Goal: Task Accomplishment & Management: Manage account settings

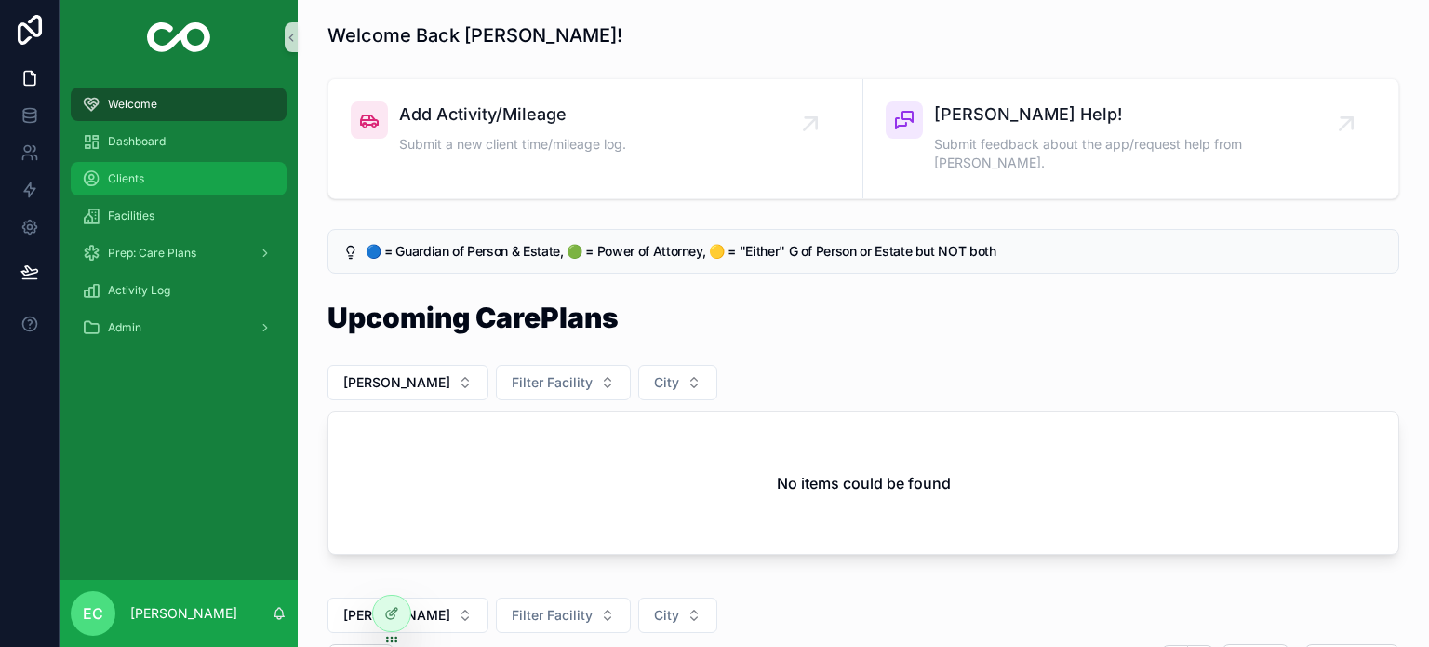
click at [131, 185] on span "Clients" at bounding box center [126, 178] width 36 height 15
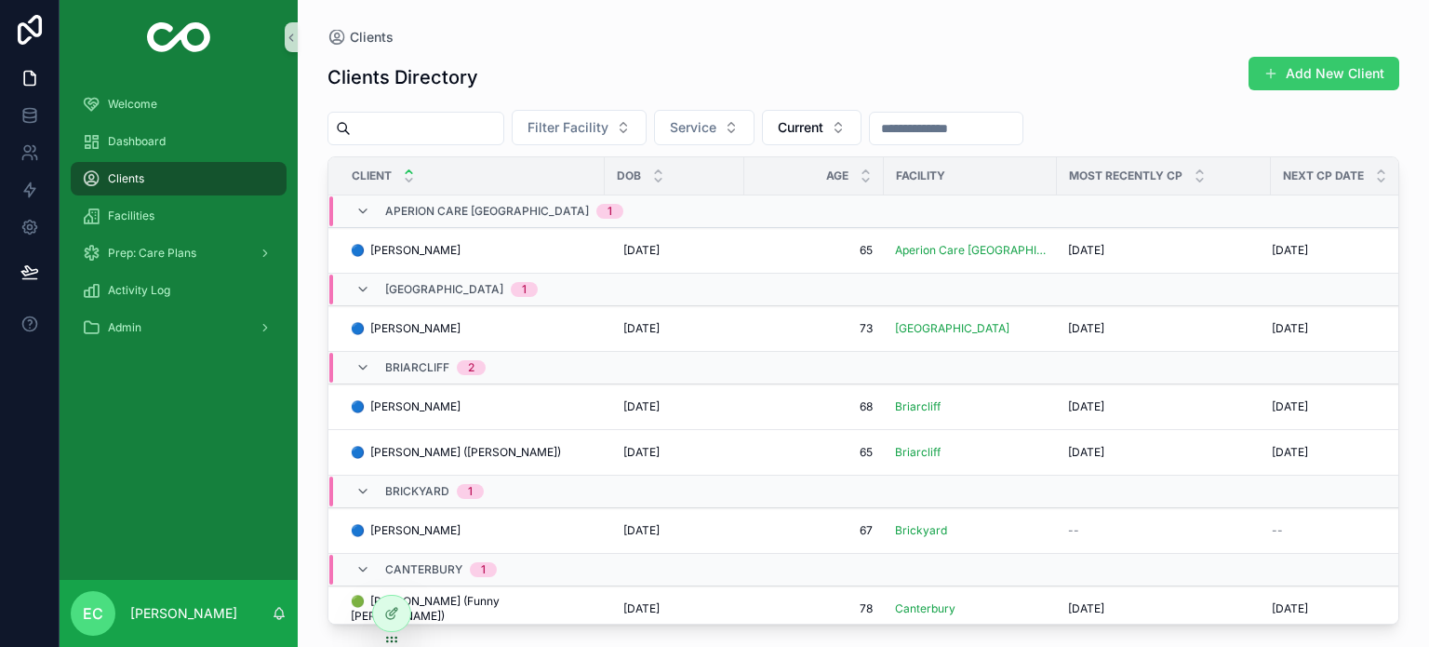
click at [1329, 82] on button "Add New Client" at bounding box center [1324, 73] width 151 height 33
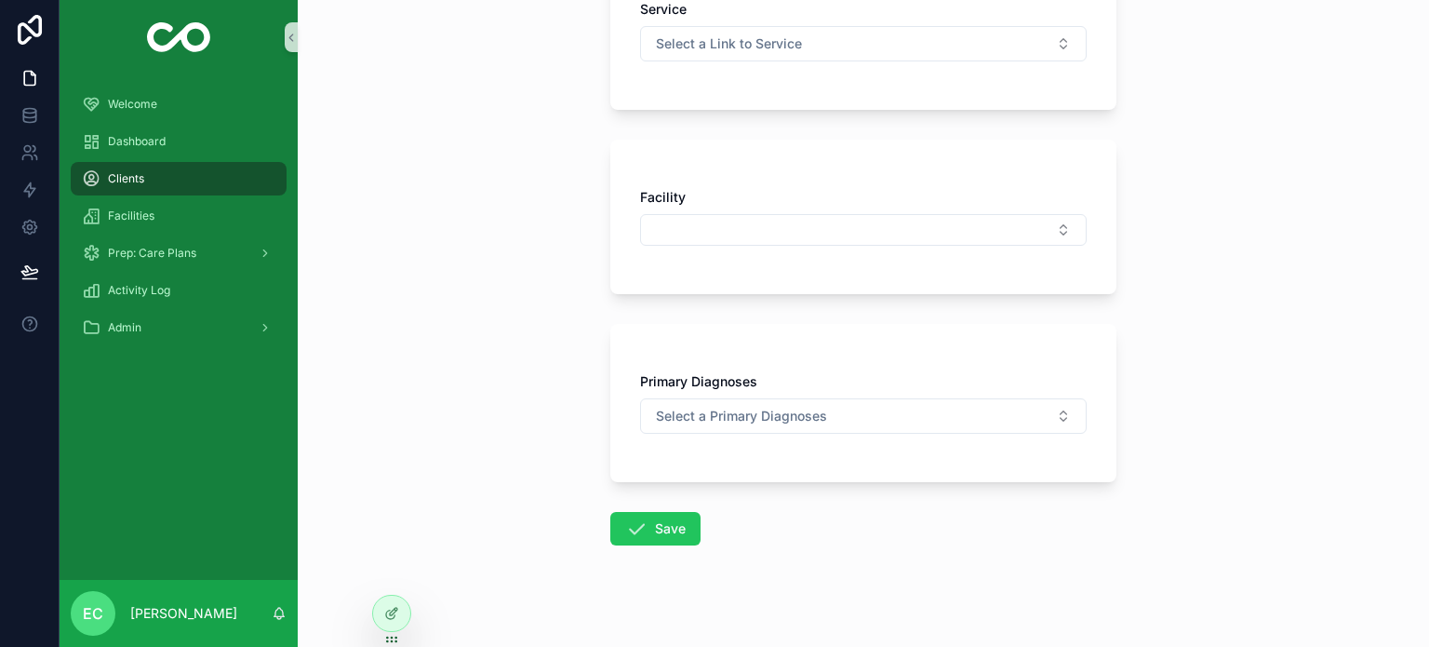
scroll to position [423, 0]
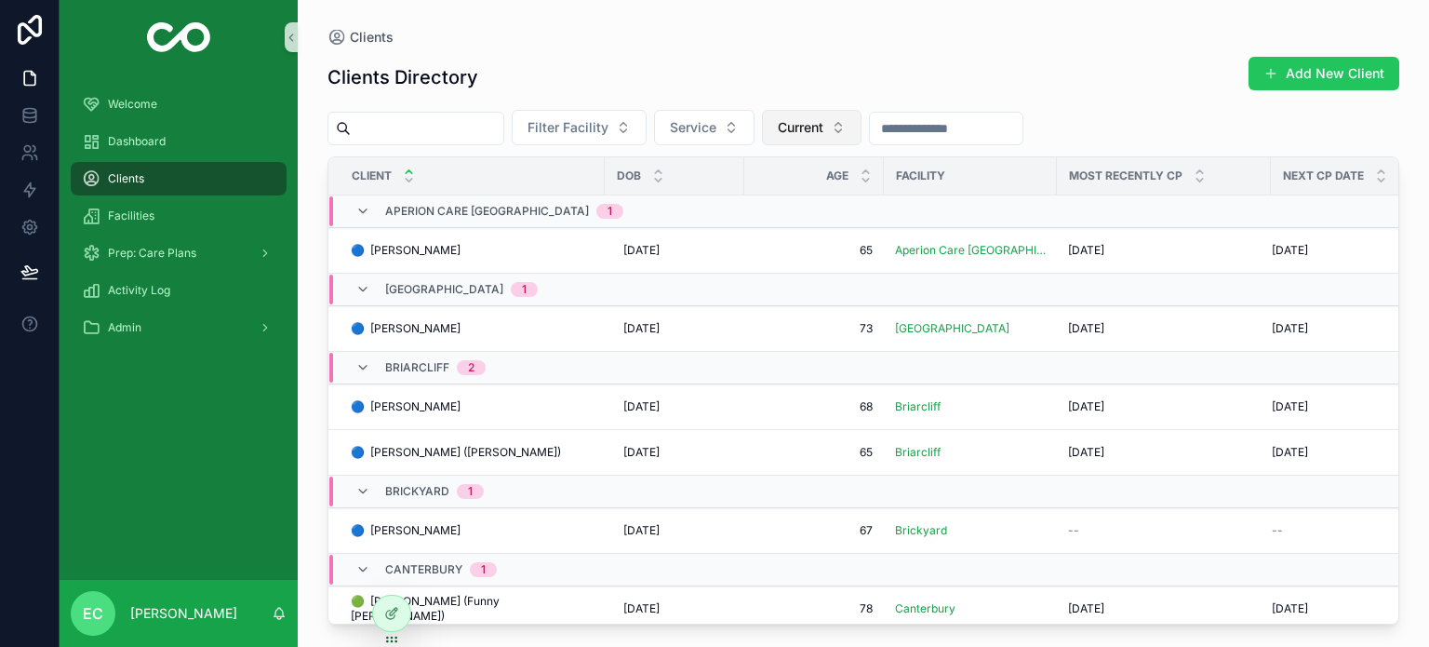
click at [862, 128] on button "Current" at bounding box center [812, 127] width 100 height 35
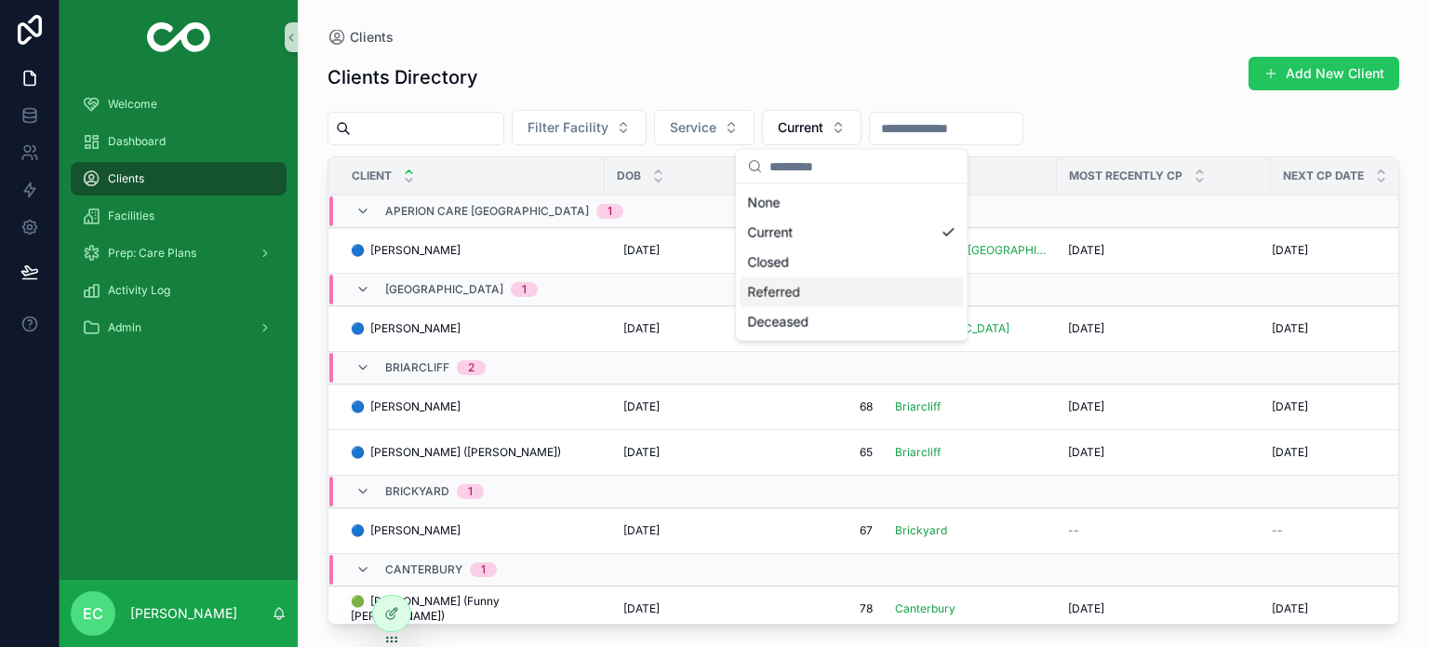
click at [807, 297] on div "Referred" at bounding box center [851, 292] width 223 height 30
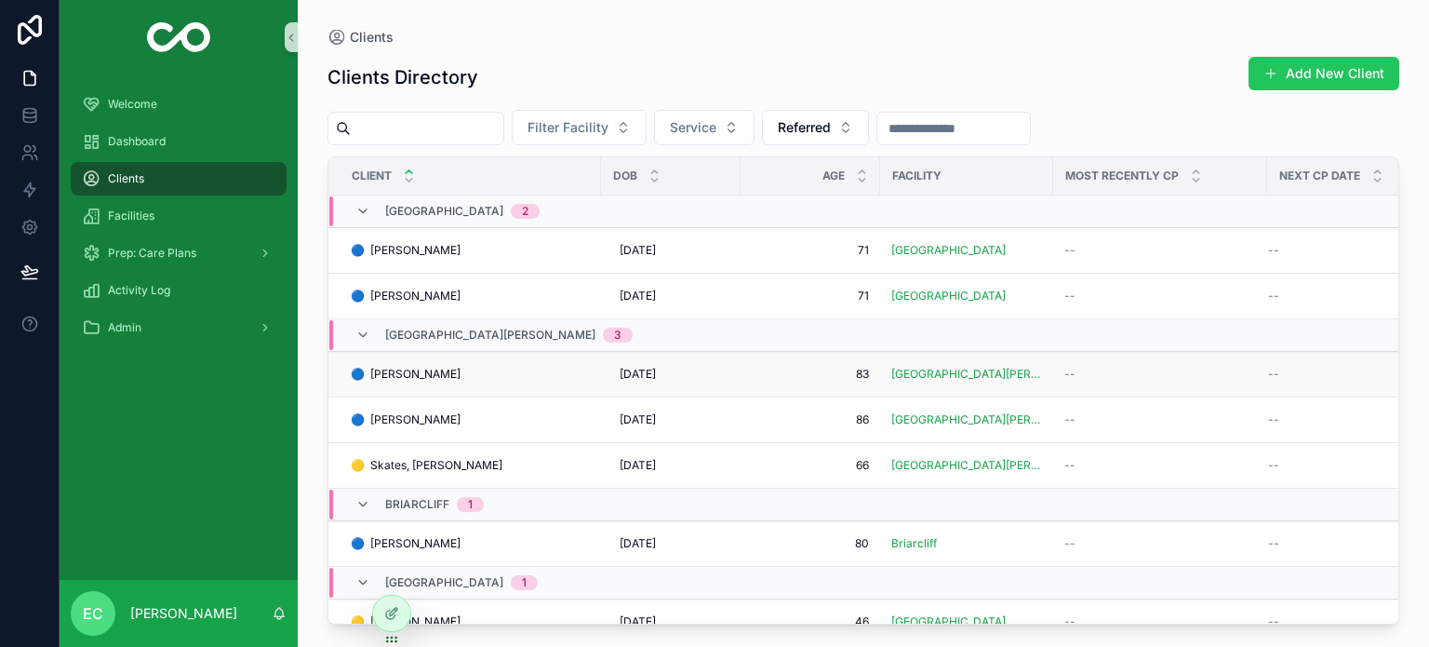
click at [519, 377] on div "🔵 Miller, Lee 🔵 Miller, Lee" at bounding box center [470, 374] width 239 height 15
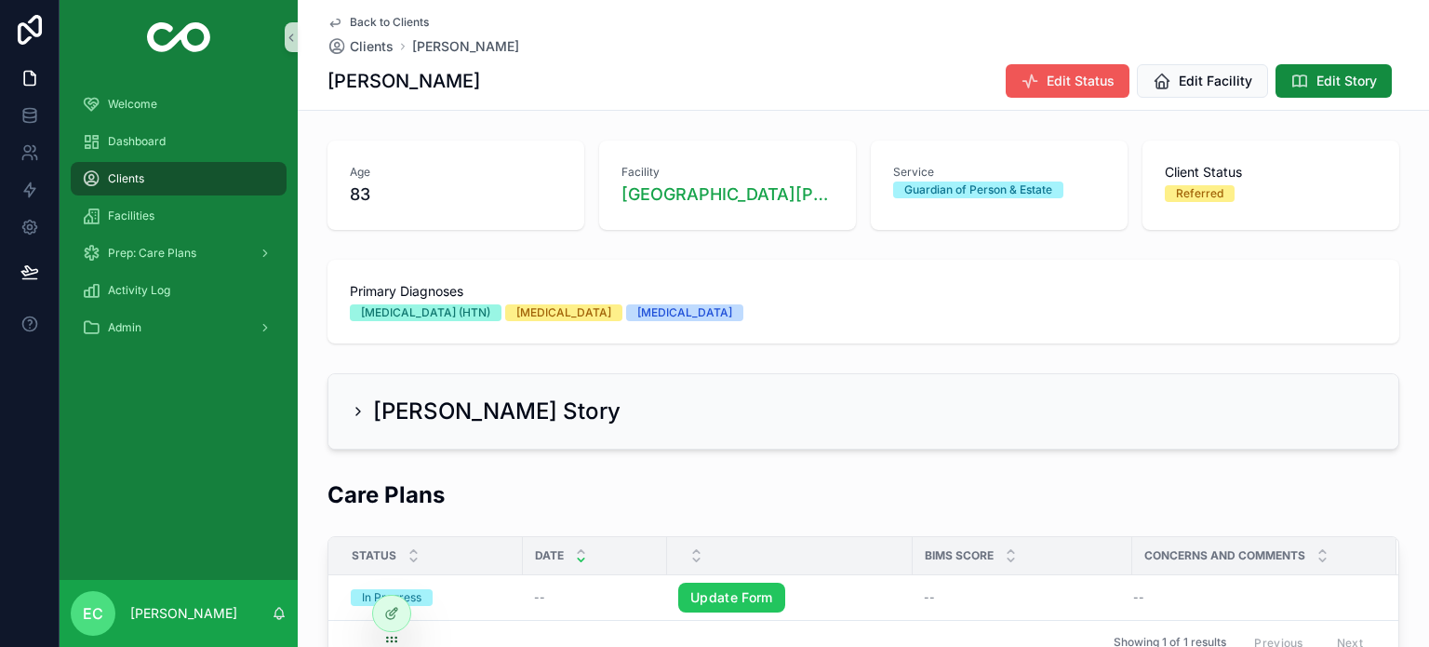
click at [1087, 74] on span "Edit Status" at bounding box center [1081, 81] width 68 height 19
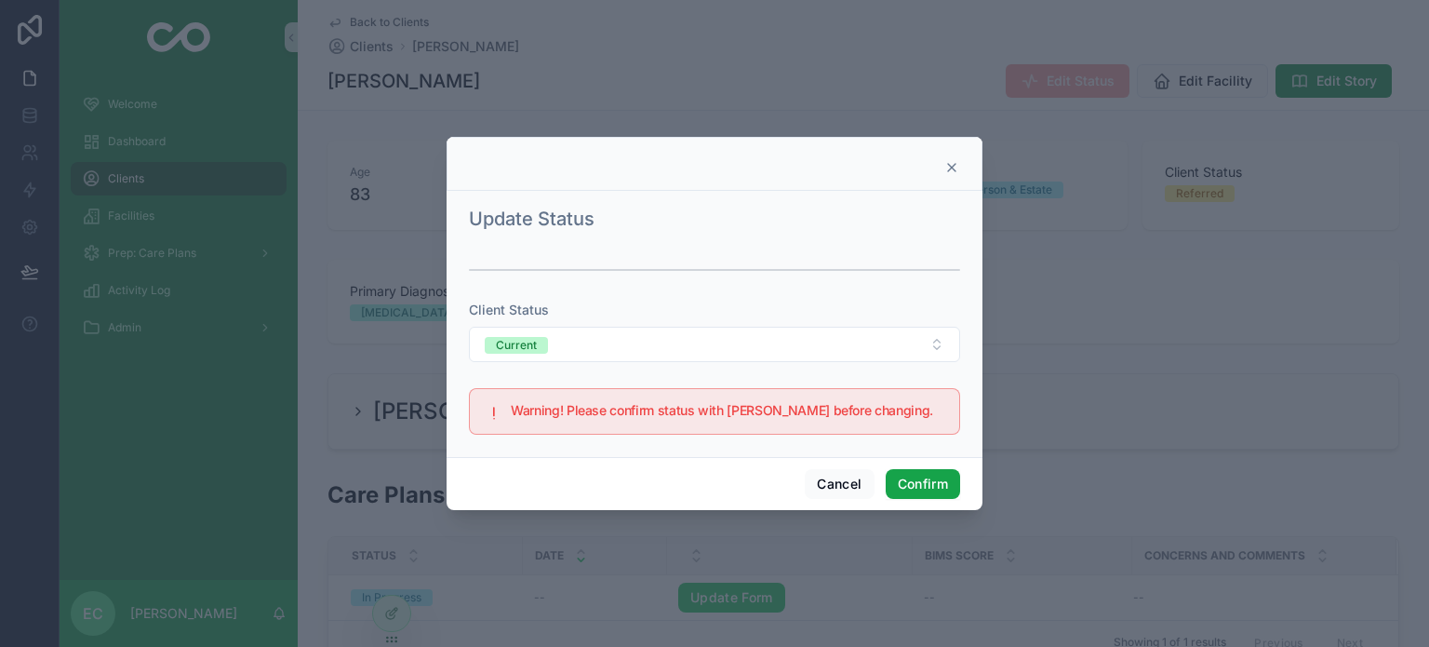
click at [942, 484] on button "Confirm" at bounding box center [923, 484] width 74 height 30
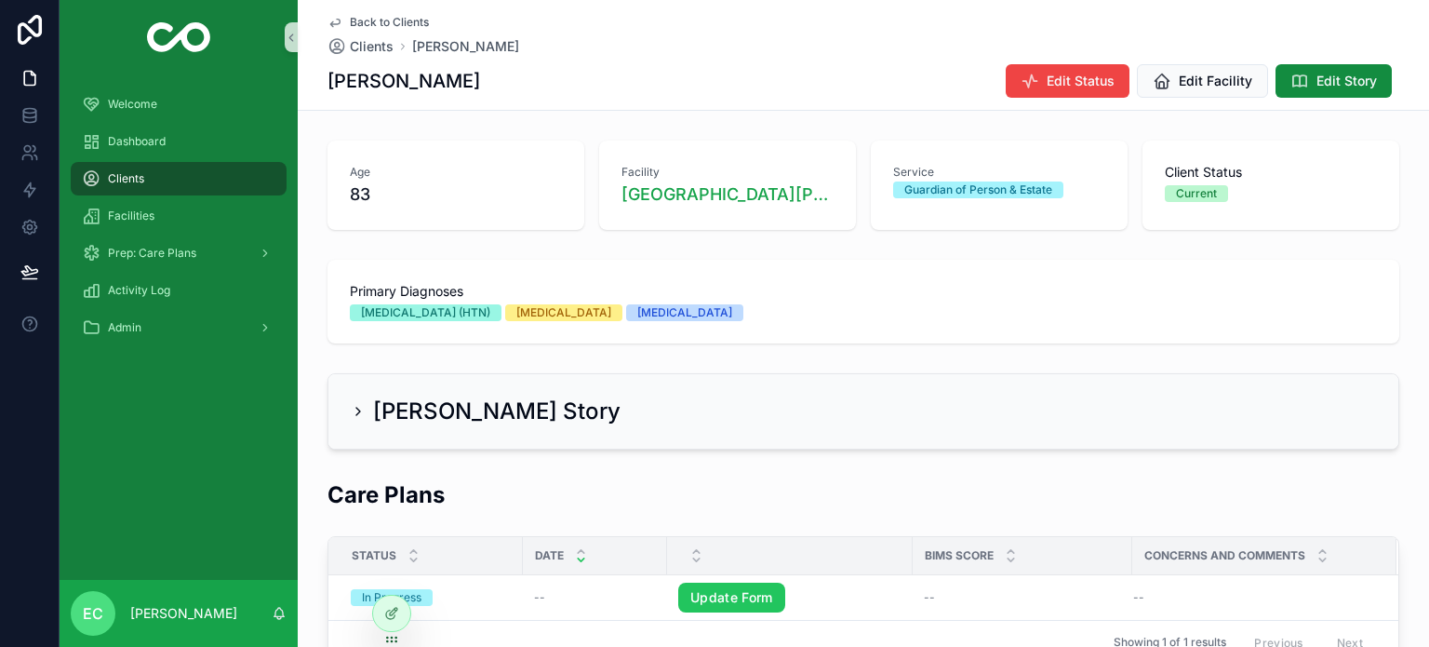
scroll to position [279, 0]
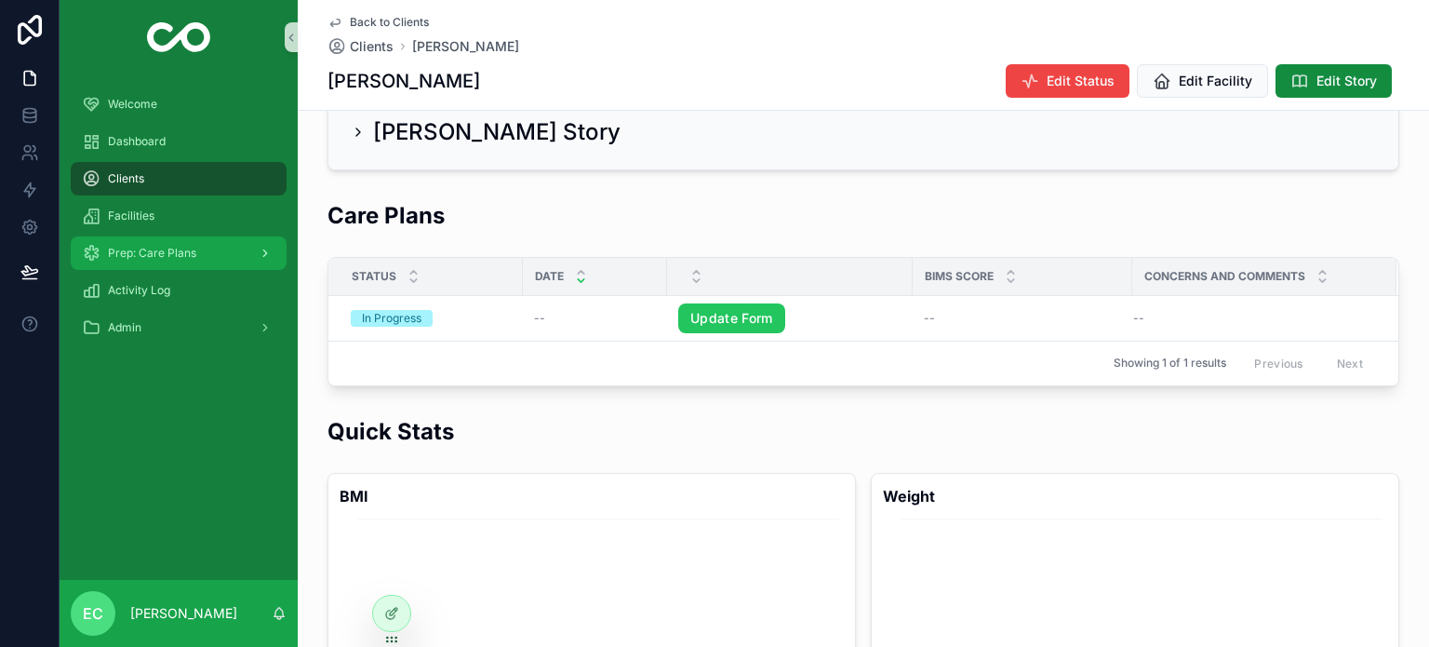
click at [143, 259] on span "Prep: Care Plans" at bounding box center [152, 253] width 88 height 15
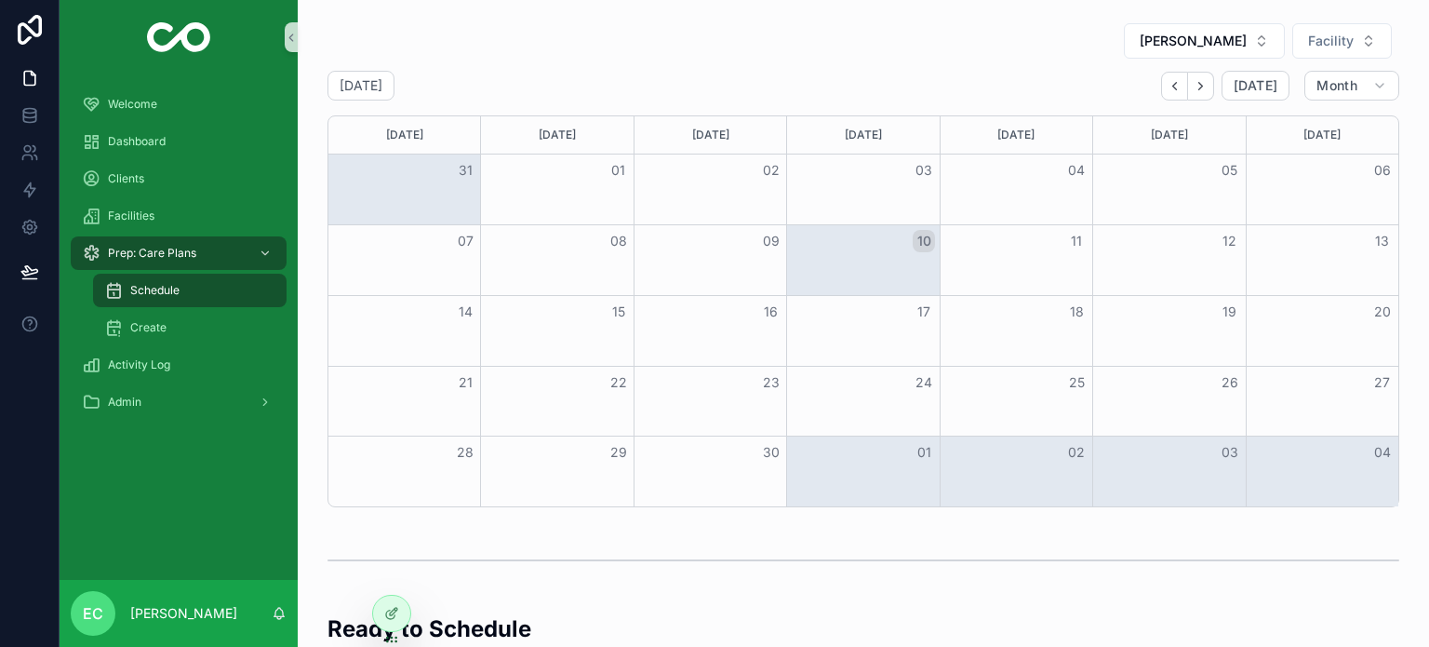
click at [891, 258] on div "Month View" at bounding box center [862, 260] width 153 height 70
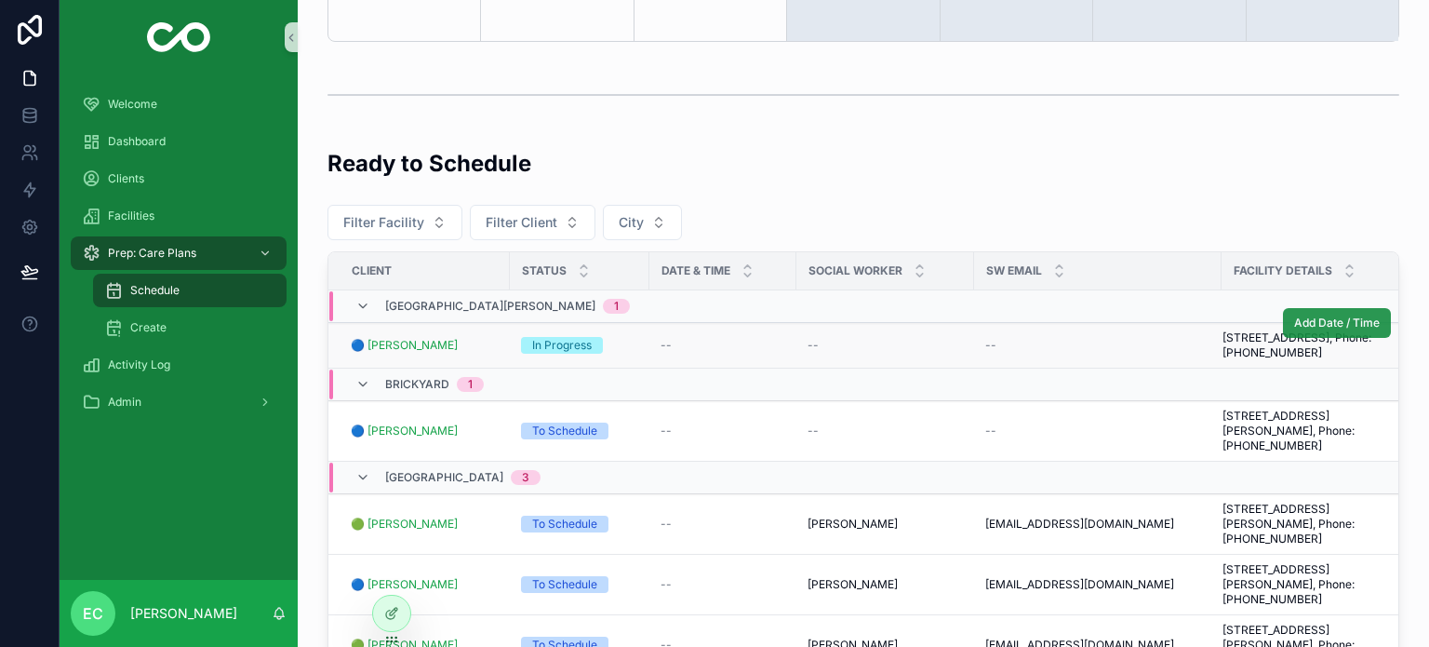
click at [1318, 321] on span "Add Date / Time" at bounding box center [1337, 322] width 86 height 15
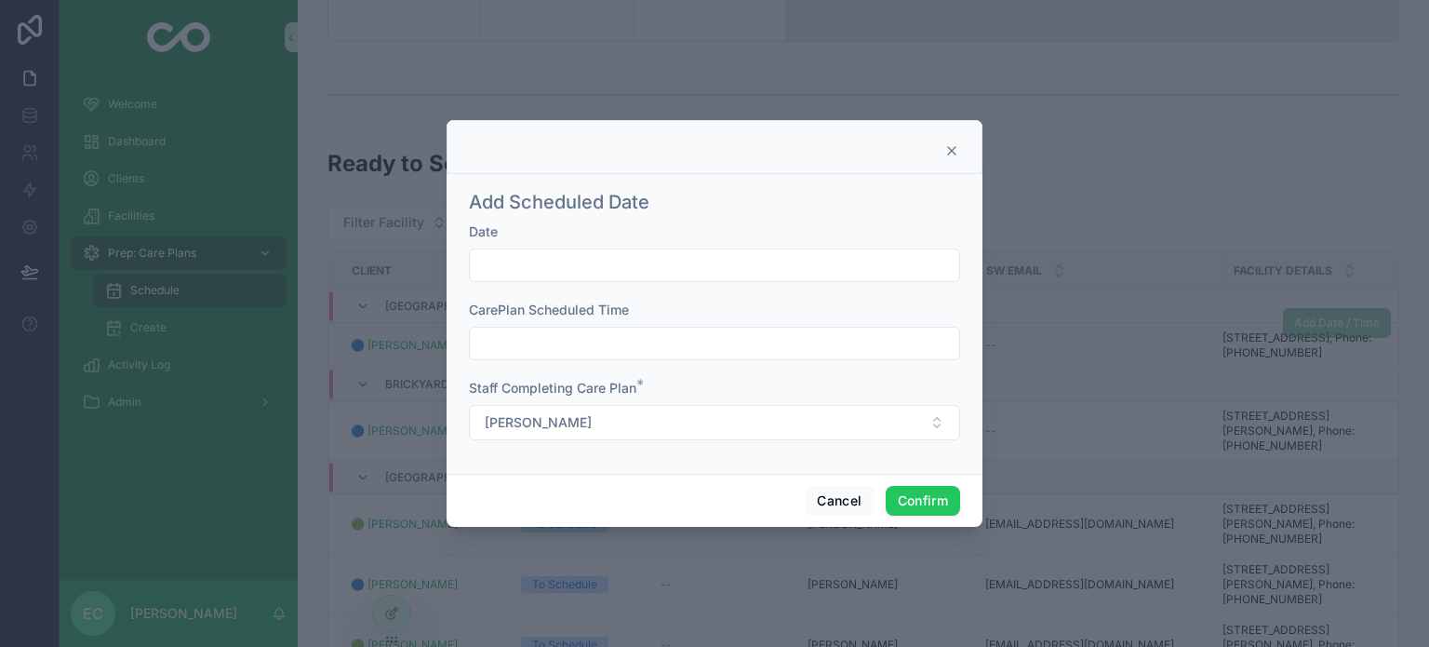
click at [603, 268] on input "text" at bounding box center [714, 265] width 489 height 26
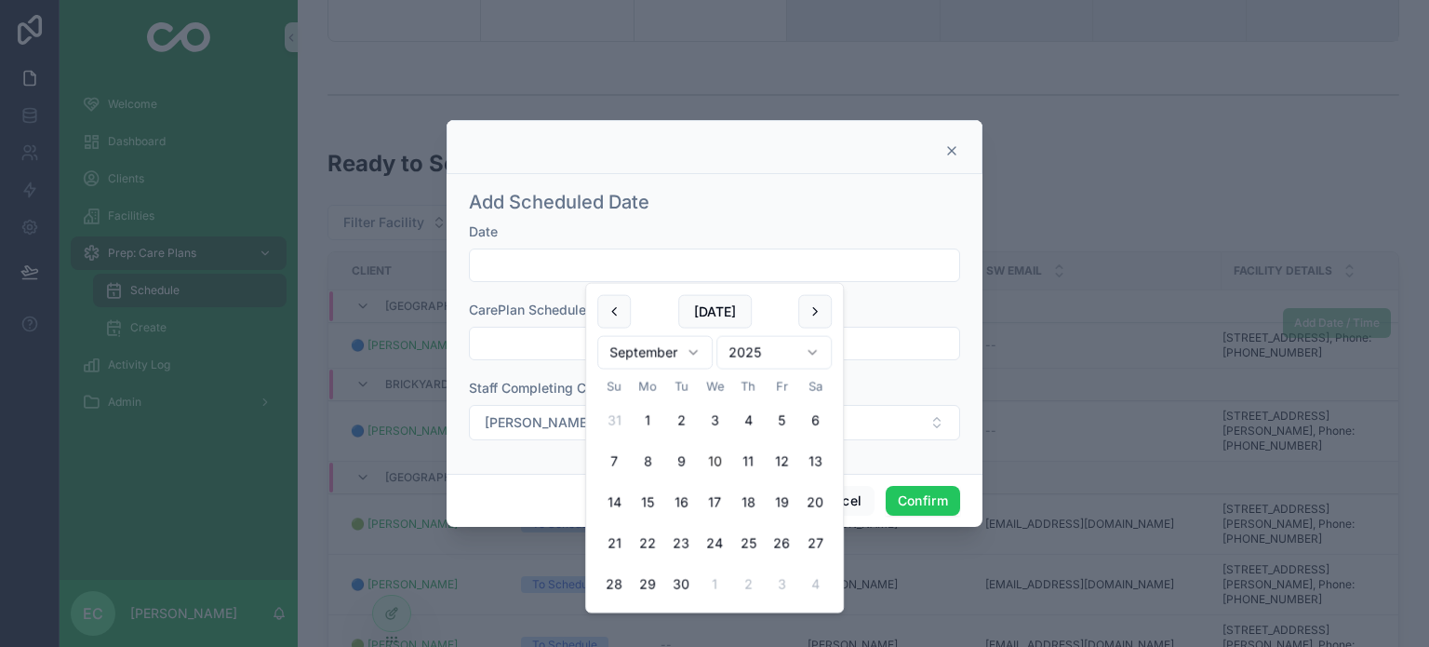
click at [716, 457] on button "10" at bounding box center [714, 461] width 33 height 33
type input "*********"
click at [521, 353] on input "text" at bounding box center [714, 343] width 489 height 26
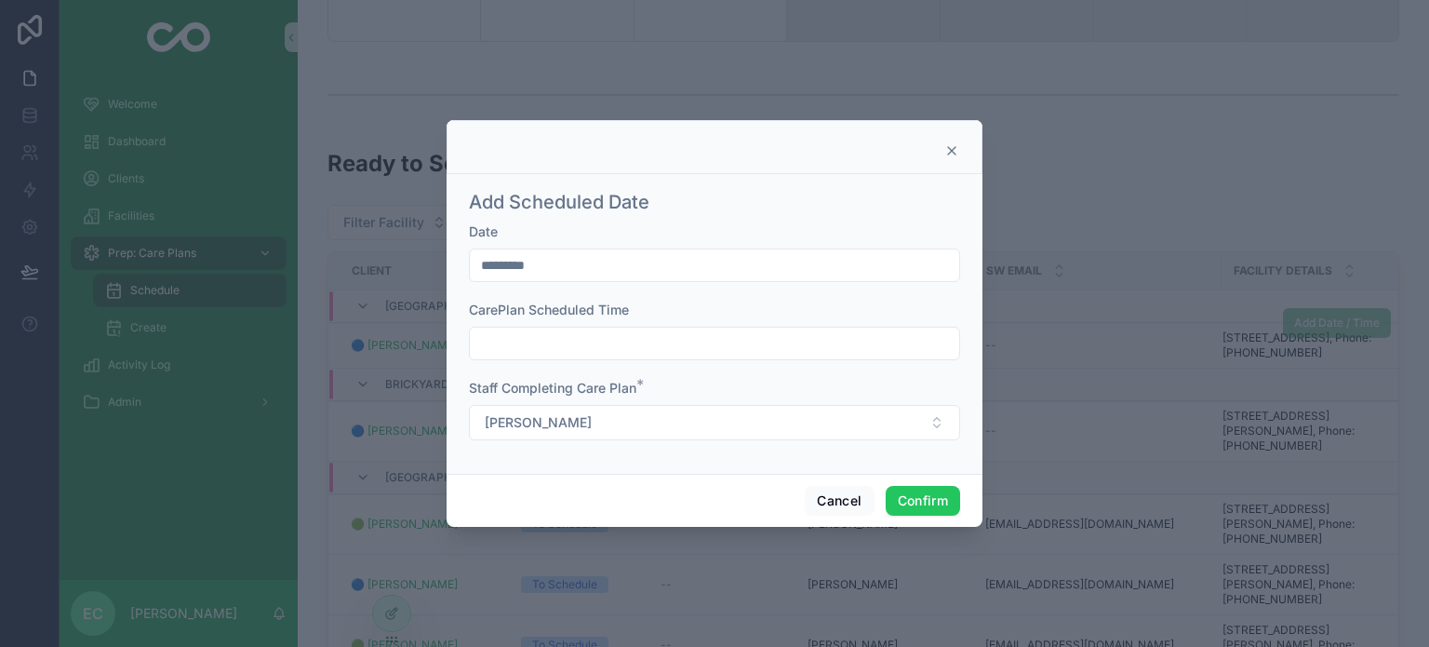
type input "*******"
click at [901, 496] on button "Confirm" at bounding box center [923, 501] width 74 height 30
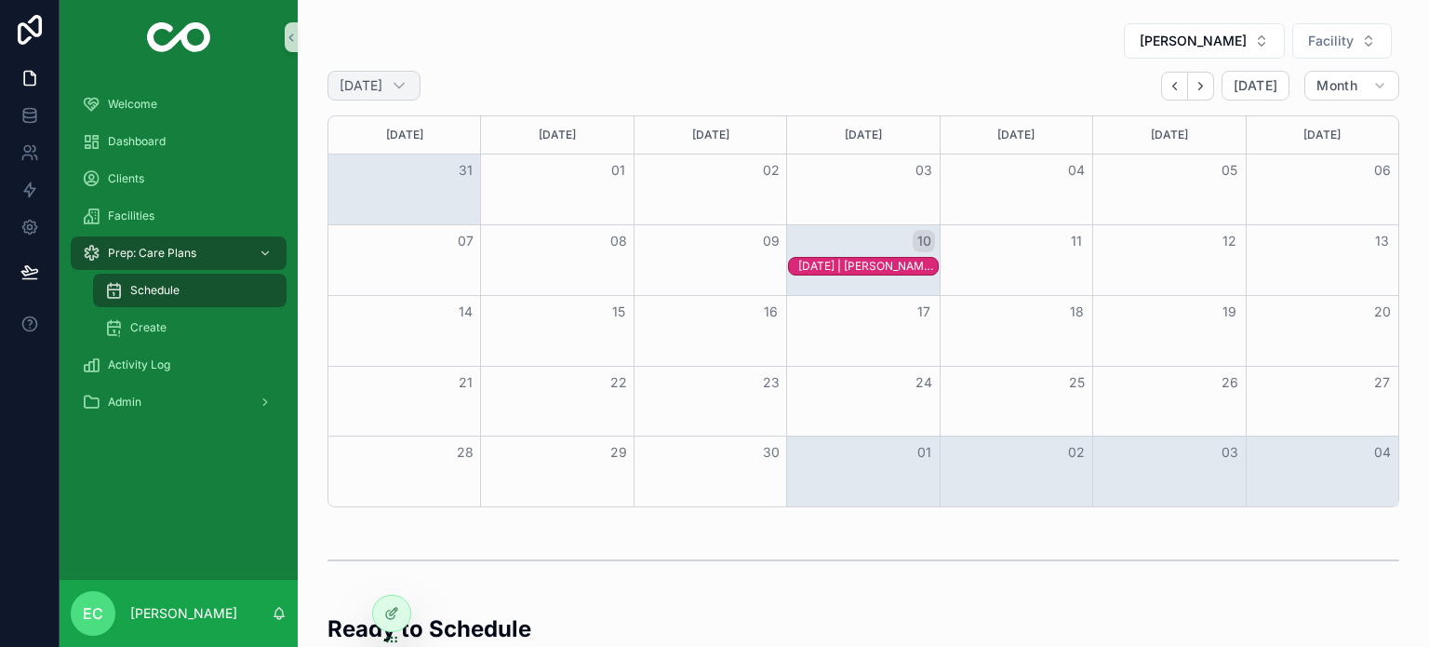
click at [381, 85] on h2 "[DATE]" at bounding box center [361, 85] width 43 height 19
select select "****"
select select "*"
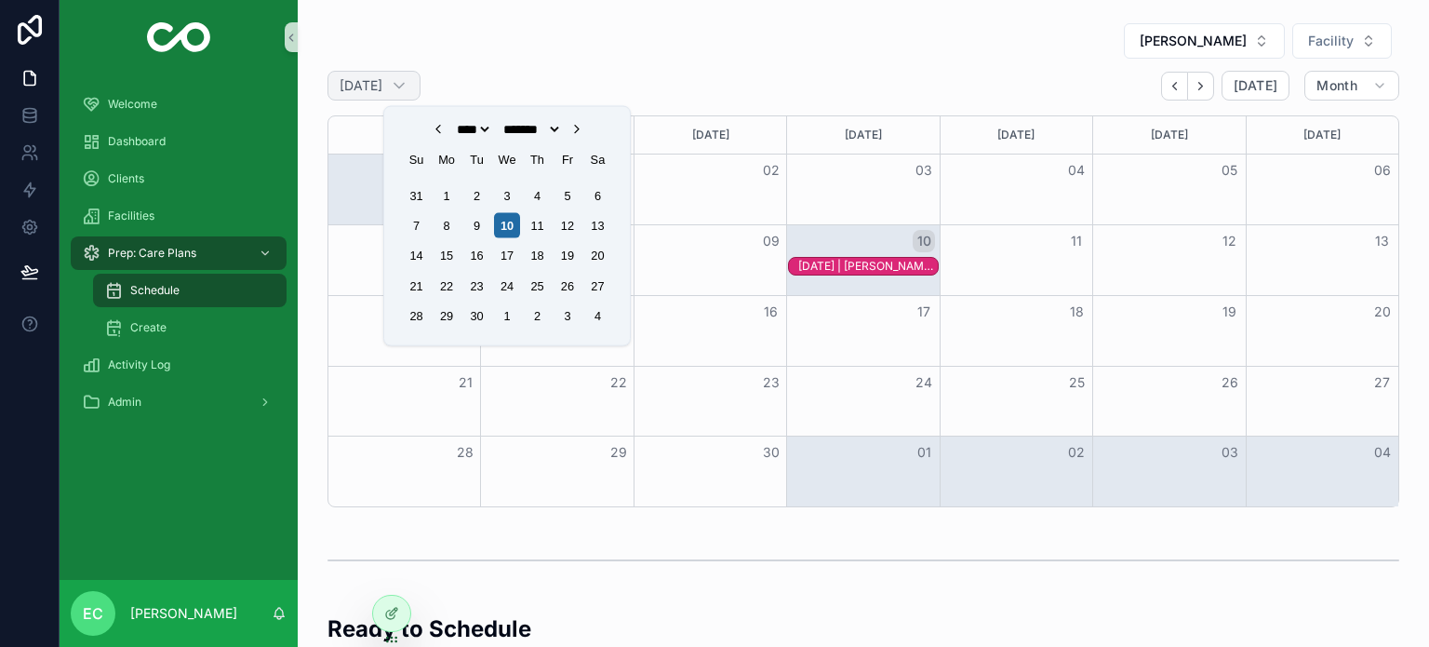
click at [382, 92] on h2 "[DATE]" at bounding box center [361, 85] width 43 height 19
select select "****"
select select "*"
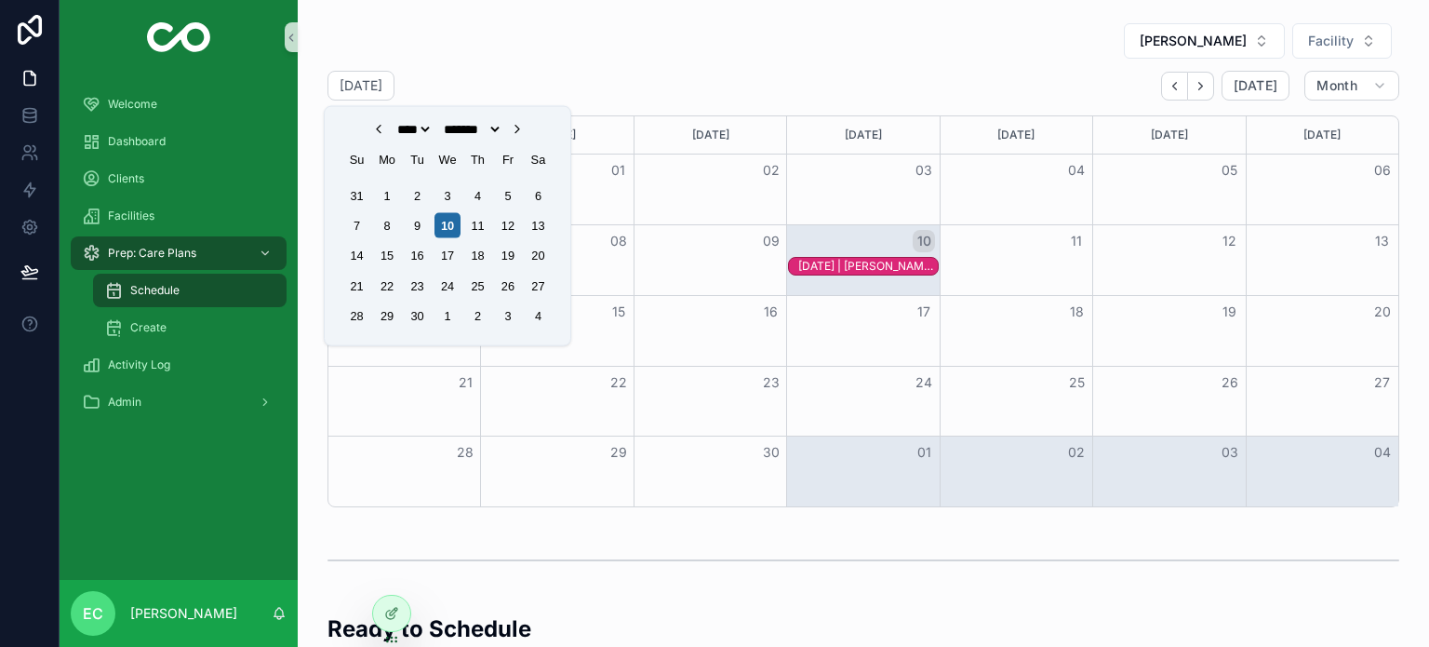
click at [834, 24] on div "Erika Campbell Facility" at bounding box center [864, 40] width 1072 height 37
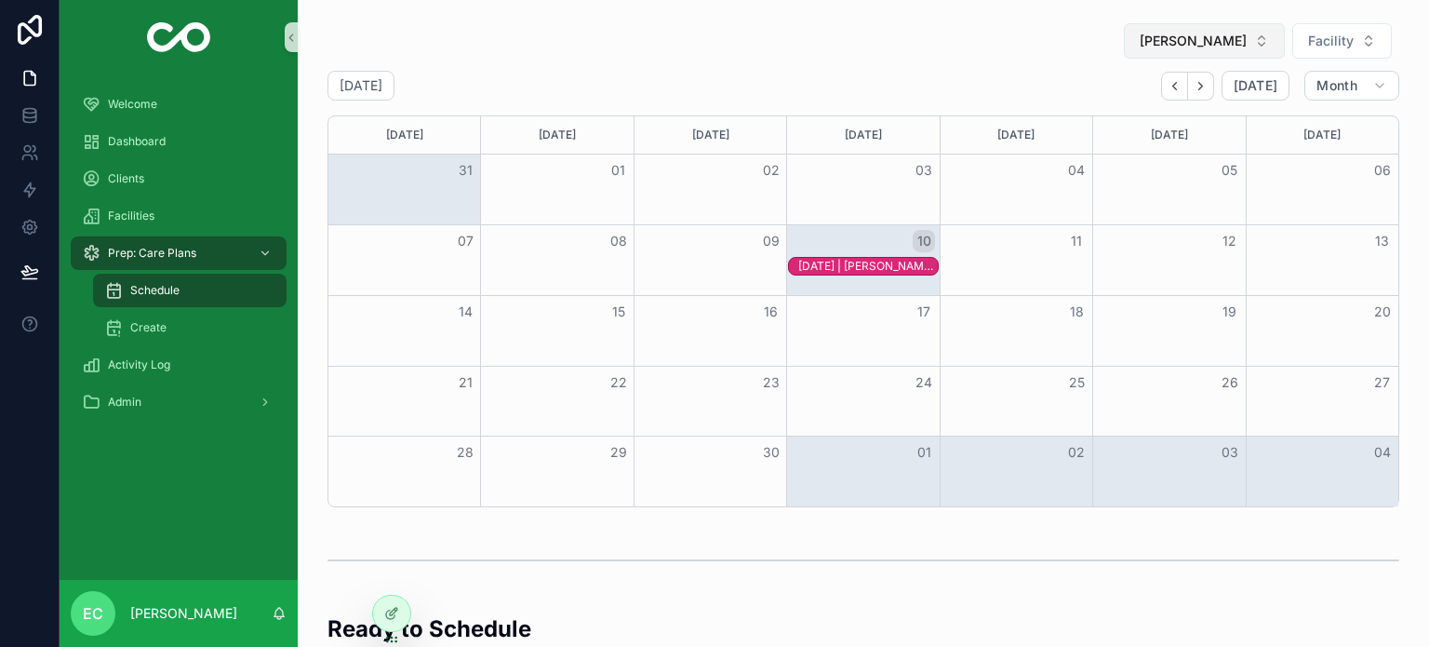
click at [1208, 44] on span "[PERSON_NAME]" at bounding box center [1193, 41] width 107 height 19
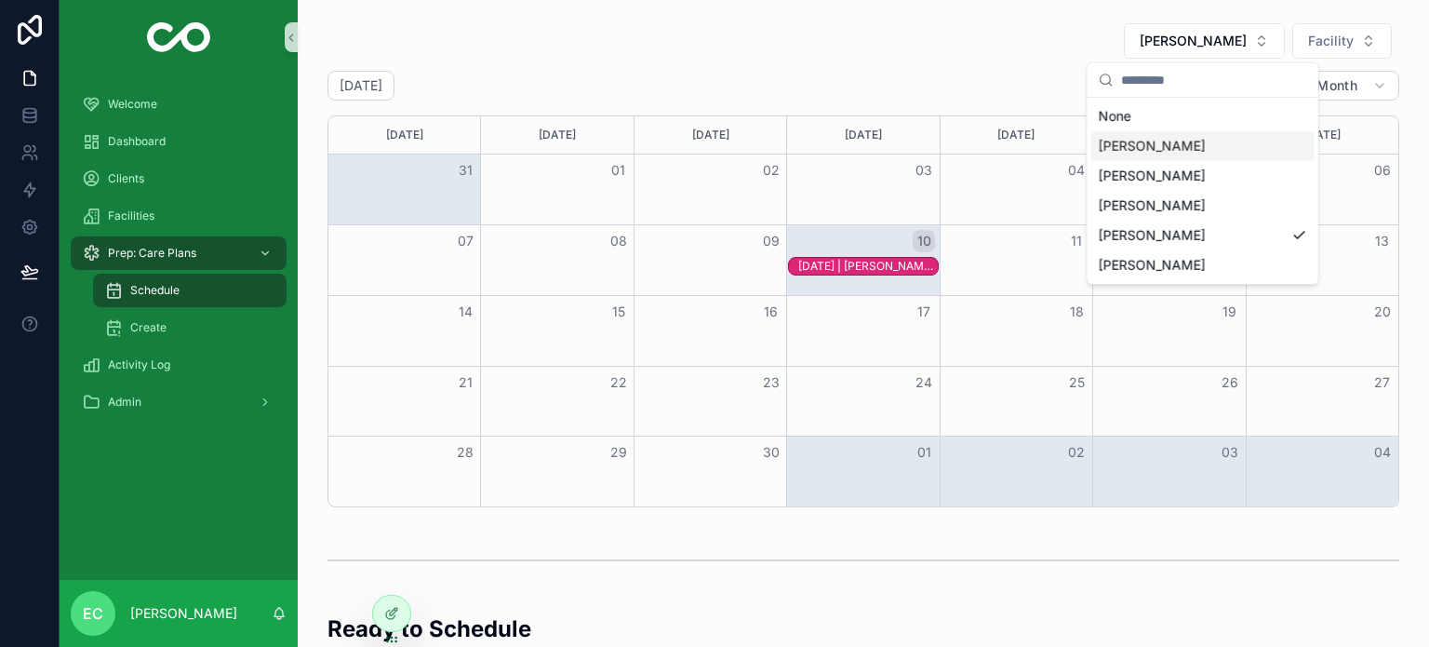
click at [1156, 155] on div "[PERSON_NAME]" at bounding box center [1202, 146] width 223 height 30
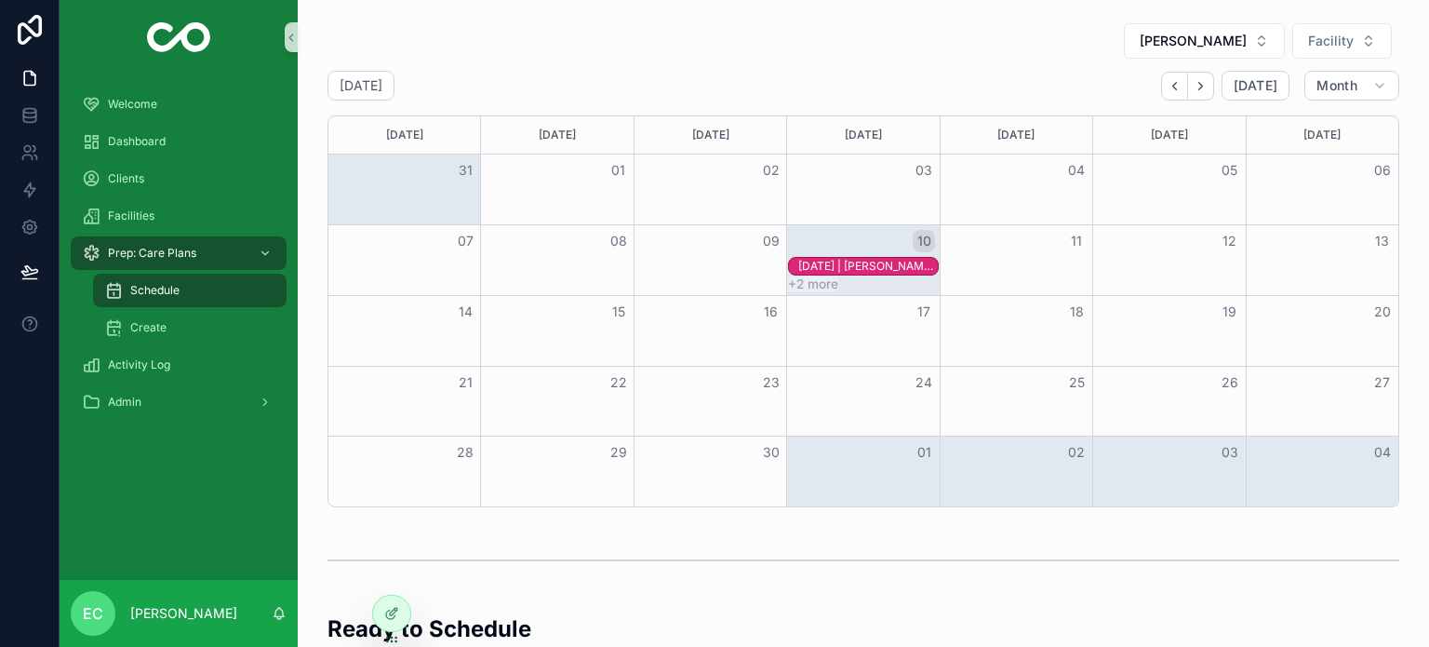
click at [819, 284] on button "+2 more" at bounding box center [813, 283] width 50 height 15
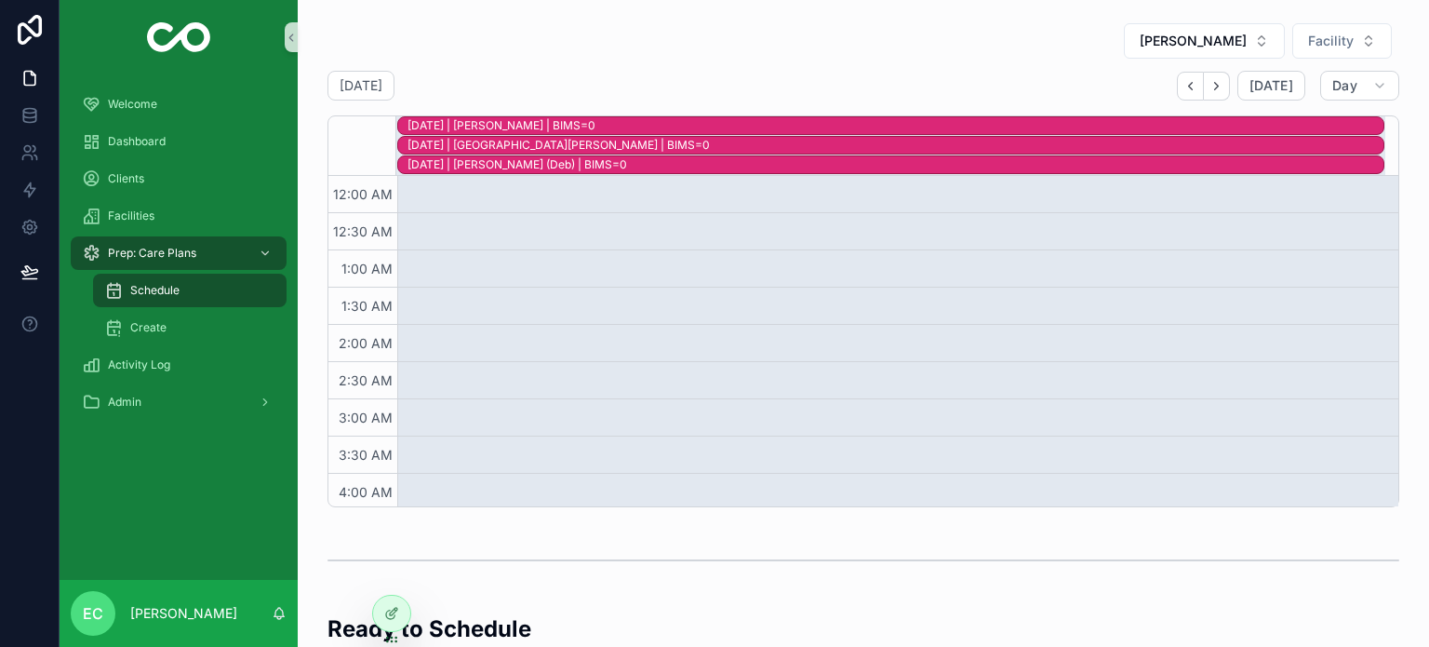
click at [729, 16] on div "Kristie Yoder Facility Wednesday Sep 10 Today Day 10 Wed Sep 10, 2025 | Underhi…" at bounding box center [864, 265] width 1102 height 500
click at [1236, 40] on span "[PERSON_NAME]" at bounding box center [1193, 41] width 107 height 19
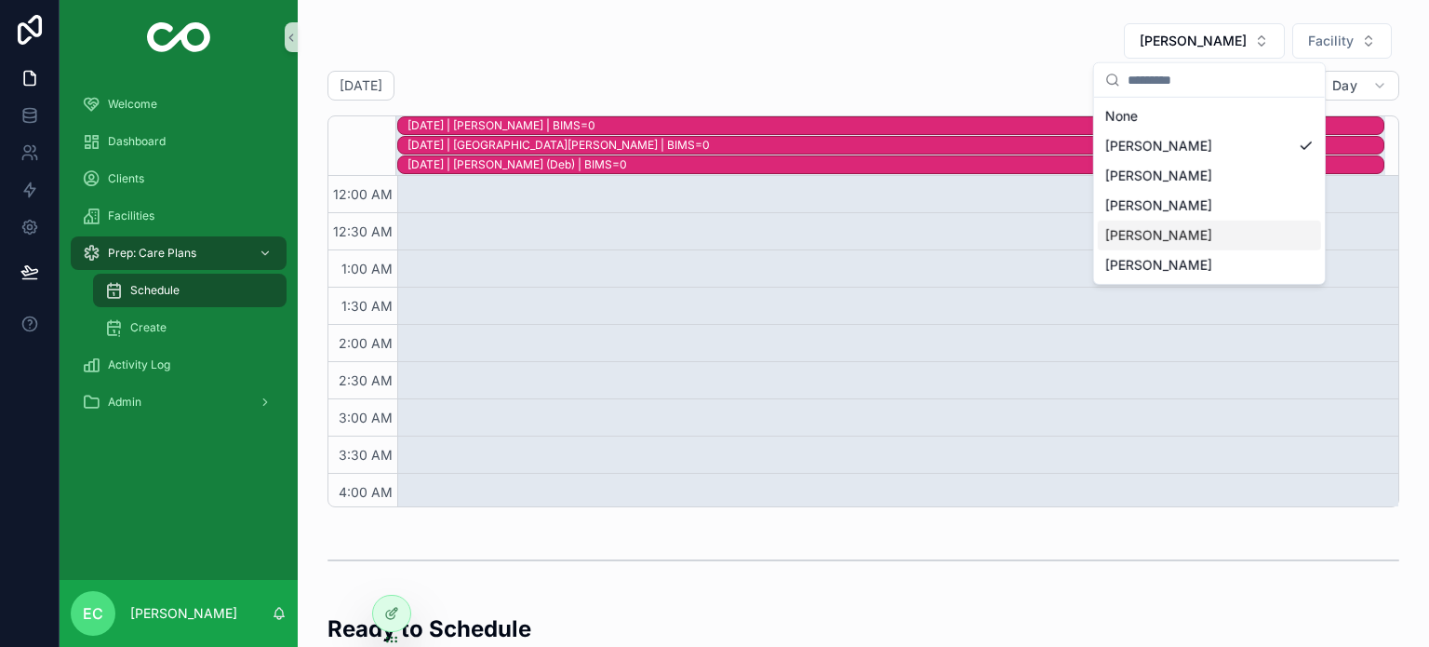
click at [1148, 229] on span "[PERSON_NAME]" at bounding box center [1158, 235] width 107 height 19
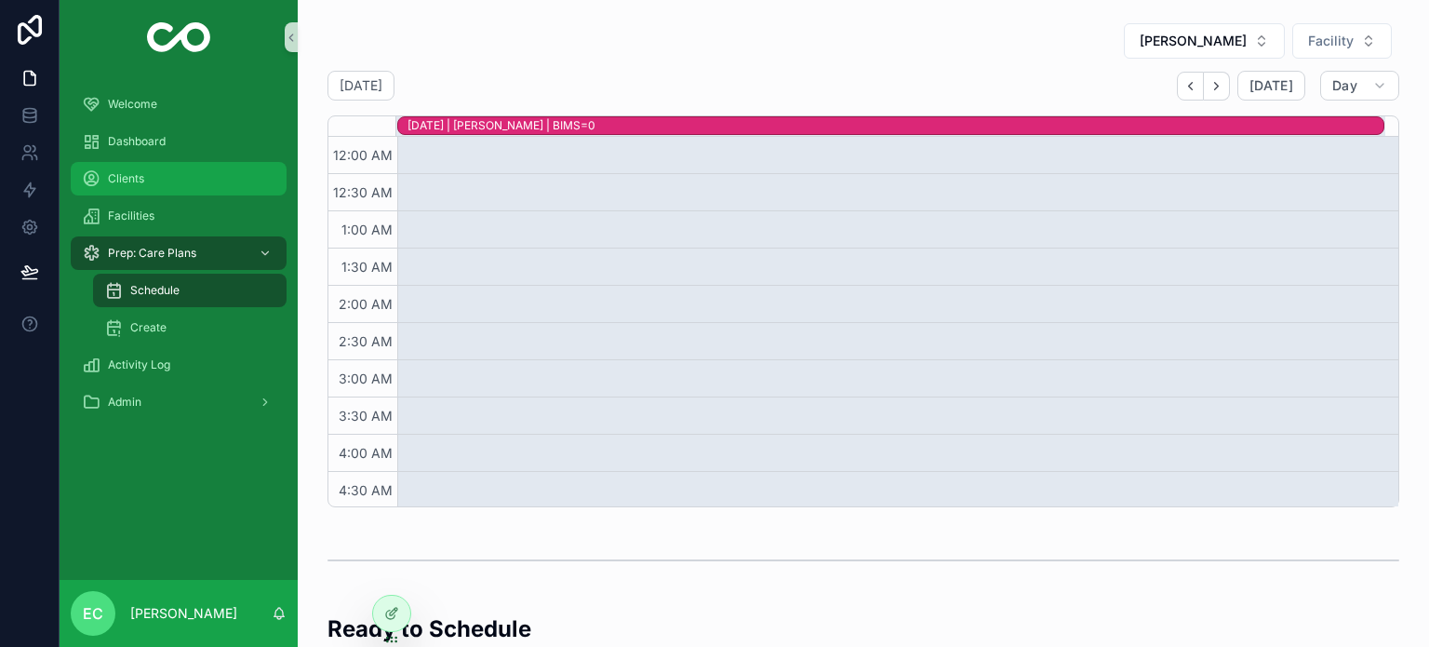
click at [128, 186] on div "Clients" at bounding box center [179, 179] width 194 height 30
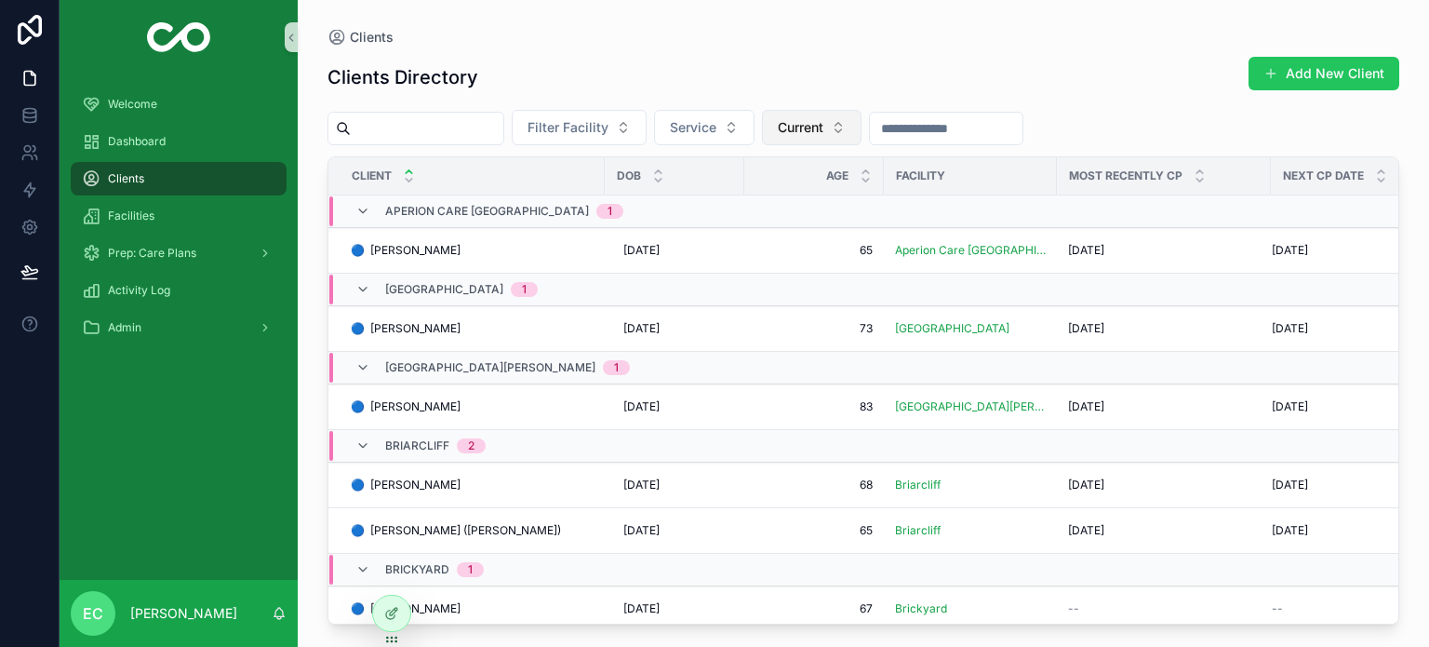
click at [823, 123] on span "Current" at bounding box center [801, 127] width 46 height 19
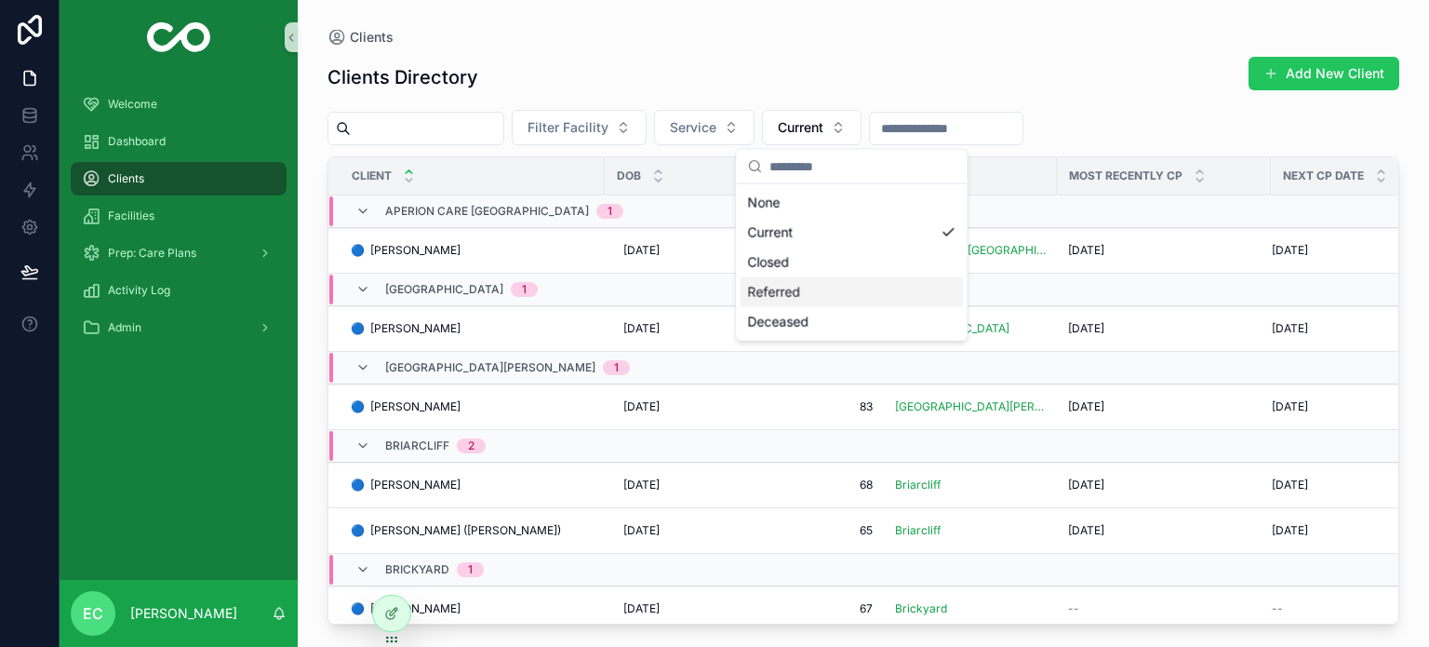
click at [780, 293] on div "Referred" at bounding box center [851, 292] width 223 height 30
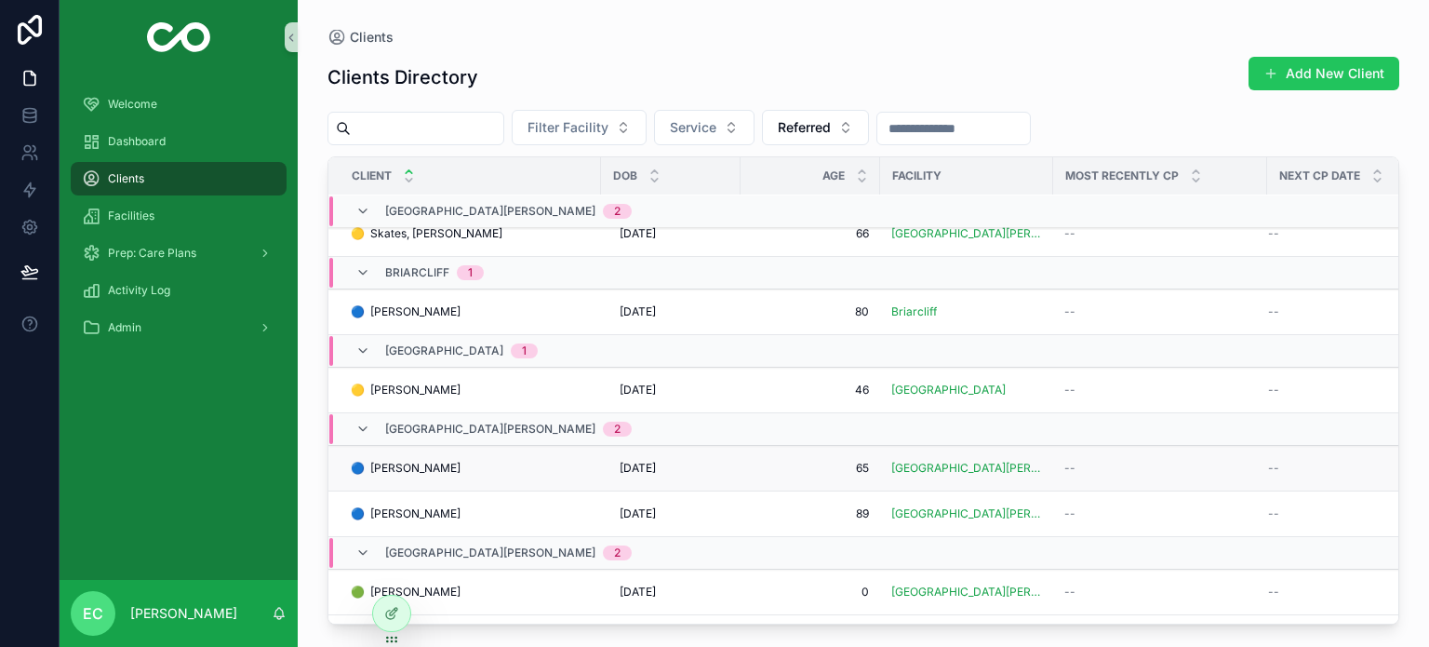
scroll to position [279, 0]
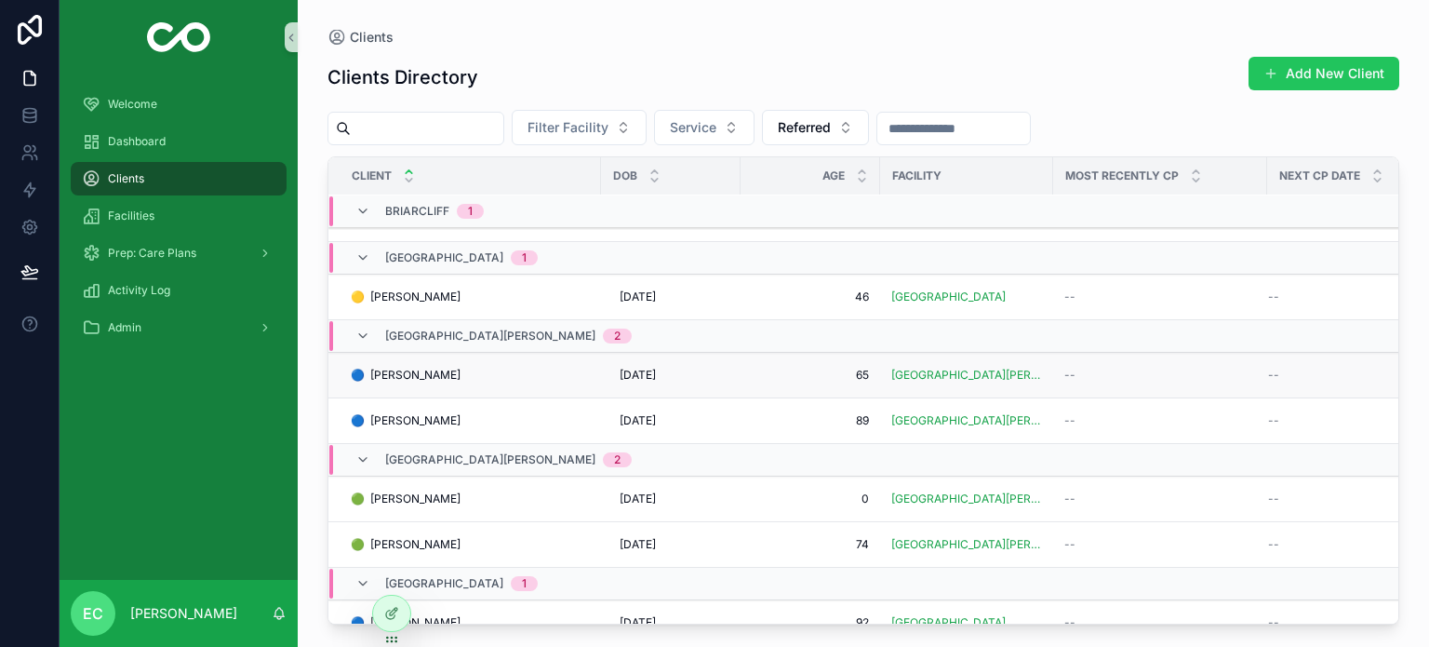
click at [476, 379] on div "🔵 Peacock, Scott 🔵 Peacock, Scott" at bounding box center [470, 375] width 239 height 15
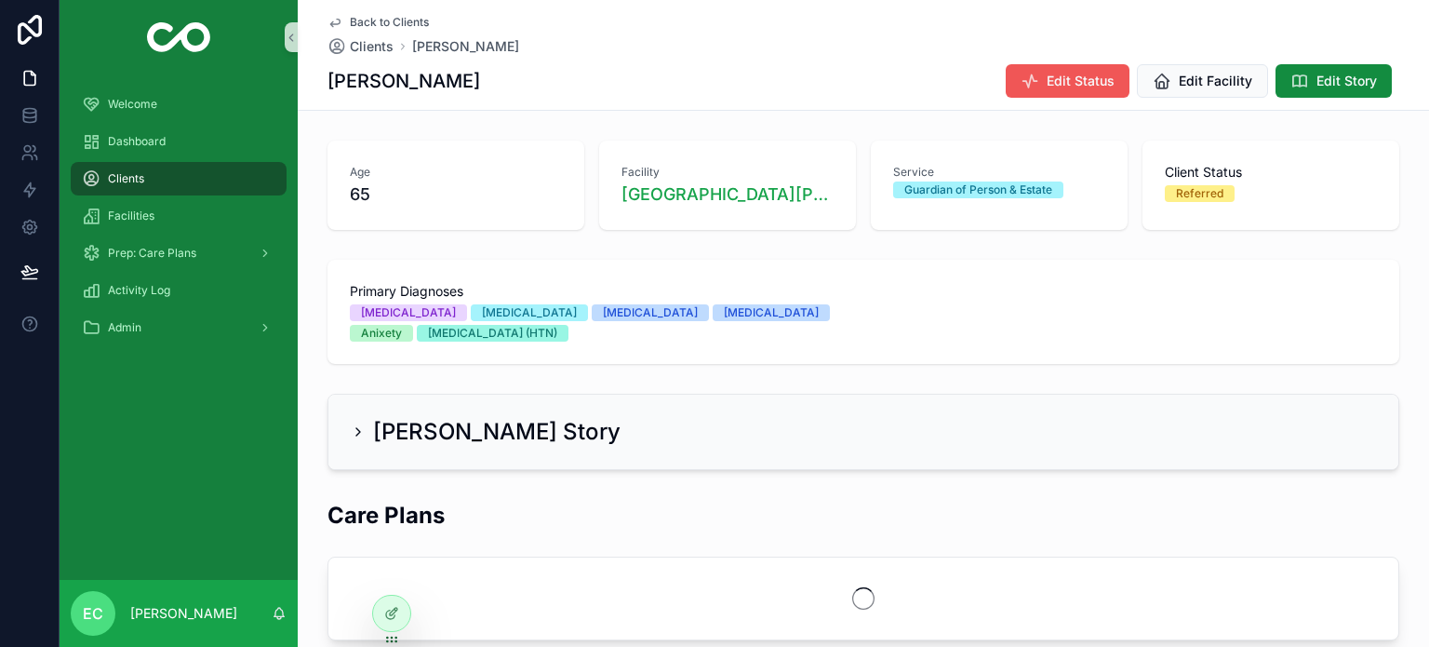
click at [1070, 77] on span "Edit Status" at bounding box center [1081, 81] width 68 height 19
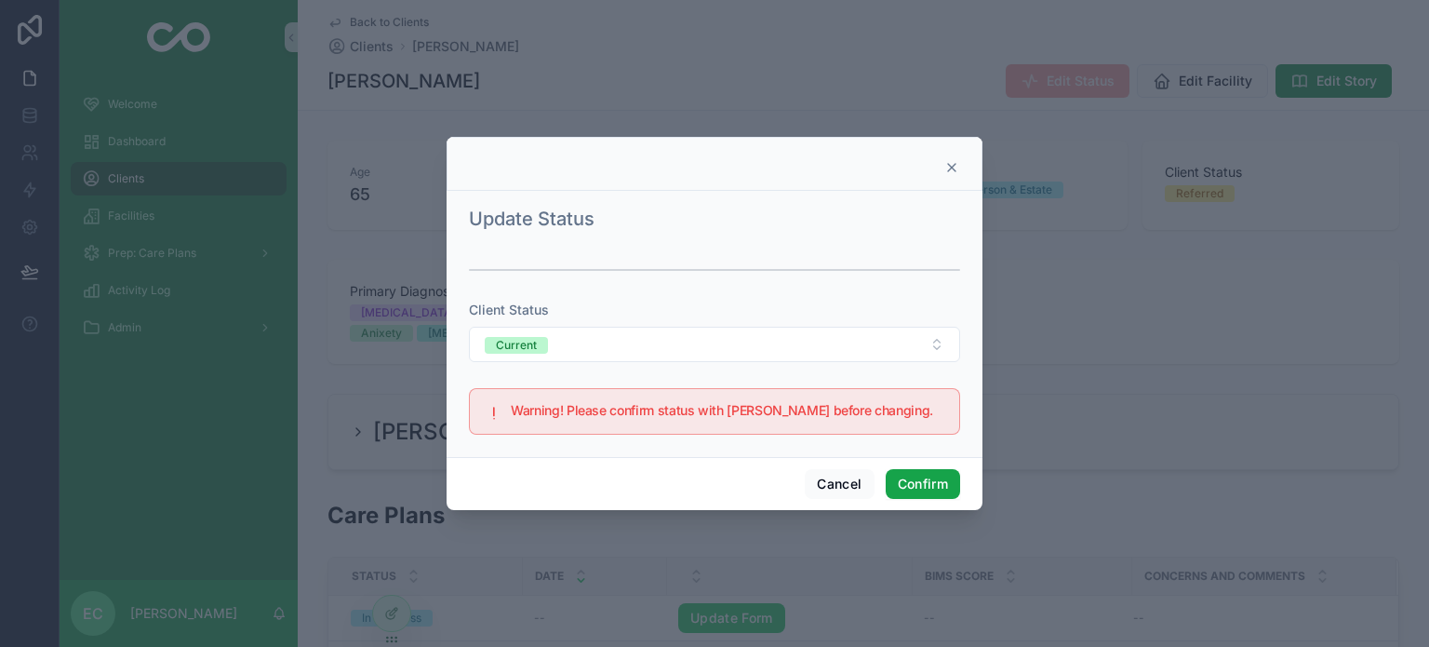
click at [934, 486] on button "Confirm" at bounding box center [923, 484] width 74 height 30
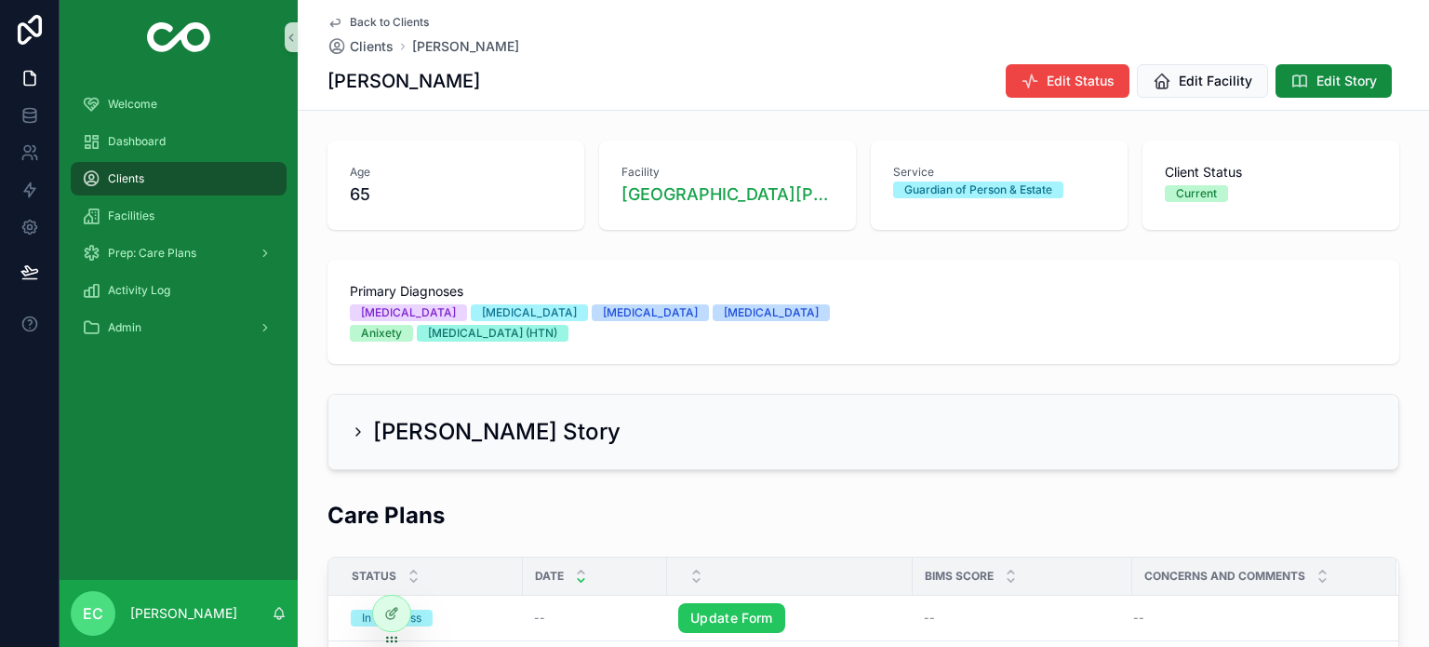
click at [140, 178] on span "Clients" at bounding box center [126, 178] width 36 height 15
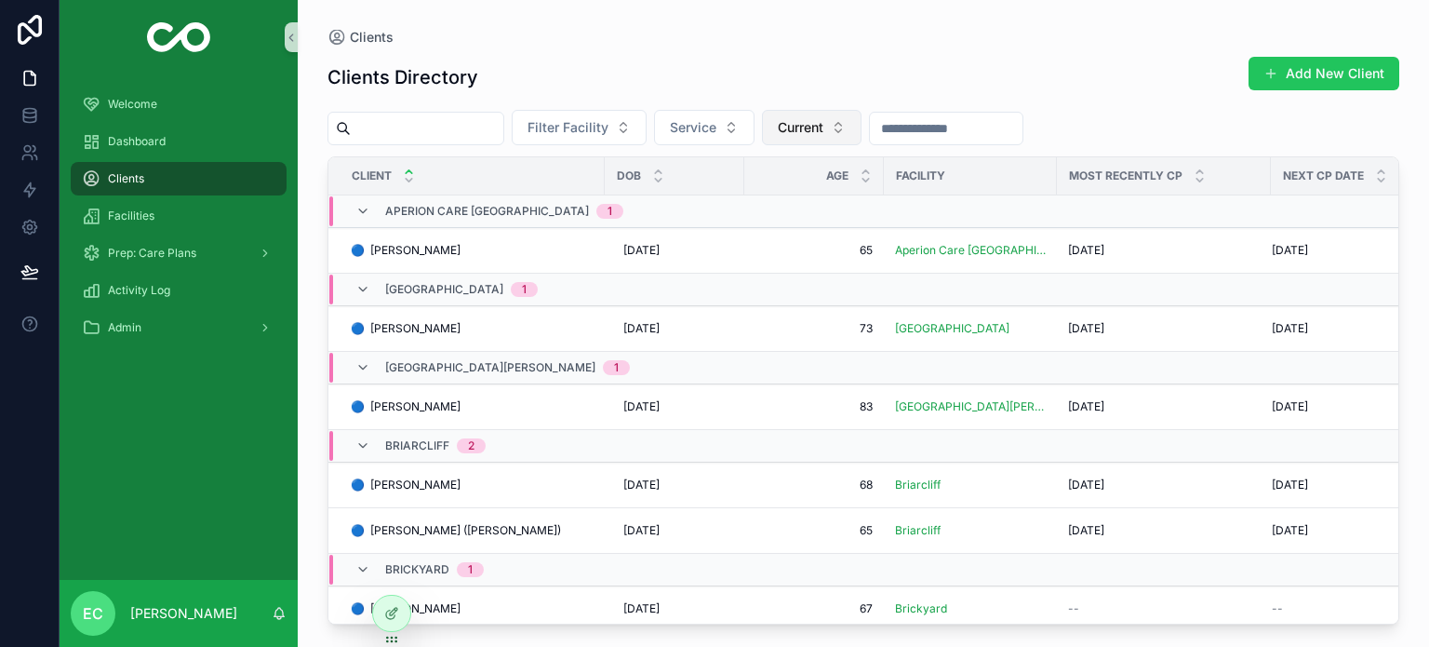
click at [823, 127] on span "Current" at bounding box center [801, 127] width 46 height 19
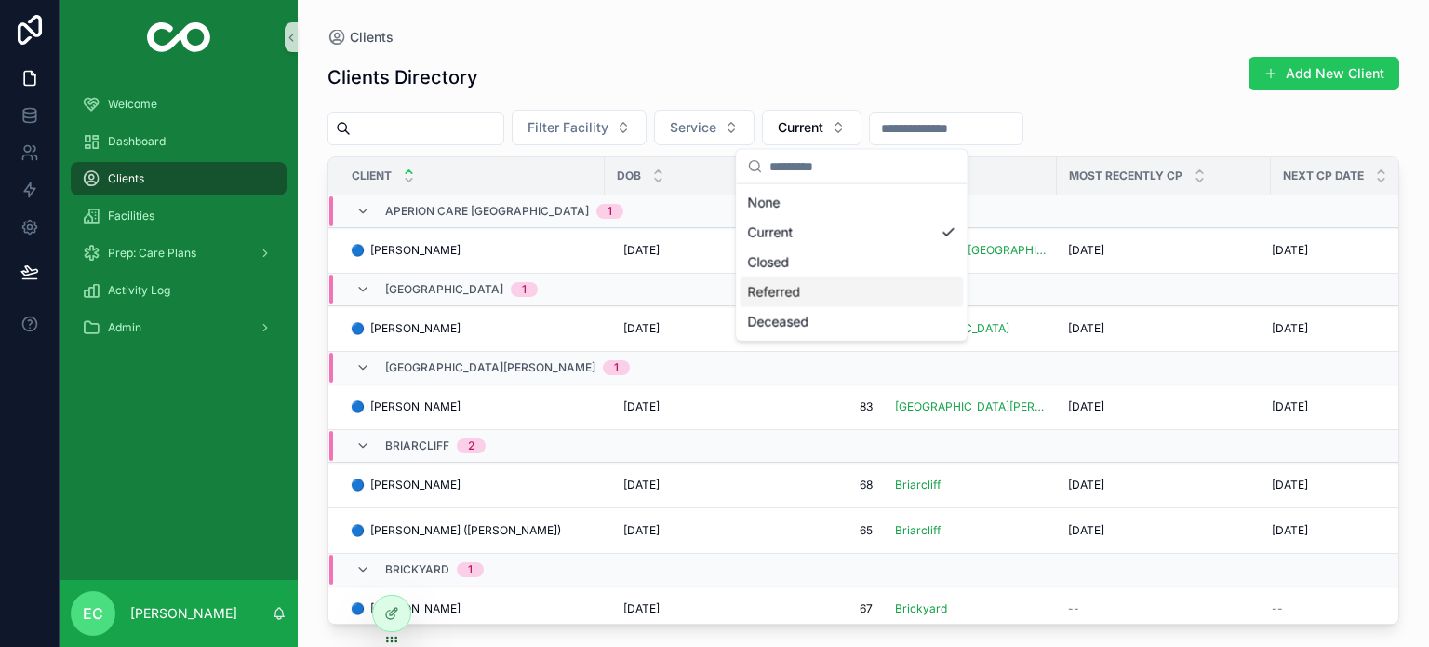
click at [778, 299] on div "Referred" at bounding box center [851, 292] width 223 height 30
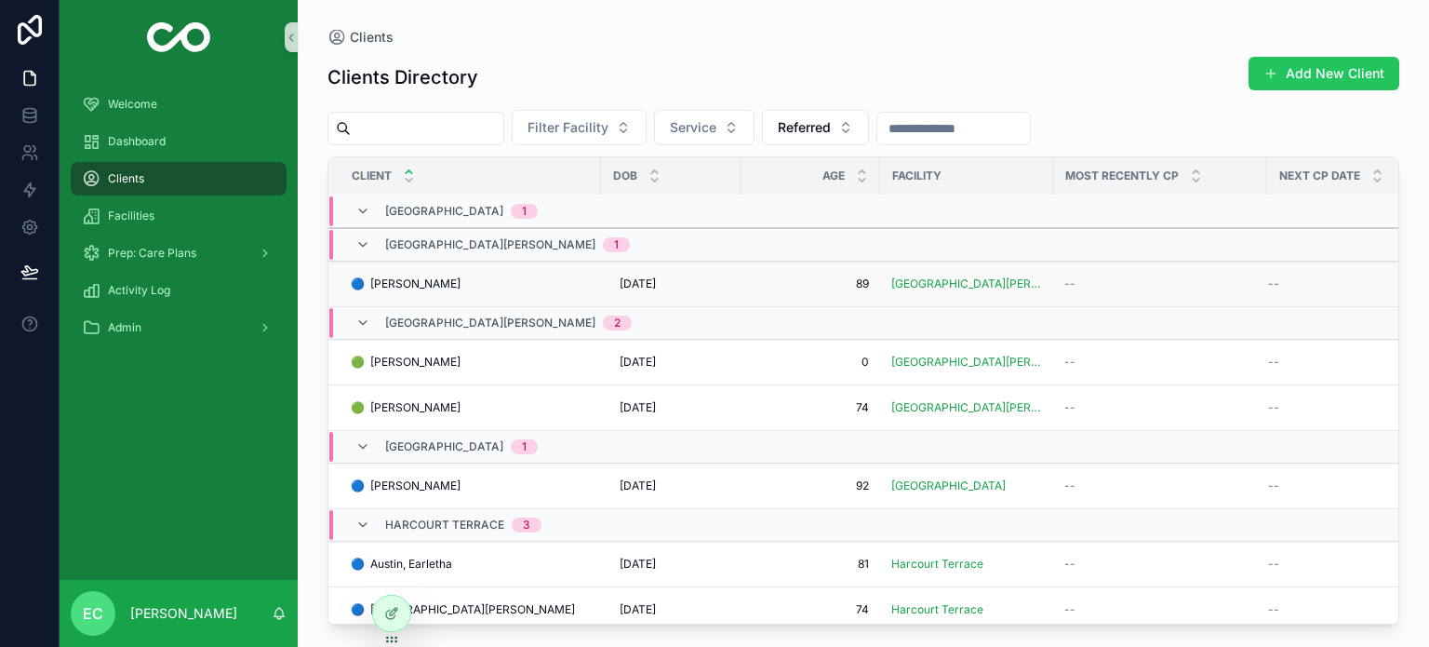
scroll to position [372, 0]
click at [447, 362] on span "🟢 [PERSON_NAME]" at bounding box center [406, 360] width 110 height 15
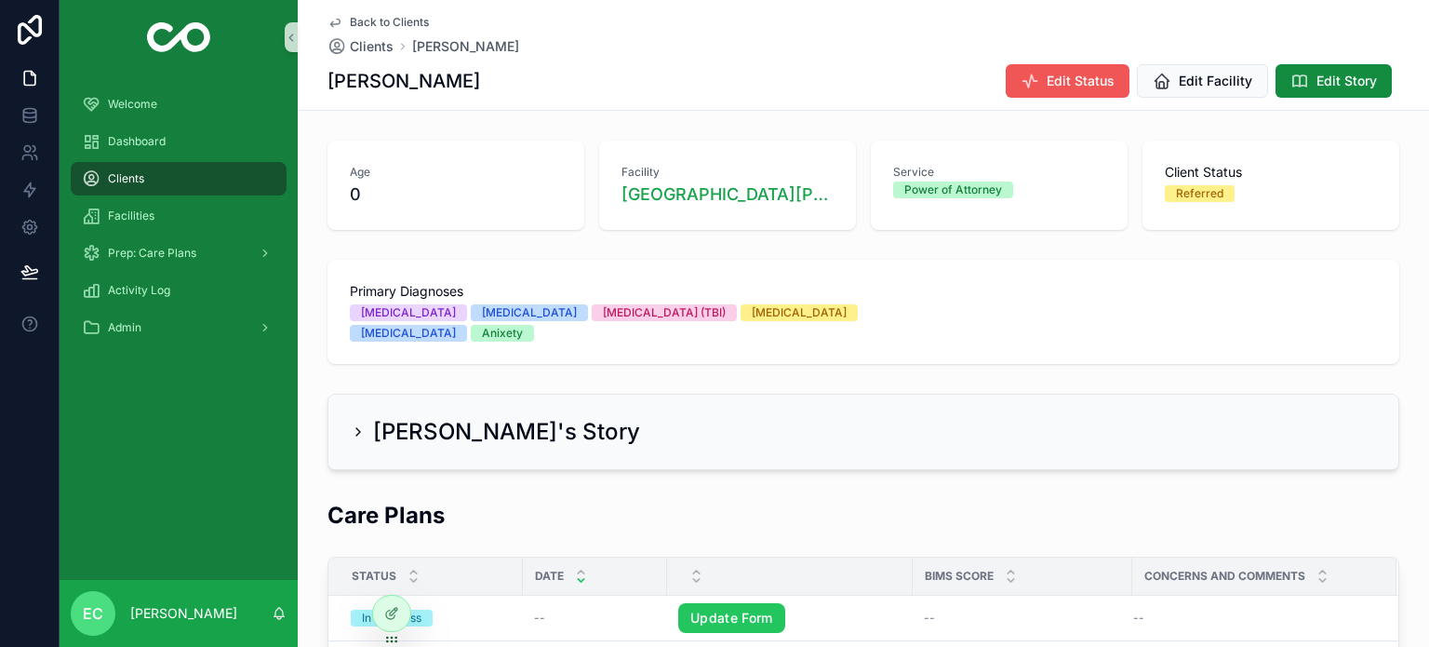
click at [1050, 83] on span "Edit Status" at bounding box center [1081, 81] width 68 height 19
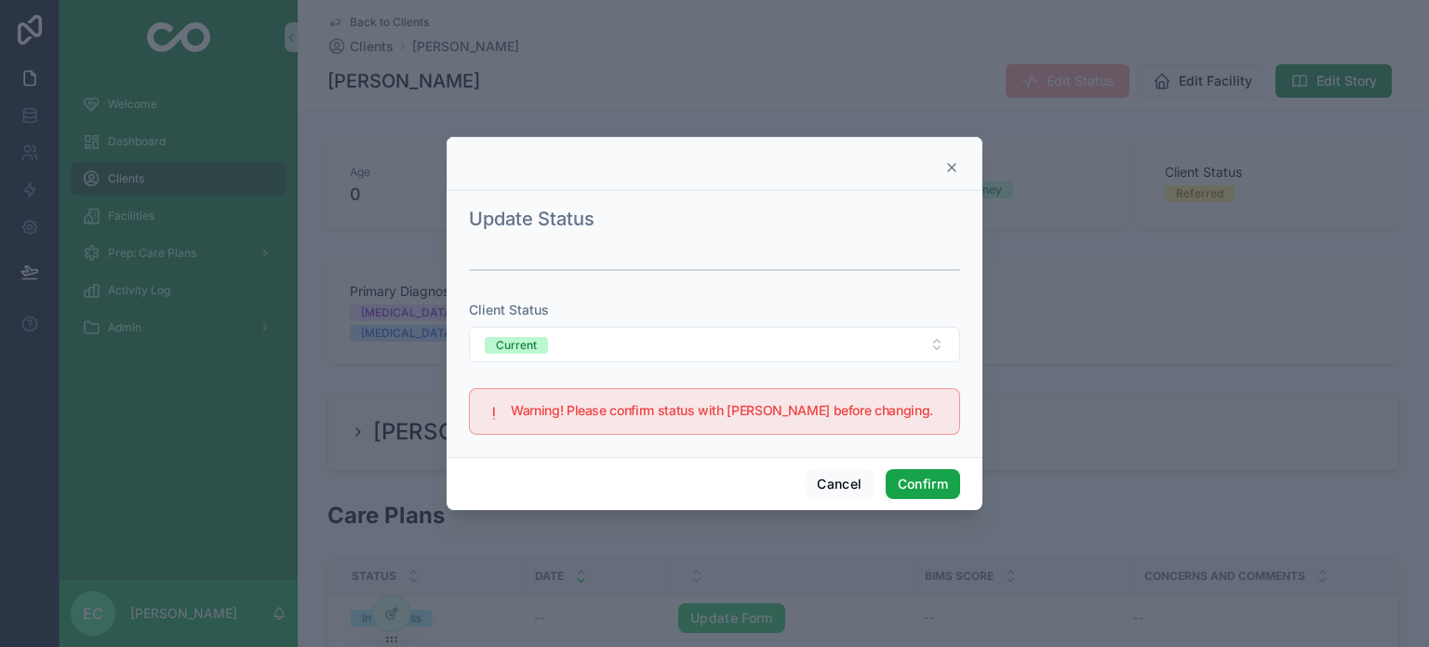
click at [941, 483] on button "Confirm" at bounding box center [923, 484] width 74 height 30
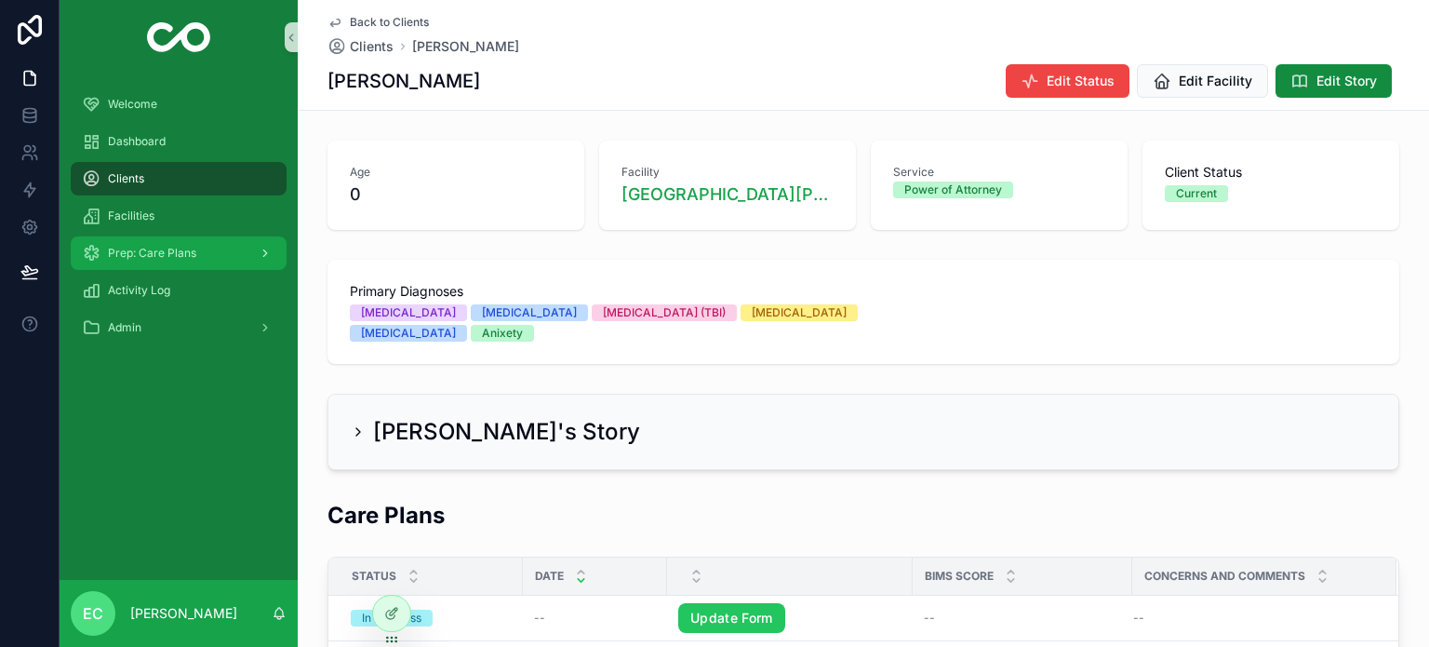
click at [140, 258] on span "Prep: Care Plans" at bounding box center [152, 253] width 88 height 15
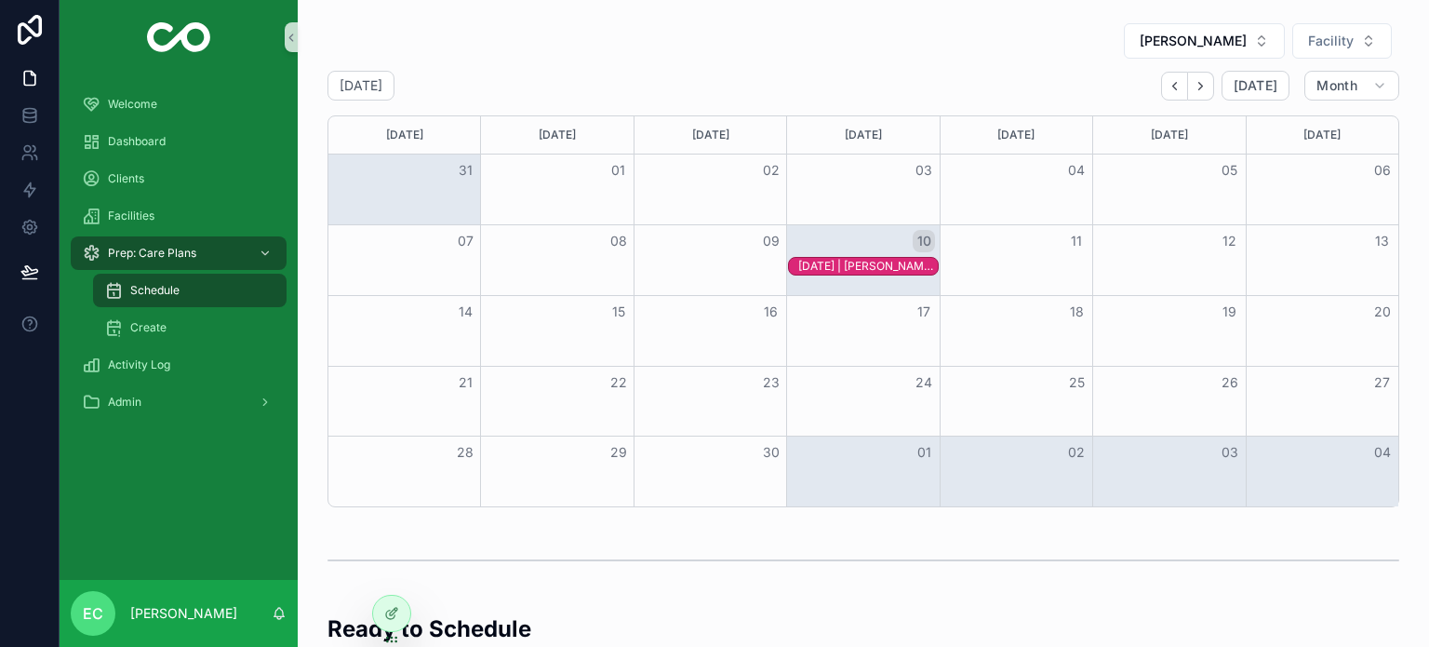
click at [850, 267] on div "[DATE] | [PERSON_NAME] | BIMS=0" at bounding box center [868, 266] width 140 height 15
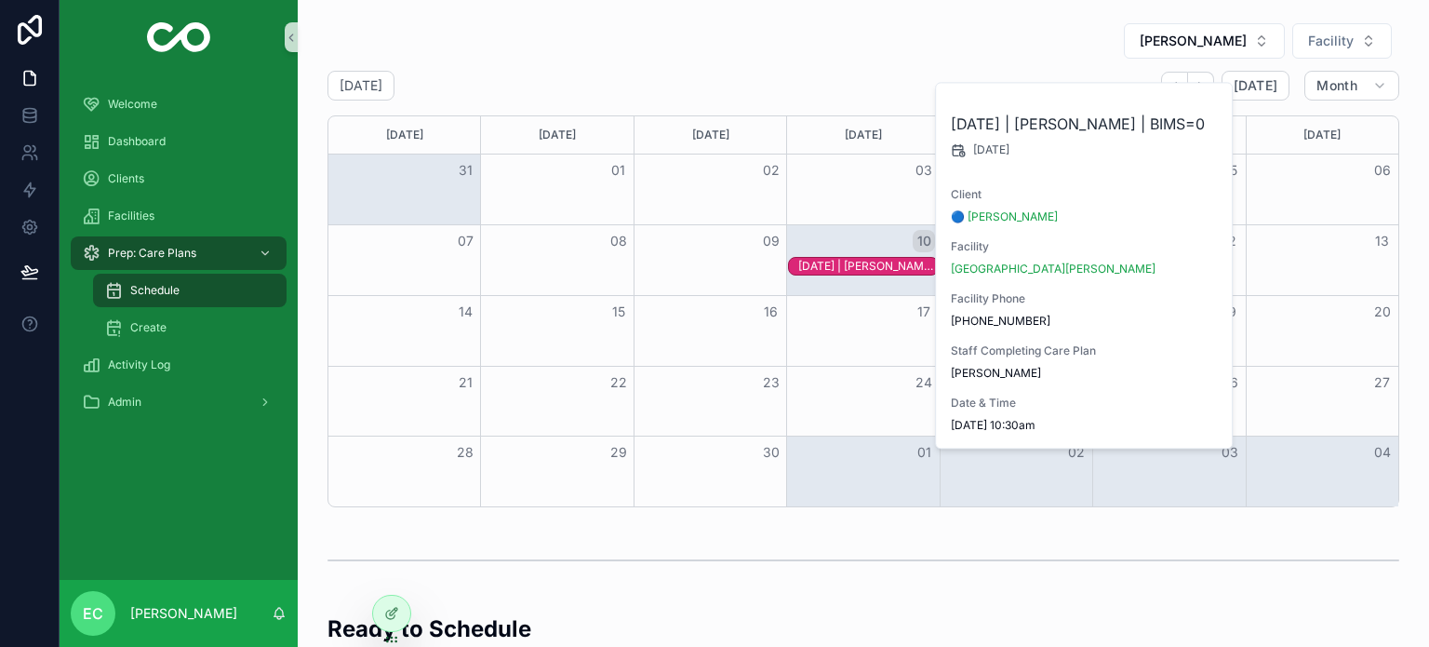
click at [821, 264] on div "[DATE] | [PERSON_NAME] | BIMS=0" at bounding box center [868, 266] width 140 height 15
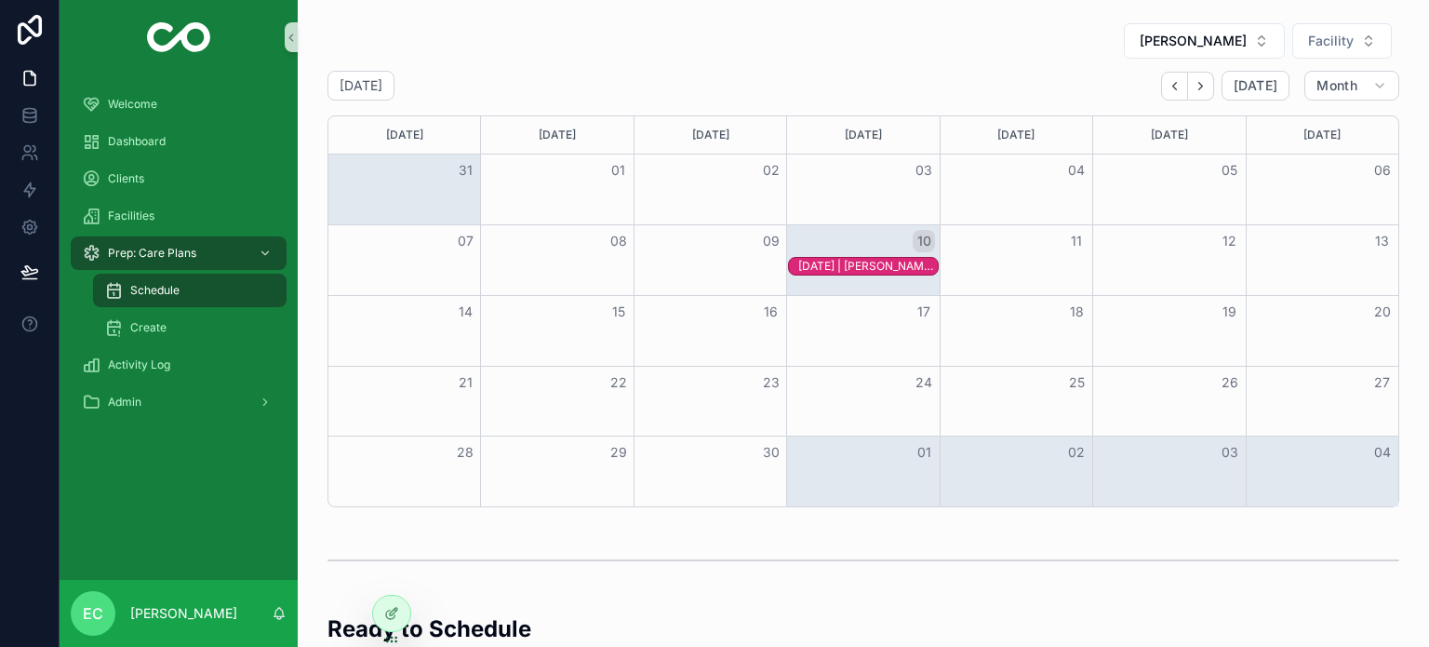
click at [863, 267] on div "[DATE] | [PERSON_NAME] | BIMS=0" at bounding box center [868, 266] width 140 height 15
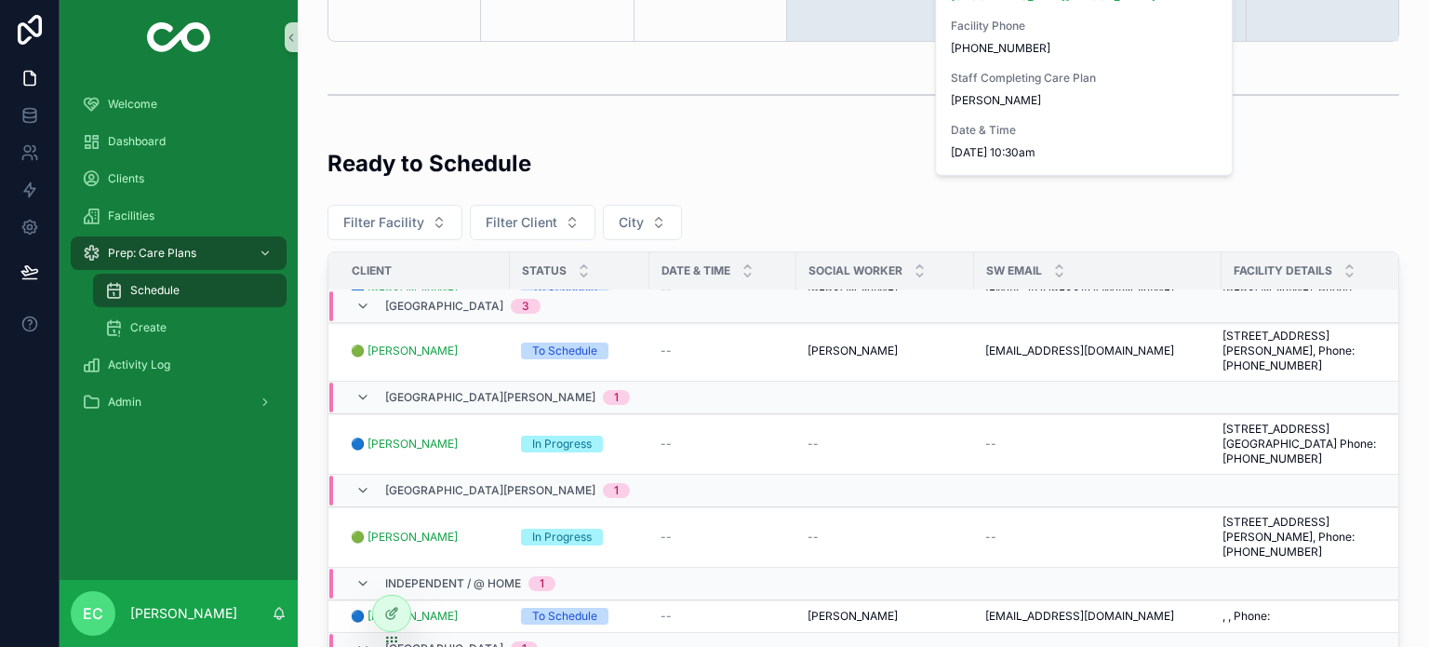
scroll to position [229, 0]
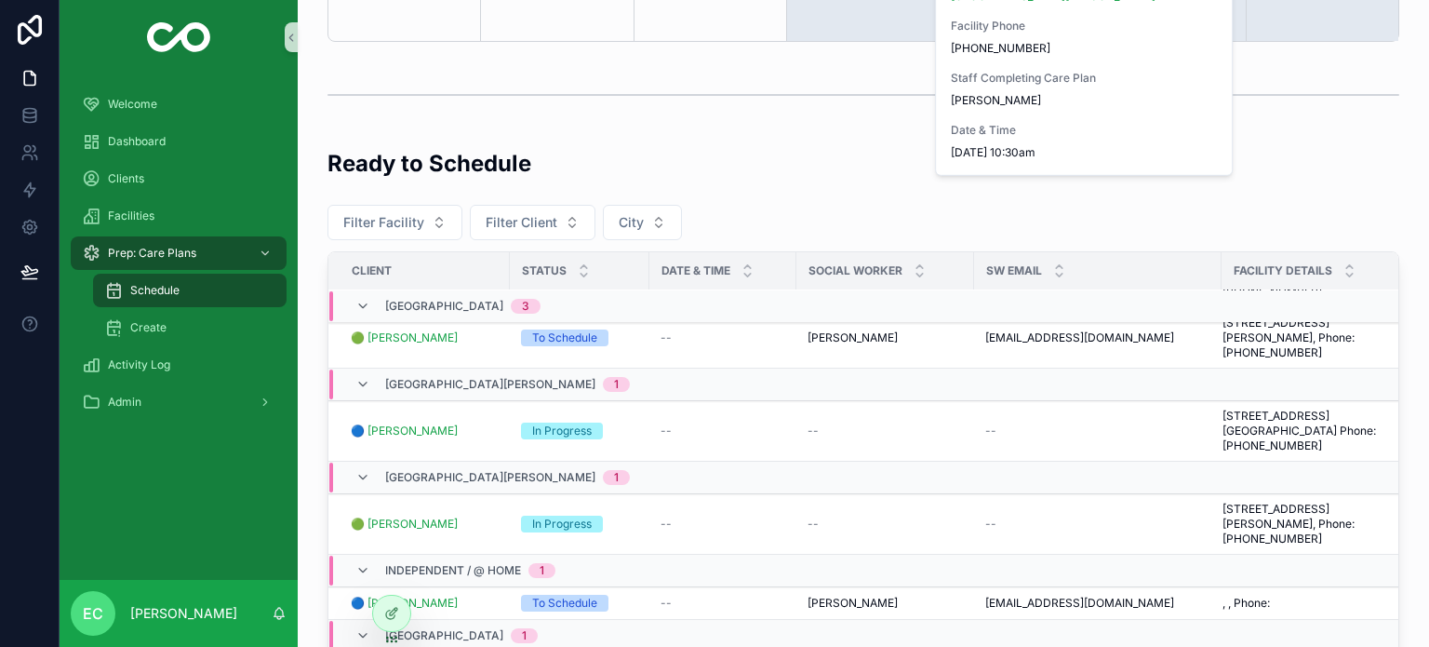
click at [725, 179] on div "Ready to Schedule" at bounding box center [864, 171] width 1072 height 46
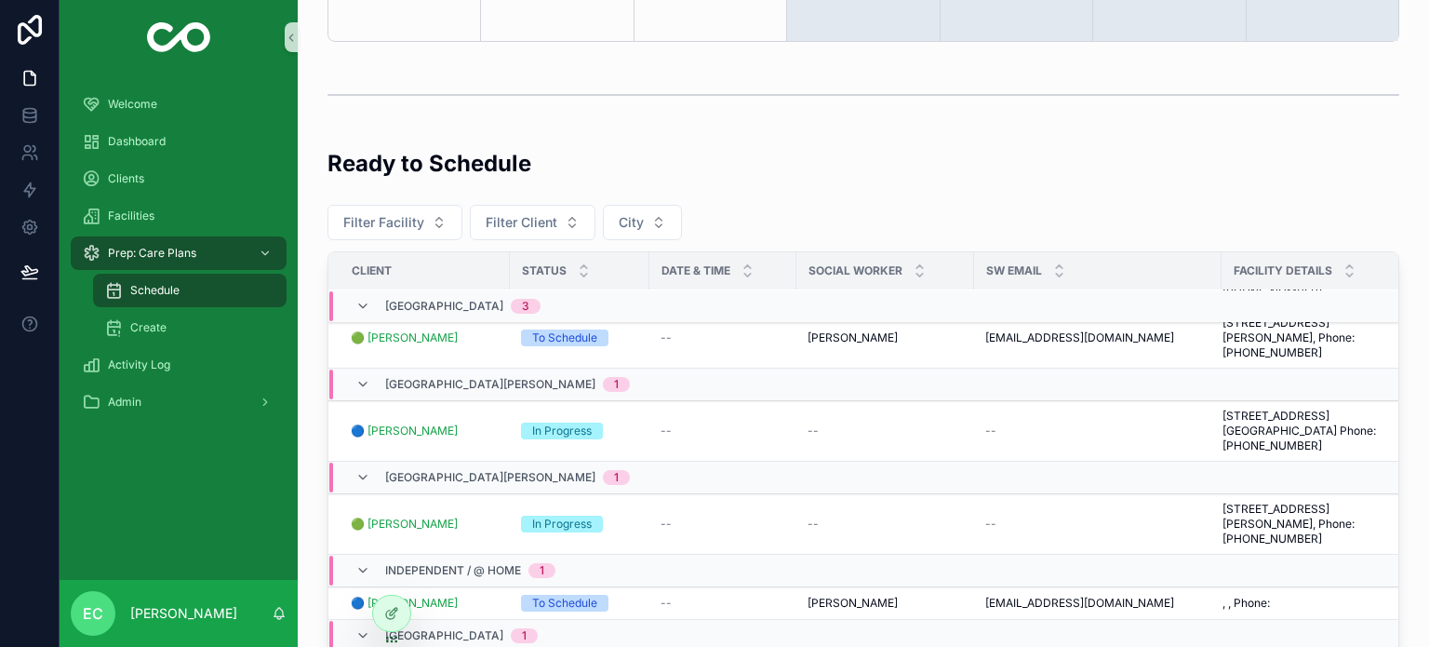
scroll to position [0, 0]
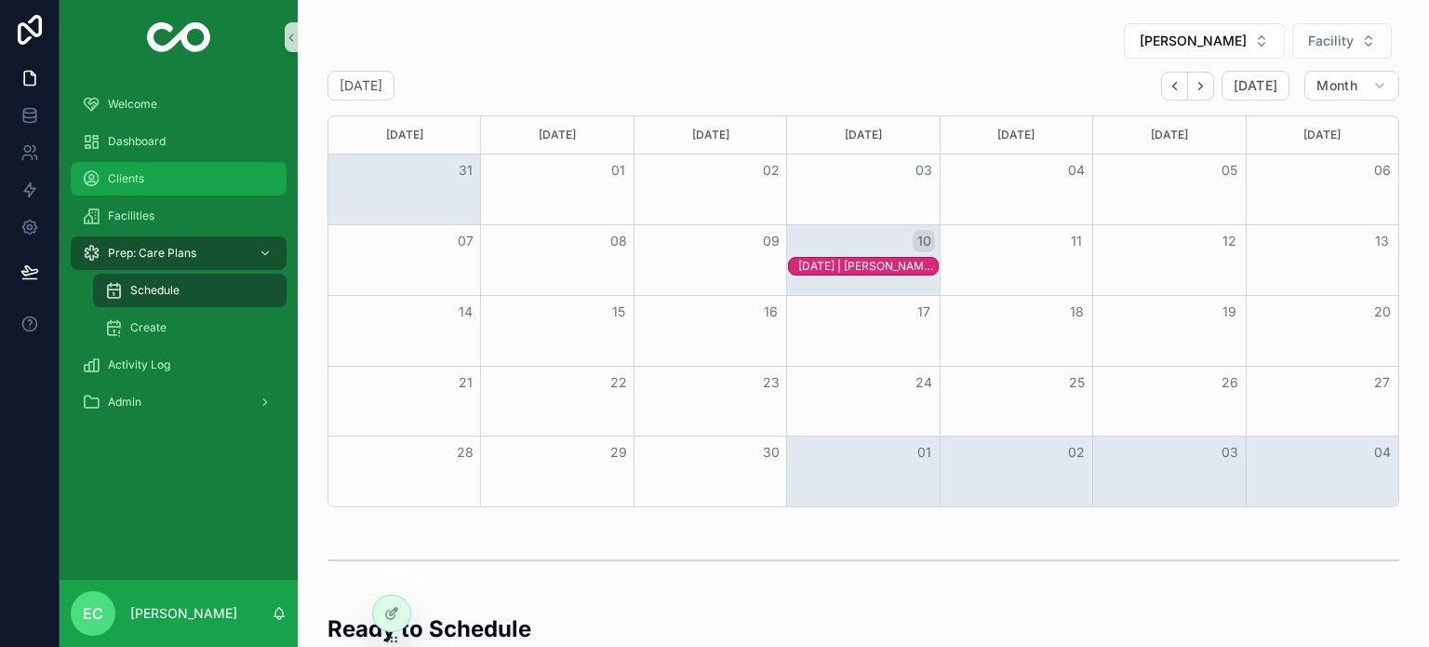
click at [121, 176] on span "Clients" at bounding box center [126, 178] width 36 height 15
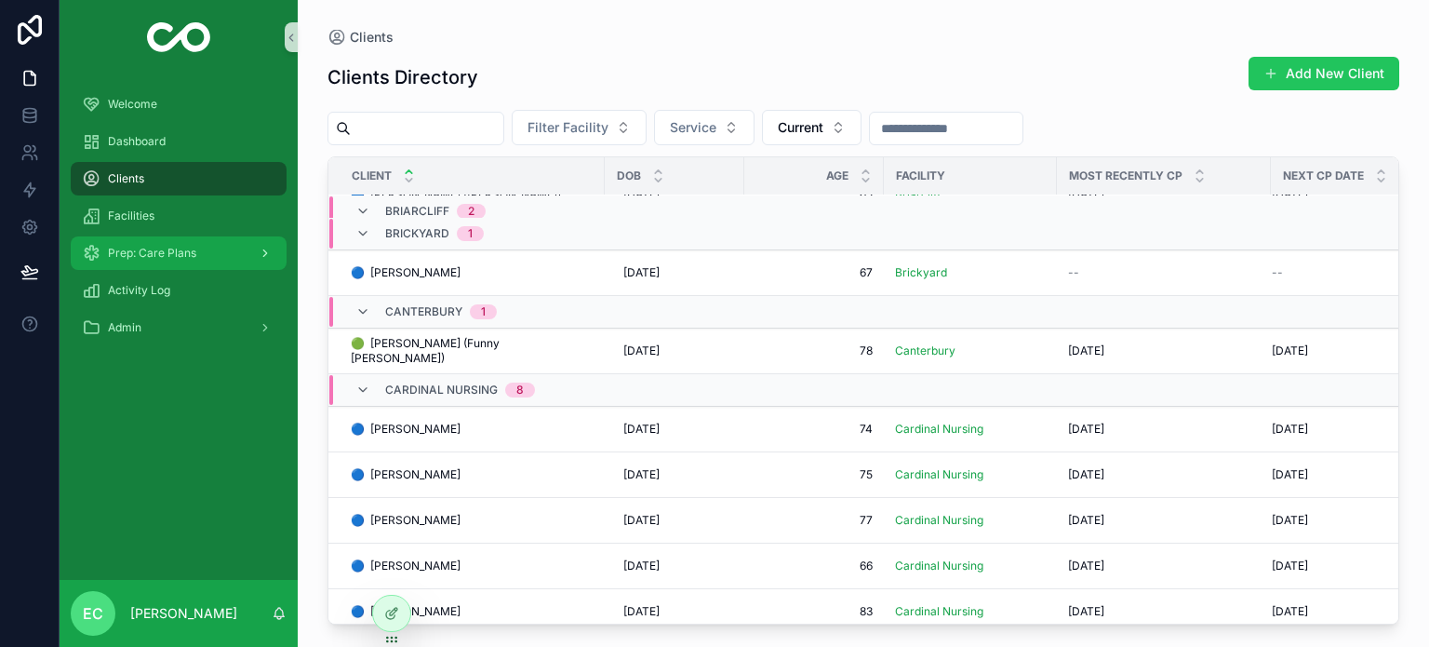
scroll to position [28, 0]
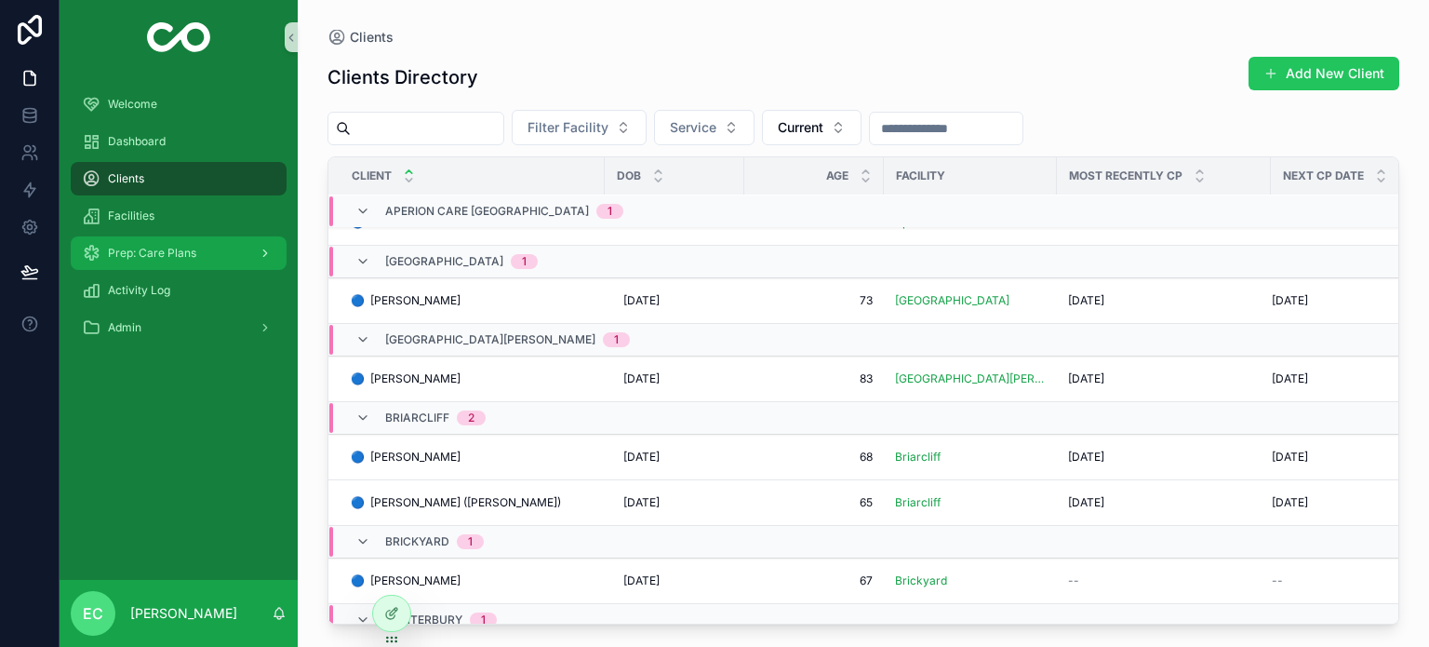
click at [146, 264] on div "Prep: Care Plans" at bounding box center [179, 253] width 194 height 30
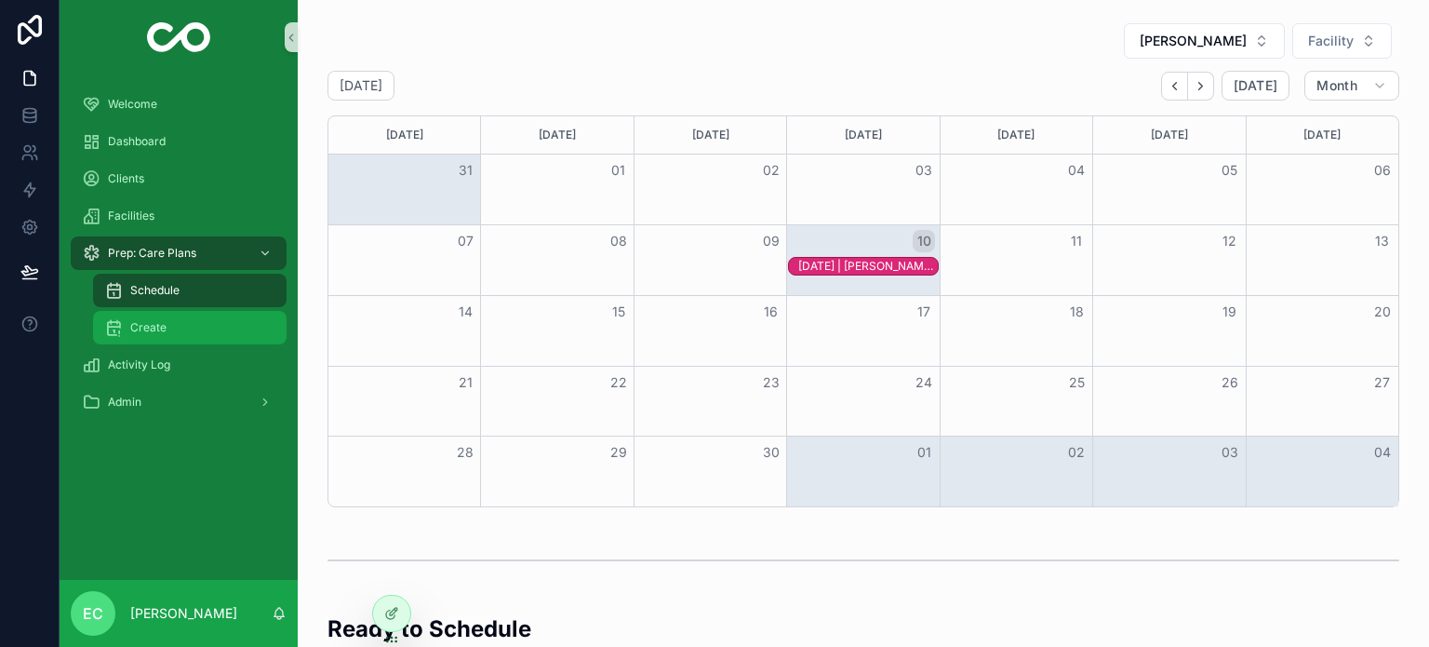
click at [164, 327] on span "Create" at bounding box center [148, 327] width 36 height 15
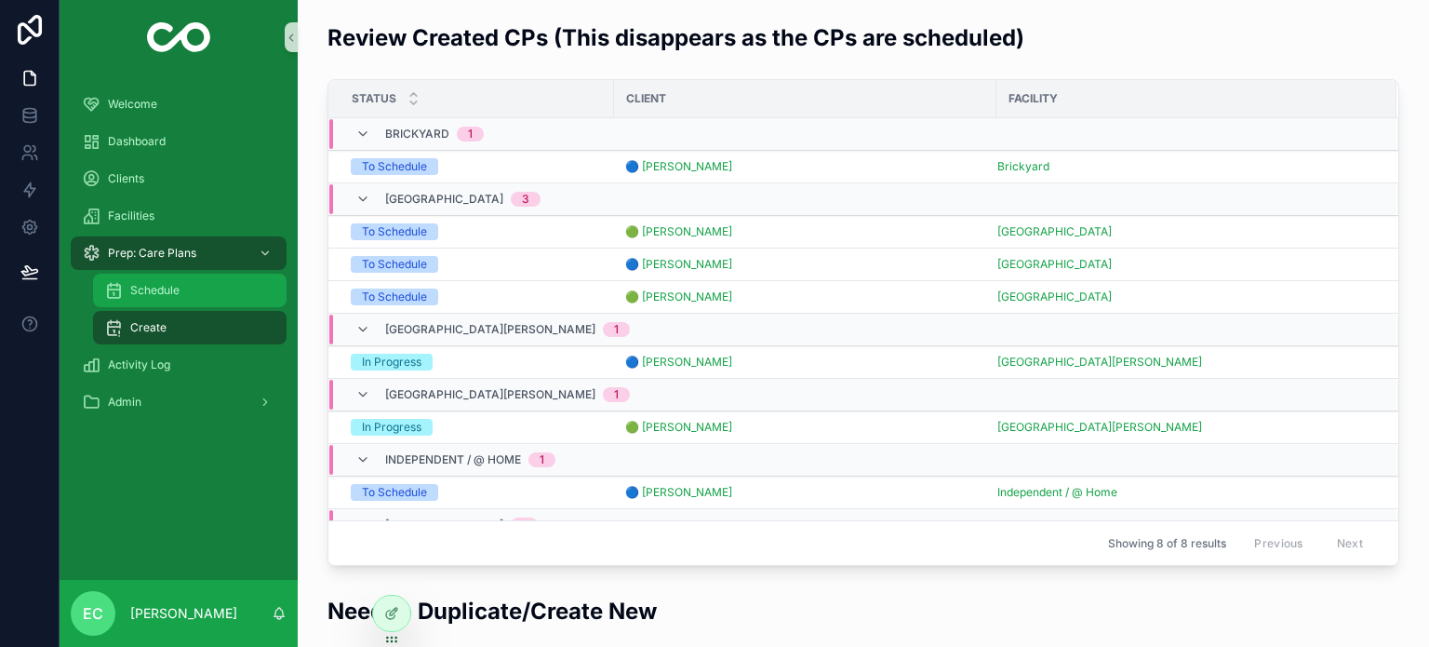
click at [143, 303] on div "Schedule" at bounding box center [189, 290] width 171 height 30
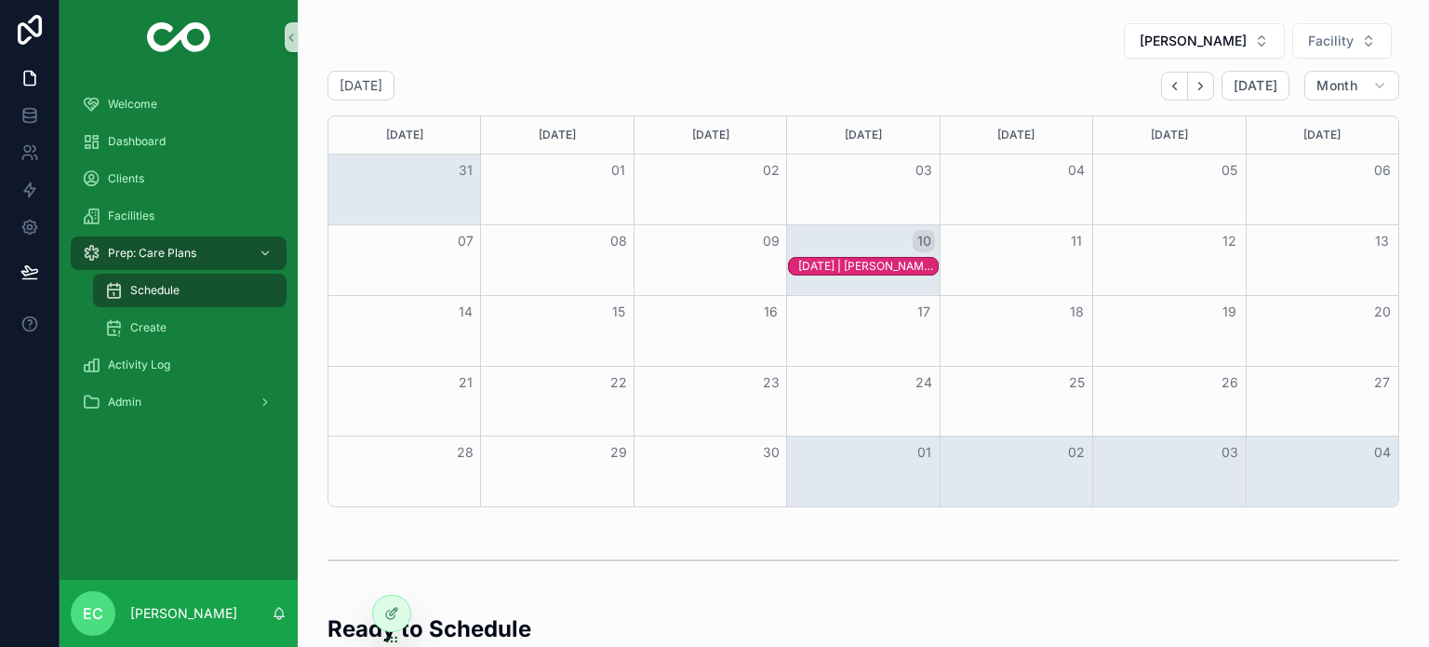
click at [818, 283] on div "Month View" at bounding box center [862, 260] width 153 height 70
click at [813, 262] on div "[DATE] | [PERSON_NAME] | BIMS=0" at bounding box center [868, 266] width 140 height 15
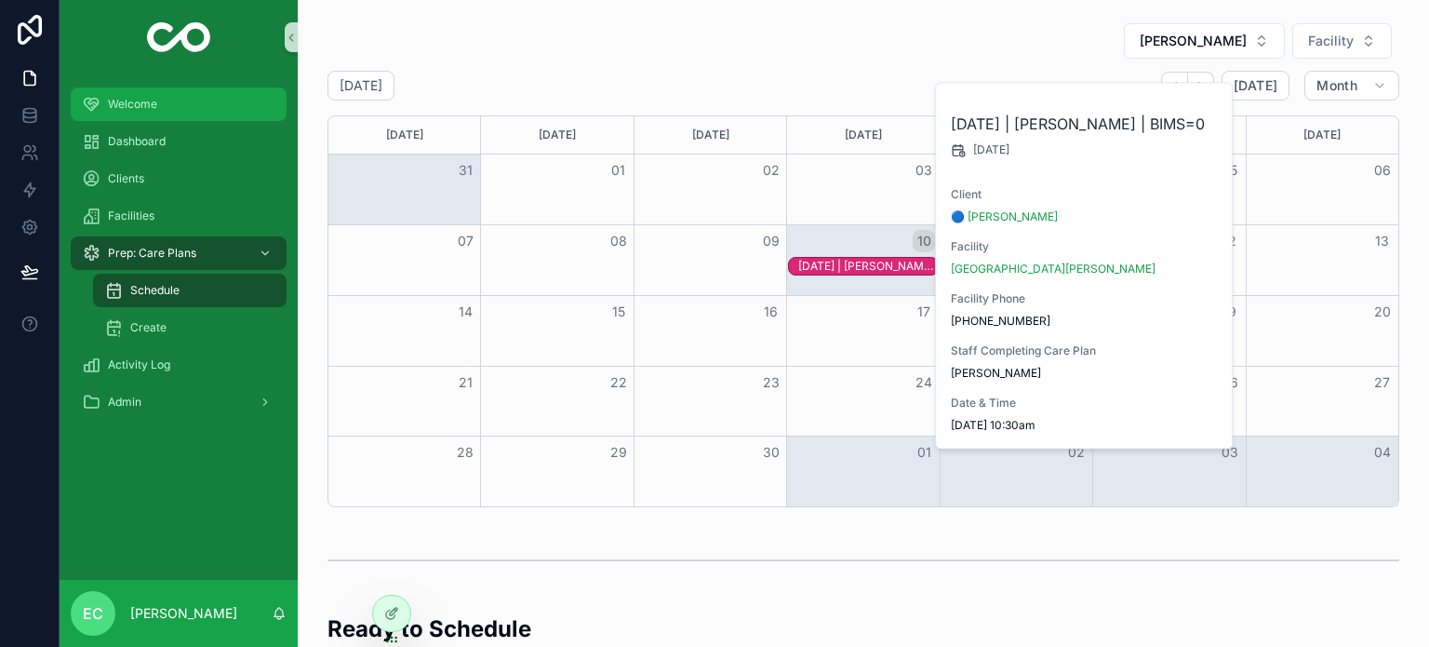
click at [127, 100] on span "Welcome" at bounding box center [132, 104] width 49 height 15
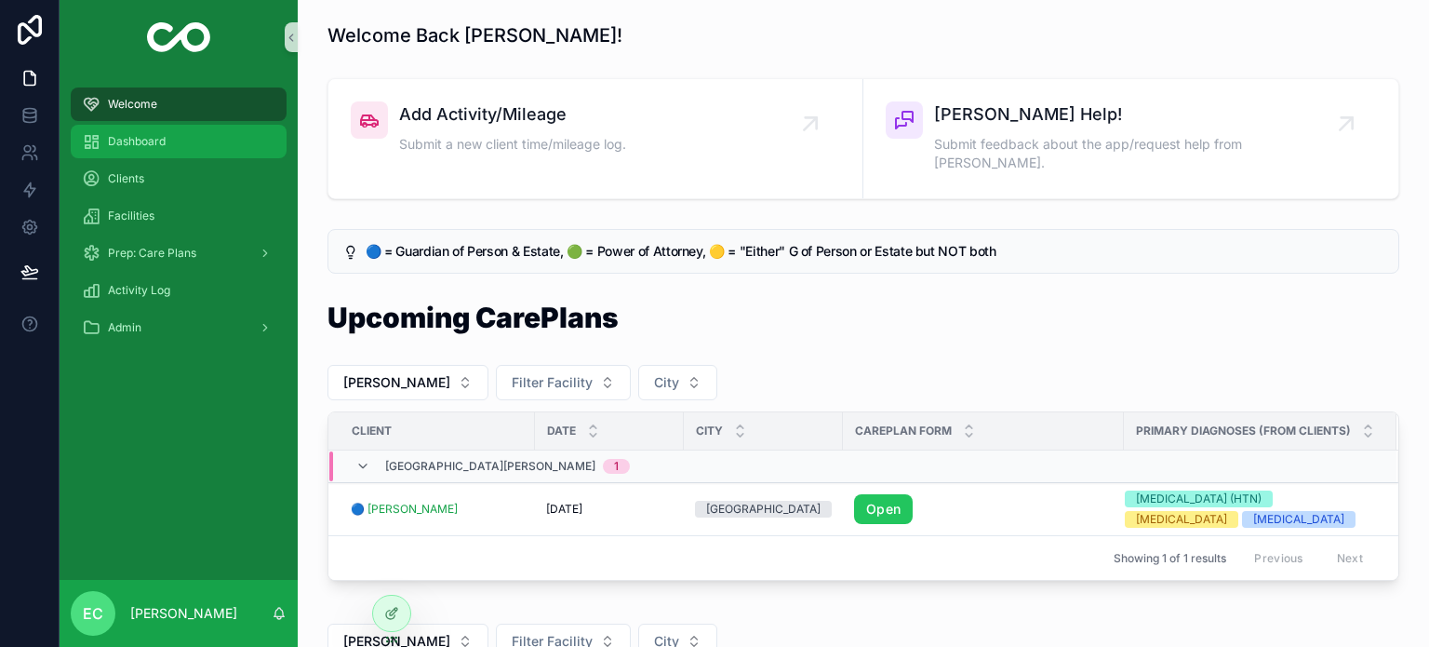
click at [154, 140] on span "Dashboard" at bounding box center [137, 141] width 58 height 15
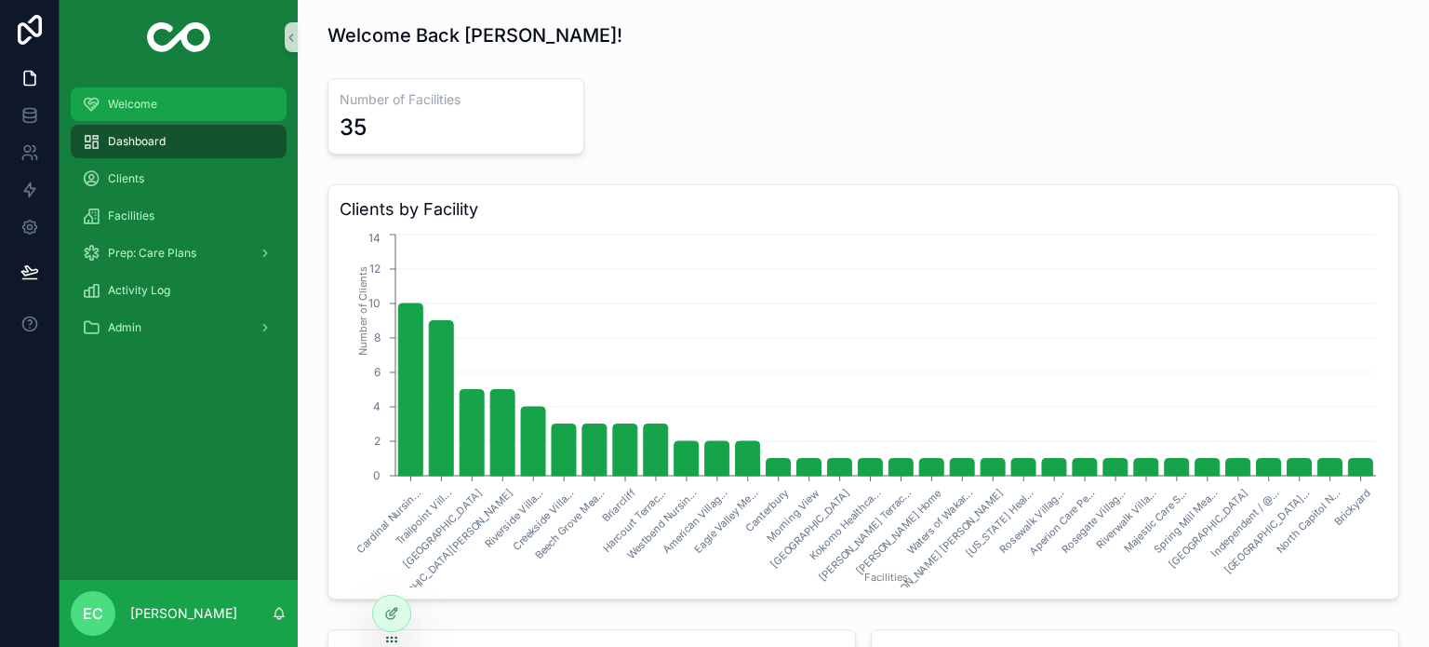
click at [149, 115] on div "Welcome" at bounding box center [179, 104] width 194 height 30
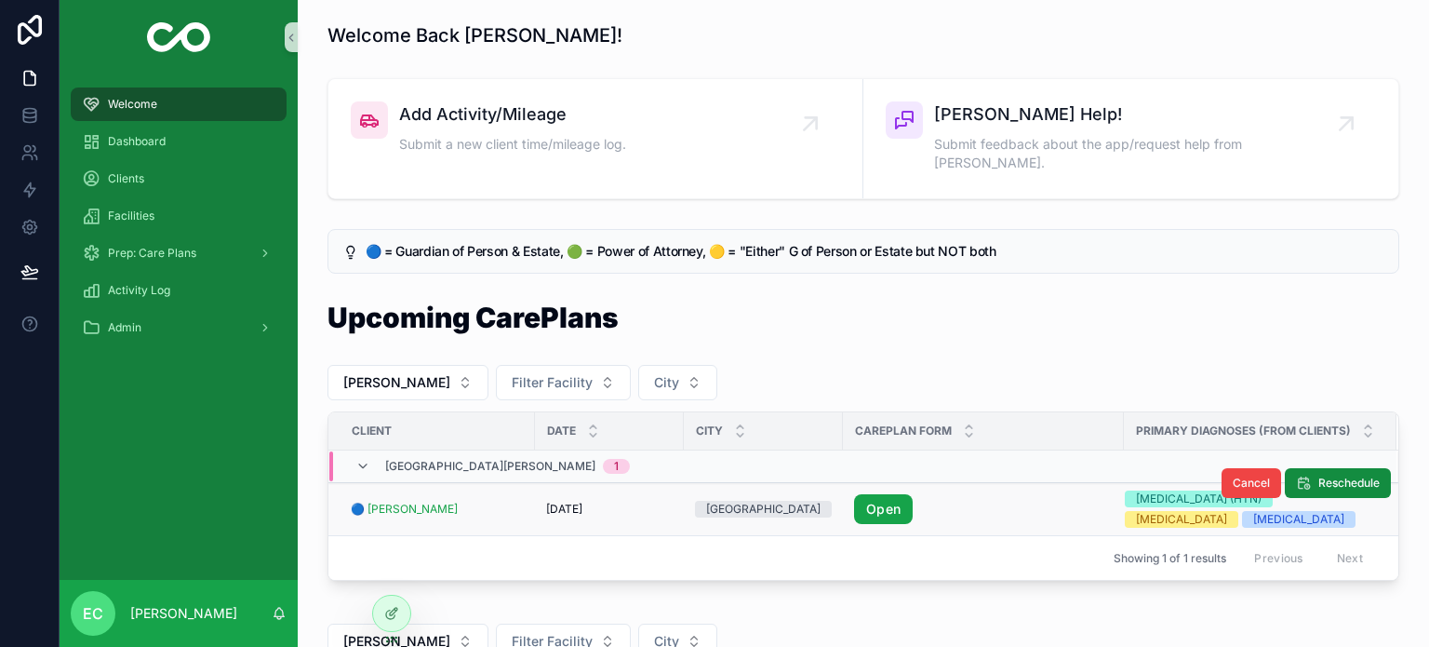
click at [868, 494] on link "Open" at bounding box center [883, 509] width 59 height 30
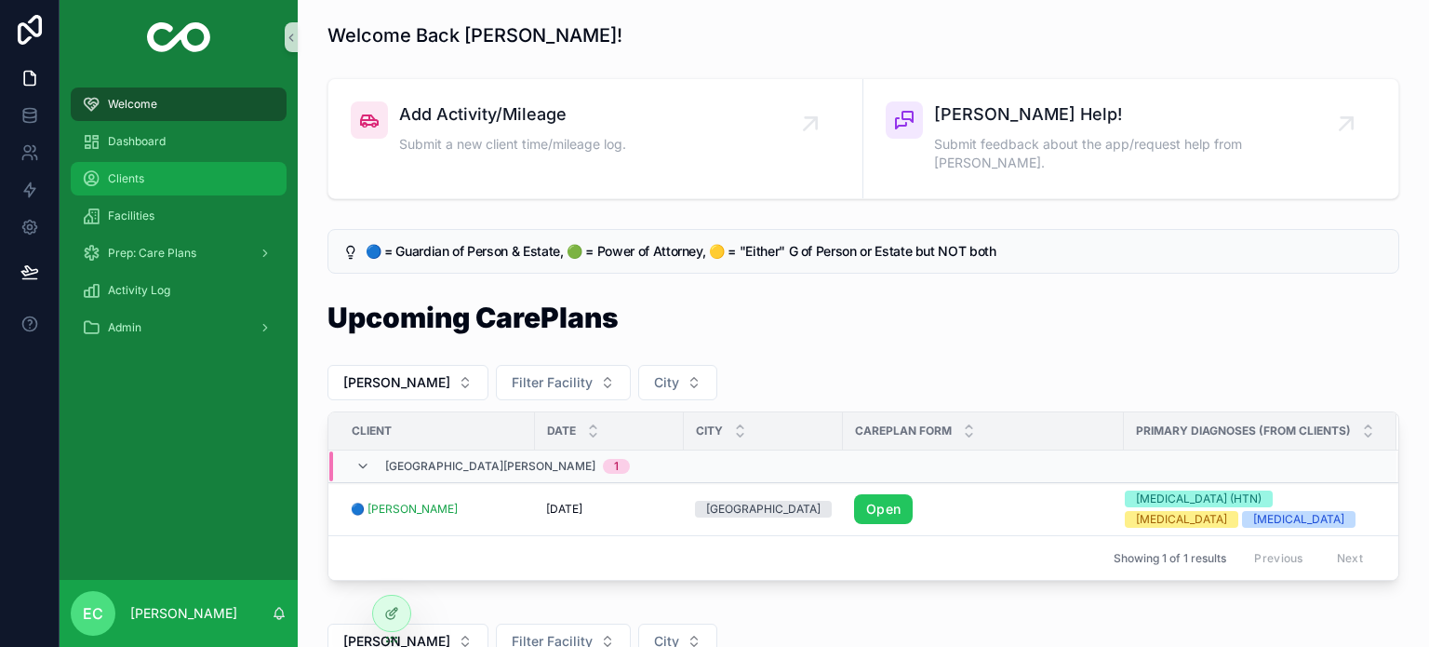
click at [121, 179] on span "Clients" at bounding box center [126, 178] width 36 height 15
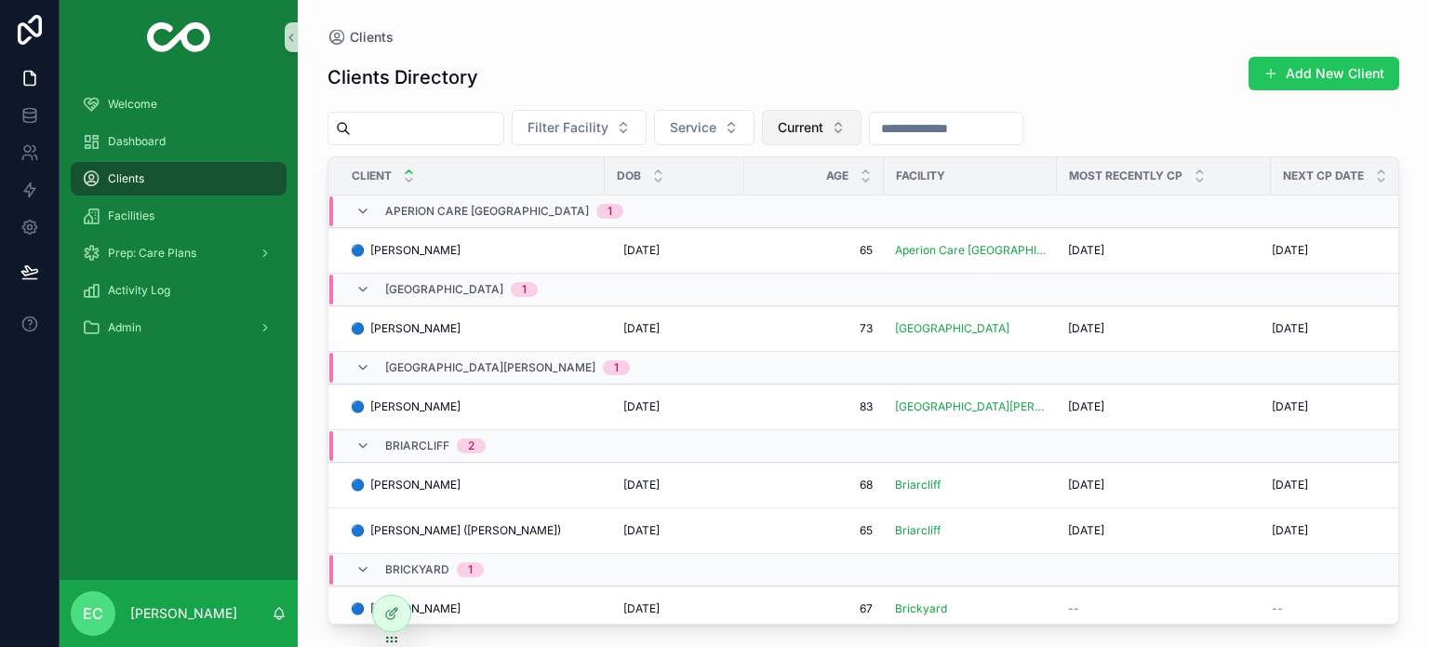
click at [823, 127] on span "Current" at bounding box center [801, 127] width 46 height 19
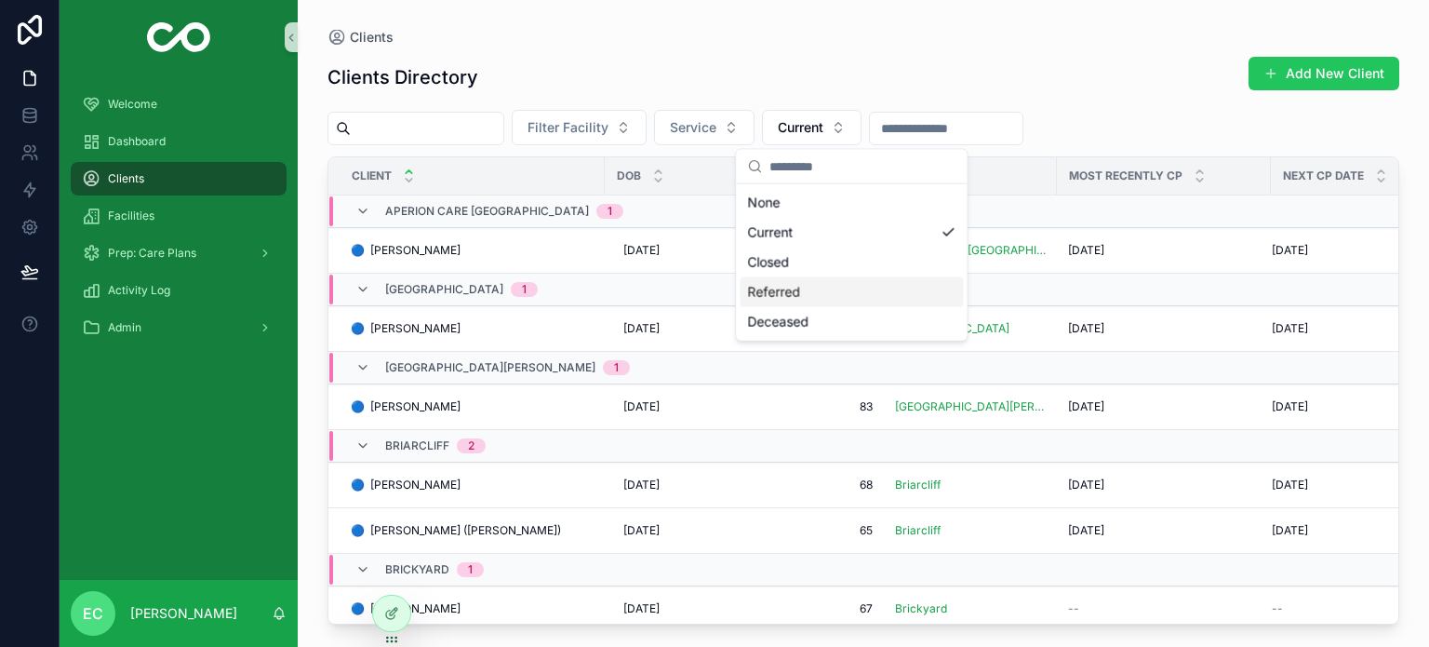
click at [804, 291] on div "Referred" at bounding box center [851, 292] width 223 height 30
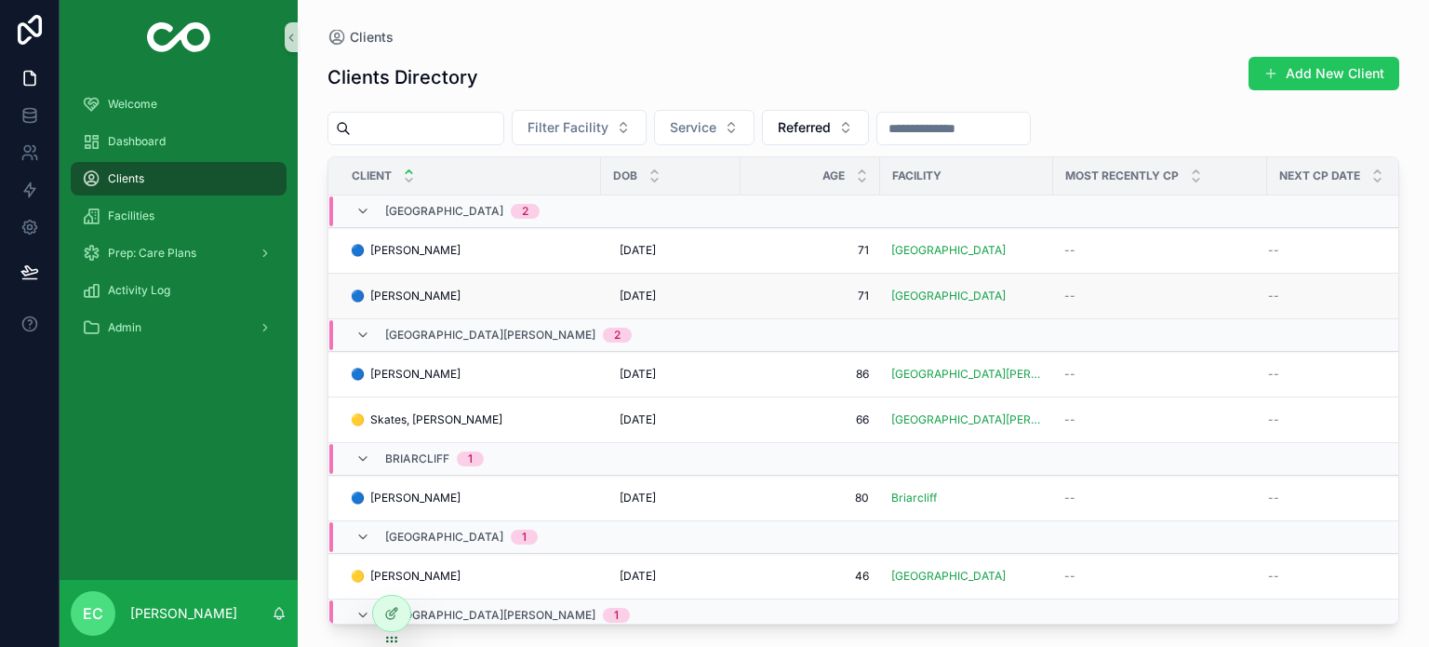
drag, startPoint x: 374, startPoint y: 294, endPoint x: 493, endPoint y: 278, distance: 120.1
click at [496, 276] on td "🔵 [PERSON_NAME] 🔵 [PERSON_NAME]" at bounding box center [464, 297] width 273 height 46
click at [443, 296] on span "🔵 [PERSON_NAME]" at bounding box center [406, 295] width 110 height 15
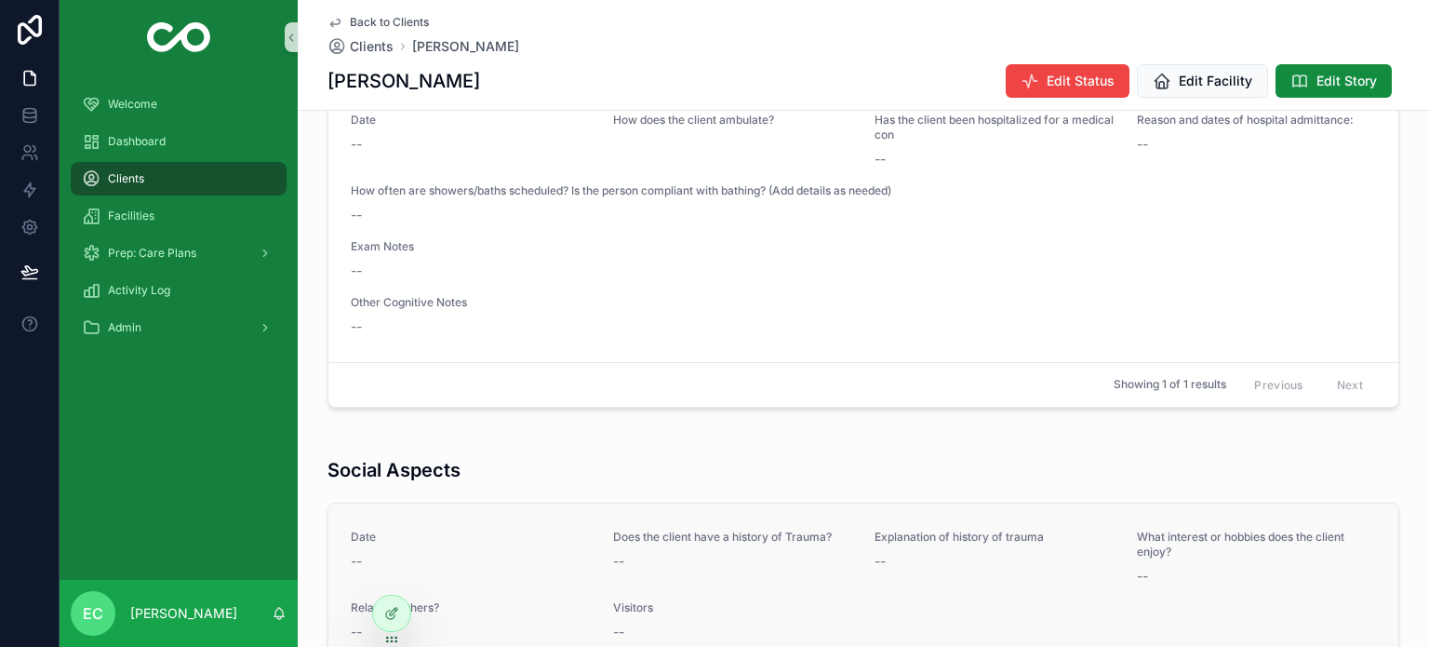
scroll to position [2676, 0]
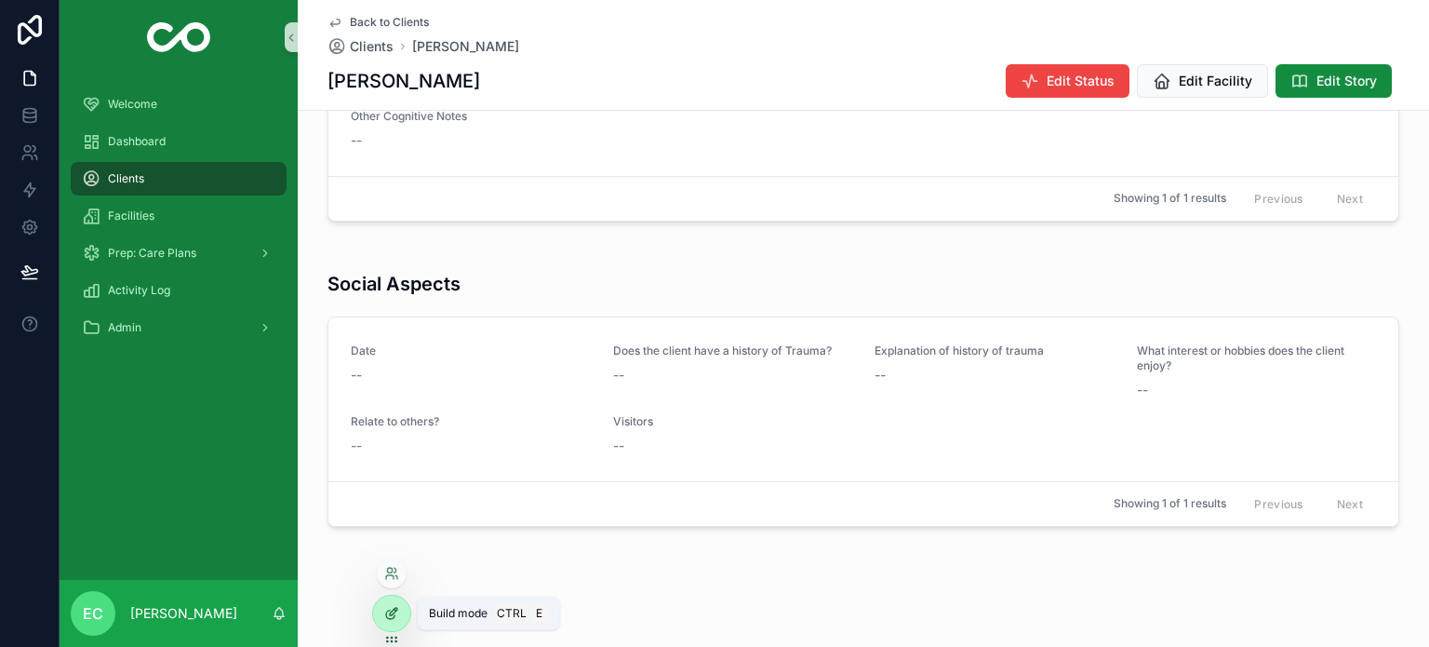
click at [396, 619] on icon at bounding box center [391, 613] width 15 height 15
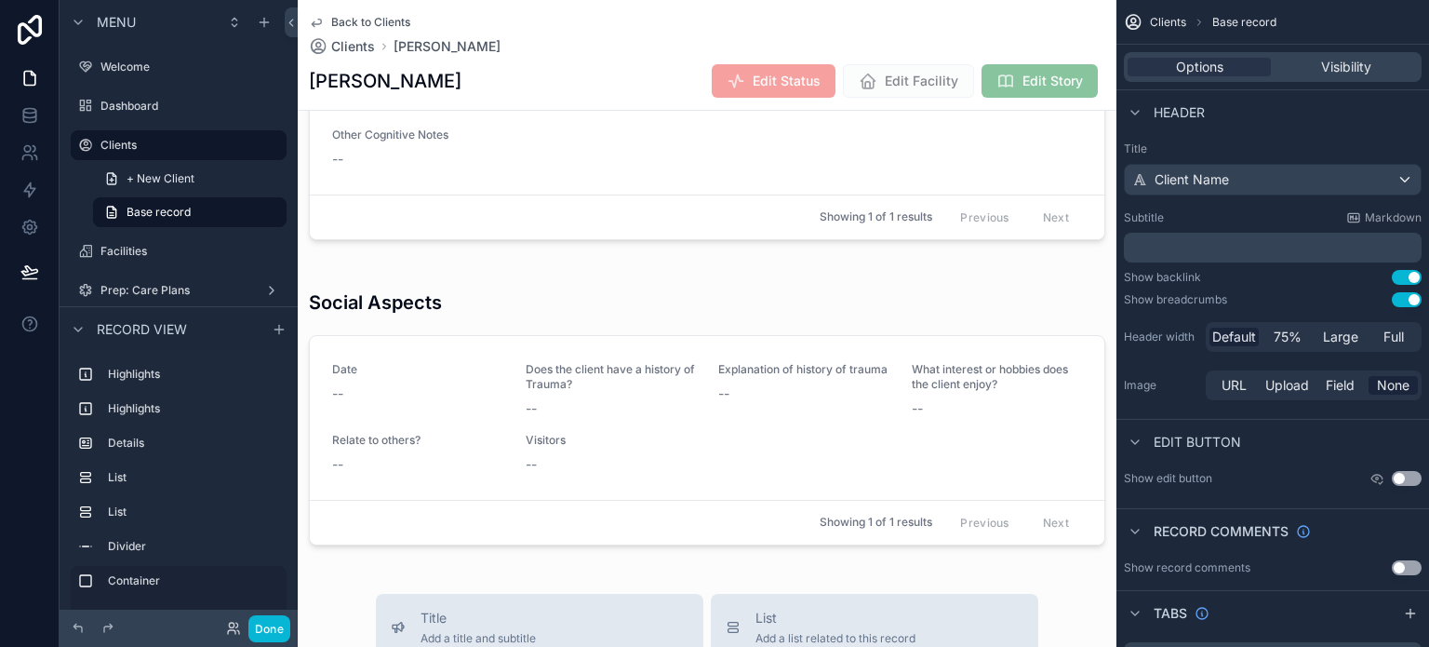
click at [352, 20] on span "Back to Clients" at bounding box center [370, 22] width 79 height 15
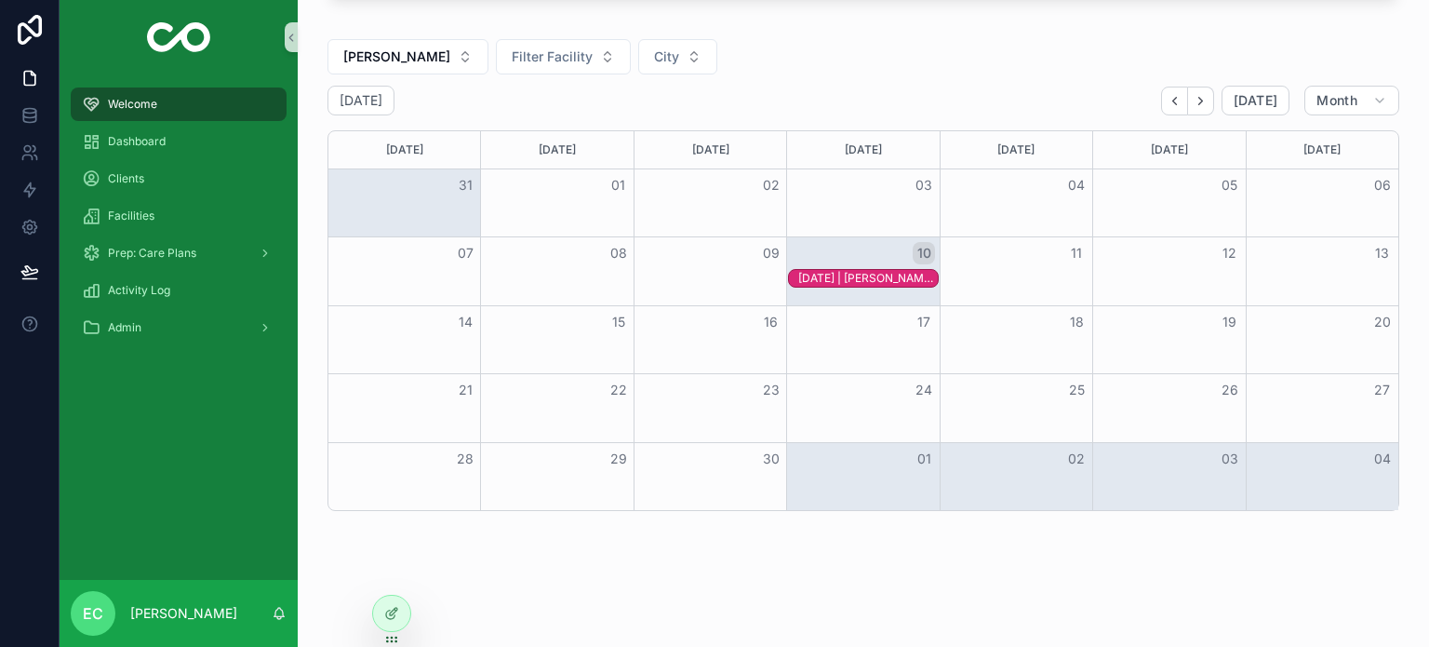
scroll to position [558, 0]
click at [159, 135] on span "Dashboard" at bounding box center [137, 141] width 58 height 15
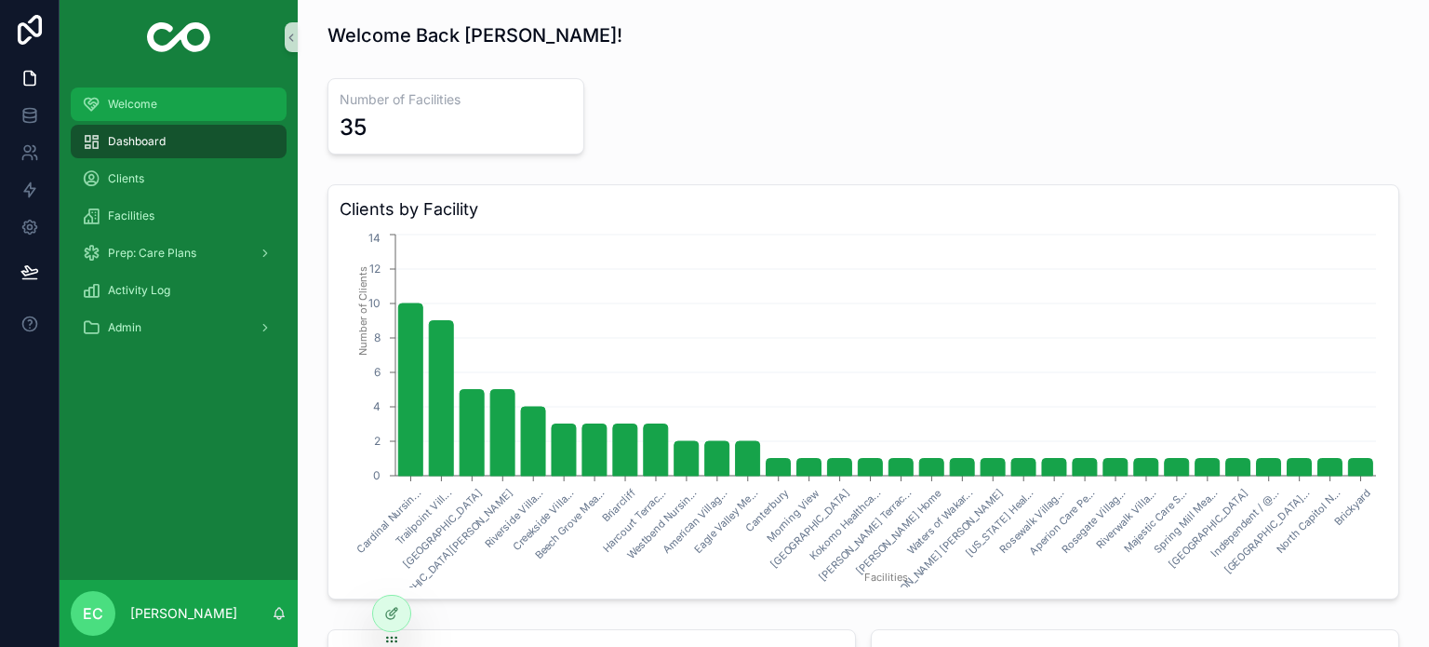
click at [132, 101] on span "Welcome" at bounding box center [132, 104] width 49 height 15
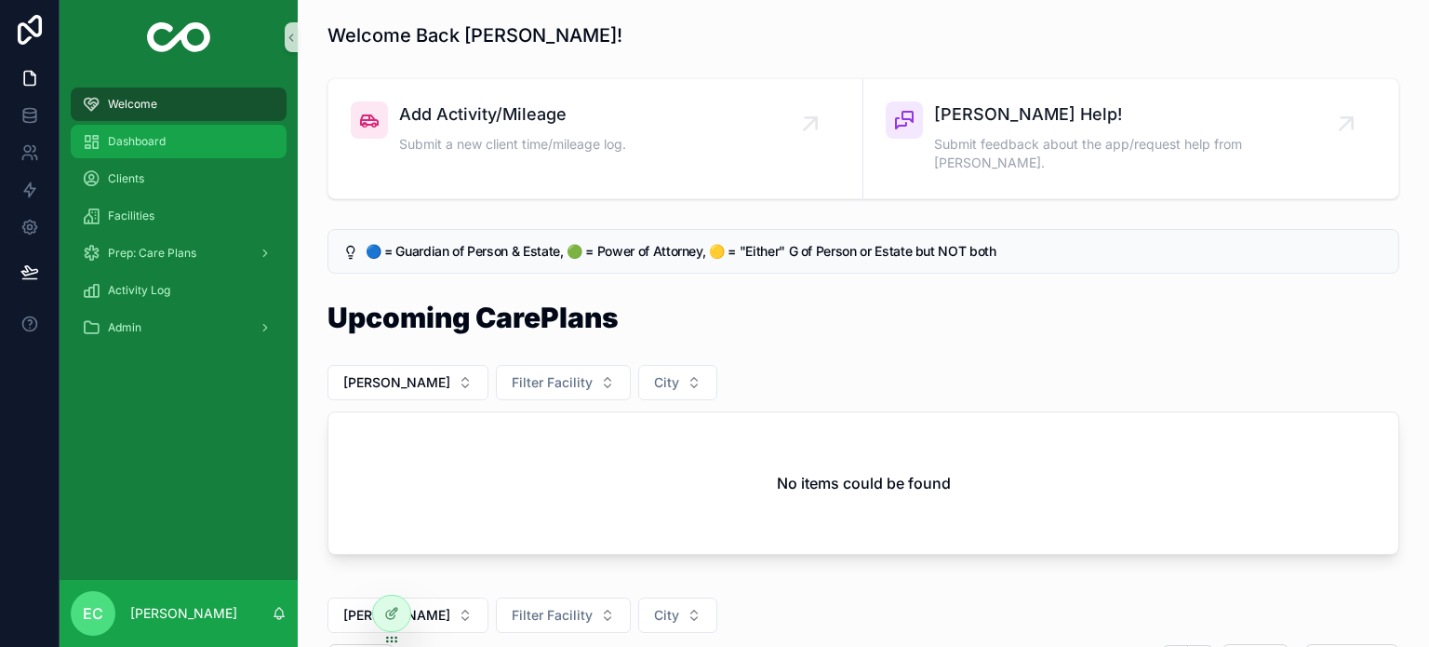
click at [128, 153] on div "Dashboard" at bounding box center [179, 142] width 194 height 30
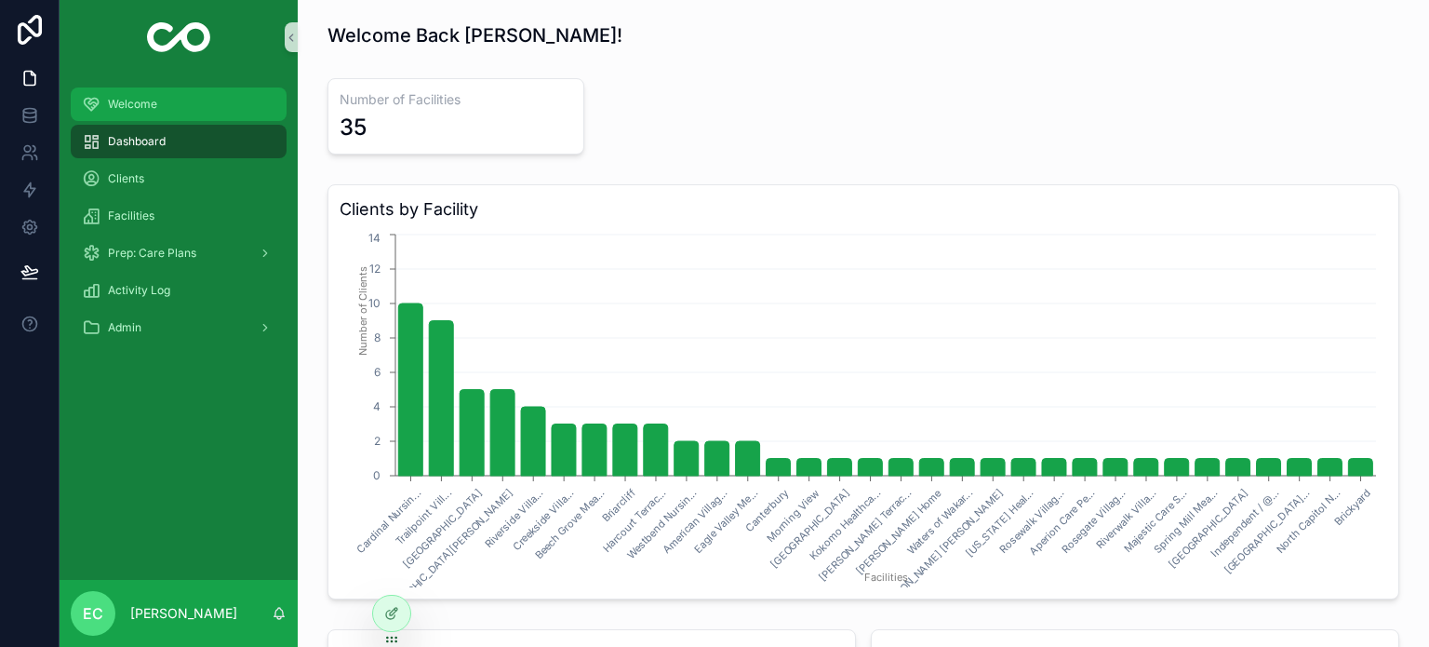
click at [129, 95] on div "Welcome" at bounding box center [179, 104] width 194 height 30
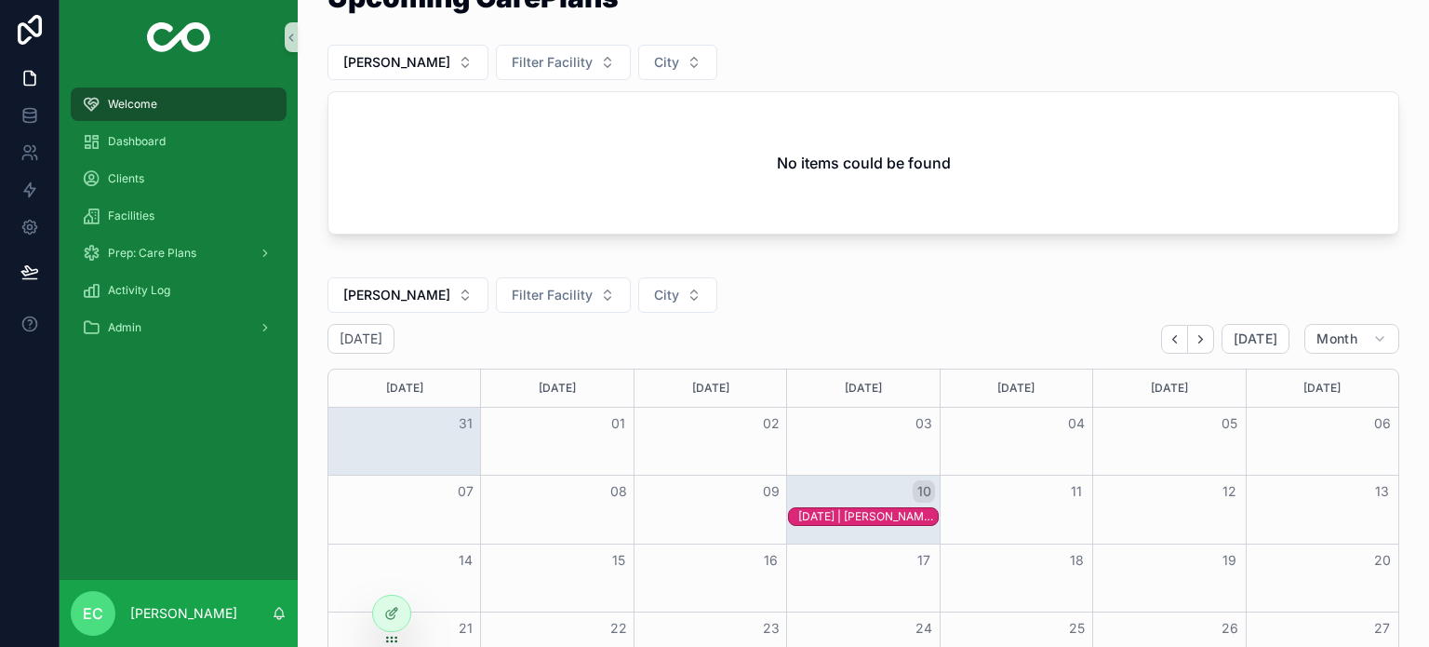
scroll to position [372, 0]
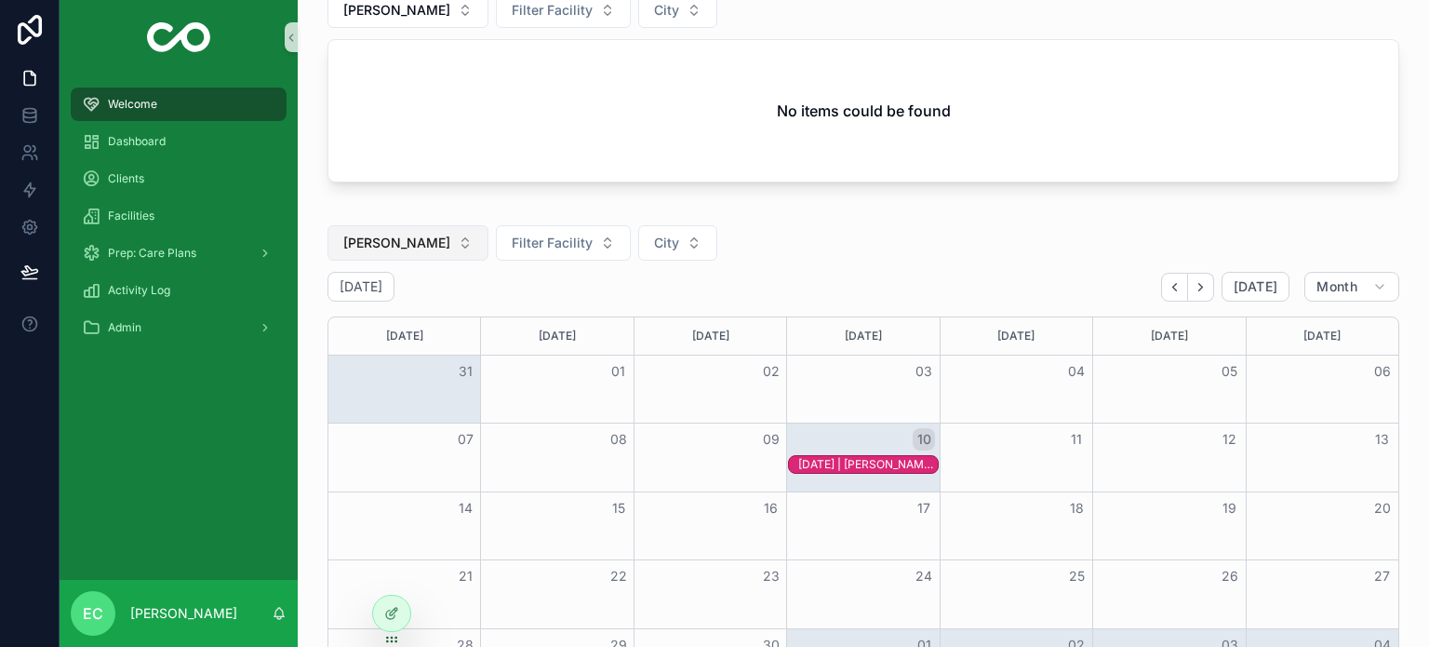
click at [435, 225] on button "[PERSON_NAME]" at bounding box center [408, 242] width 161 height 35
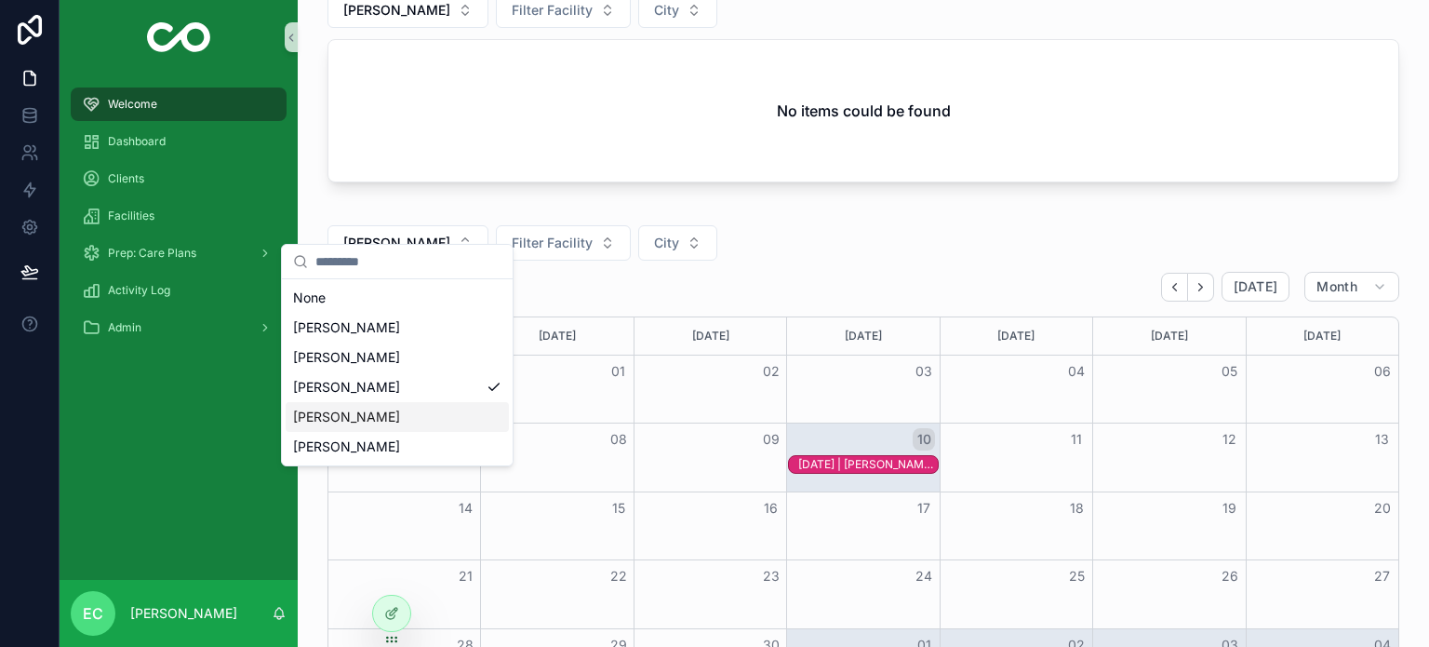
click at [342, 406] on div "[PERSON_NAME]" at bounding box center [397, 417] width 223 height 30
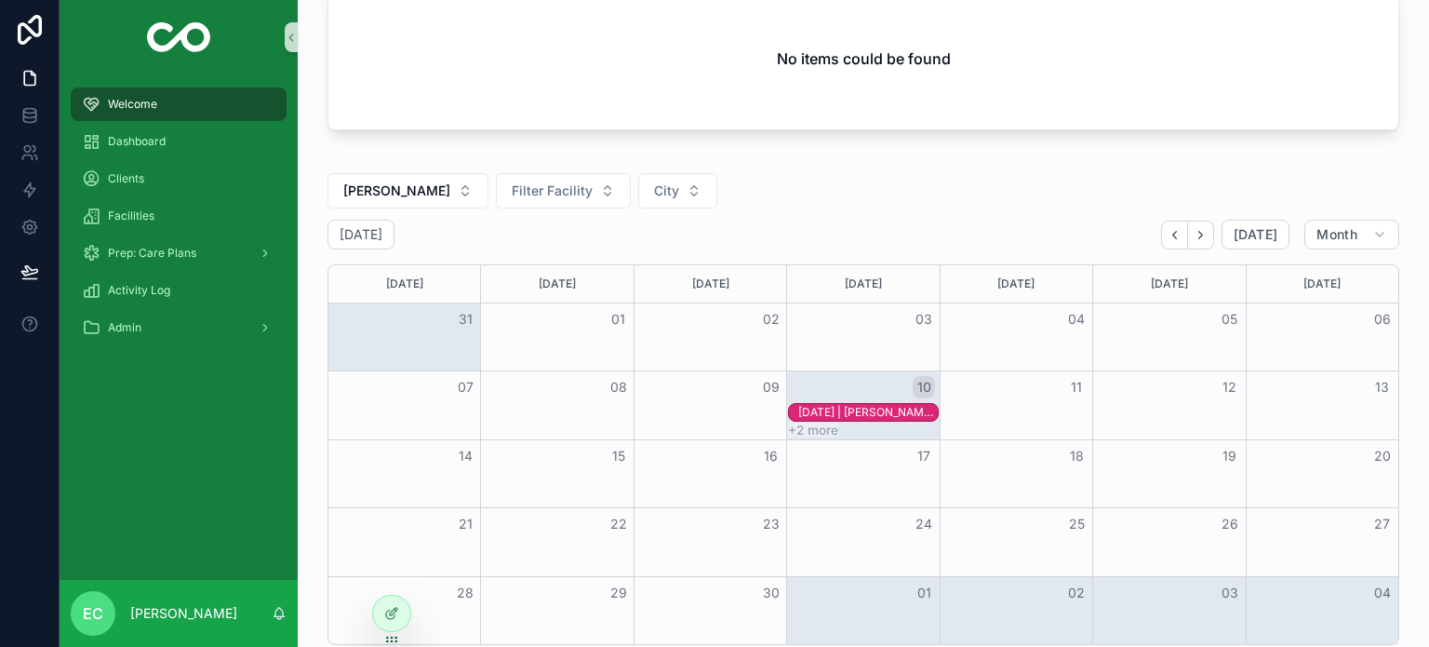
scroll to position [558, 0]
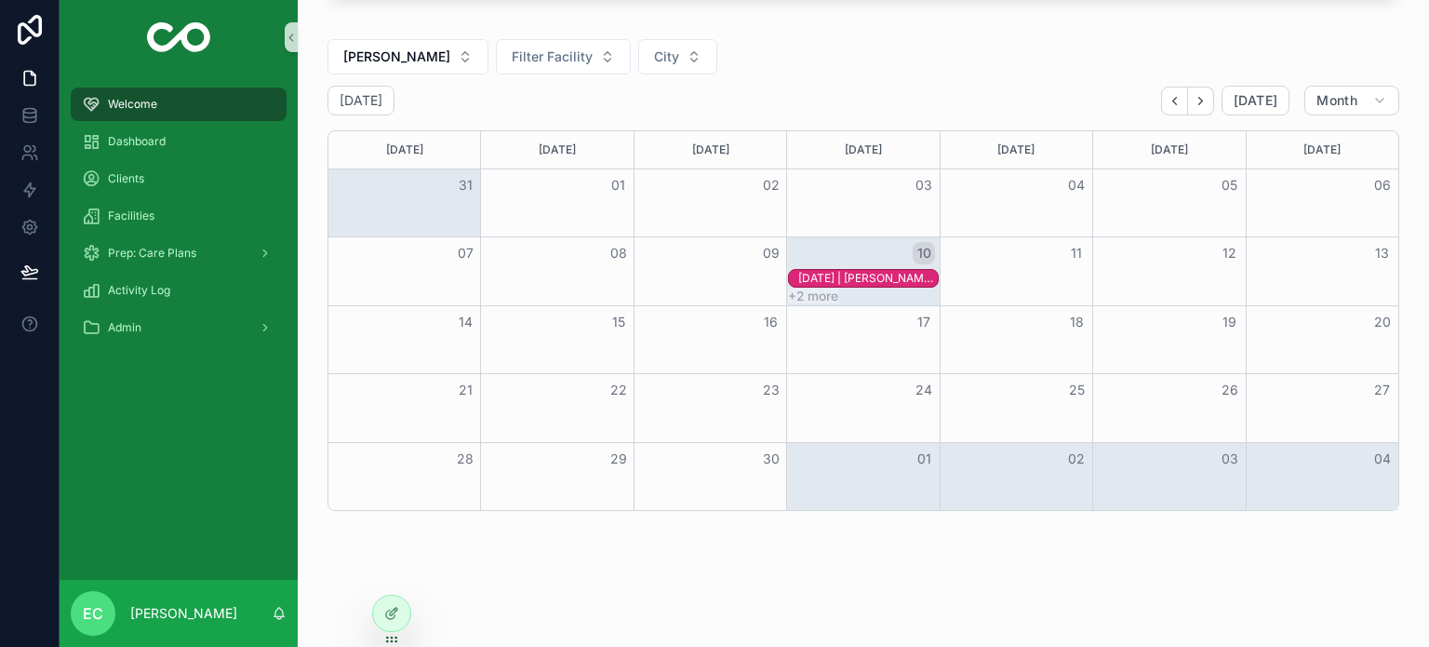
click at [826, 288] on button "+2 more" at bounding box center [813, 295] width 50 height 15
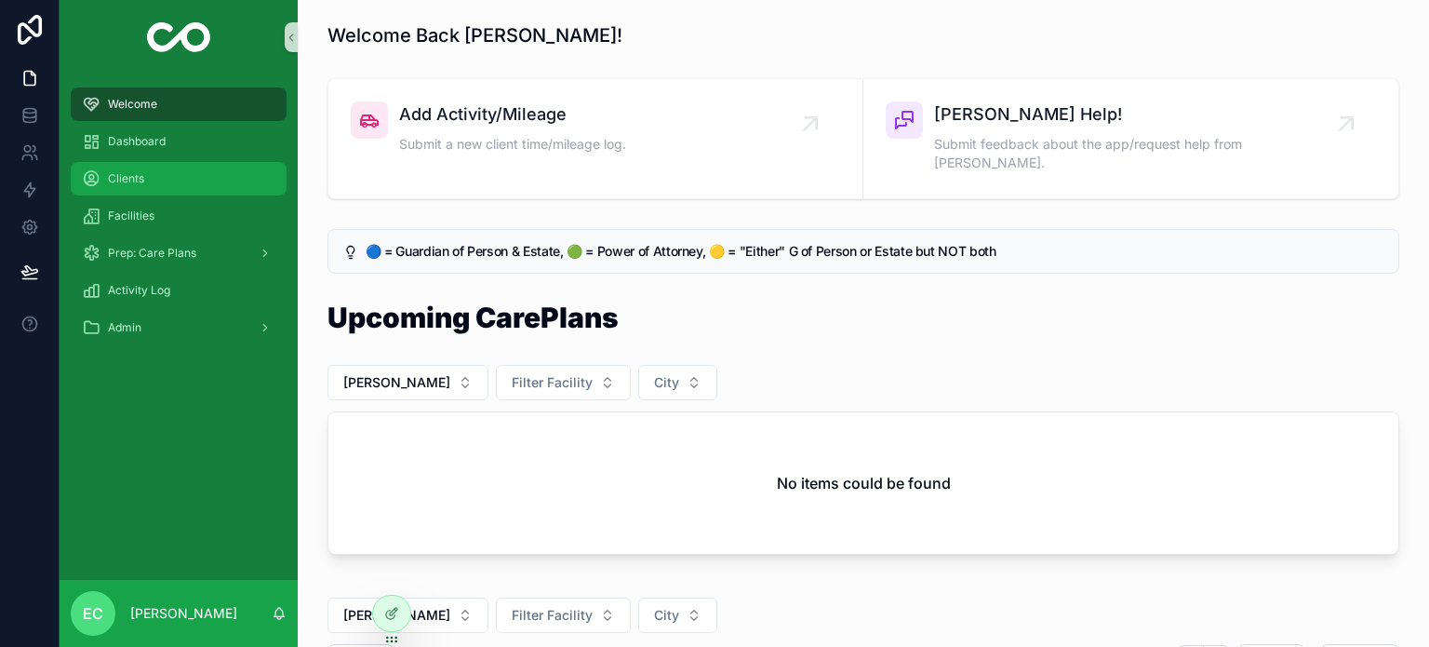
click at [111, 175] on span "Clients" at bounding box center [126, 178] width 36 height 15
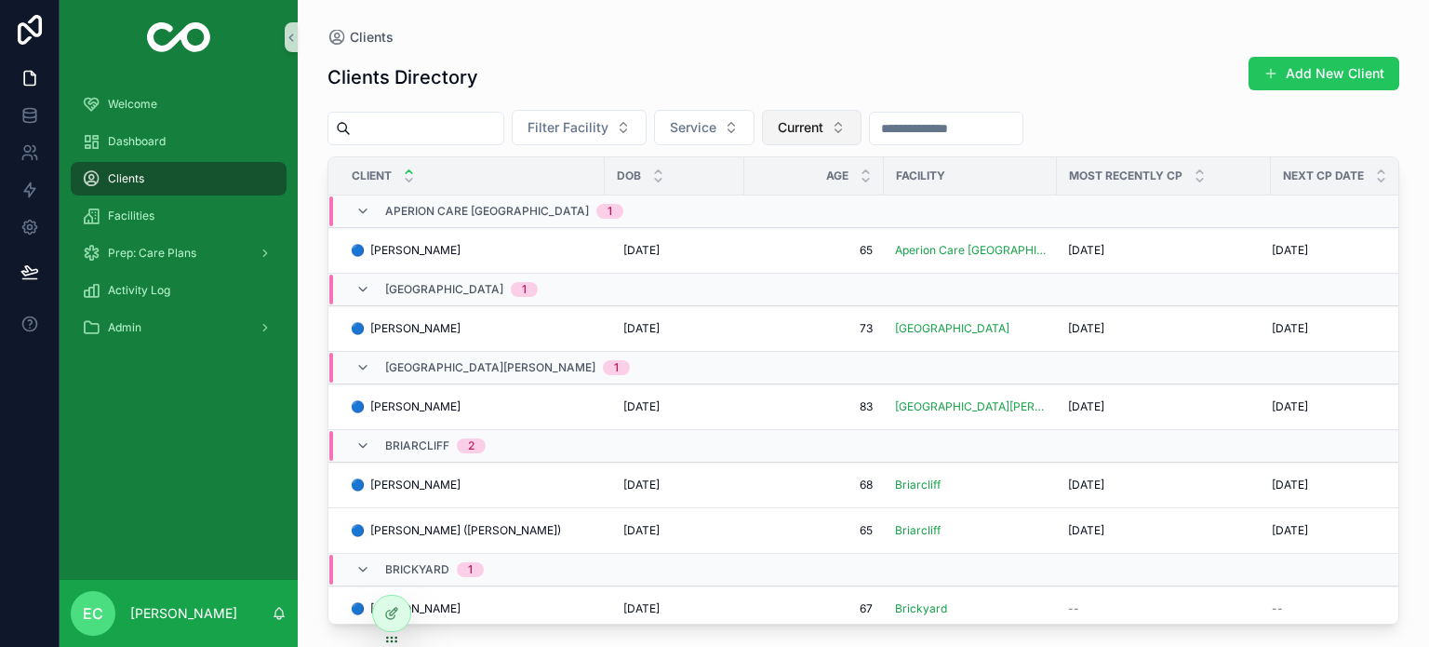
click at [823, 142] on button "Current" at bounding box center [812, 127] width 100 height 35
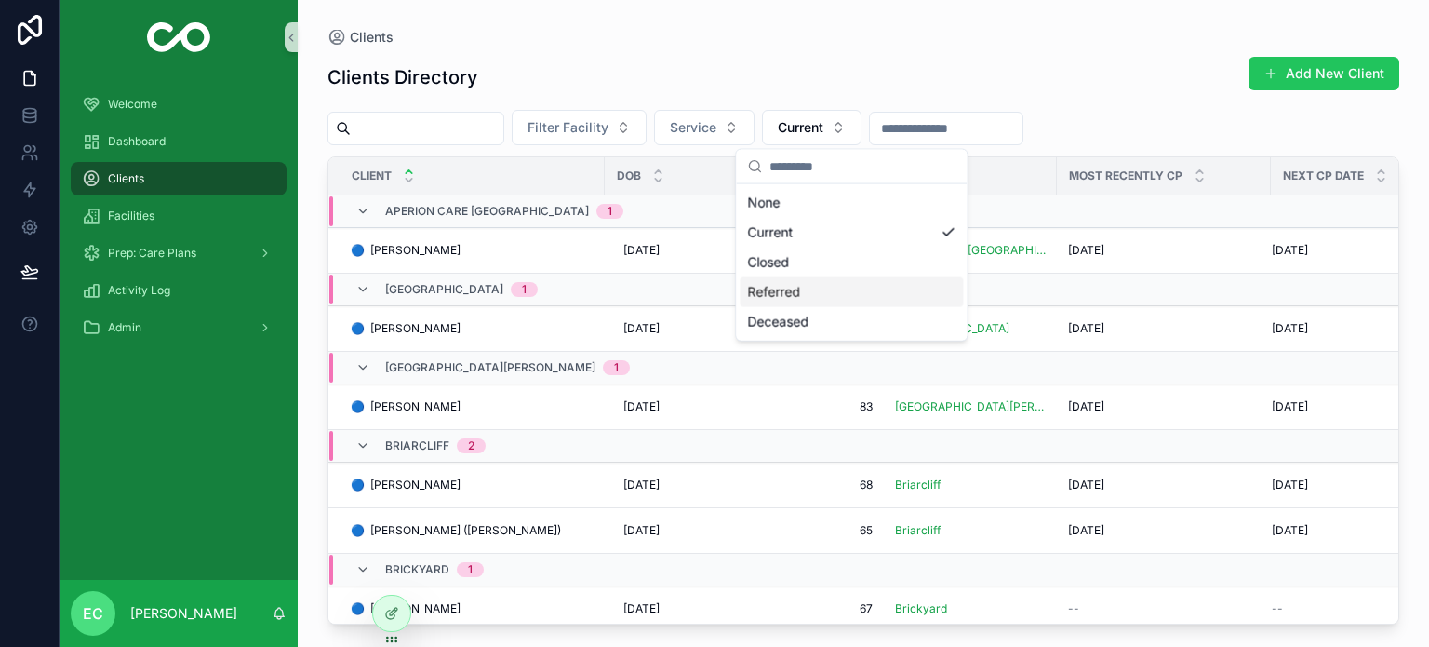
click at [783, 289] on div "Referred" at bounding box center [851, 292] width 223 height 30
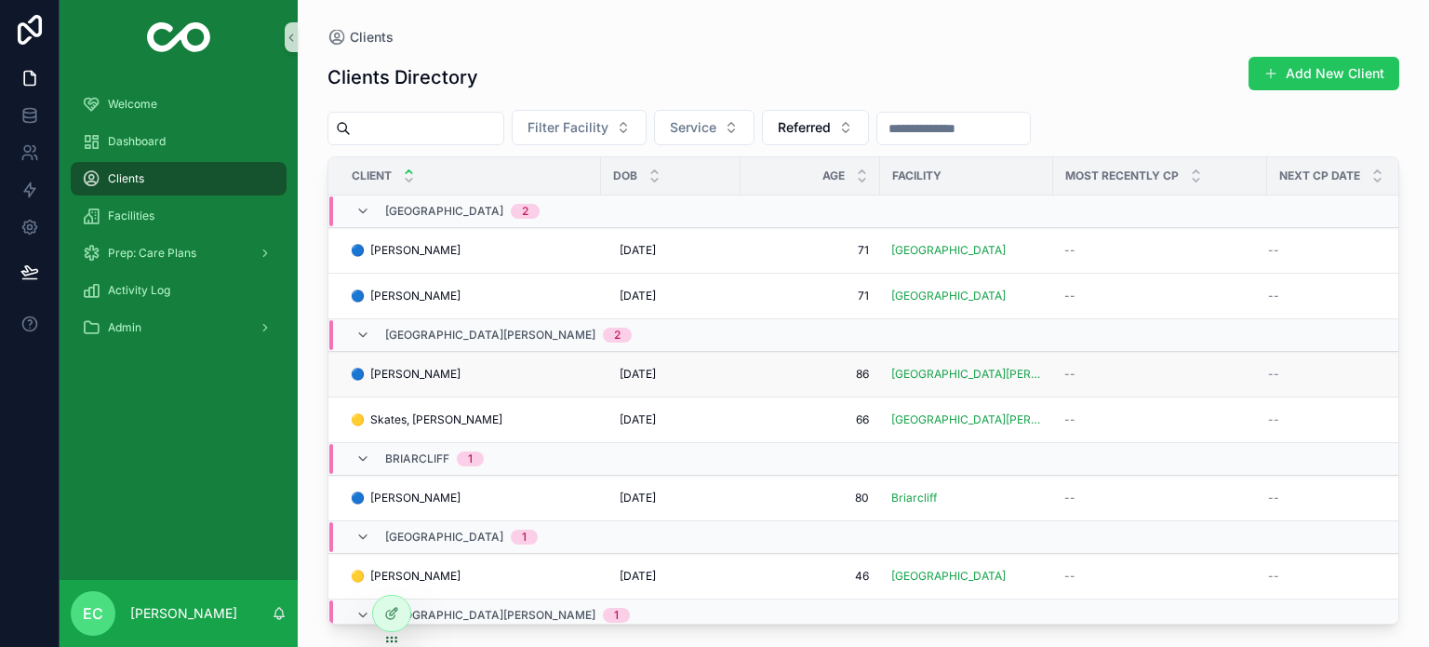
scroll to position [93, 0]
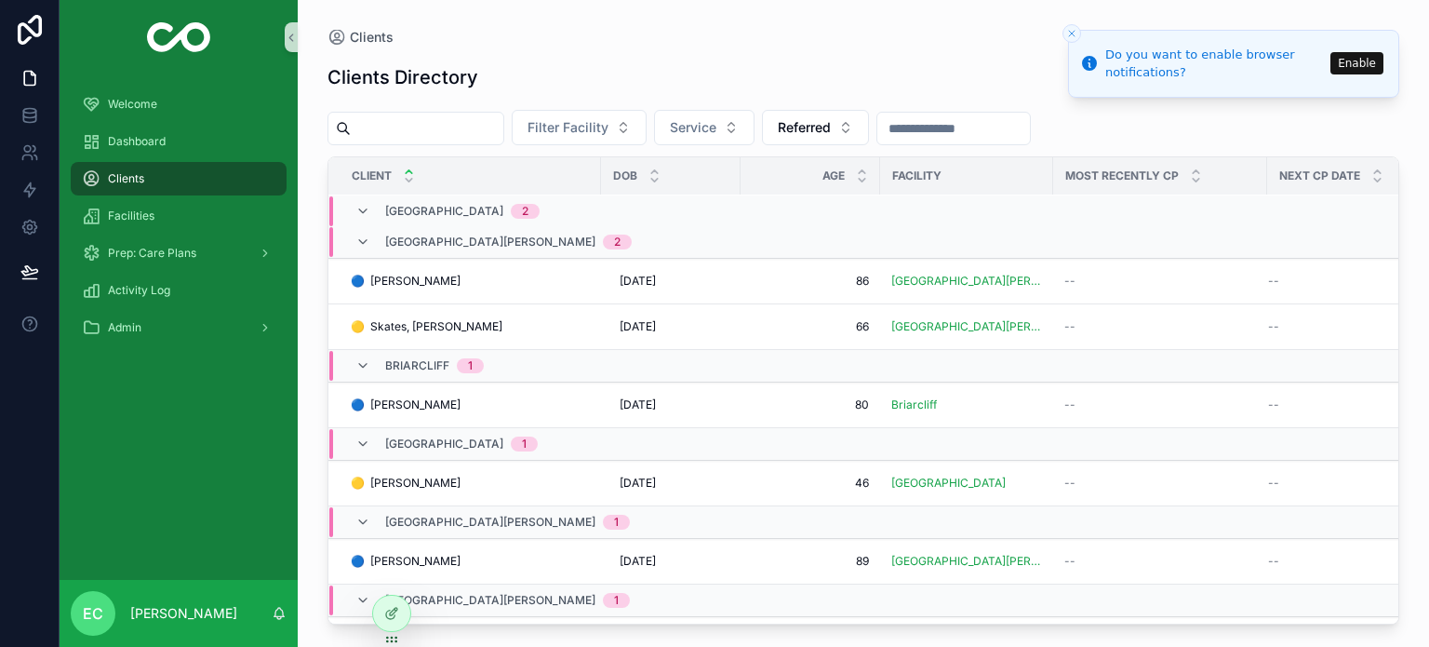
click at [1073, 31] on icon "Close toast" at bounding box center [1071, 33] width 11 height 11
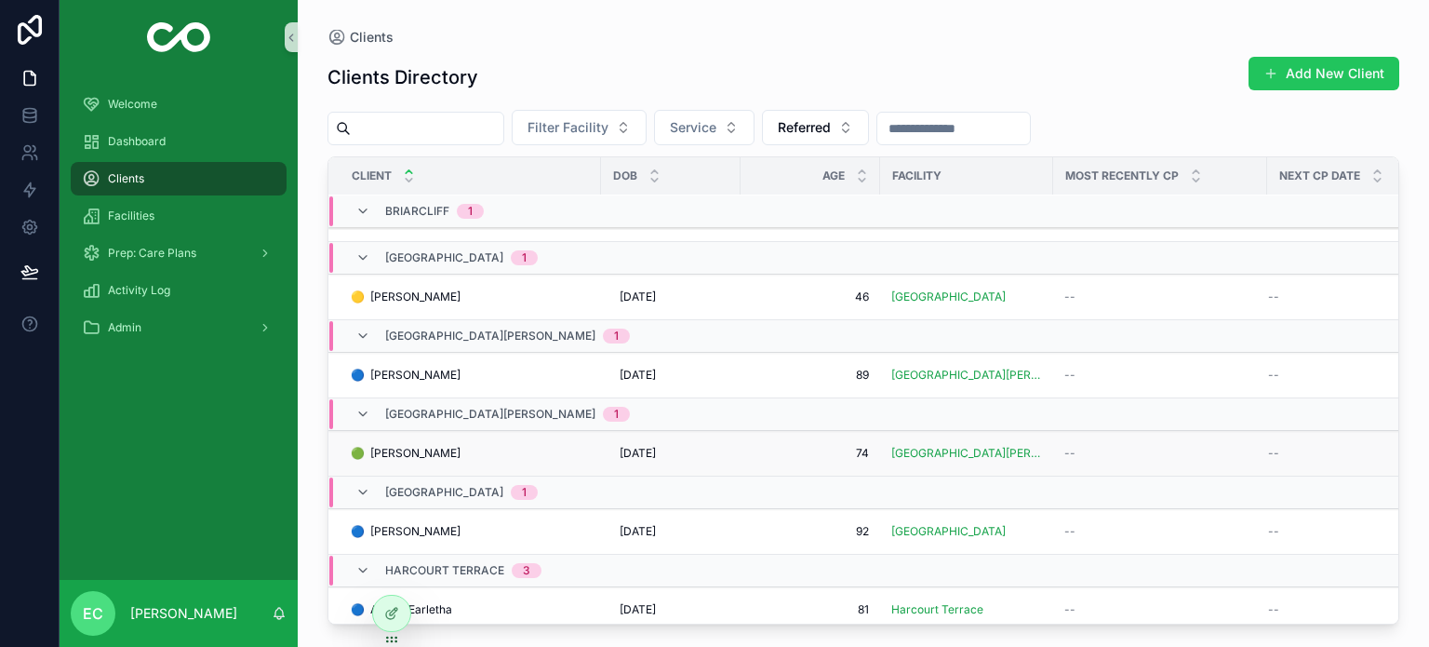
scroll to position [372, 0]
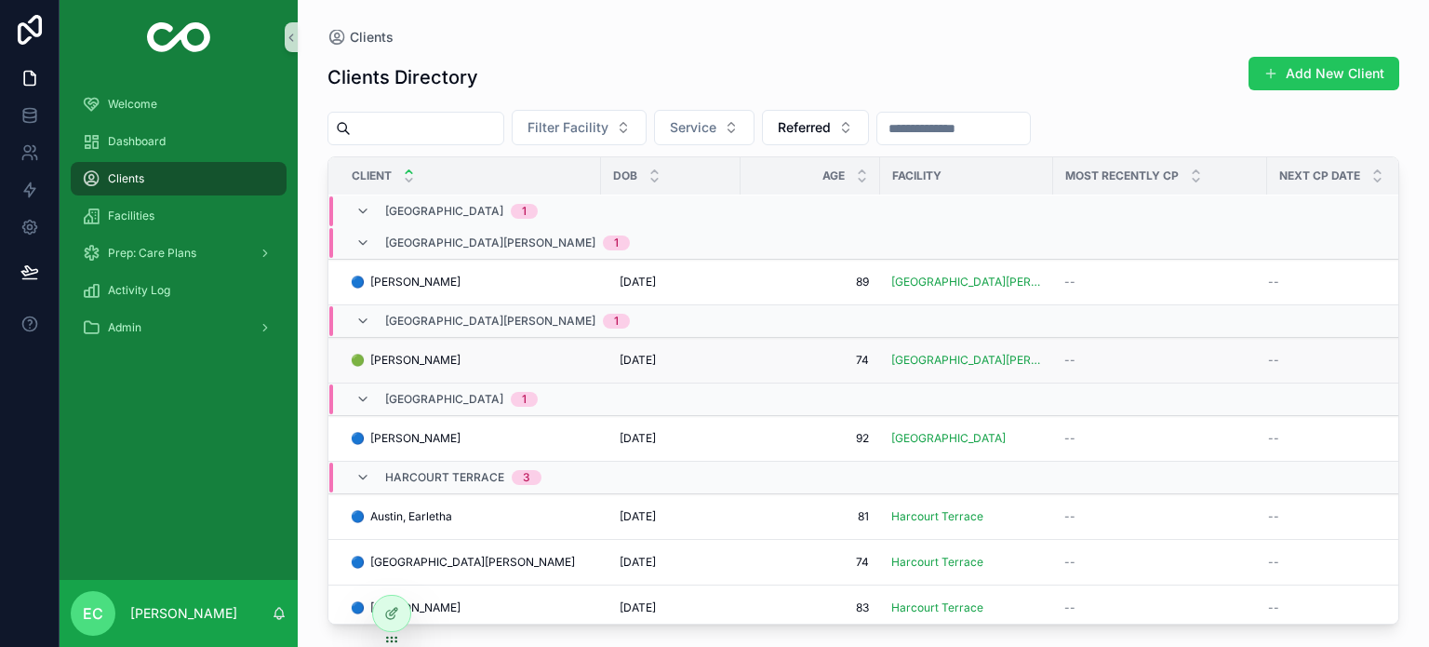
click at [402, 353] on span "🟢 [PERSON_NAME]" at bounding box center [406, 360] width 110 height 15
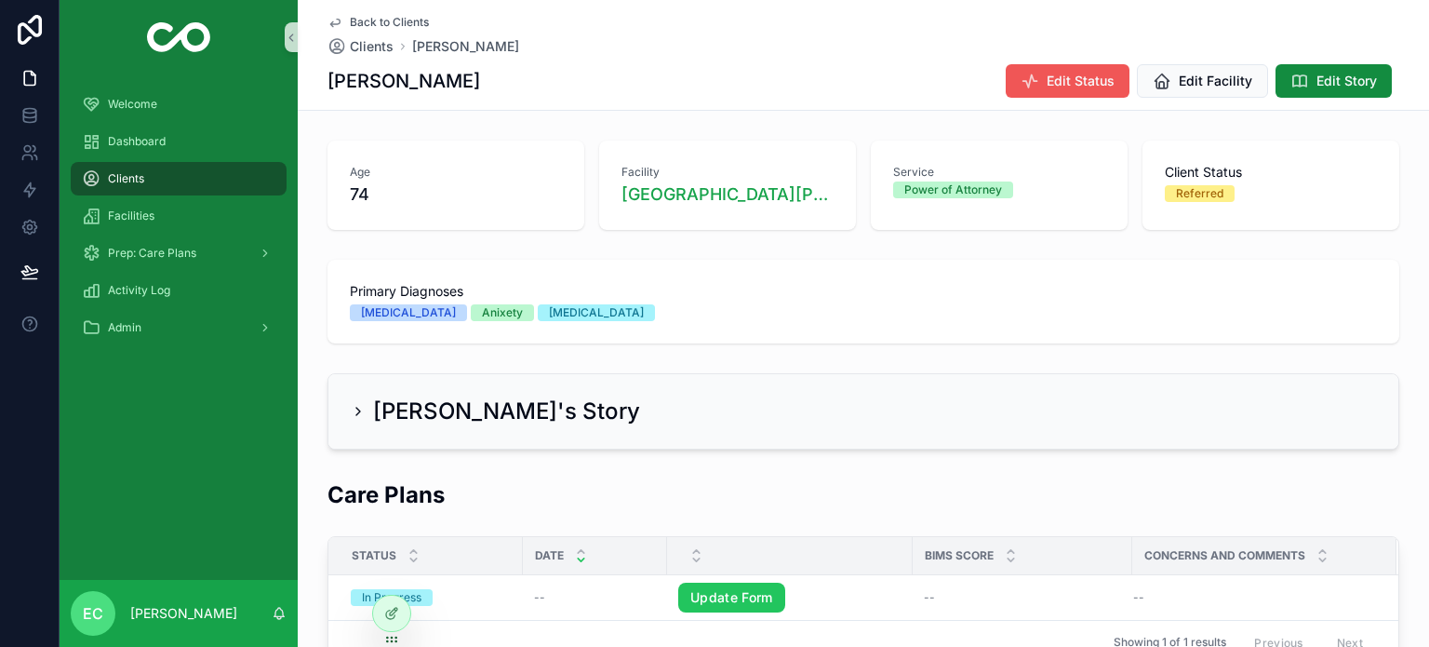
click at [1086, 76] on span "Edit Status" at bounding box center [1081, 81] width 68 height 19
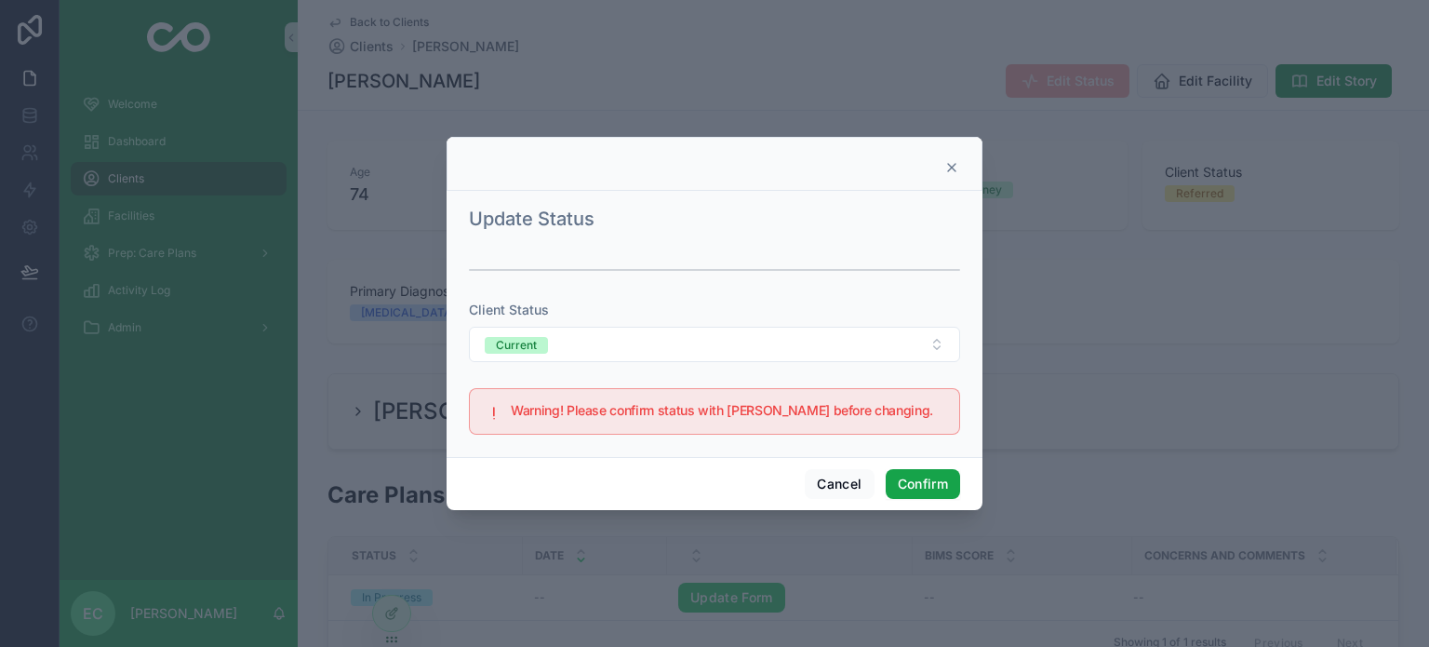
click at [919, 485] on button "Confirm" at bounding box center [923, 484] width 74 height 30
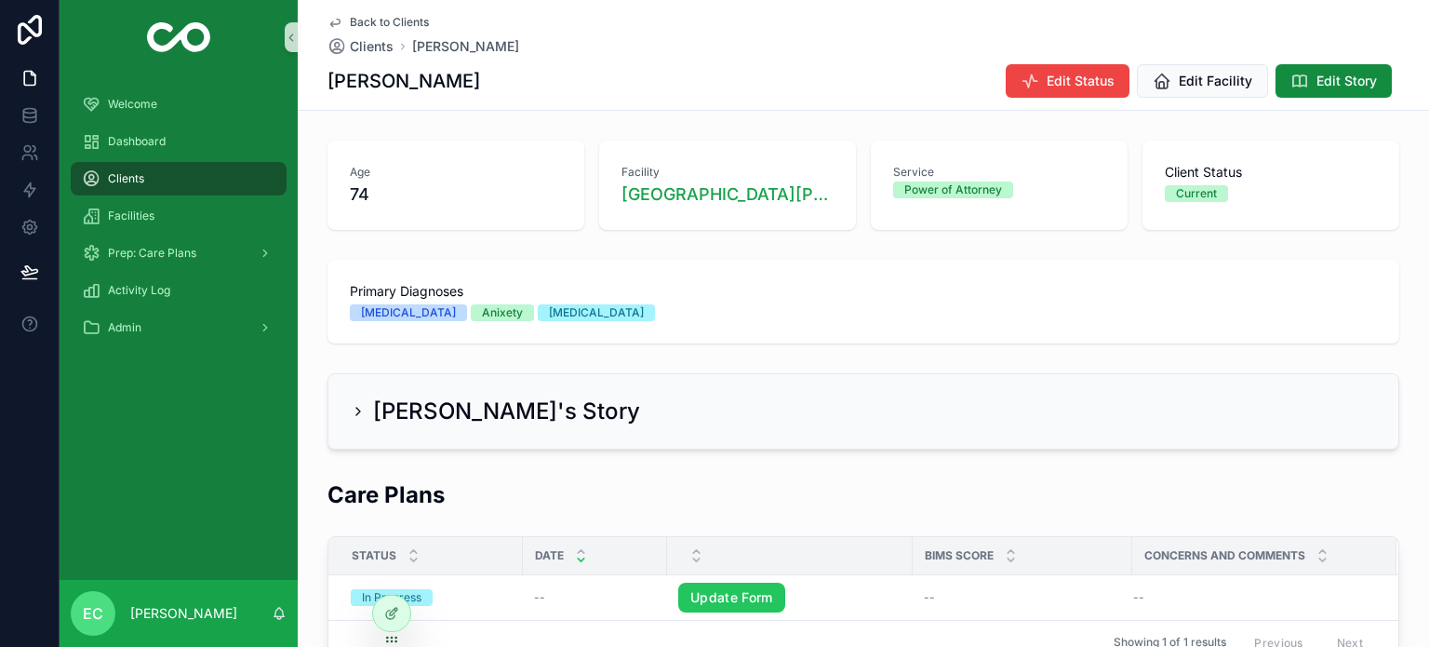
click at [127, 181] on span "Clients" at bounding box center [126, 178] width 36 height 15
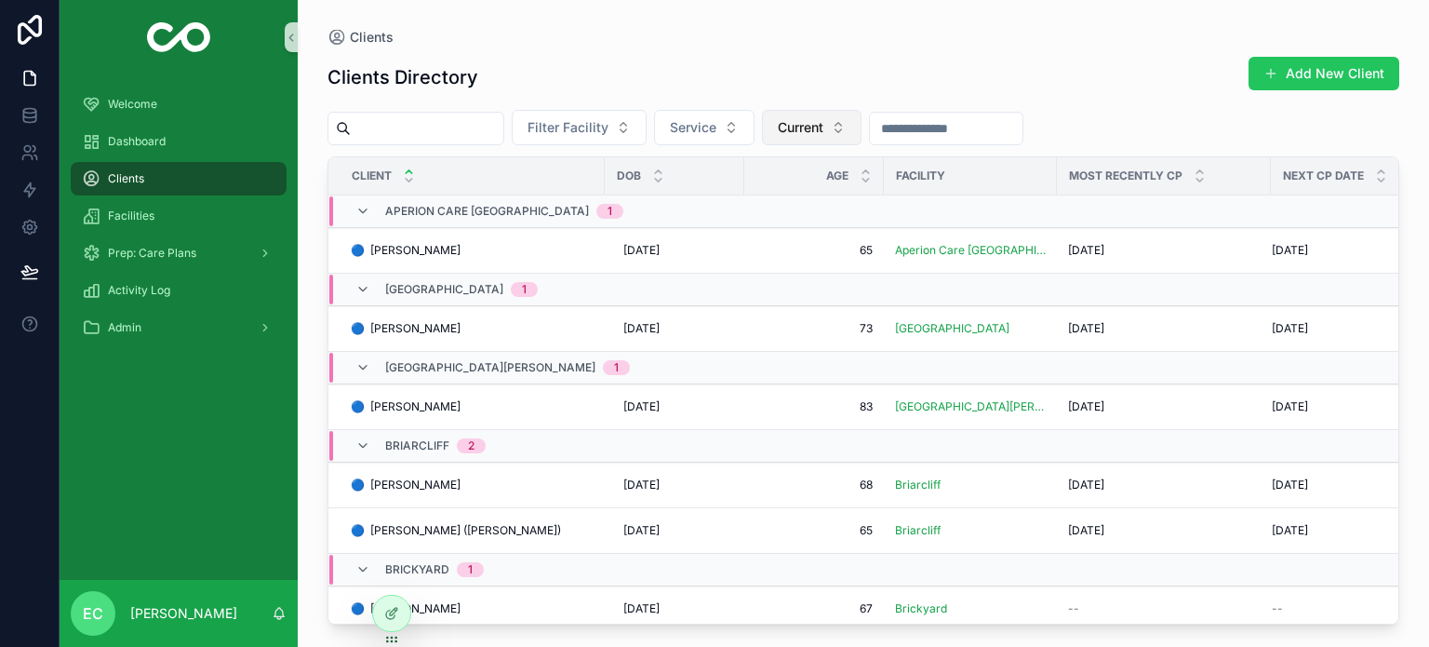
click at [823, 127] on span "Current" at bounding box center [801, 127] width 46 height 19
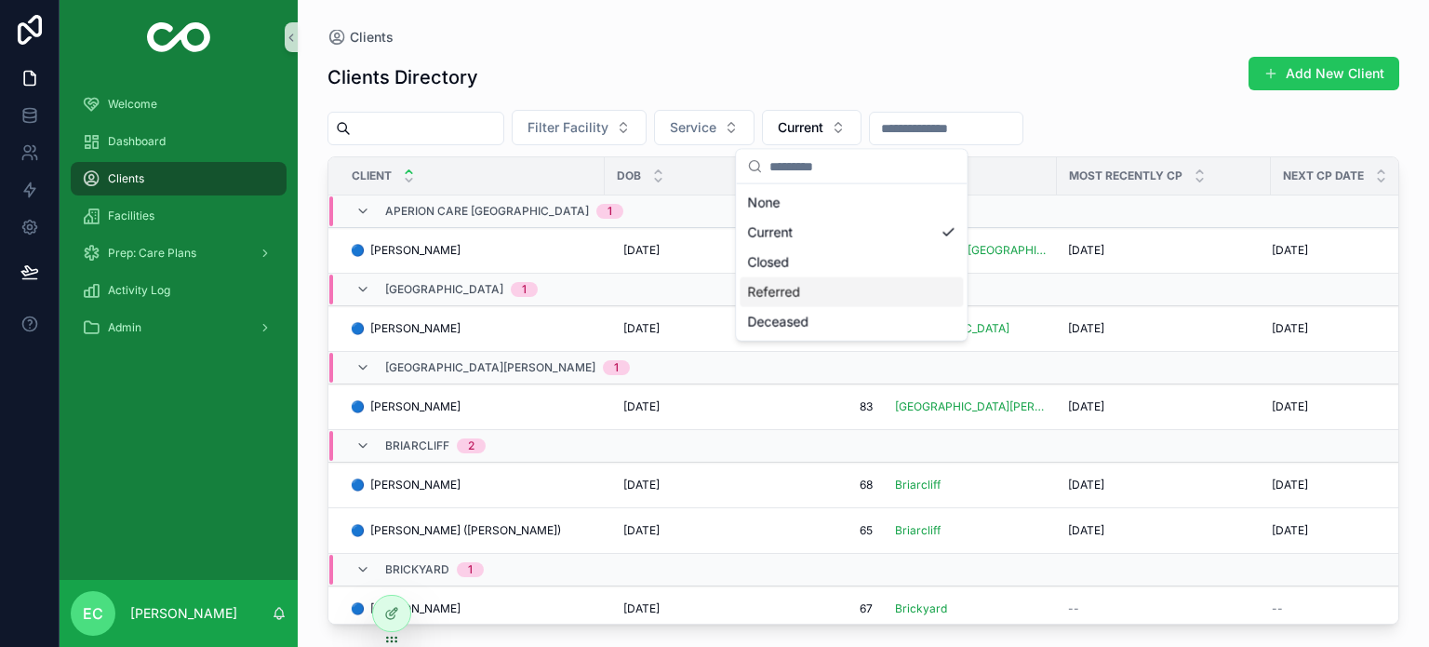
click at [794, 297] on div "Referred" at bounding box center [851, 292] width 223 height 30
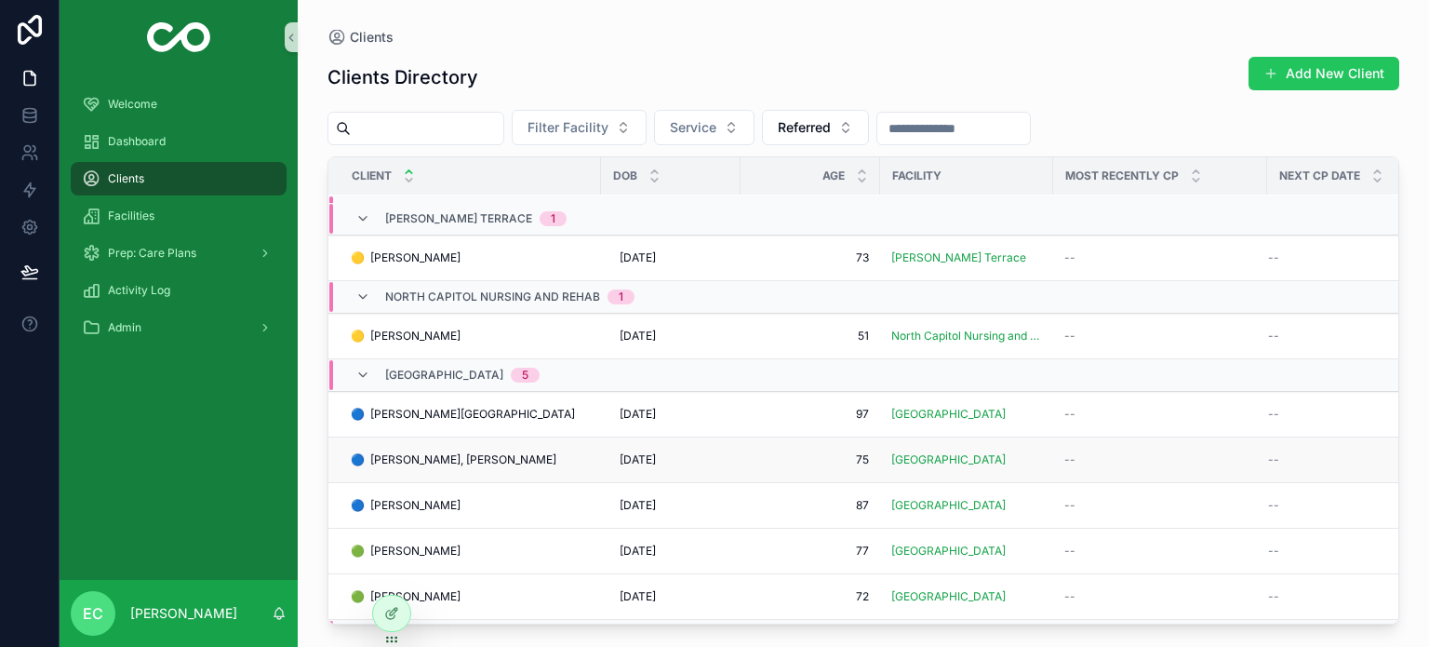
scroll to position [787, 0]
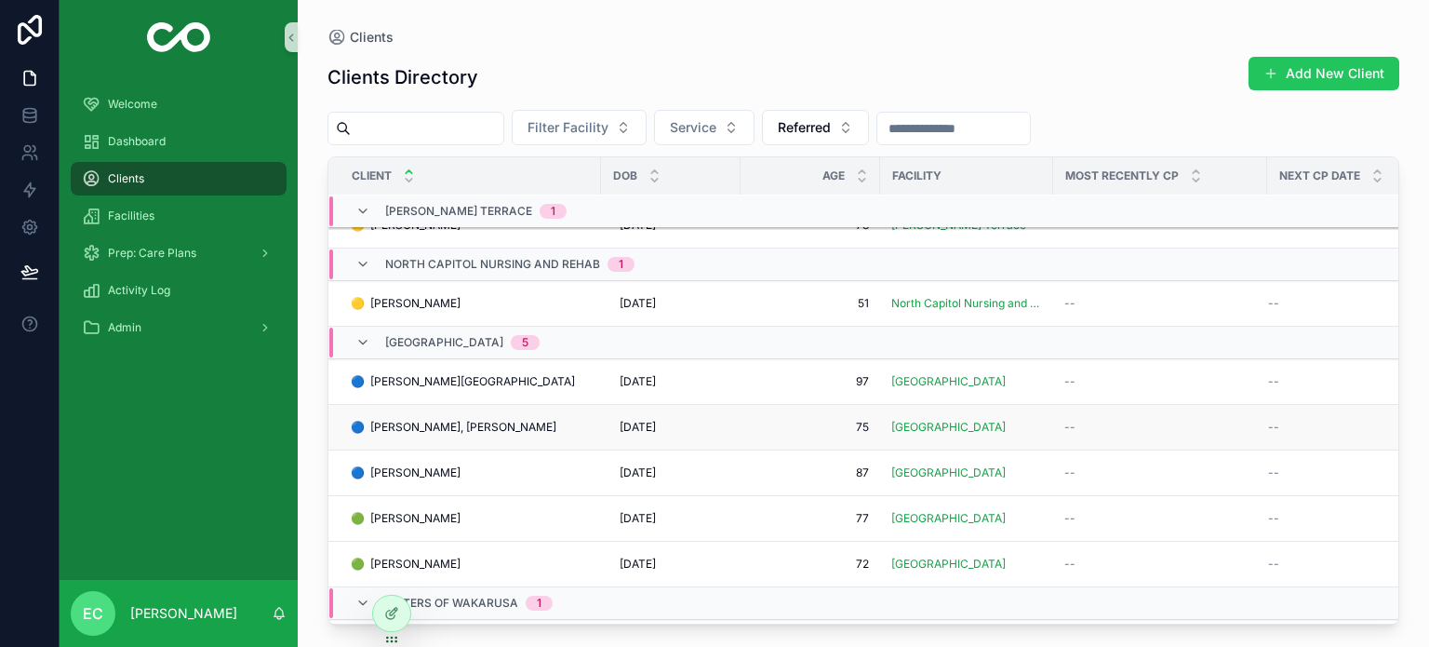
click at [416, 421] on span "🔵 [PERSON_NAME], [PERSON_NAME]" at bounding box center [454, 427] width 206 height 15
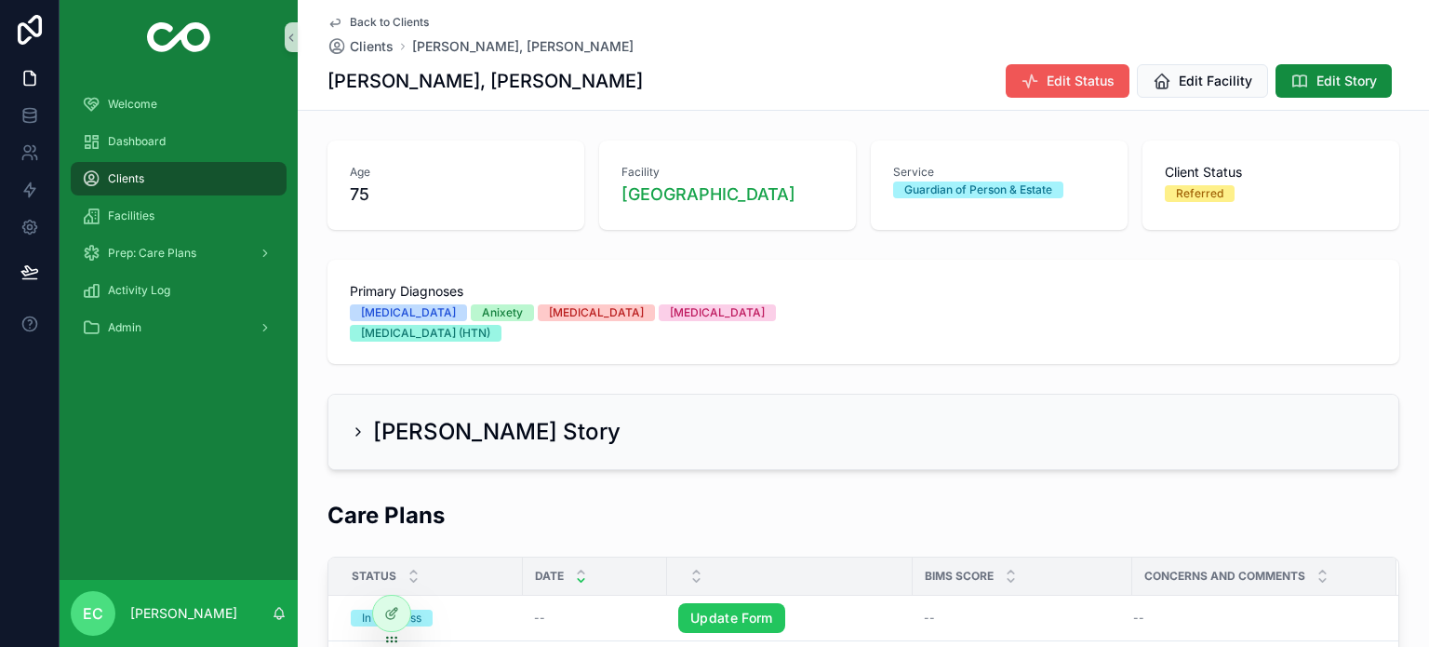
click at [1038, 84] on button "Edit Status" at bounding box center [1068, 80] width 124 height 33
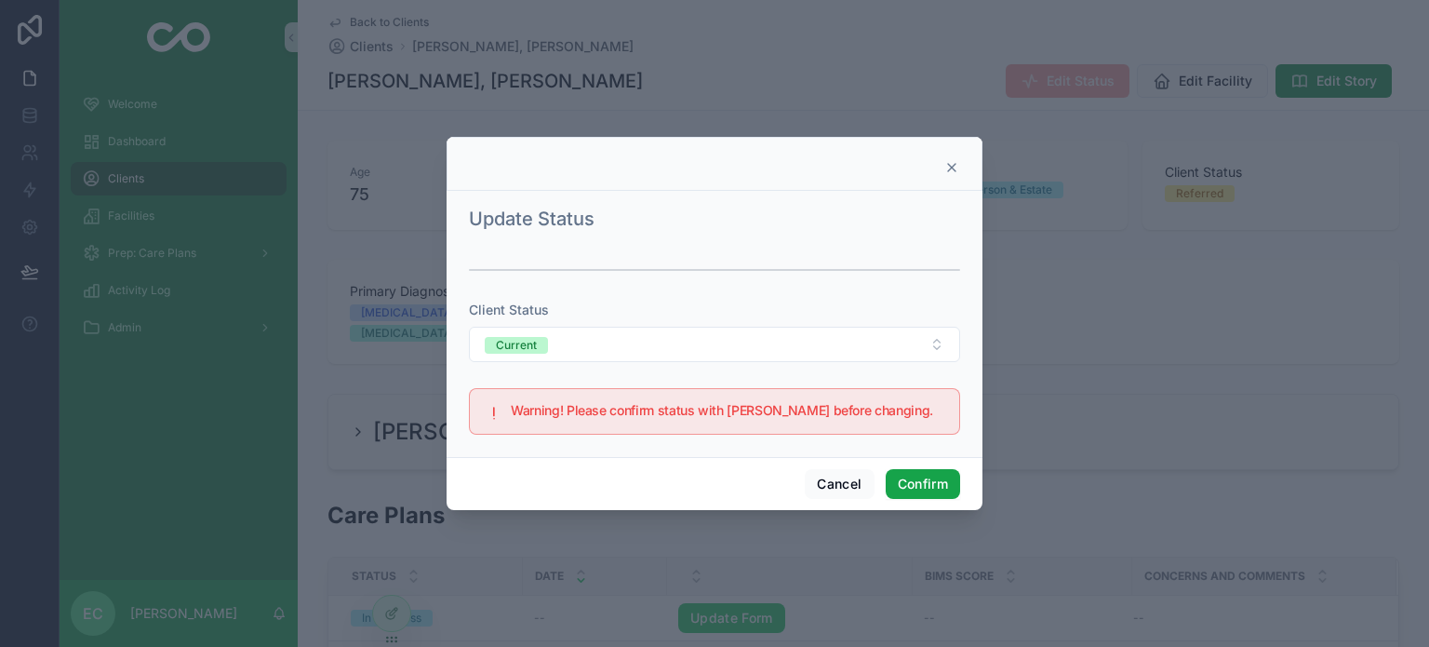
click at [940, 480] on button "Confirm" at bounding box center [923, 484] width 74 height 30
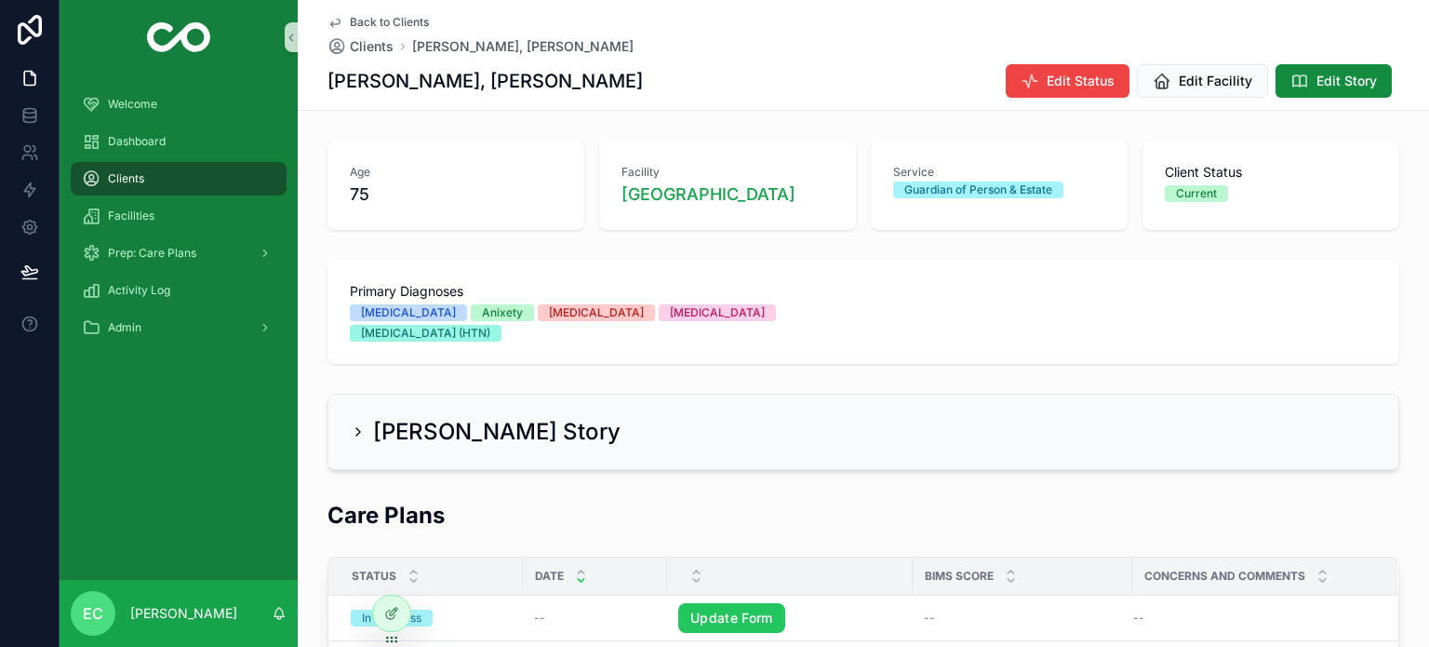
click at [111, 178] on span "Clients" at bounding box center [126, 178] width 36 height 15
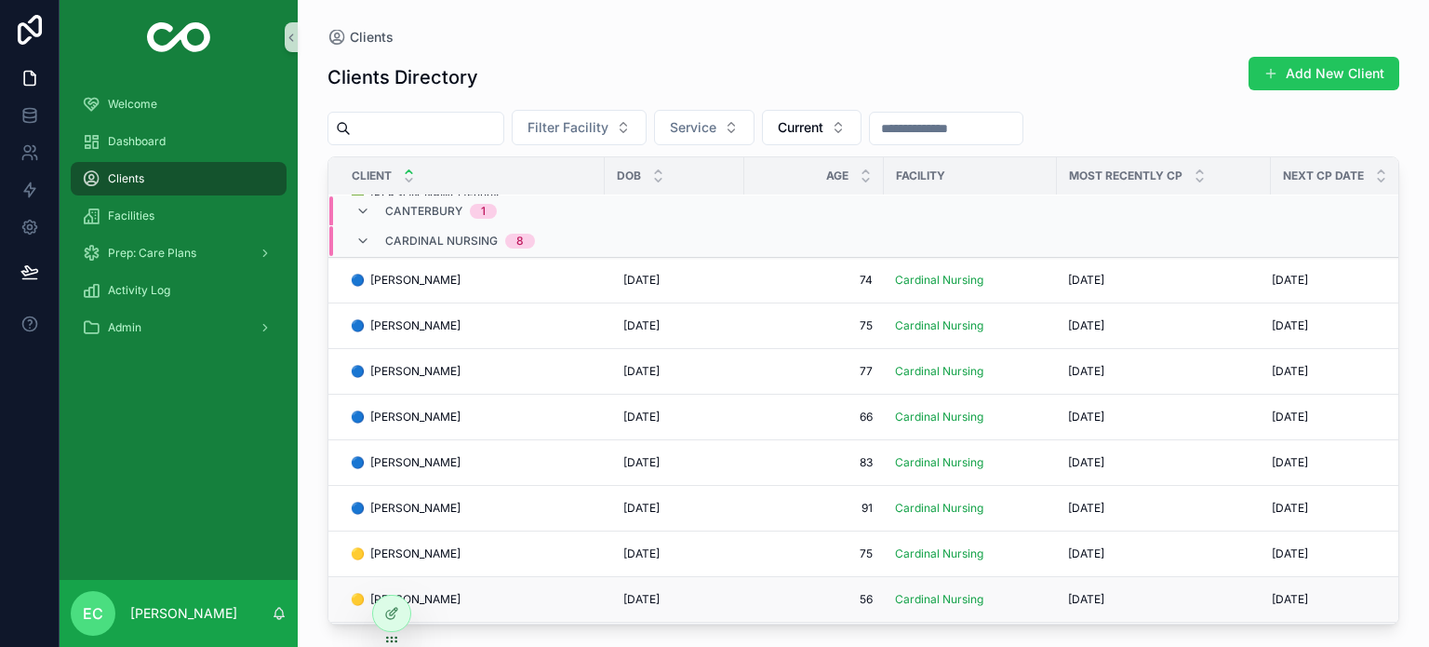
scroll to position [279, 0]
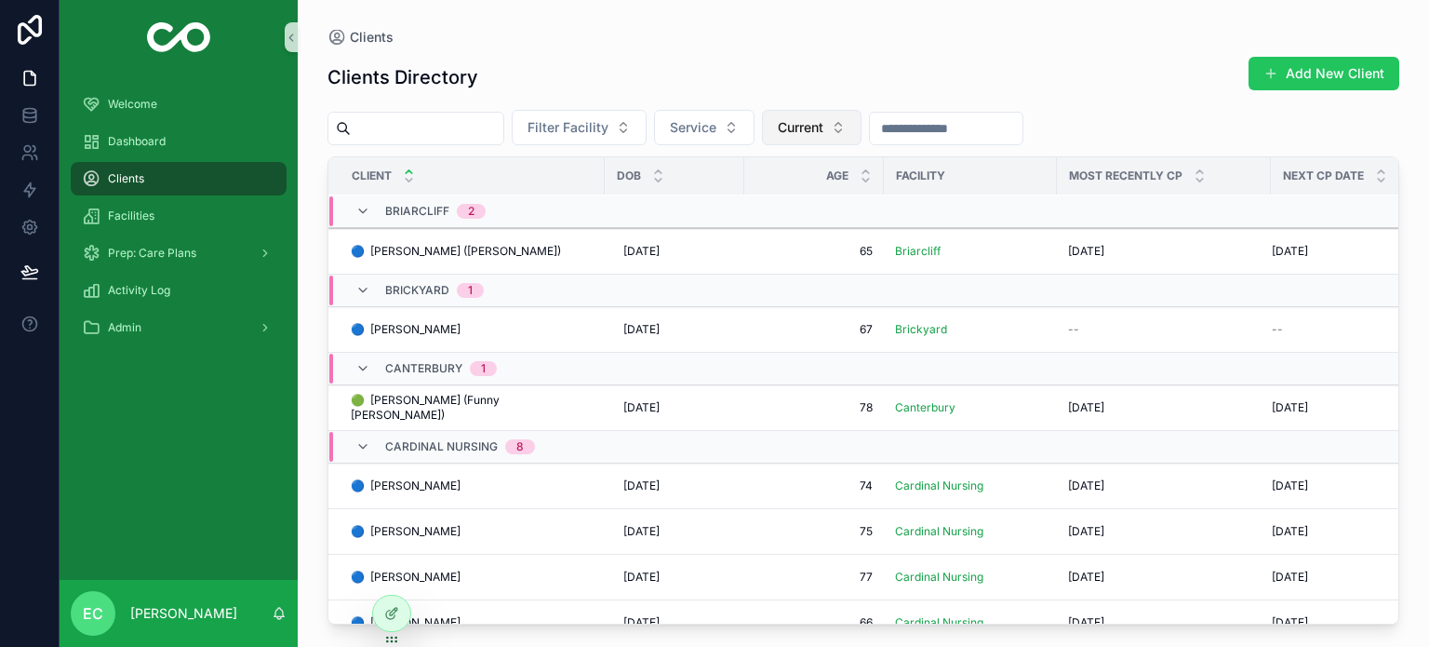
click at [838, 115] on button "Current" at bounding box center [812, 127] width 100 height 35
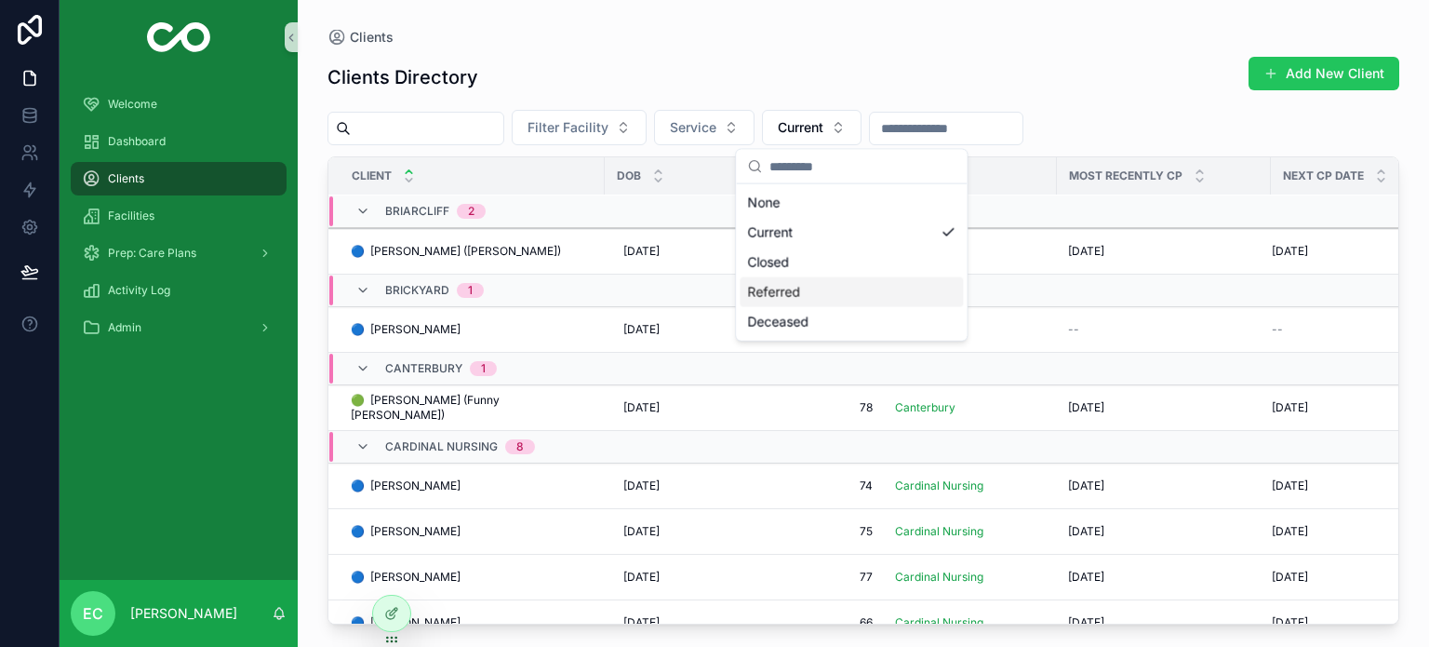
click at [800, 289] on div "Referred" at bounding box center [851, 292] width 223 height 30
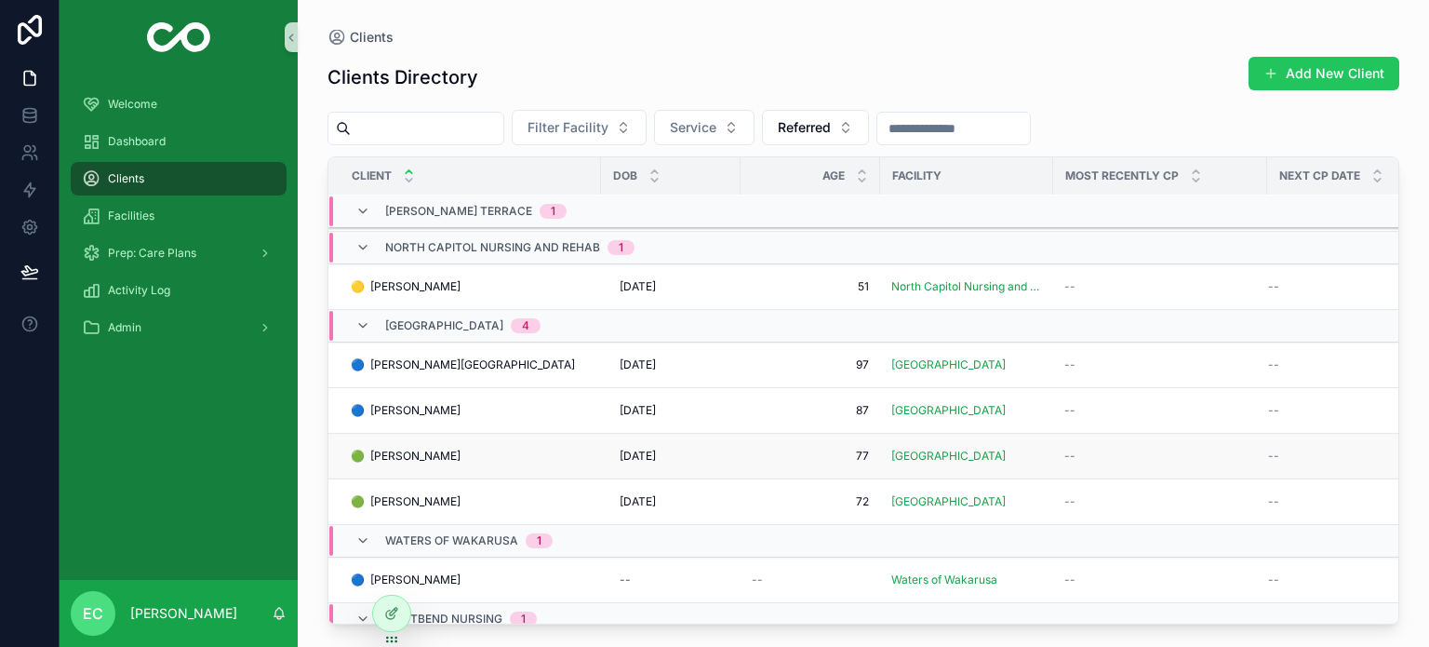
scroll to position [771, 0]
click at [434, 456] on span "🟢 [PERSON_NAME]" at bounding box center [406, 455] width 110 height 15
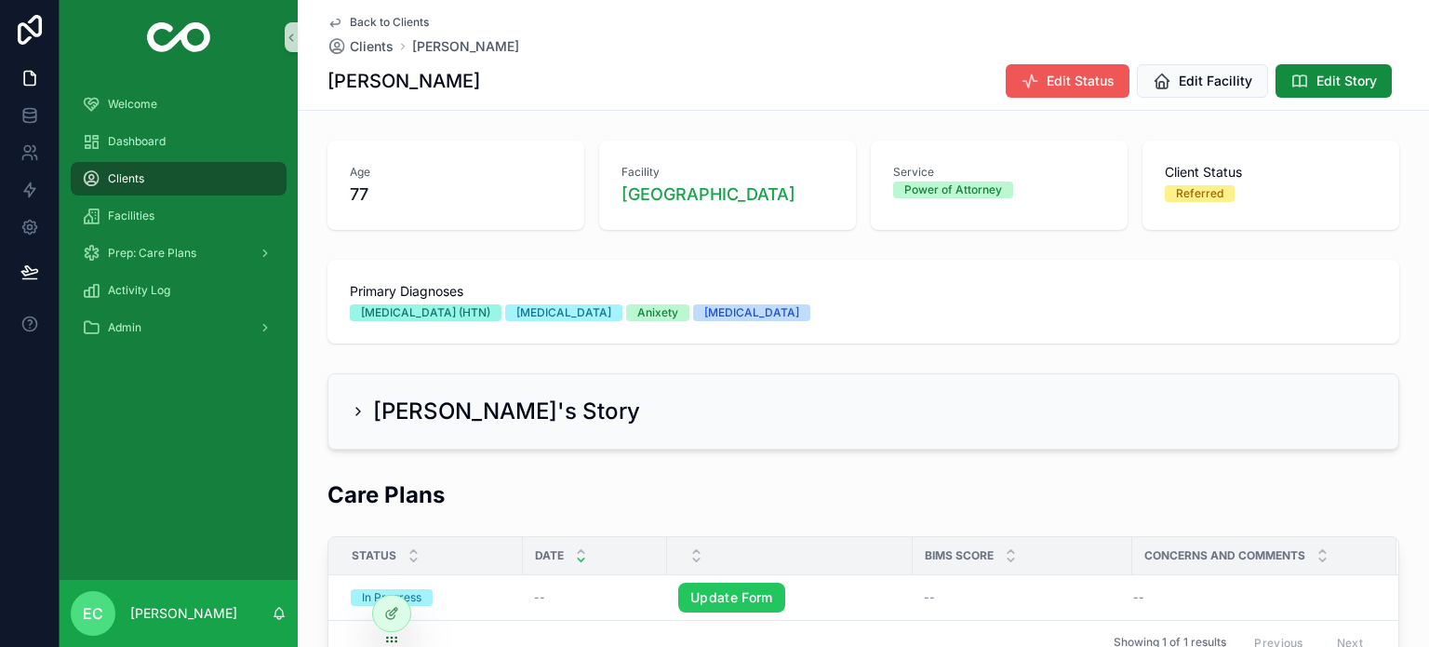
click at [1075, 78] on span "Edit Status" at bounding box center [1081, 81] width 68 height 19
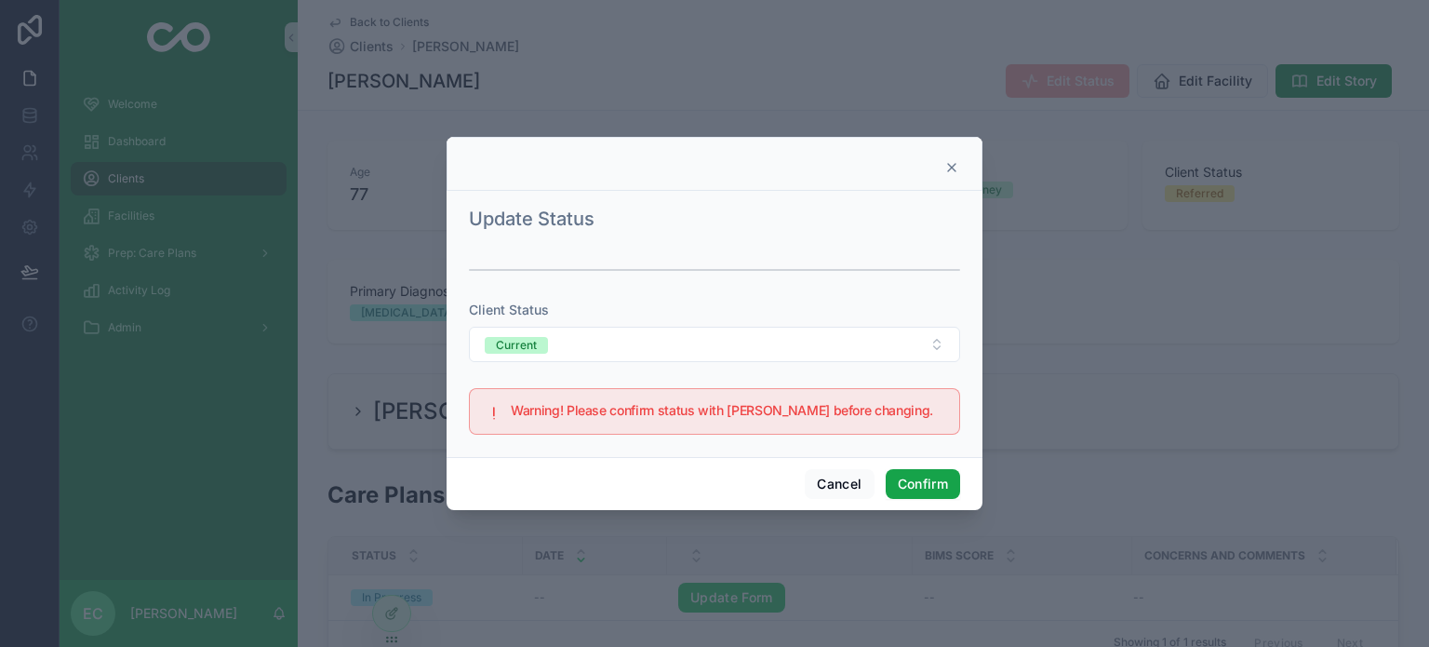
click at [918, 492] on button "Confirm" at bounding box center [923, 484] width 74 height 30
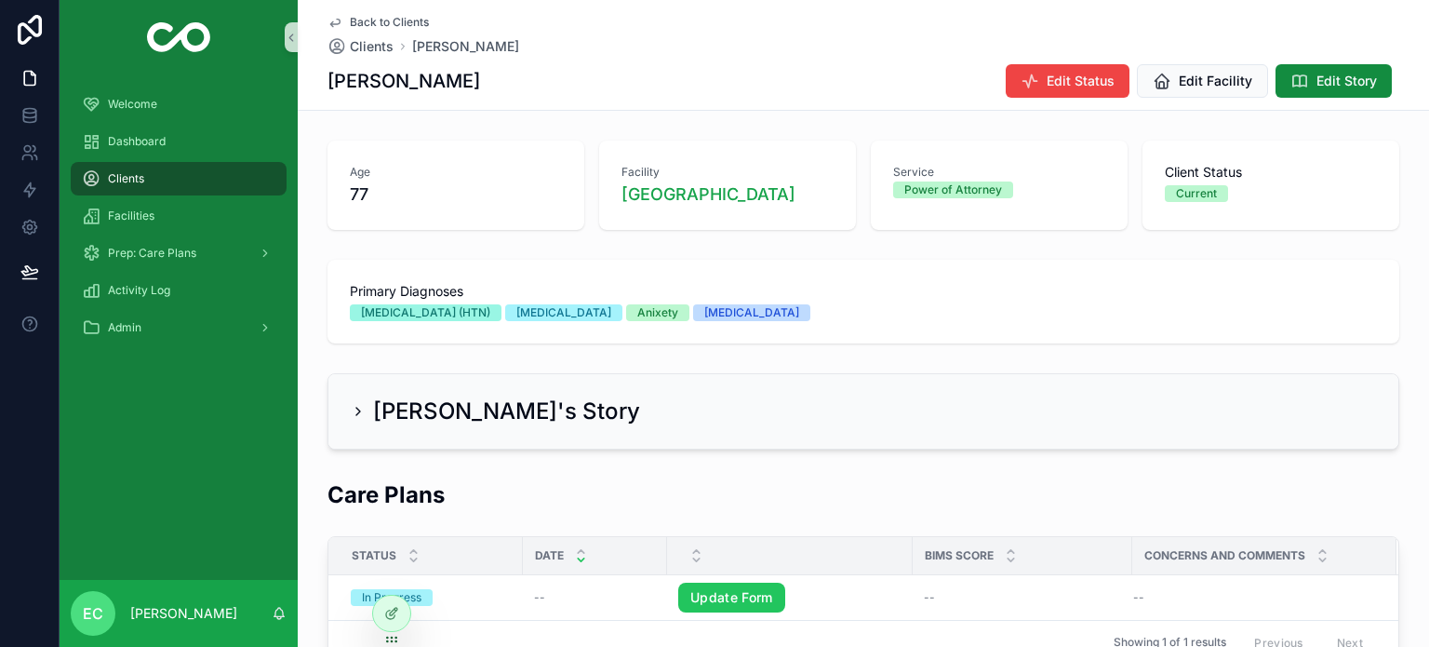
click at [131, 178] on span "Clients" at bounding box center [126, 178] width 36 height 15
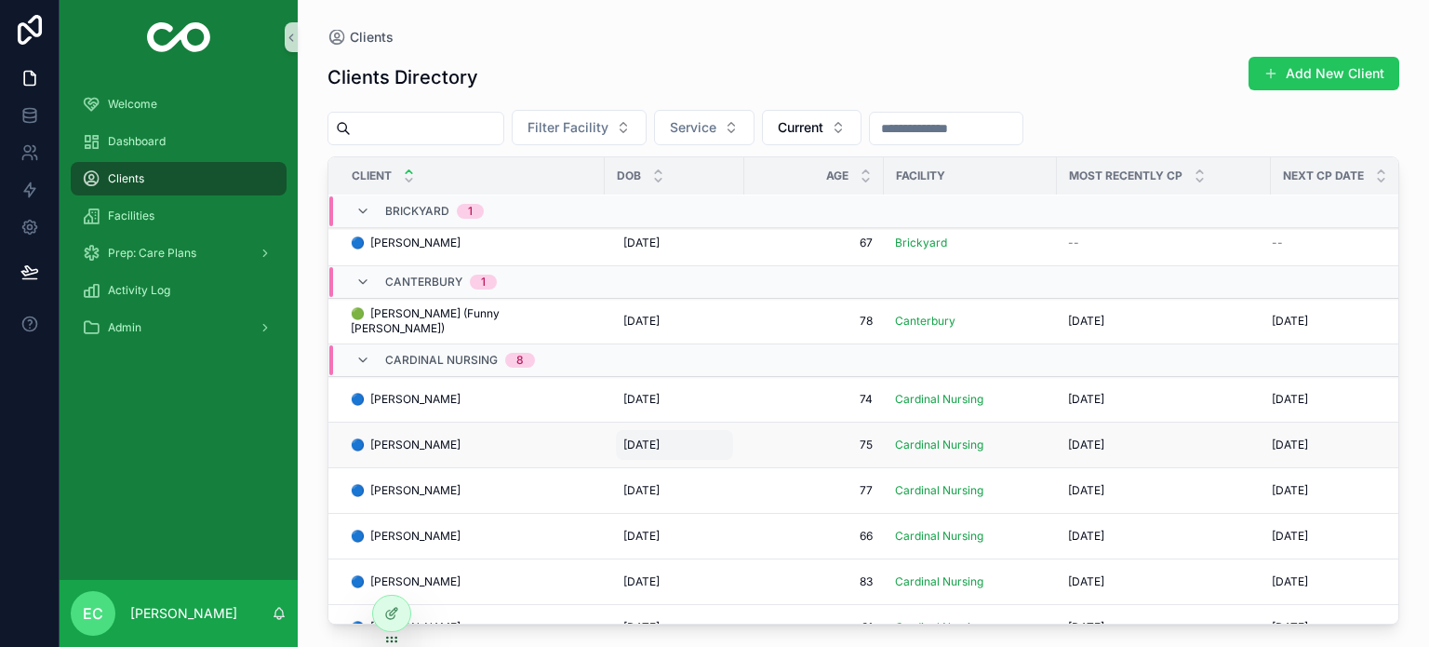
scroll to position [659, 0]
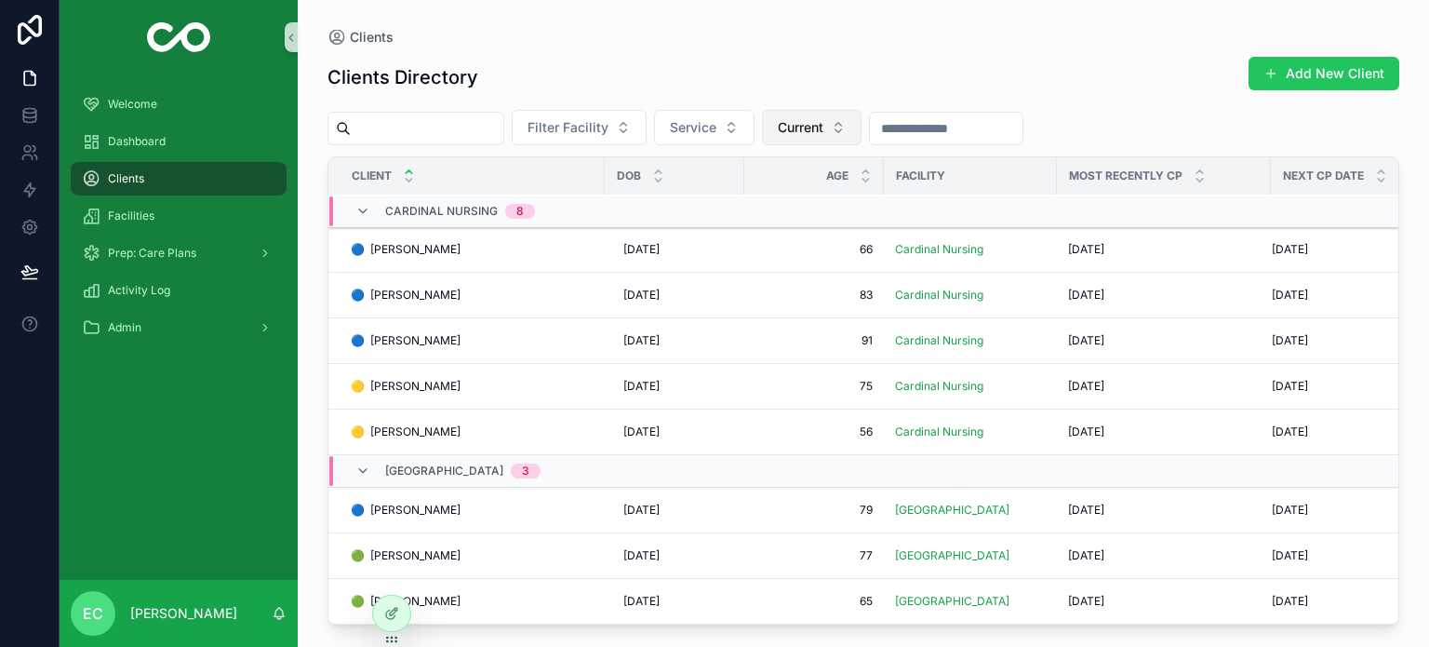
click at [817, 125] on span "Current" at bounding box center [801, 127] width 46 height 19
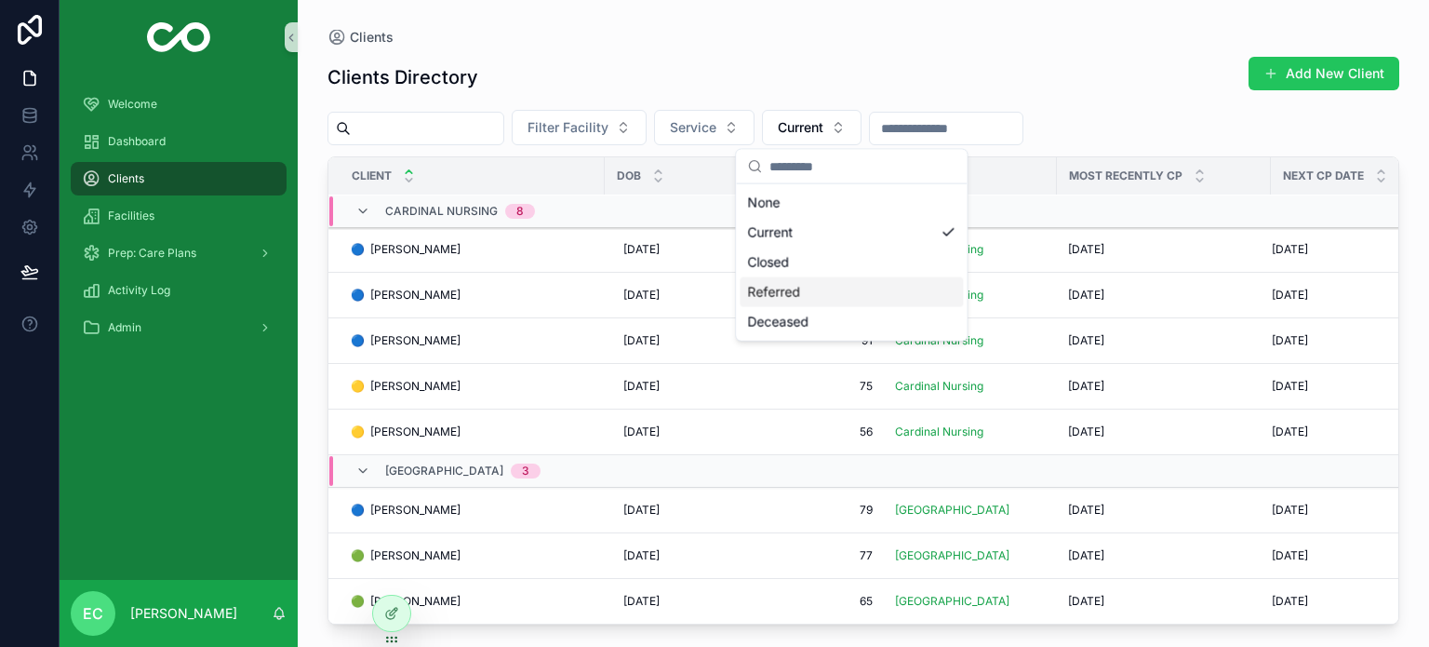
click at [795, 296] on div "Referred" at bounding box center [851, 292] width 223 height 30
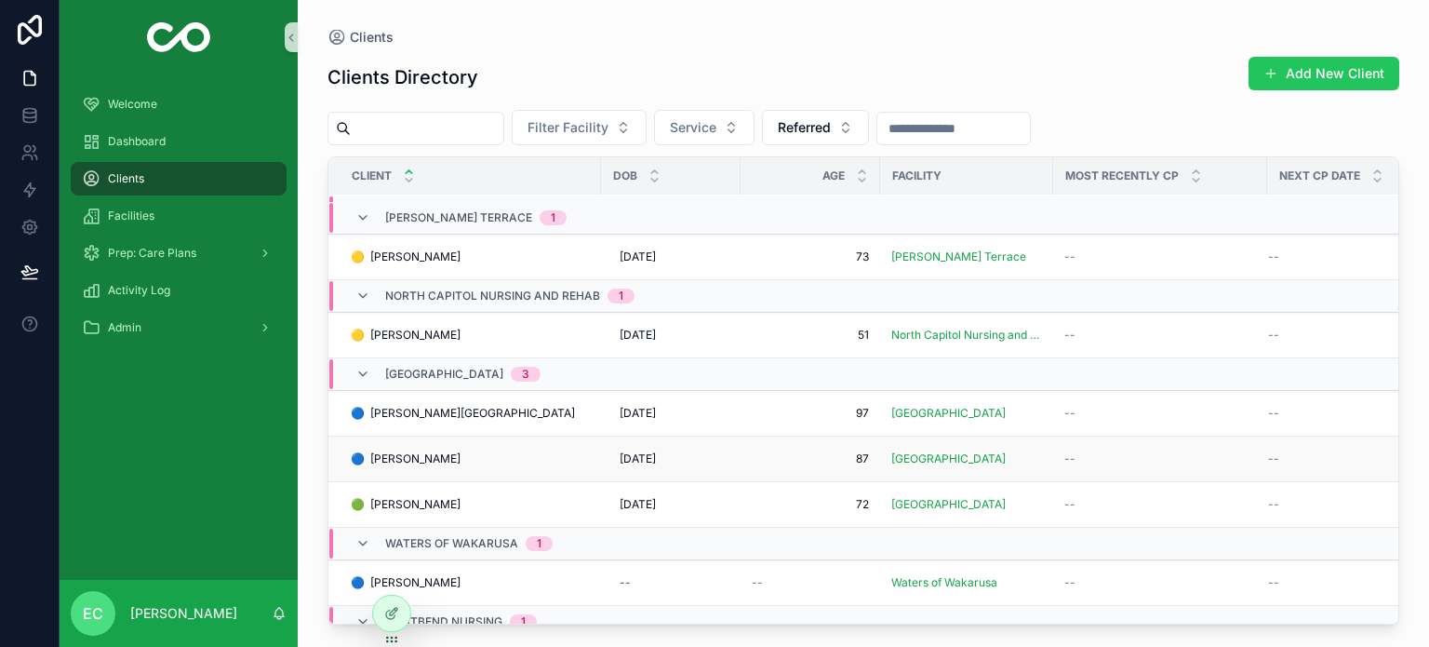
scroll to position [791, 0]
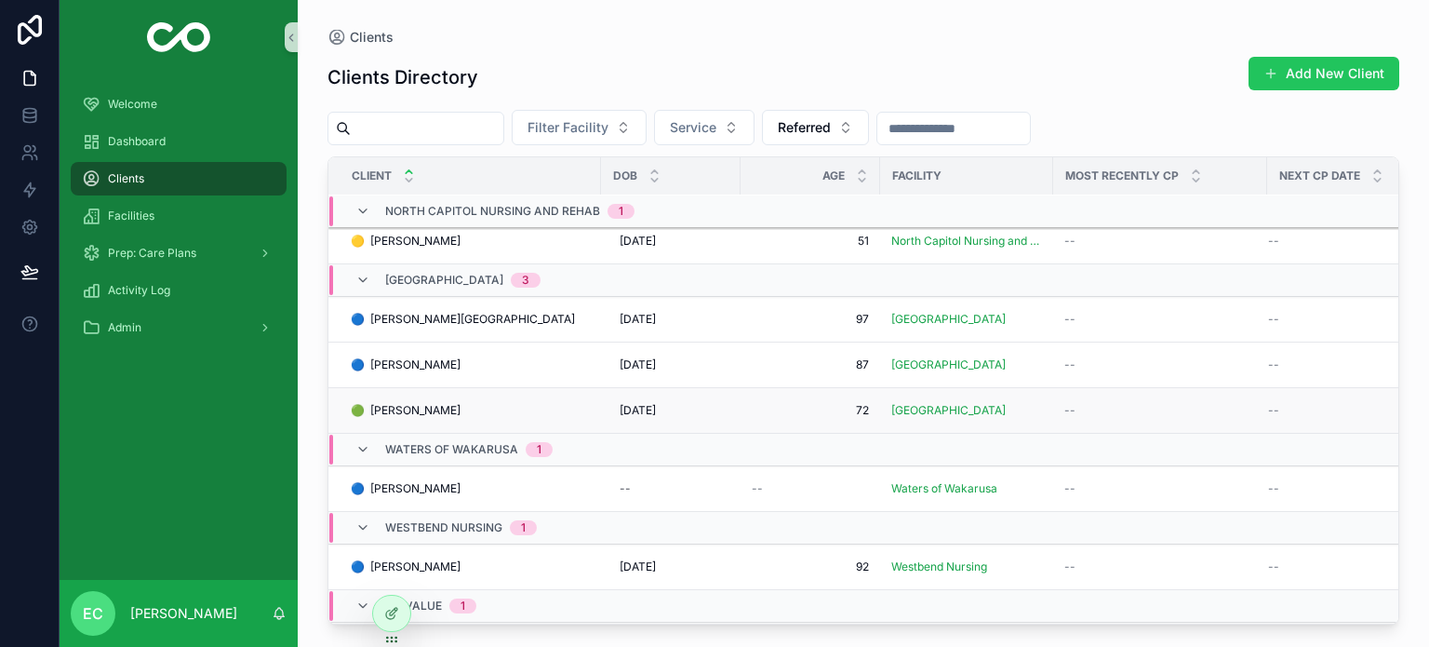
click at [409, 403] on span "🟢 [PERSON_NAME]" at bounding box center [406, 410] width 110 height 15
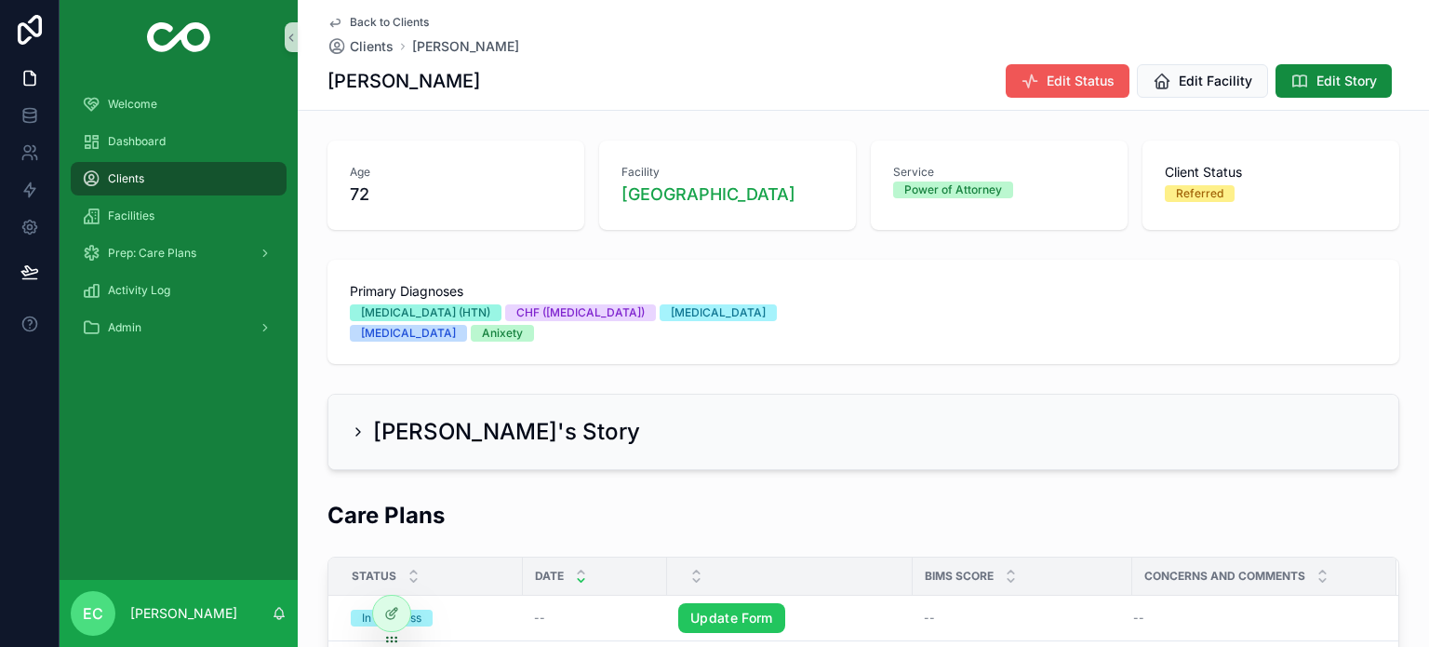
click at [1081, 84] on span "Edit Status" at bounding box center [1081, 81] width 68 height 19
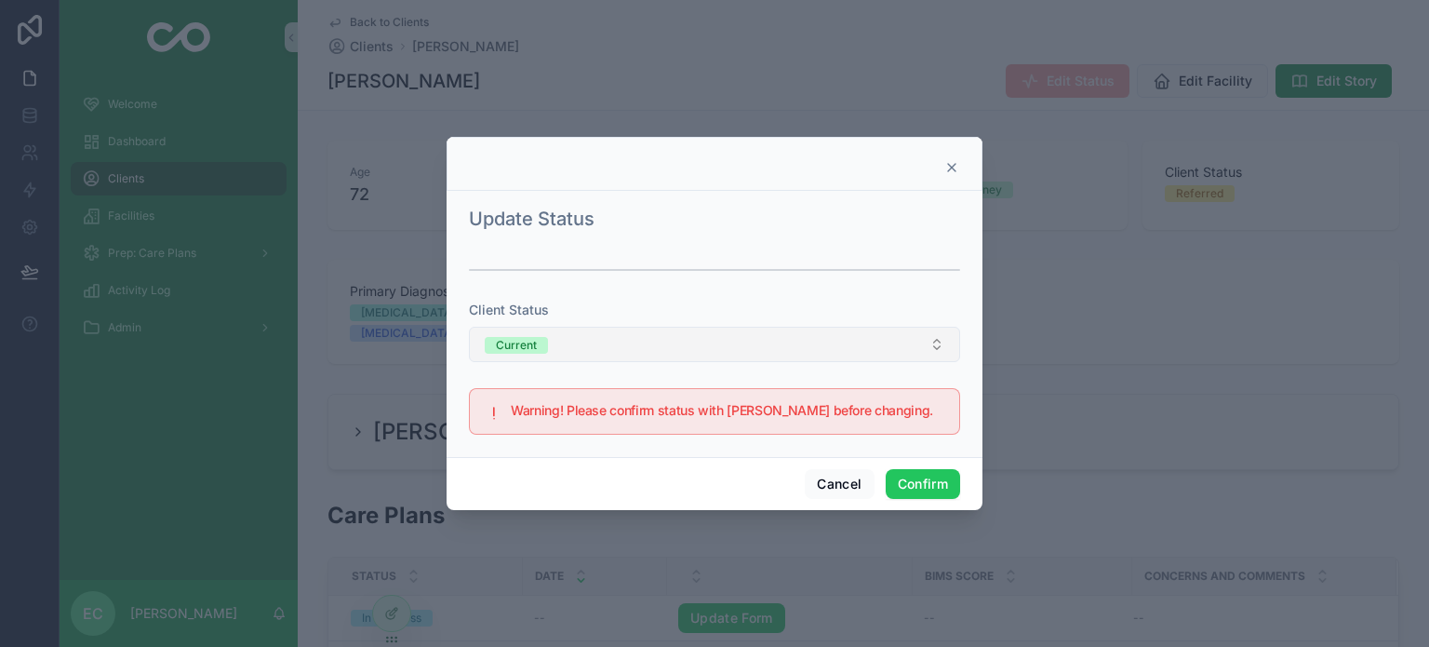
click at [622, 354] on button "Current" at bounding box center [714, 344] width 491 height 35
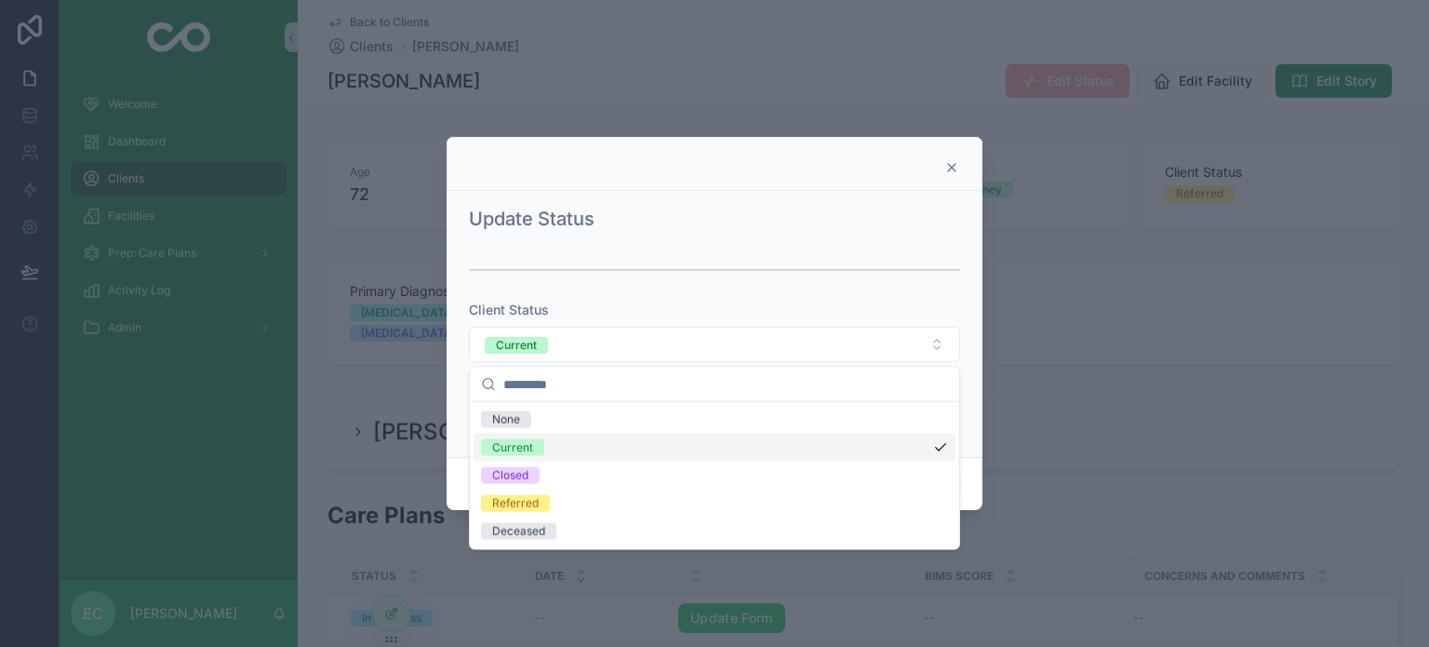
click at [528, 448] on div "Current" at bounding box center [512, 447] width 41 height 17
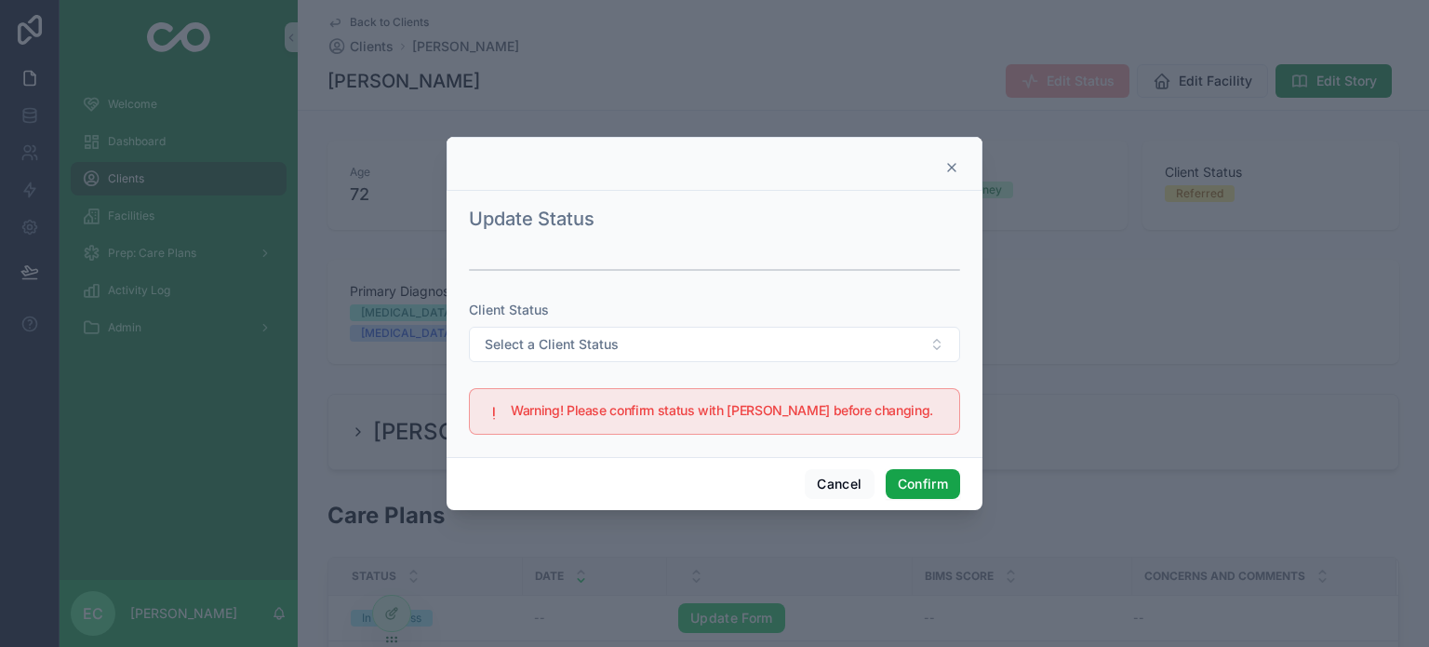
click at [920, 475] on button "Confirm" at bounding box center [923, 484] width 74 height 30
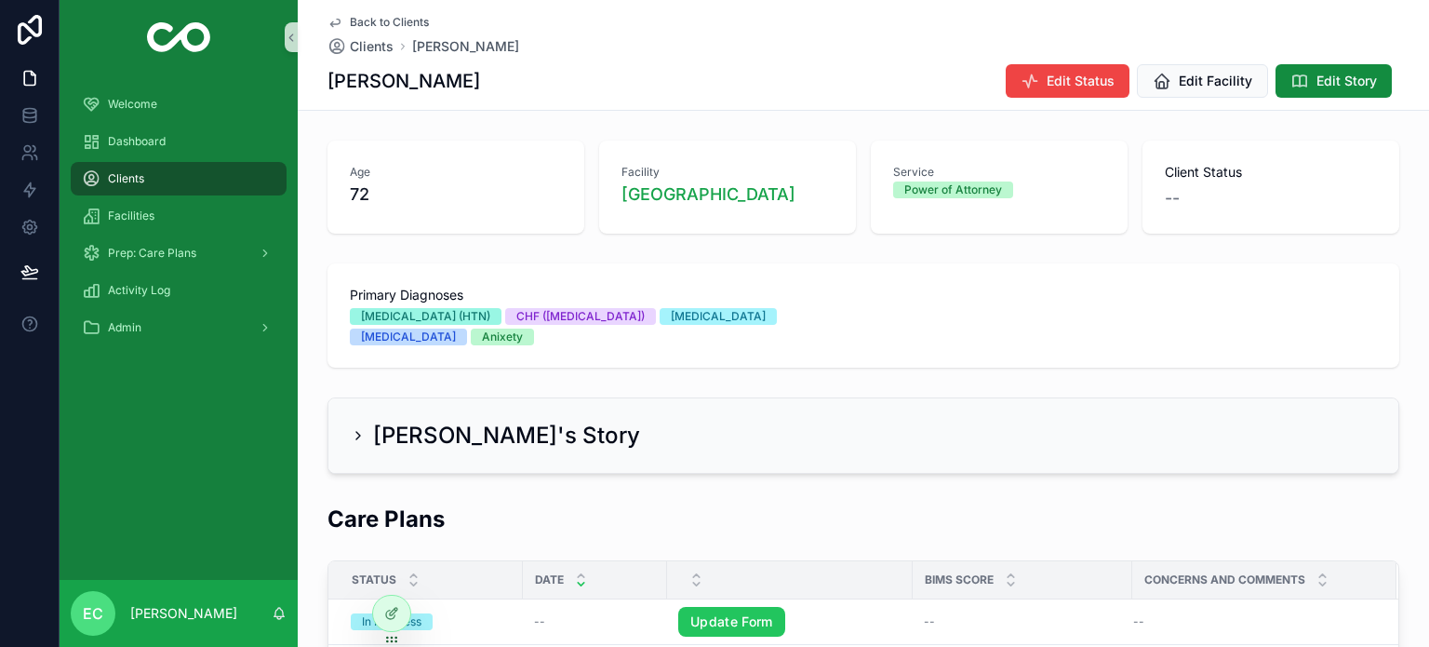
drag, startPoint x: 112, startPoint y: 183, endPoint x: 167, endPoint y: 178, distance: 56.1
click at [112, 183] on span "Clients" at bounding box center [126, 178] width 36 height 15
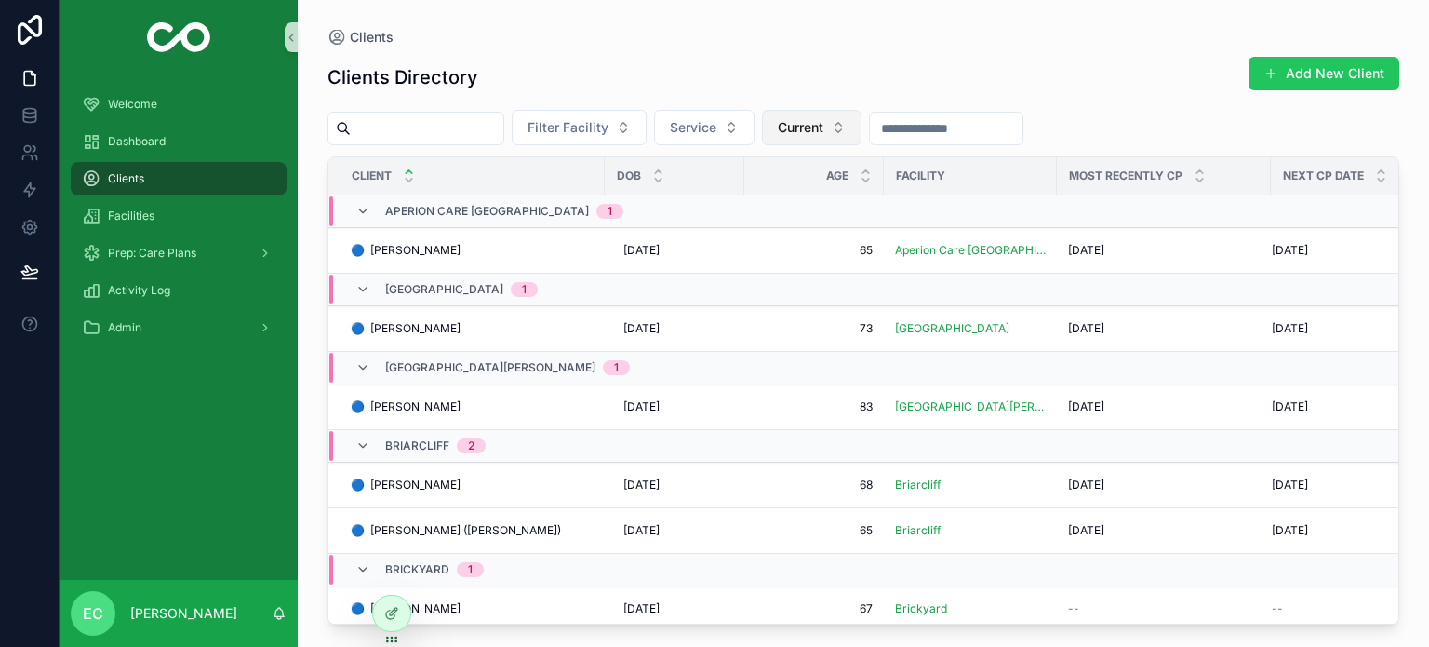
click at [823, 128] on span "Current" at bounding box center [801, 127] width 46 height 19
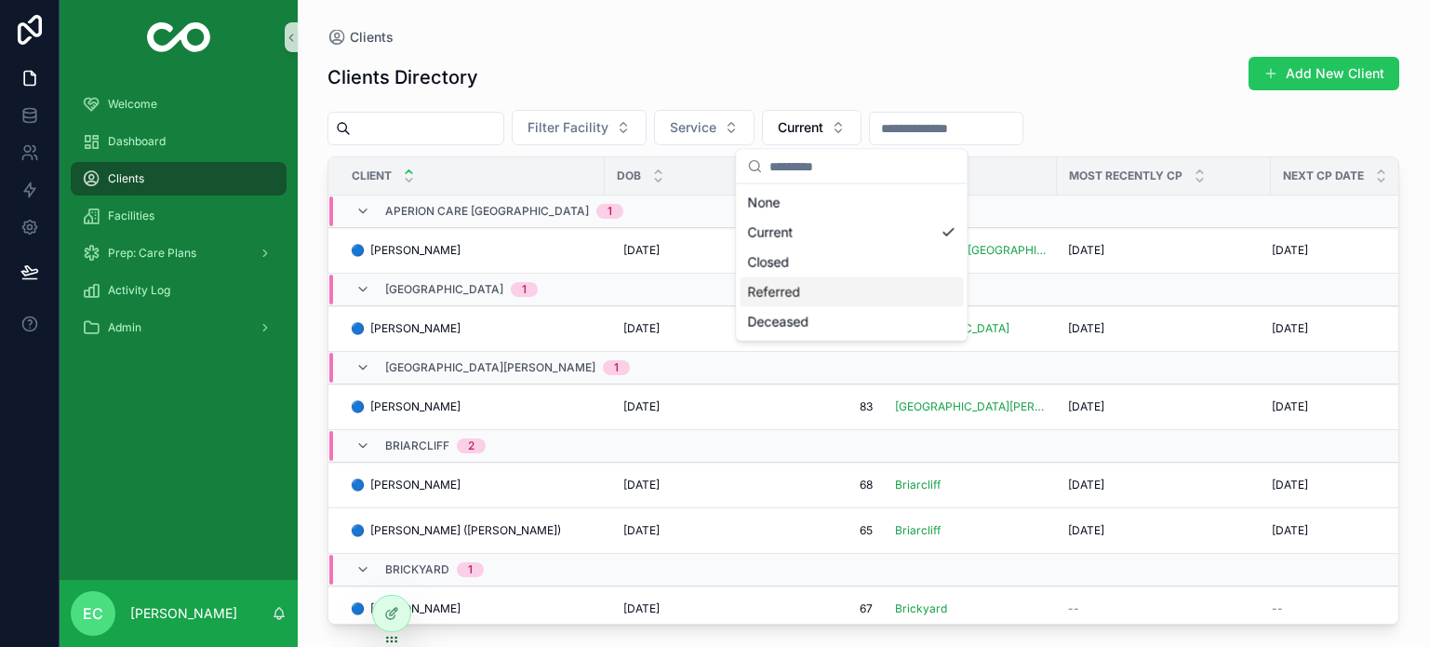
click at [800, 287] on div "Referred" at bounding box center [851, 292] width 223 height 30
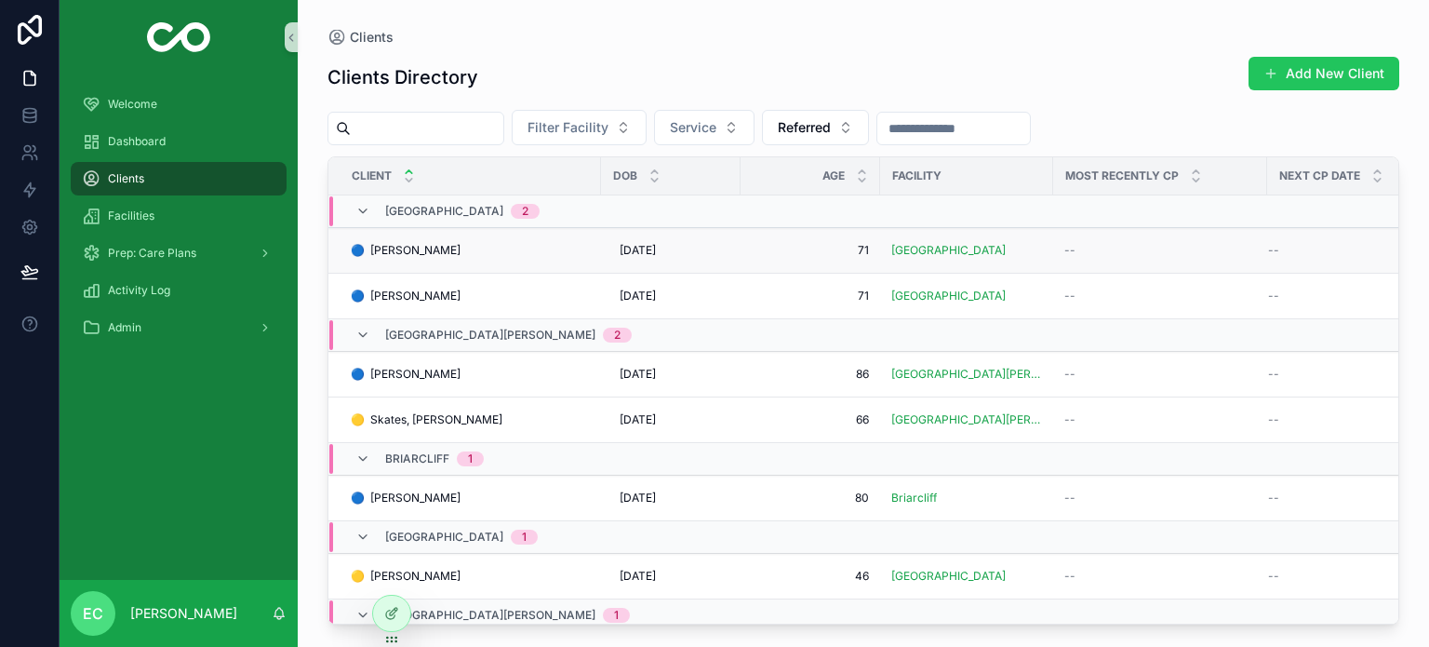
click at [418, 254] on span "🔵 [PERSON_NAME]" at bounding box center [406, 250] width 110 height 15
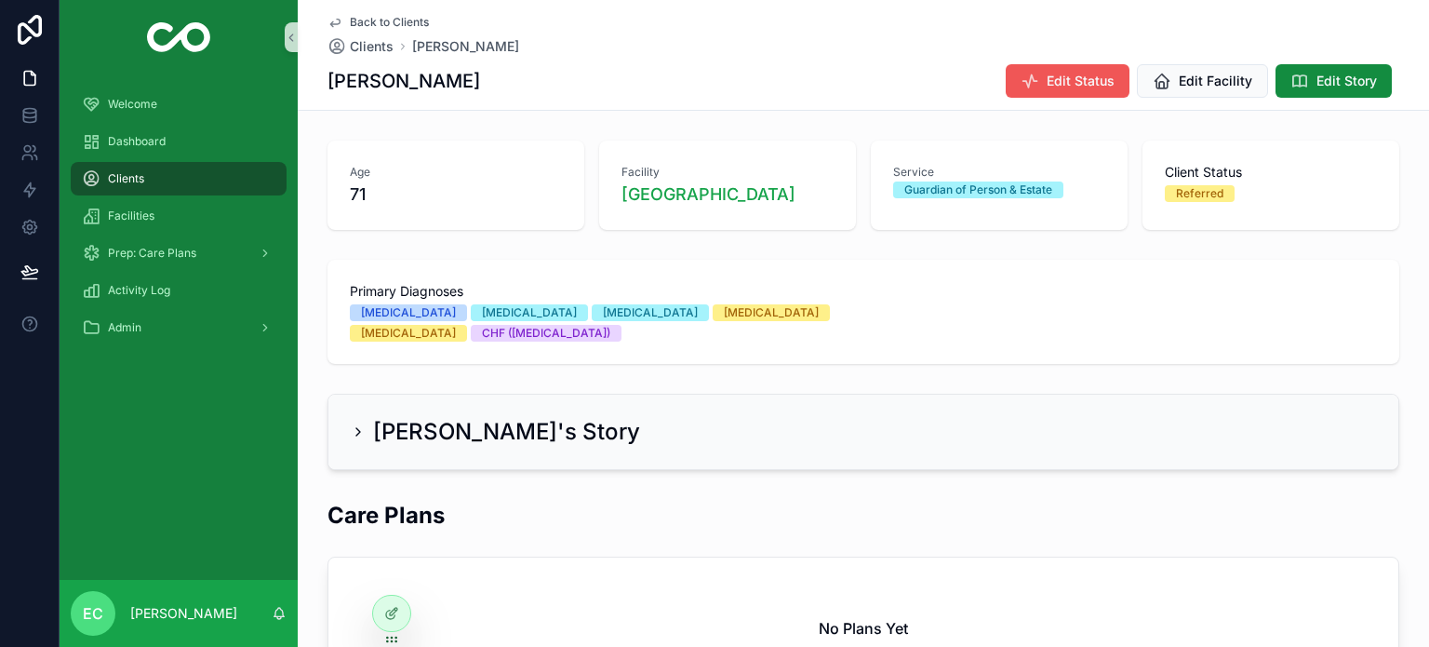
click at [1070, 87] on span "Edit Status" at bounding box center [1081, 81] width 68 height 19
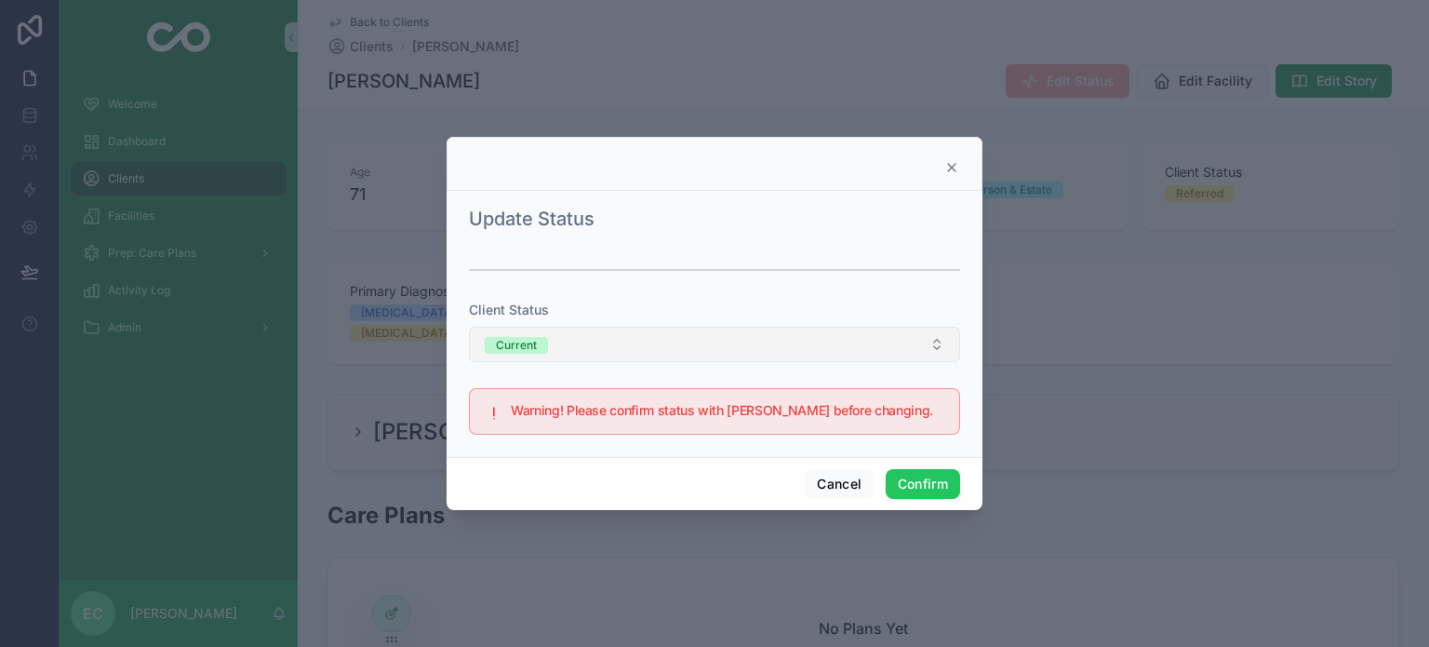
click at [867, 343] on button "Current" at bounding box center [714, 344] width 491 height 35
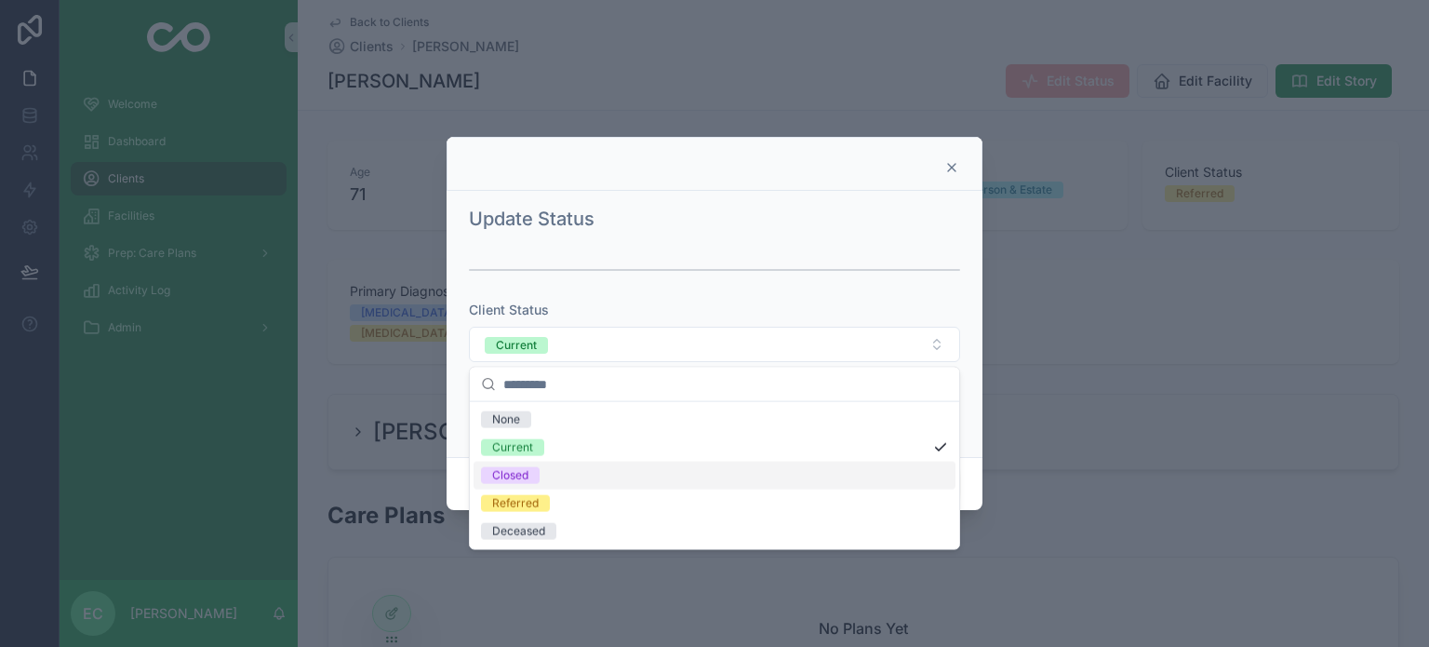
click at [512, 470] on div "Closed" at bounding box center [510, 475] width 36 height 17
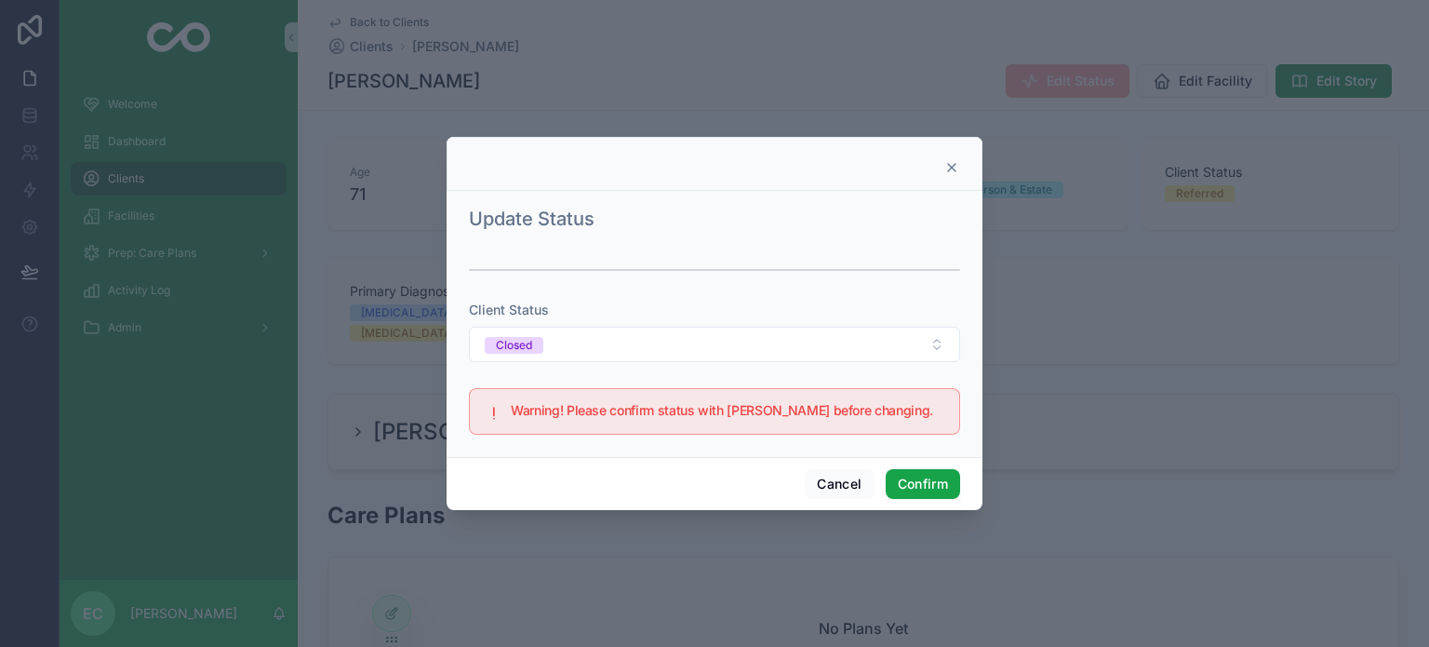
click at [908, 488] on button "Confirm" at bounding box center [923, 484] width 74 height 30
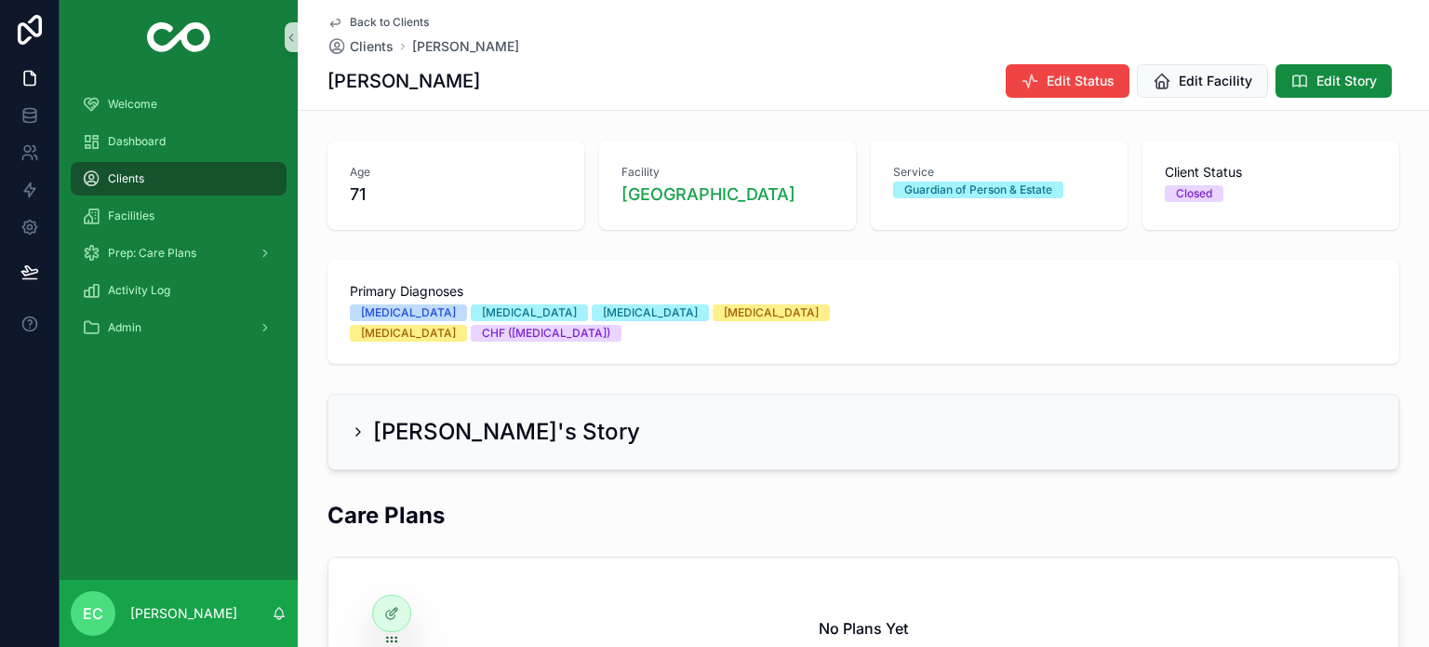
click at [118, 183] on span "Clients" at bounding box center [126, 178] width 36 height 15
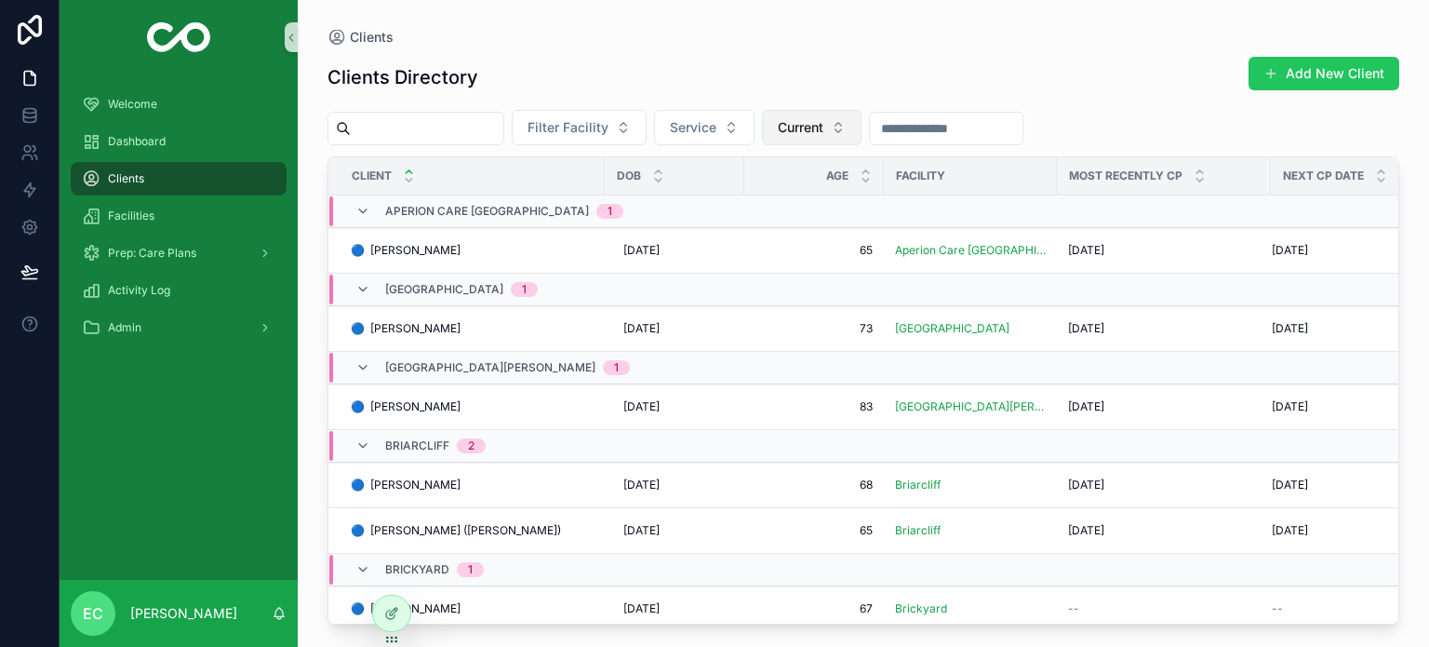
click at [823, 124] on span "Current" at bounding box center [801, 127] width 46 height 19
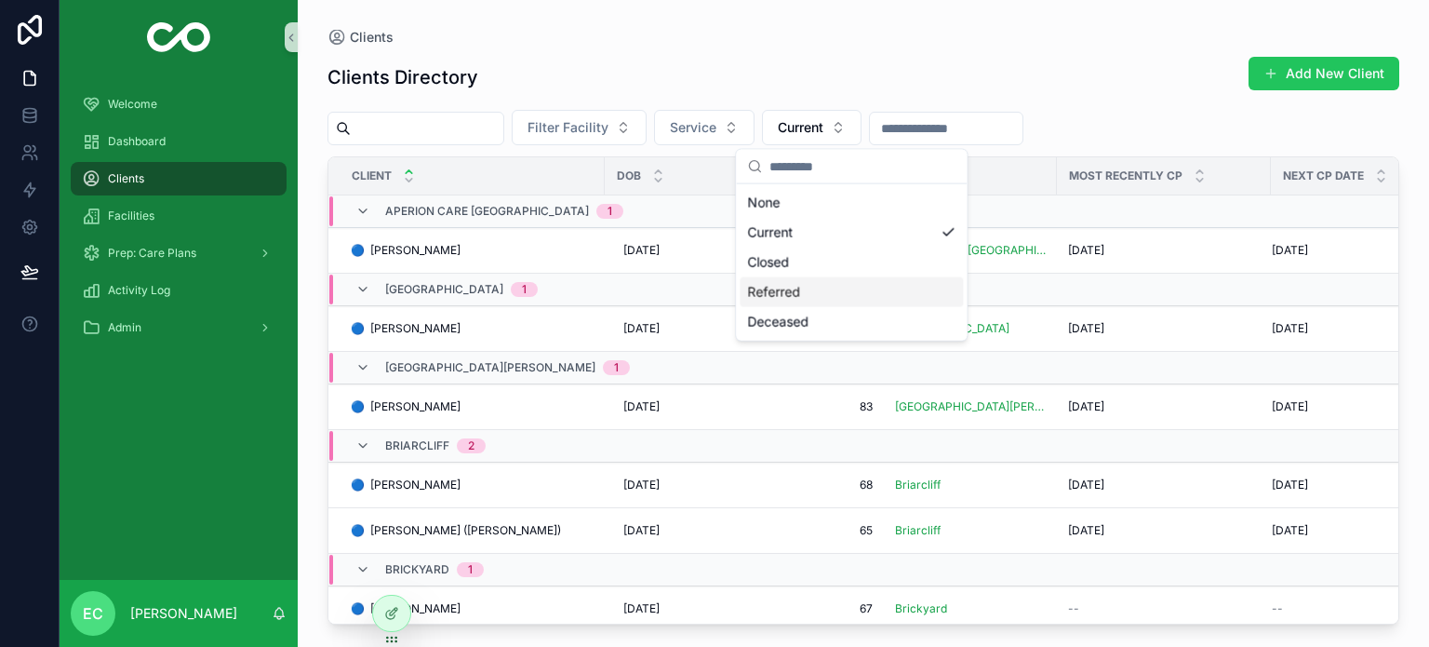
click at [793, 286] on div "Referred" at bounding box center [851, 292] width 223 height 30
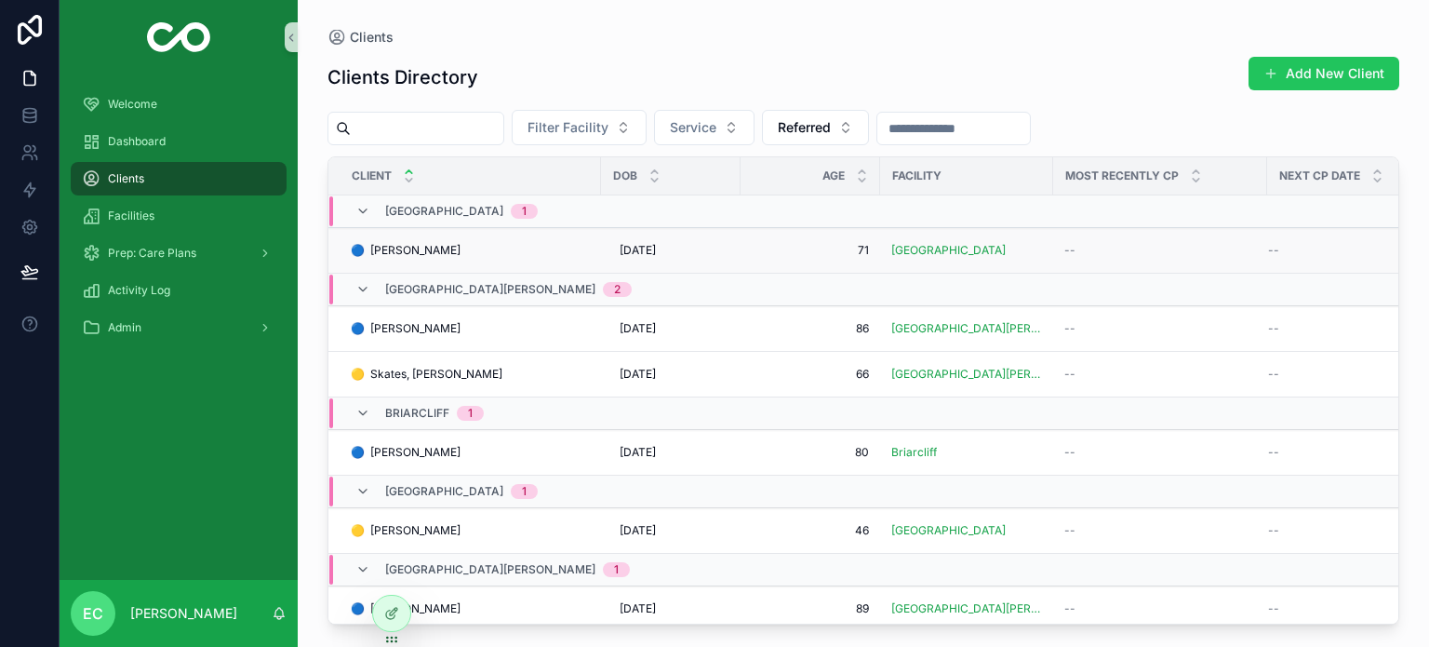
click at [418, 244] on span "🔵 [PERSON_NAME]" at bounding box center [406, 250] width 110 height 15
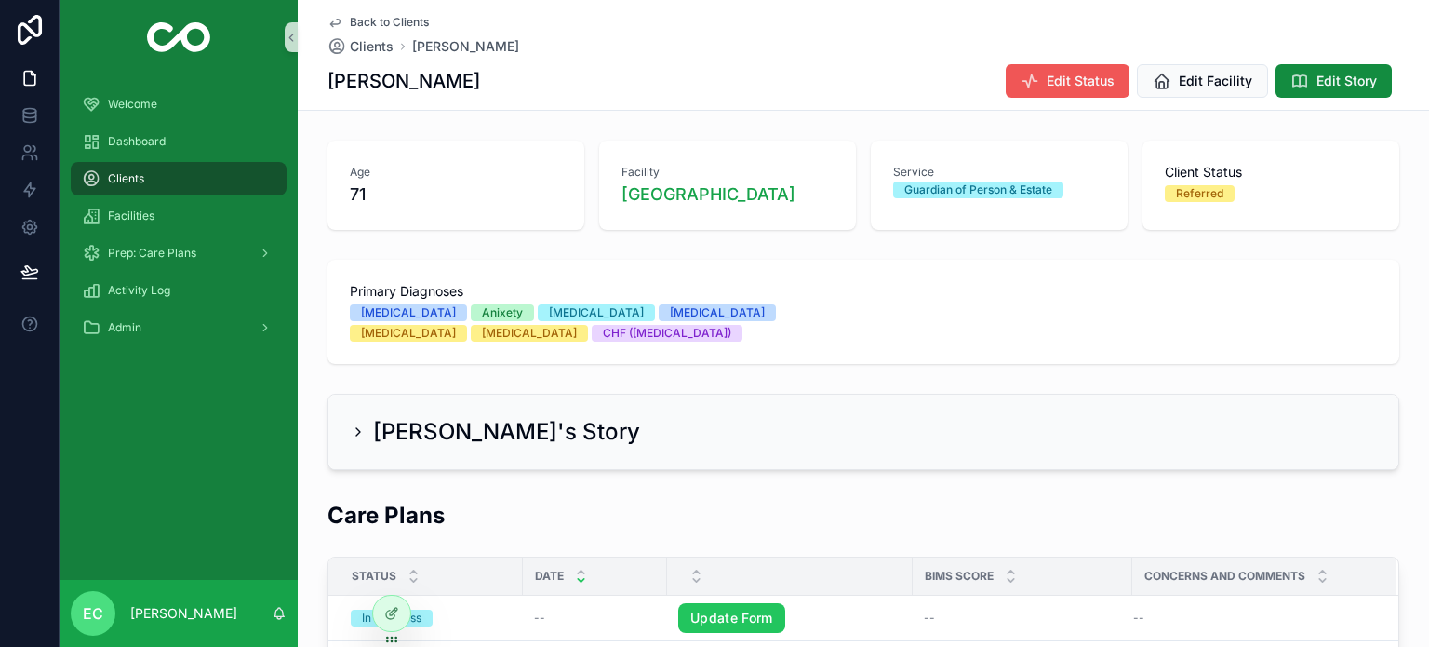
click at [1051, 74] on span "Edit Status" at bounding box center [1081, 81] width 68 height 19
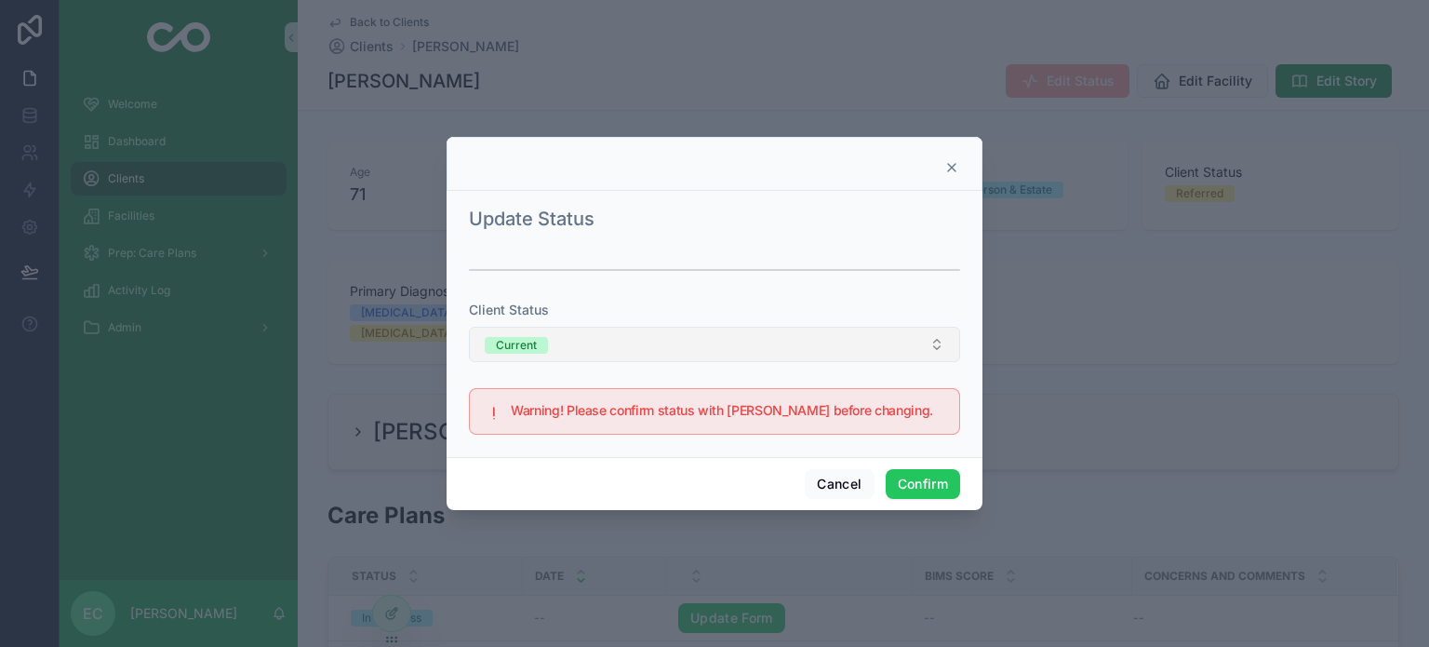
click at [675, 357] on button "Current" at bounding box center [714, 344] width 491 height 35
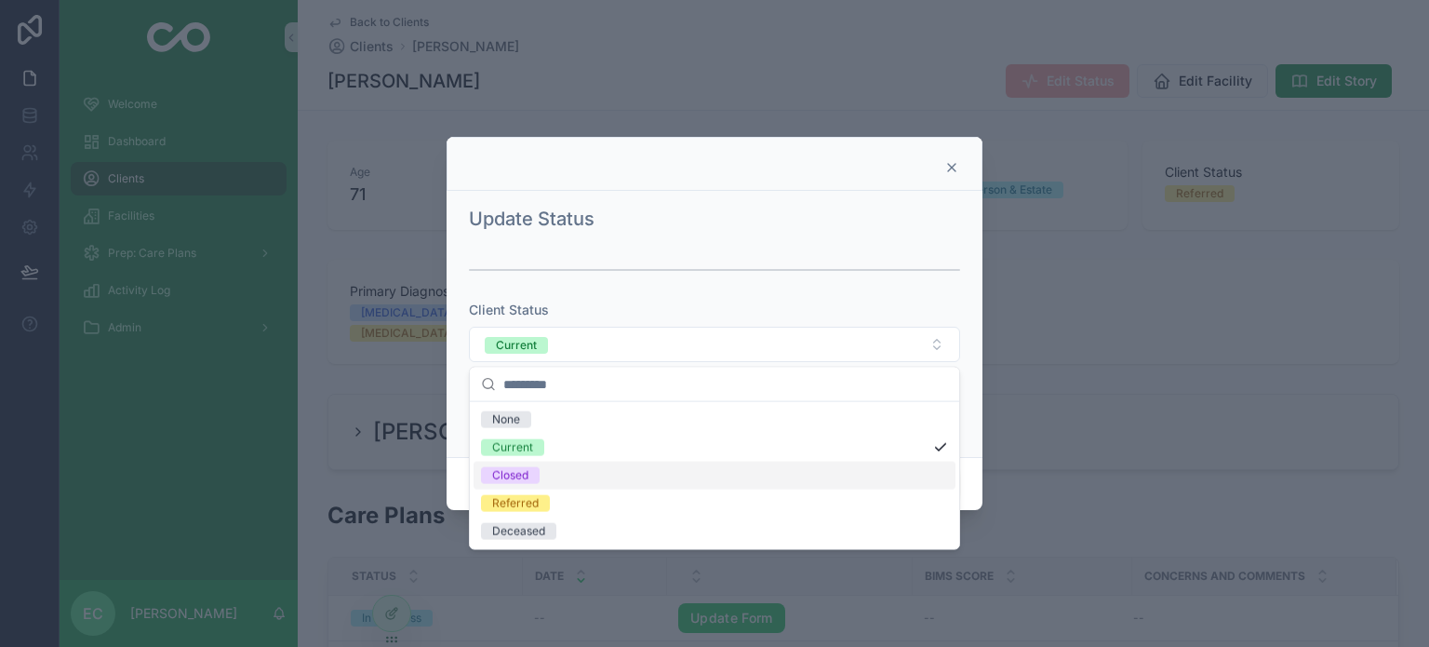
click at [626, 484] on div "Closed" at bounding box center [715, 475] width 482 height 28
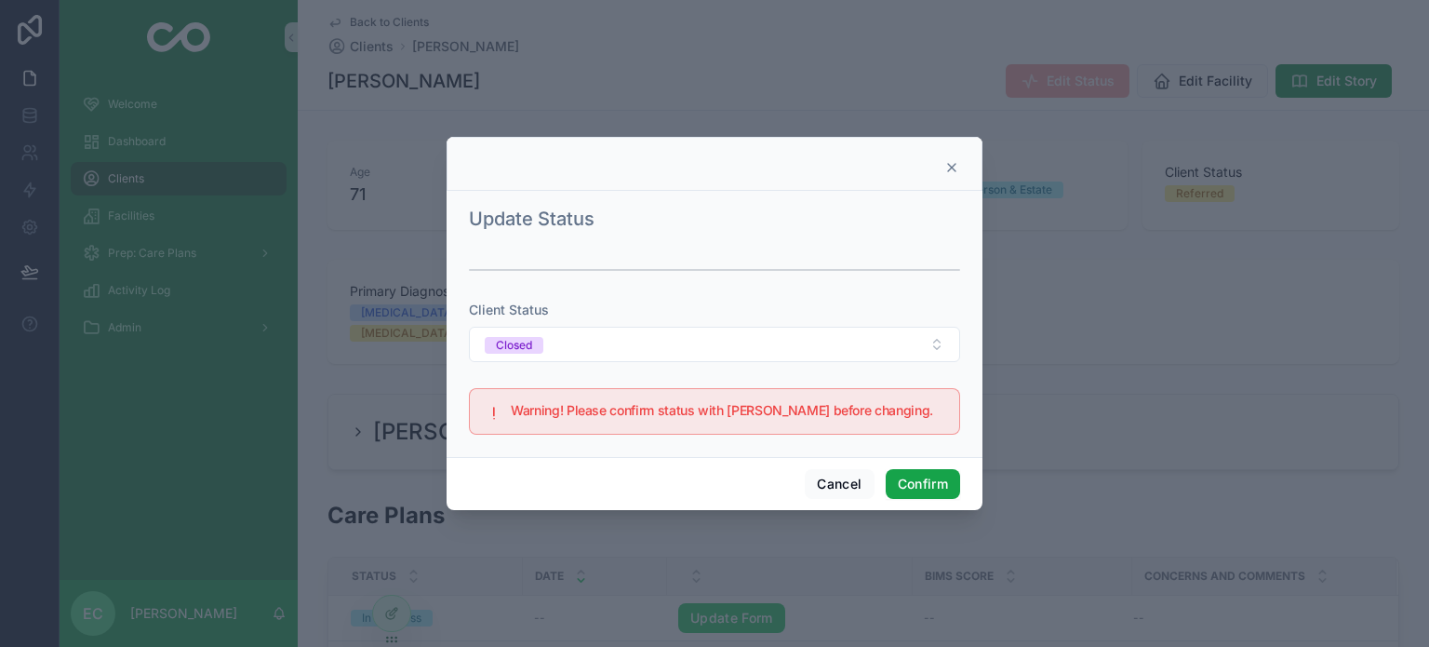
click at [895, 475] on button "Confirm" at bounding box center [923, 484] width 74 height 30
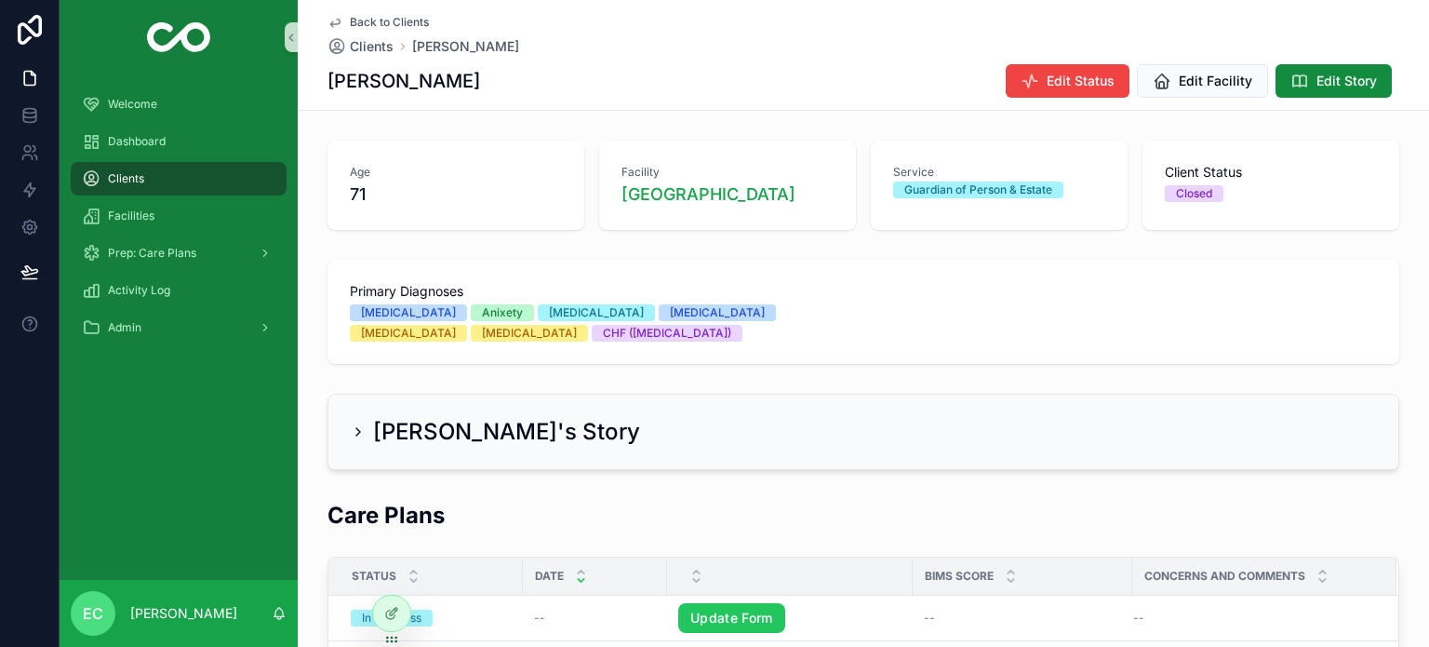
click at [386, 17] on span "Back to Clients" at bounding box center [389, 22] width 79 height 15
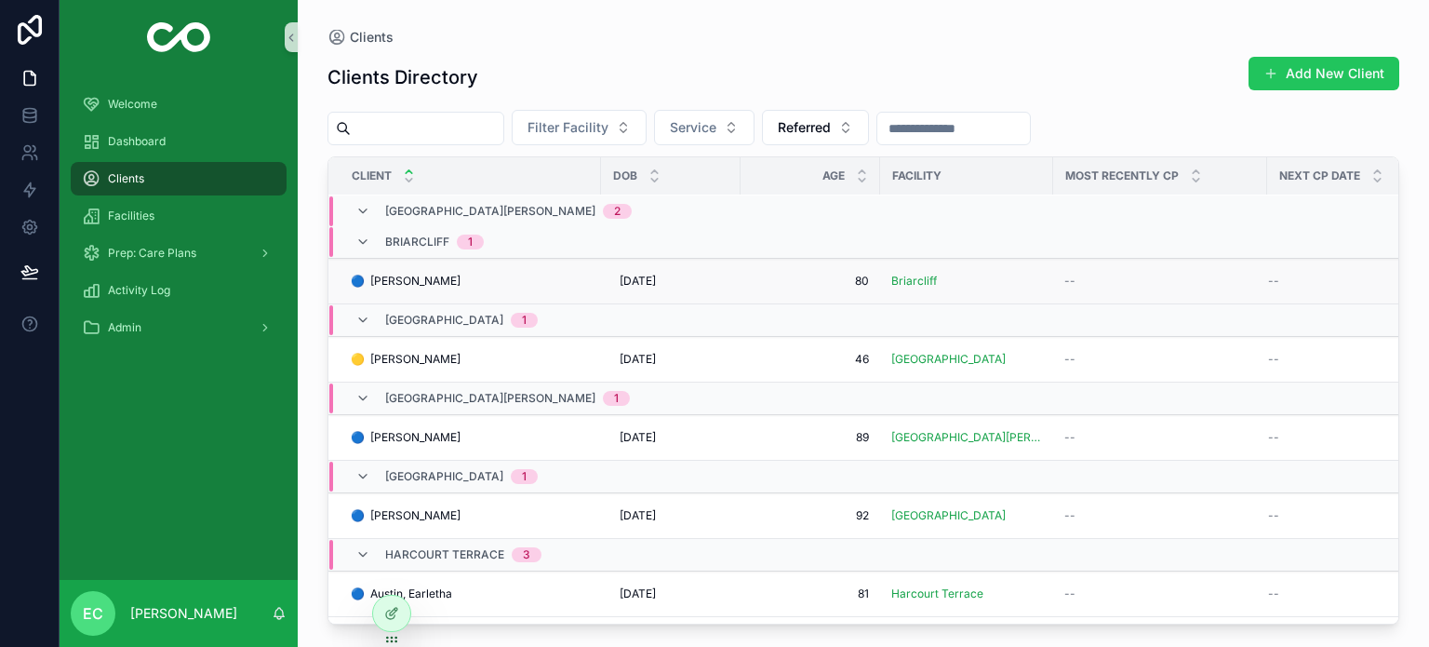
scroll to position [186, 0]
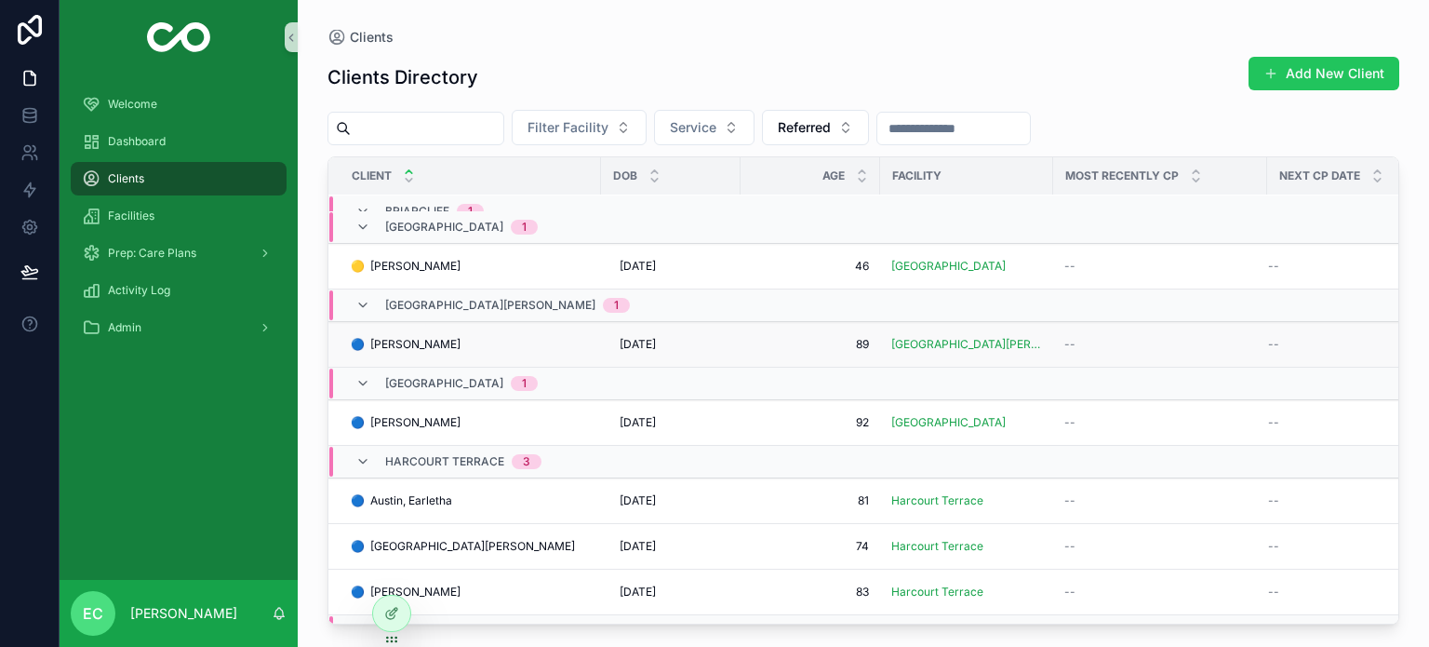
click at [409, 343] on span "🔵 [PERSON_NAME]" at bounding box center [406, 344] width 110 height 15
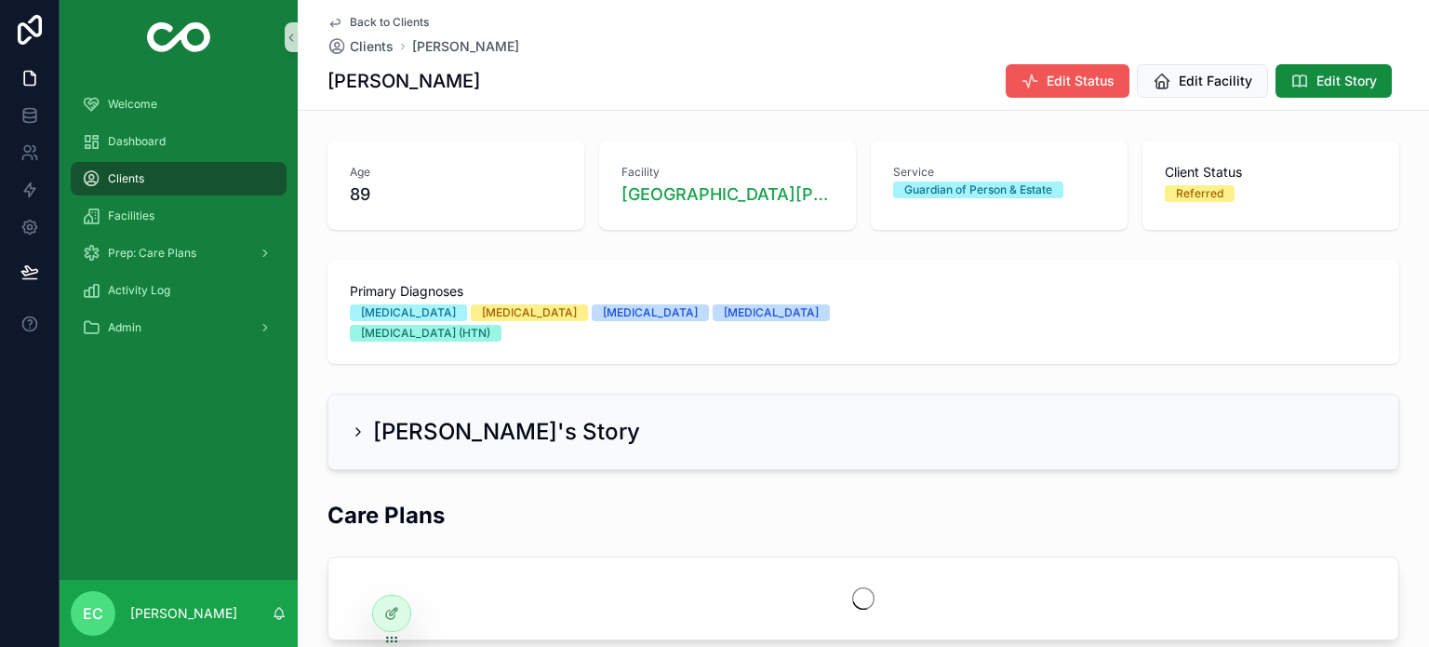
click at [1054, 85] on span "Edit Status" at bounding box center [1081, 81] width 68 height 19
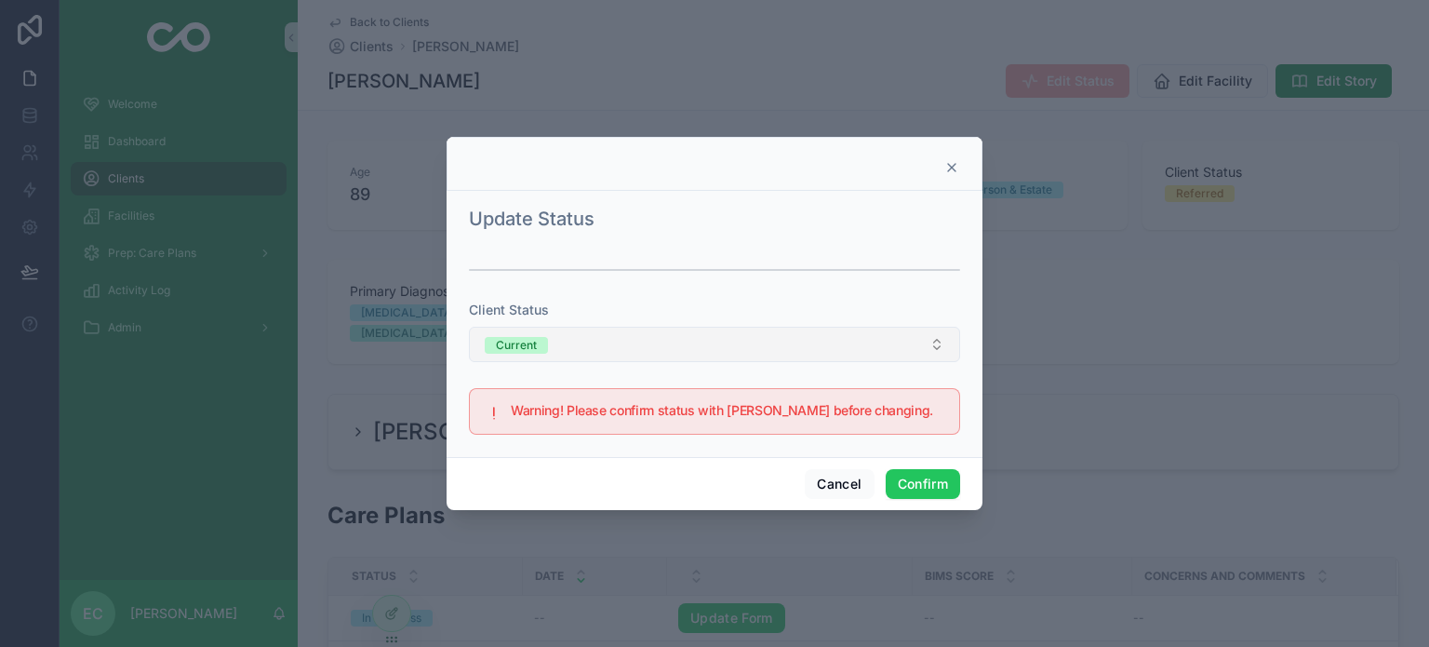
click at [557, 345] on button "Current" at bounding box center [714, 344] width 491 height 35
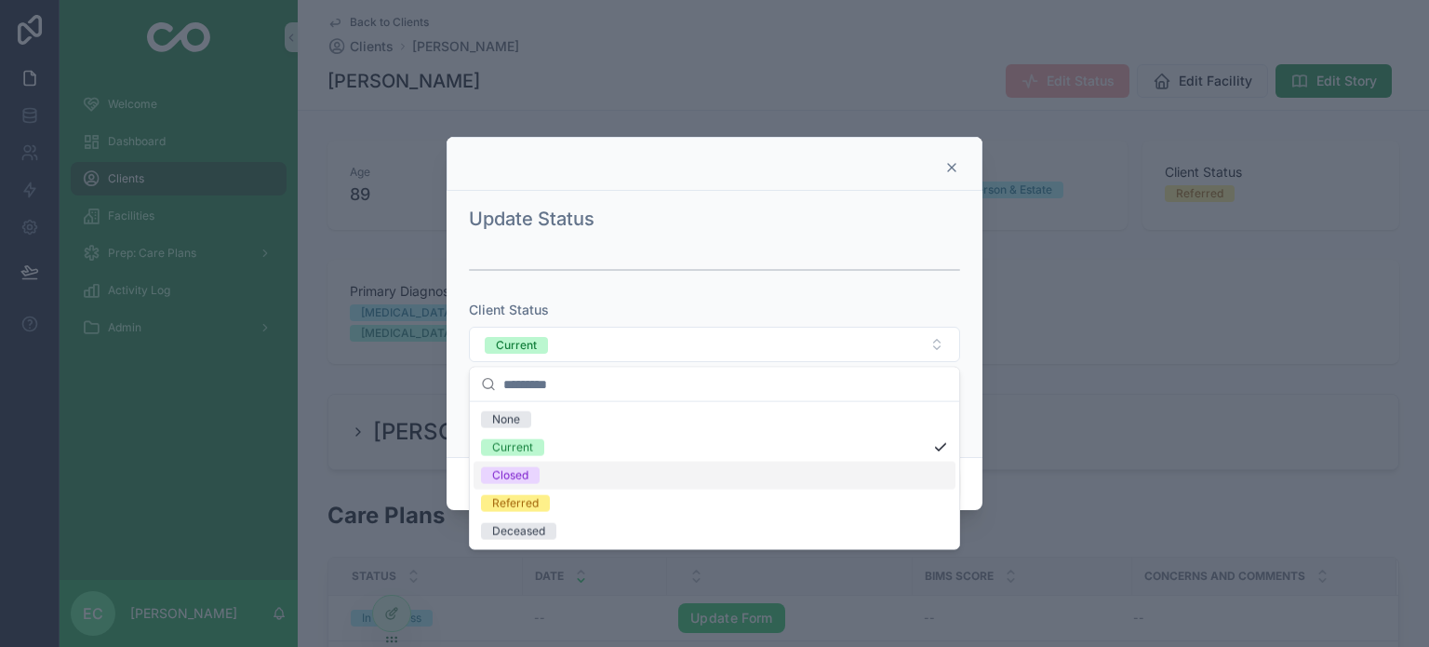
click at [534, 481] on span "Closed" at bounding box center [510, 475] width 59 height 17
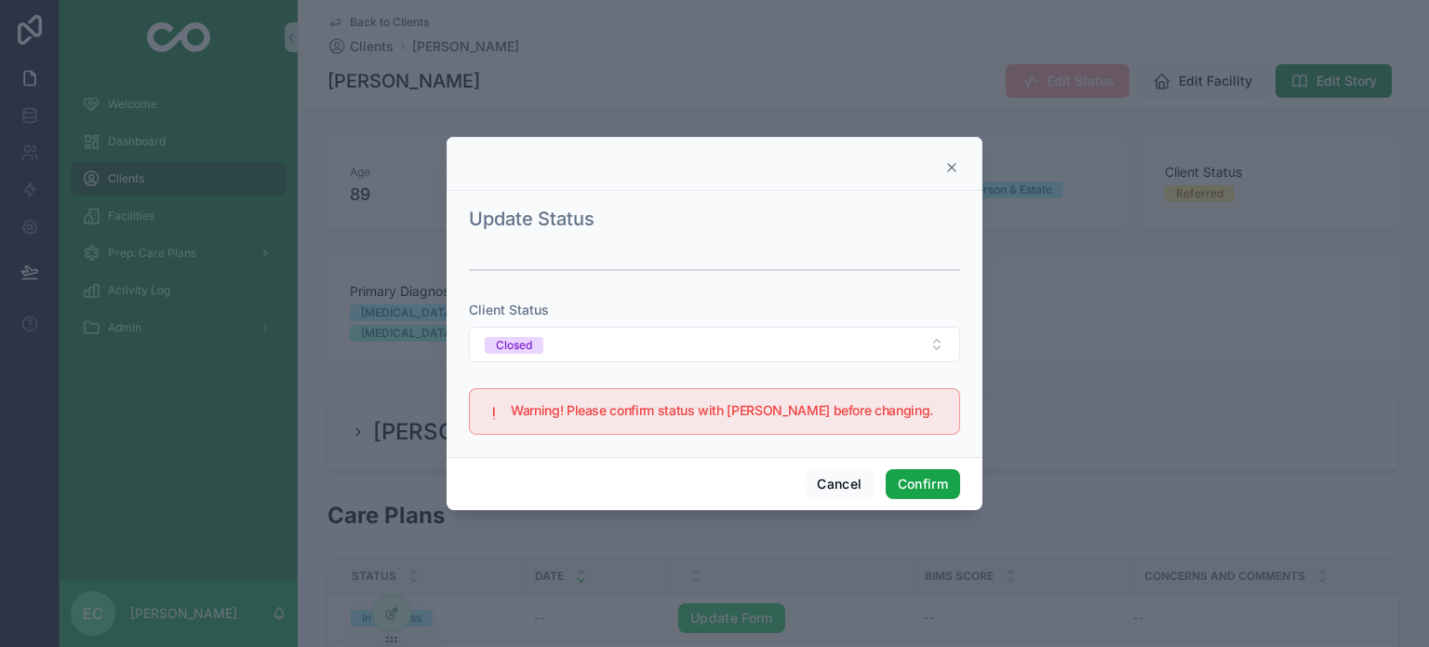
click at [946, 487] on button "Confirm" at bounding box center [923, 484] width 74 height 30
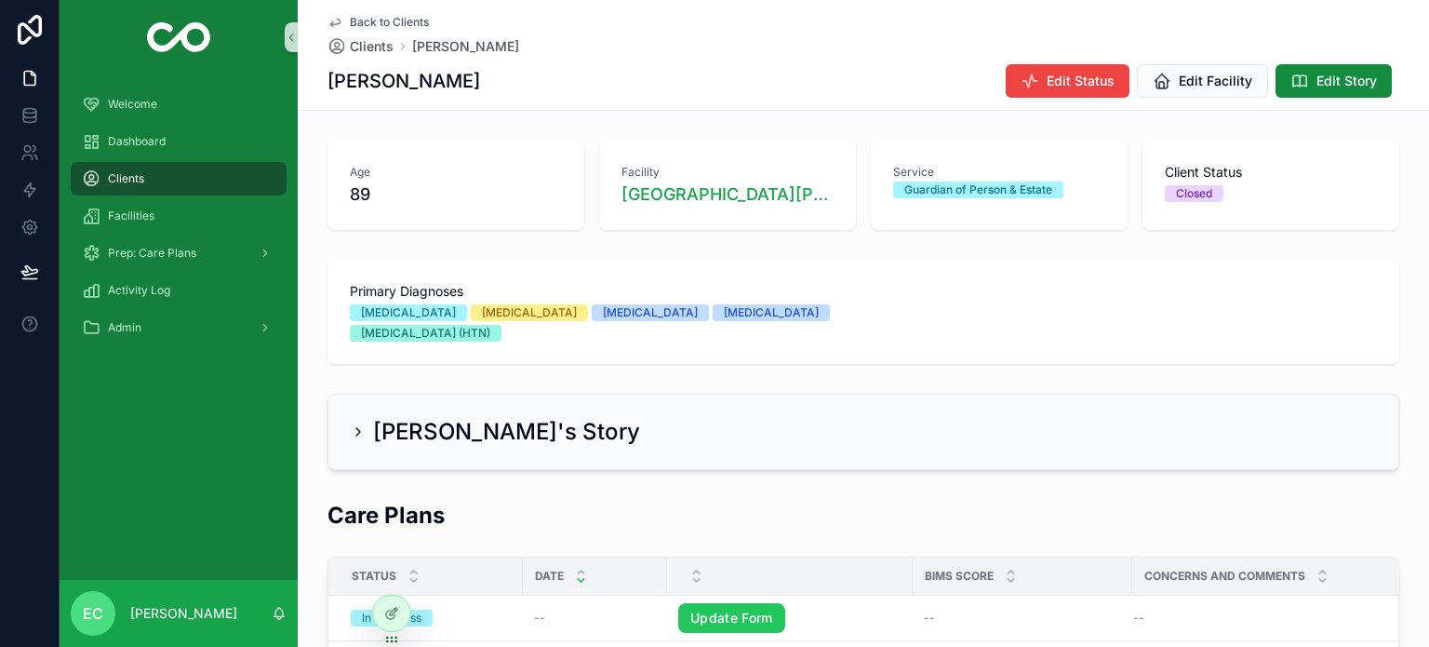
click at [364, 13] on div "Back to Clients Clients [PERSON_NAME], [PERSON_NAME], [PERSON_NAME] Edit Status…" at bounding box center [864, 55] width 1072 height 110
click at [361, 19] on span "Back to Clients" at bounding box center [389, 22] width 79 height 15
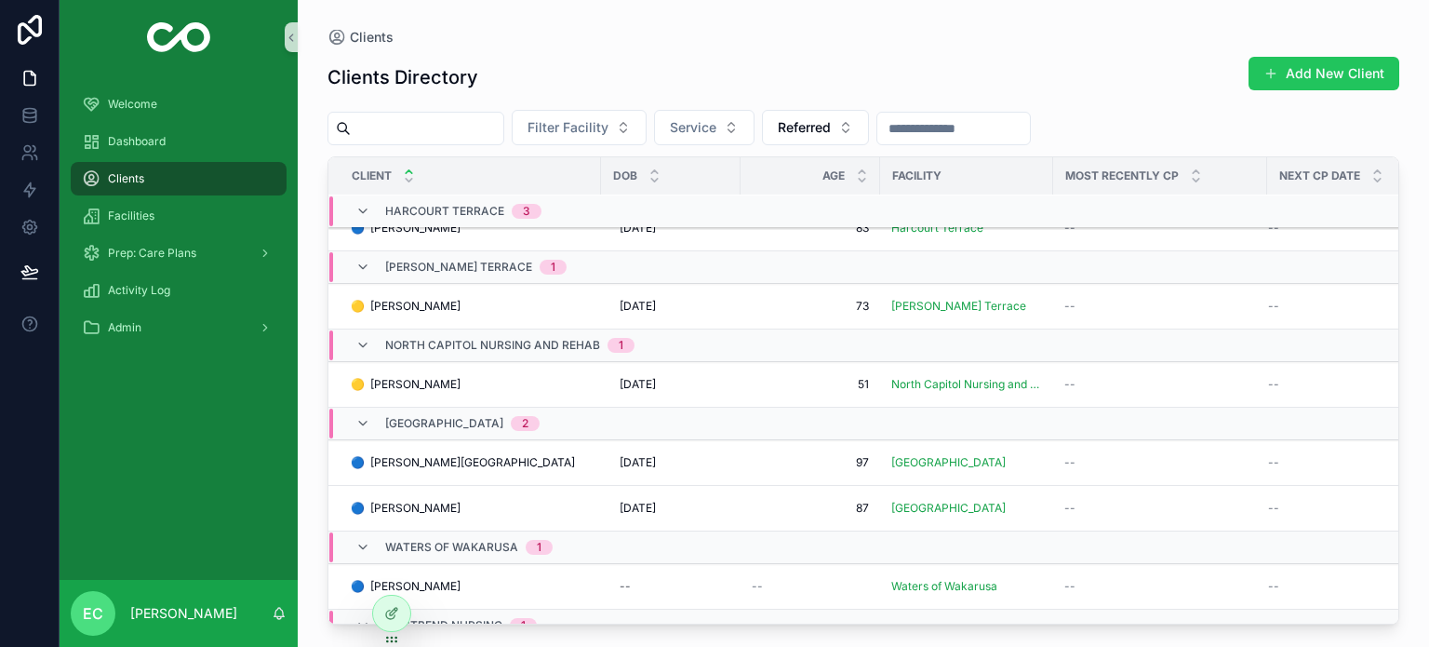
scroll to position [578, 0]
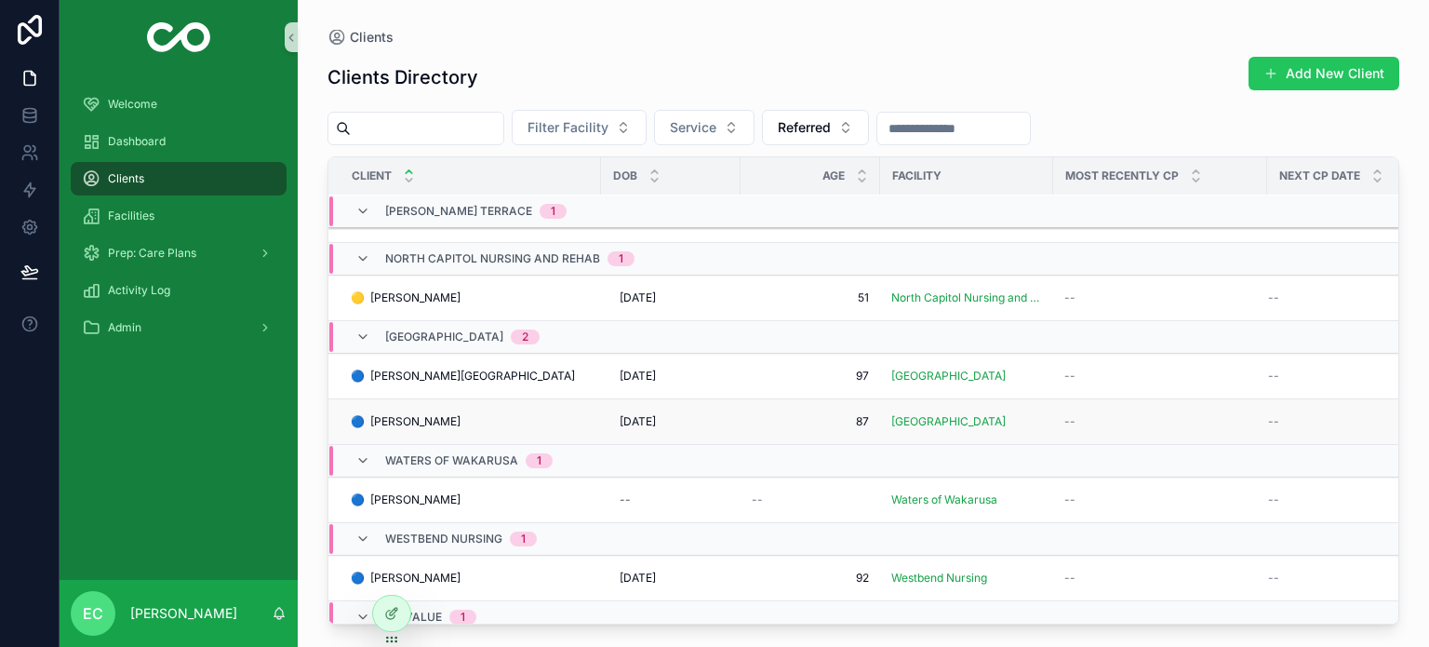
click at [426, 419] on span "🔵 [PERSON_NAME]" at bounding box center [406, 421] width 110 height 15
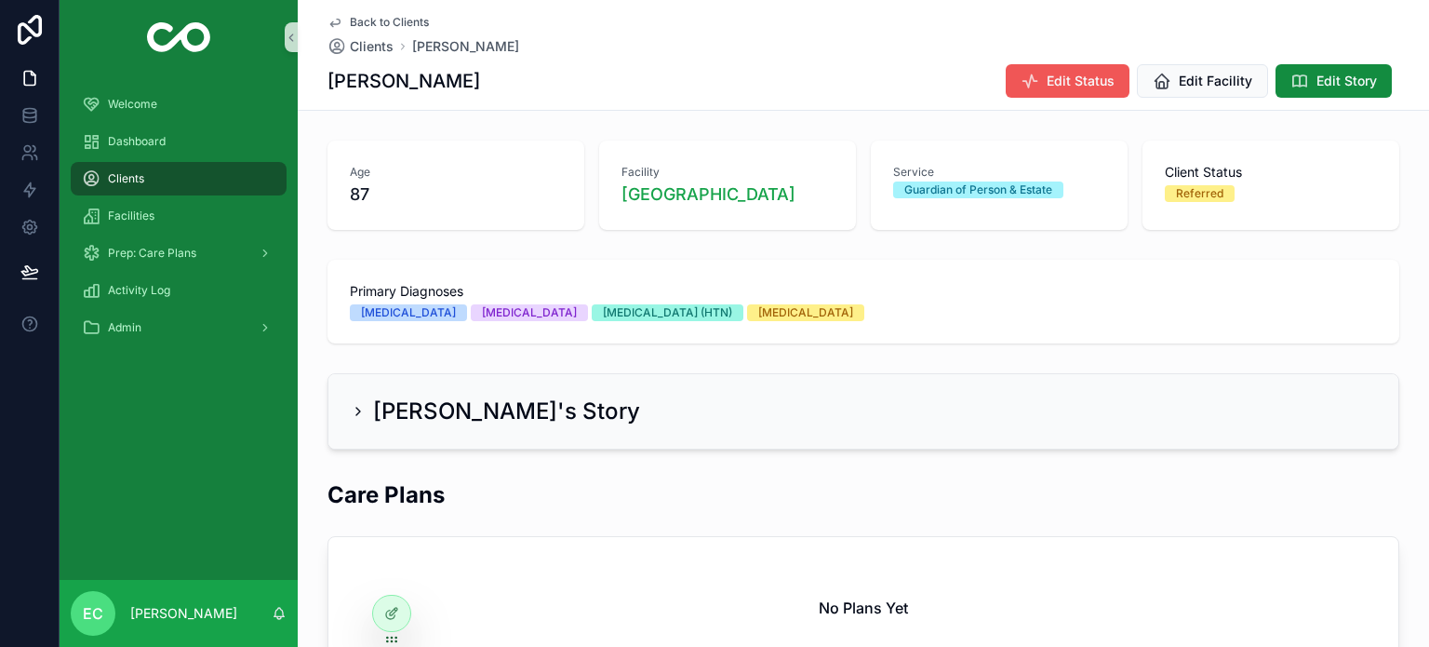
click at [1061, 88] on span "Edit Status" at bounding box center [1081, 81] width 68 height 19
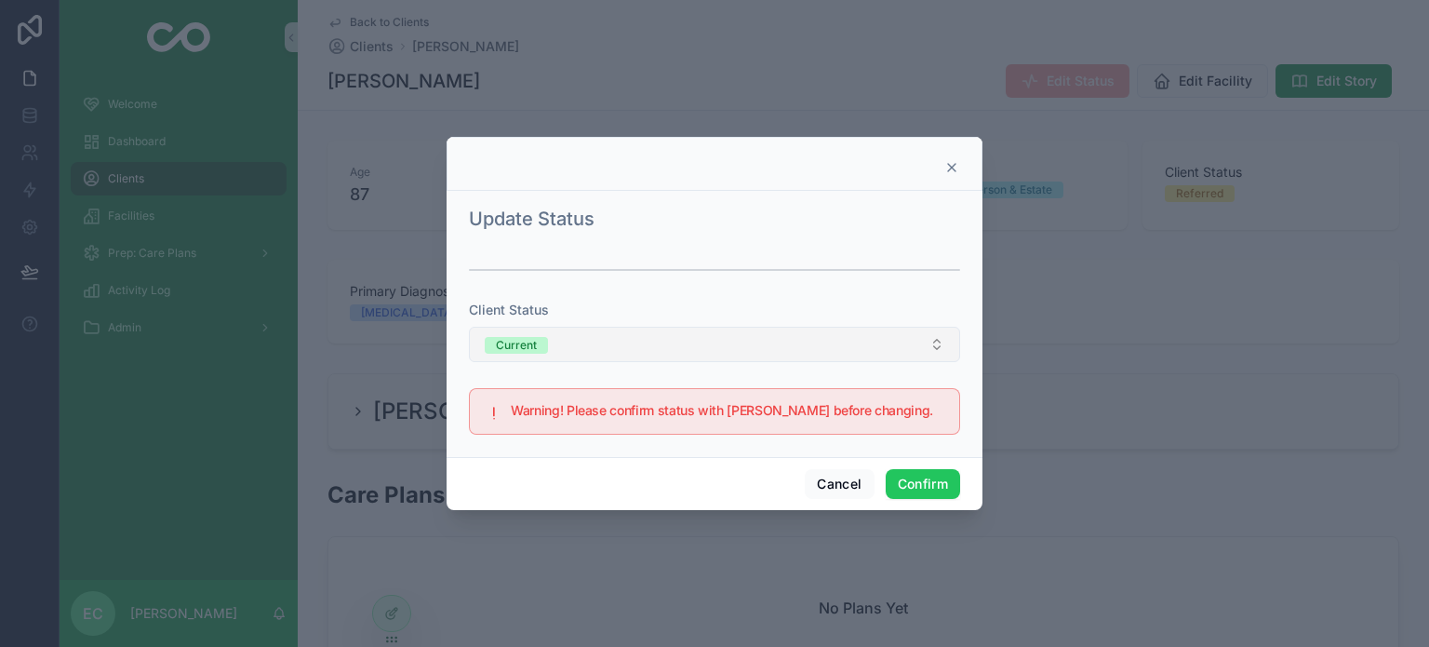
click at [642, 345] on button "Current" at bounding box center [714, 344] width 491 height 35
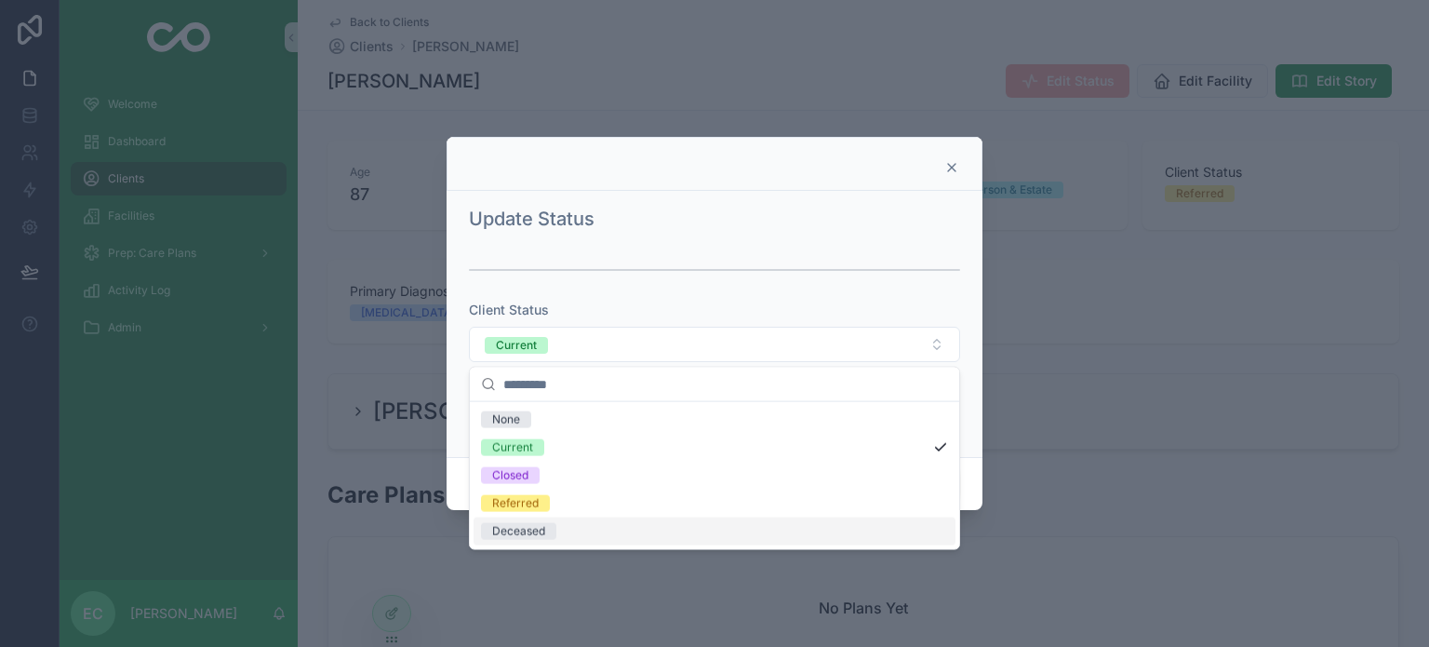
click at [593, 536] on div "Deceased" at bounding box center [715, 531] width 482 height 28
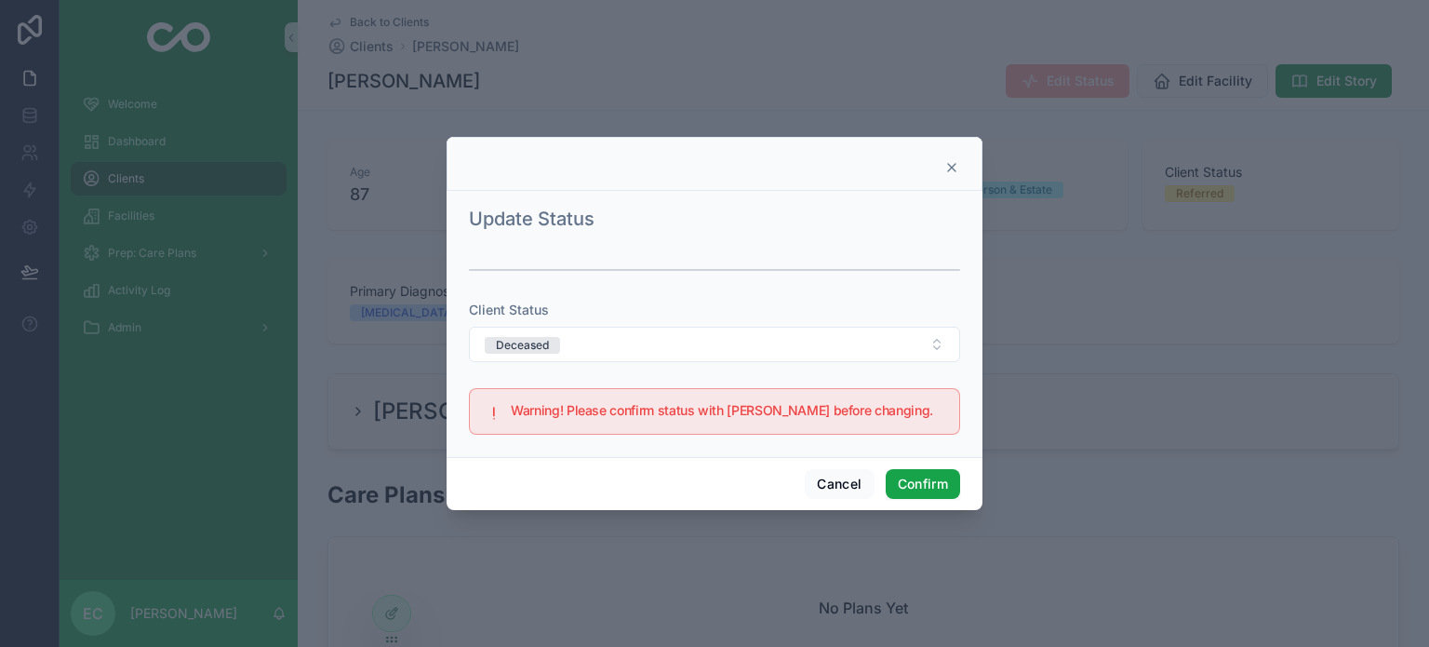
click at [908, 485] on button "Confirm" at bounding box center [923, 484] width 74 height 30
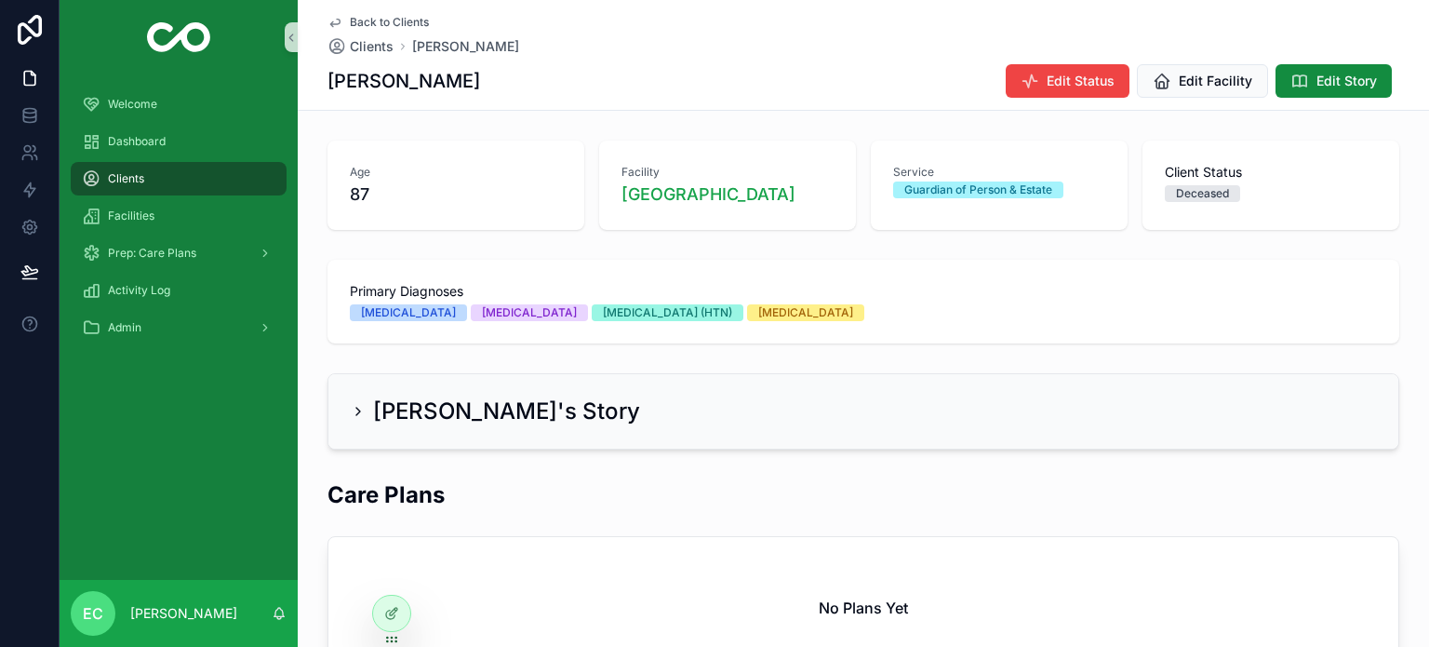
click at [372, 19] on span "Back to Clients" at bounding box center [389, 22] width 79 height 15
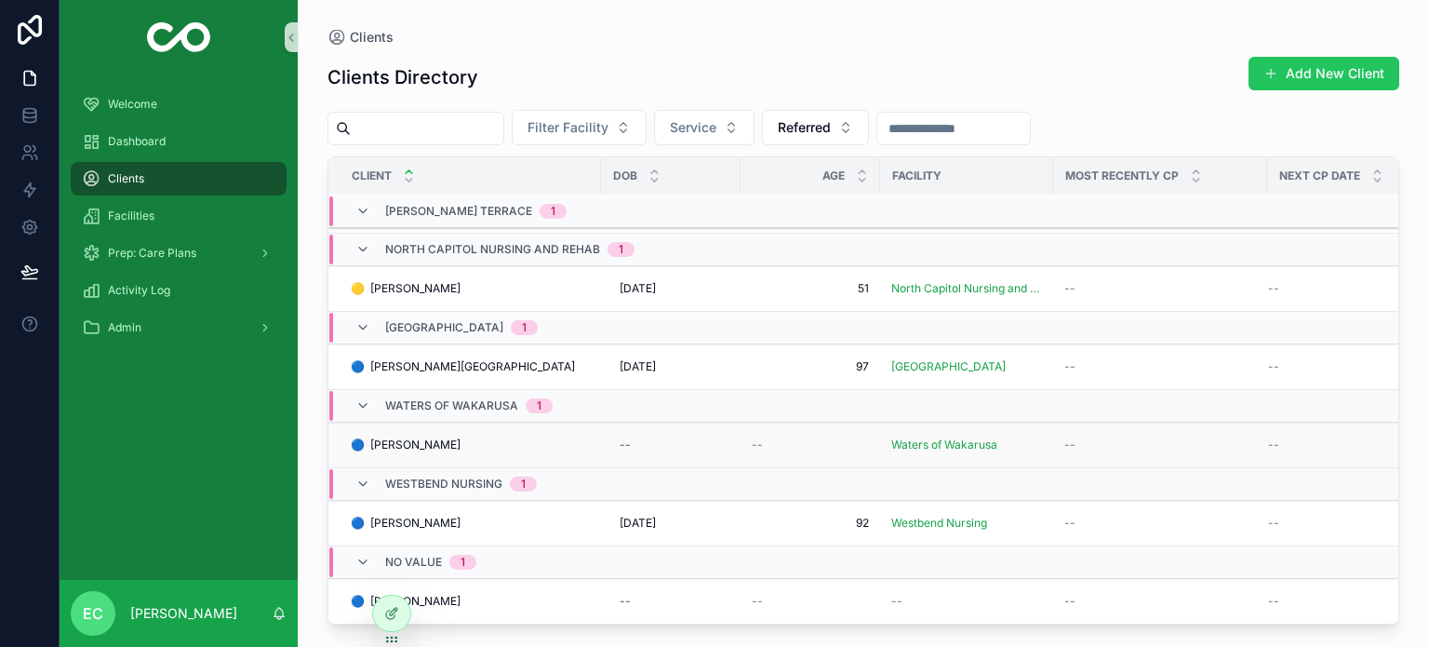
scroll to position [590, 0]
click at [451, 437] on span "🔵 [PERSON_NAME]" at bounding box center [406, 444] width 110 height 15
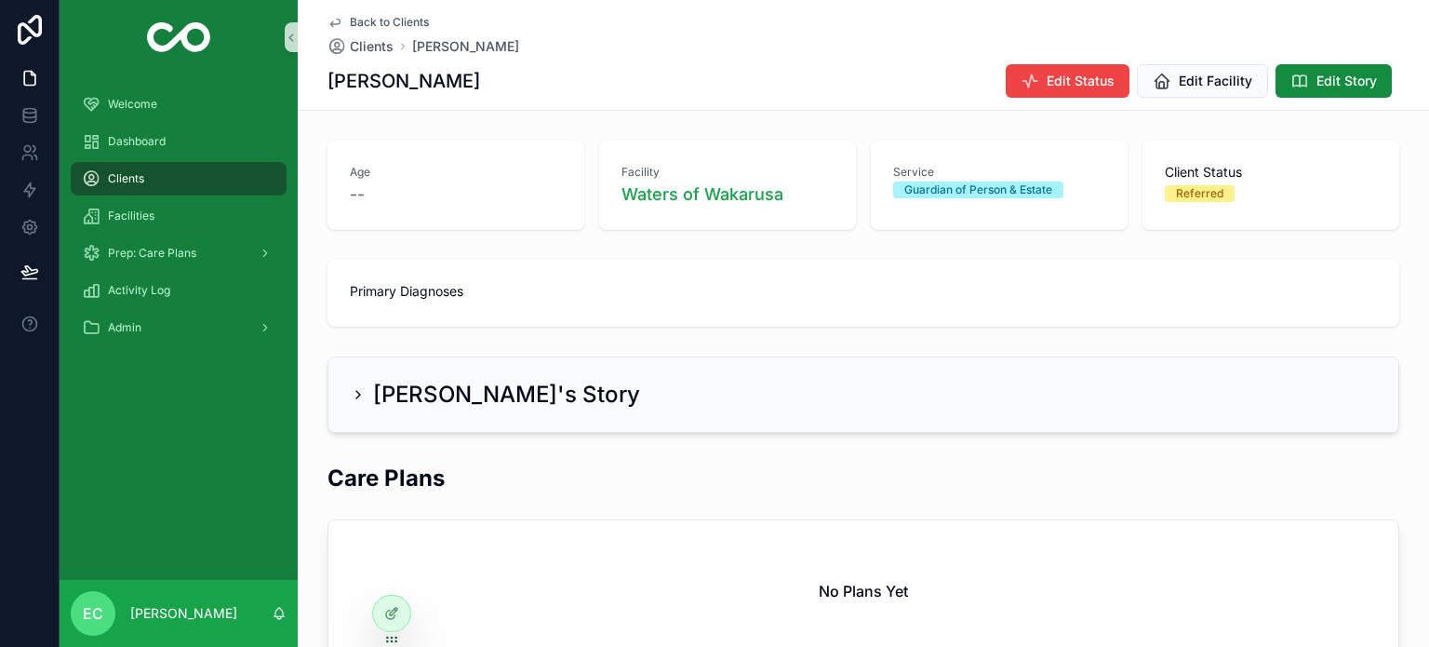
click at [643, 175] on span "Facility" at bounding box center [641, 172] width 38 height 15
click at [1202, 77] on span "Edit Facility" at bounding box center [1216, 81] width 74 height 19
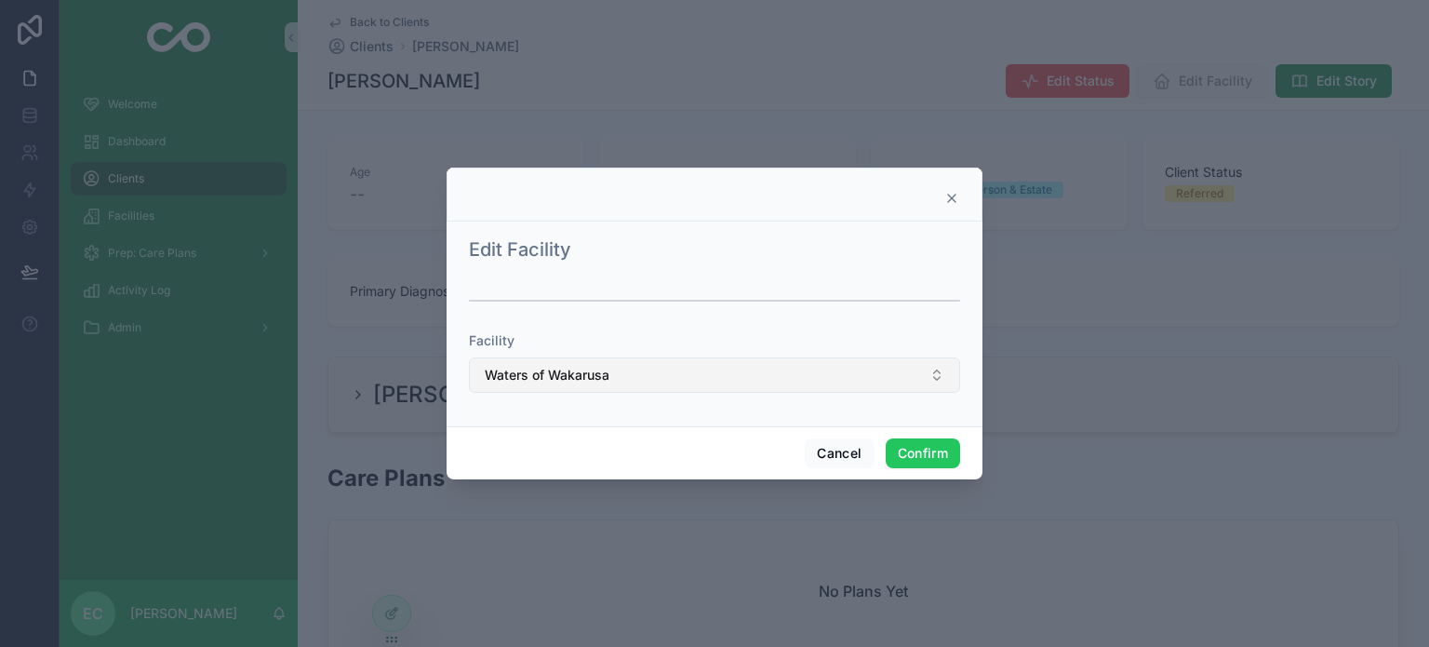
click at [620, 368] on button "Waters of Wakarusa" at bounding box center [714, 374] width 491 height 35
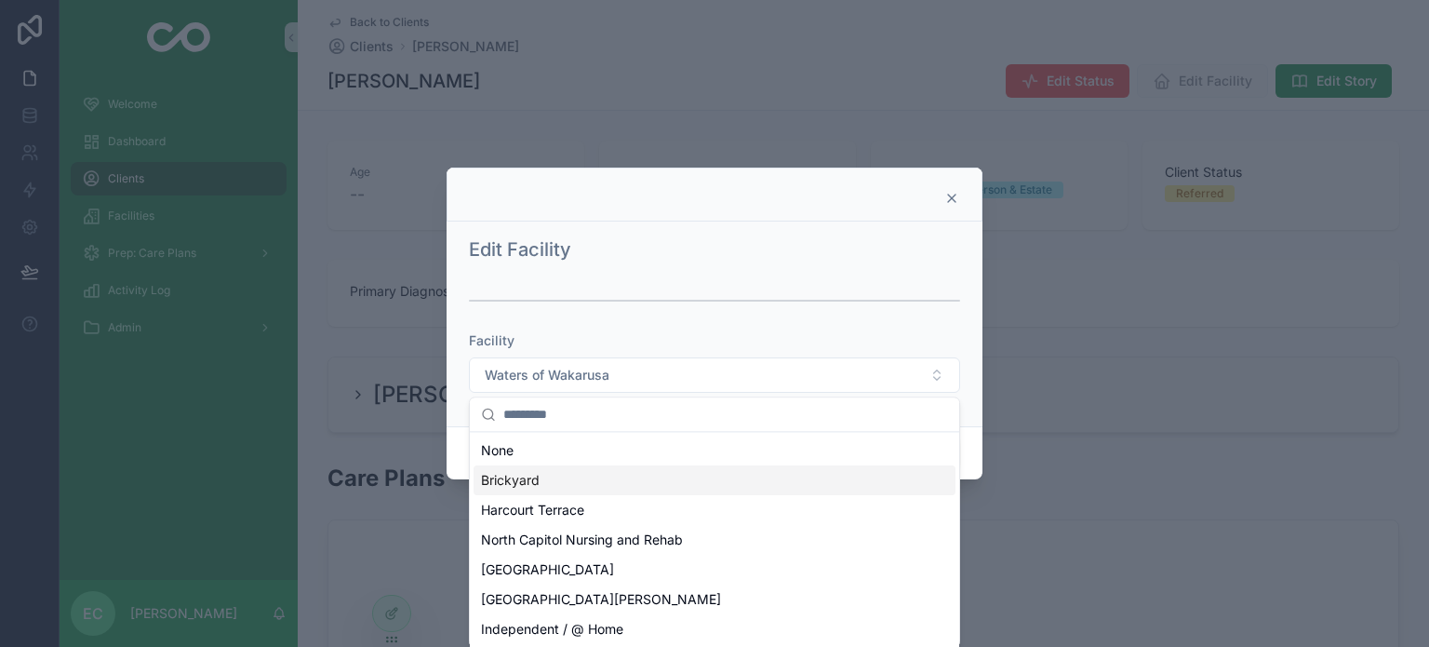
click at [542, 486] on div "Brickyard" at bounding box center [715, 480] width 482 height 30
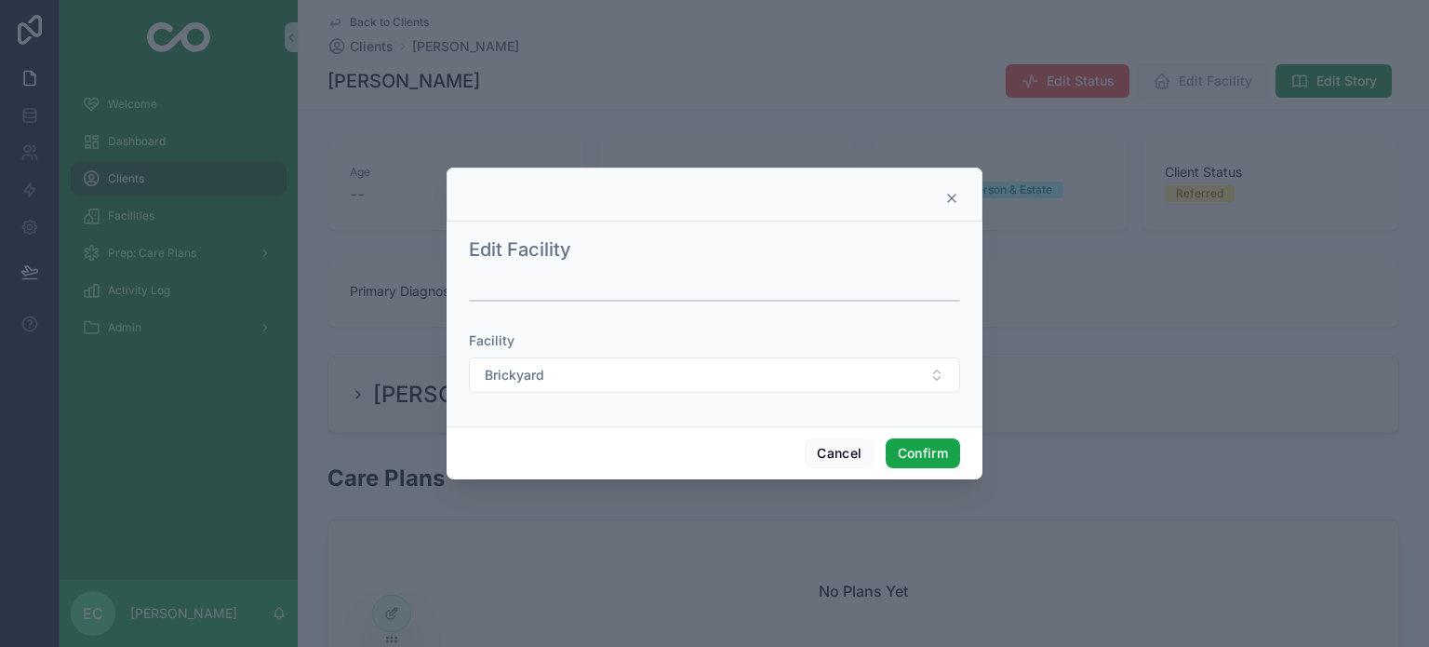
click at [925, 456] on button "Confirm" at bounding box center [923, 453] width 74 height 30
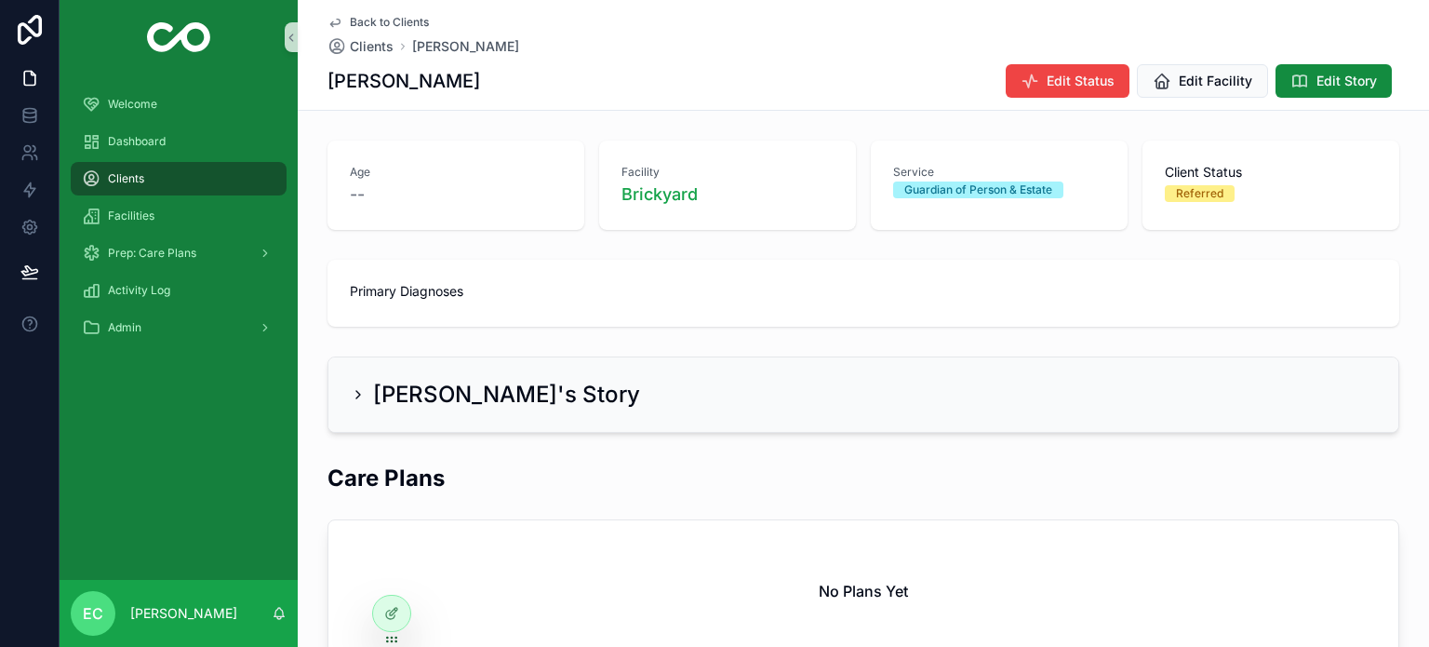
click at [480, 76] on h1 "[PERSON_NAME]" at bounding box center [404, 81] width 153 height 26
click at [405, 79] on h1 "[PERSON_NAME]" at bounding box center [404, 81] width 153 height 26
click at [387, 607] on icon at bounding box center [391, 613] width 15 height 15
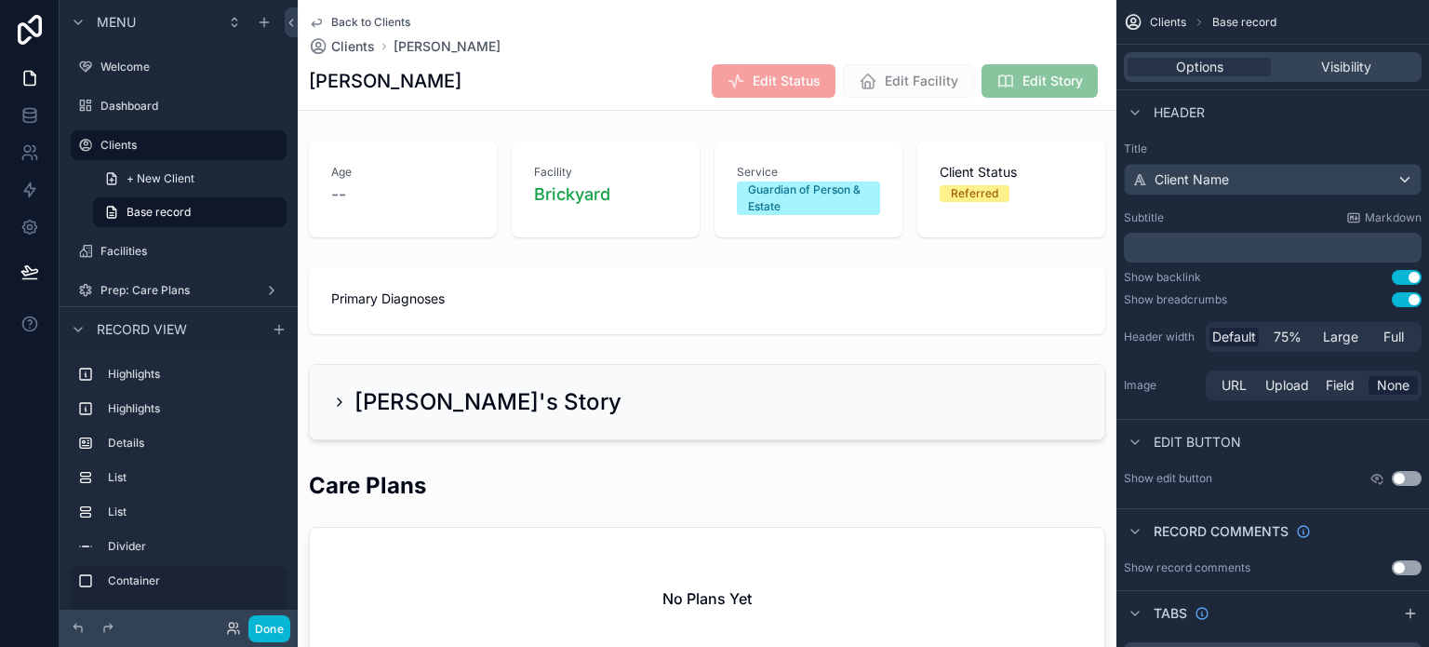
click at [424, 83] on h1 "[PERSON_NAME]" at bounding box center [385, 81] width 153 height 26
click at [347, 93] on h1 "[PERSON_NAME]" at bounding box center [385, 81] width 153 height 26
click at [1139, 112] on icon "scrollable content" at bounding box center [1135, 112] width 15 height 15
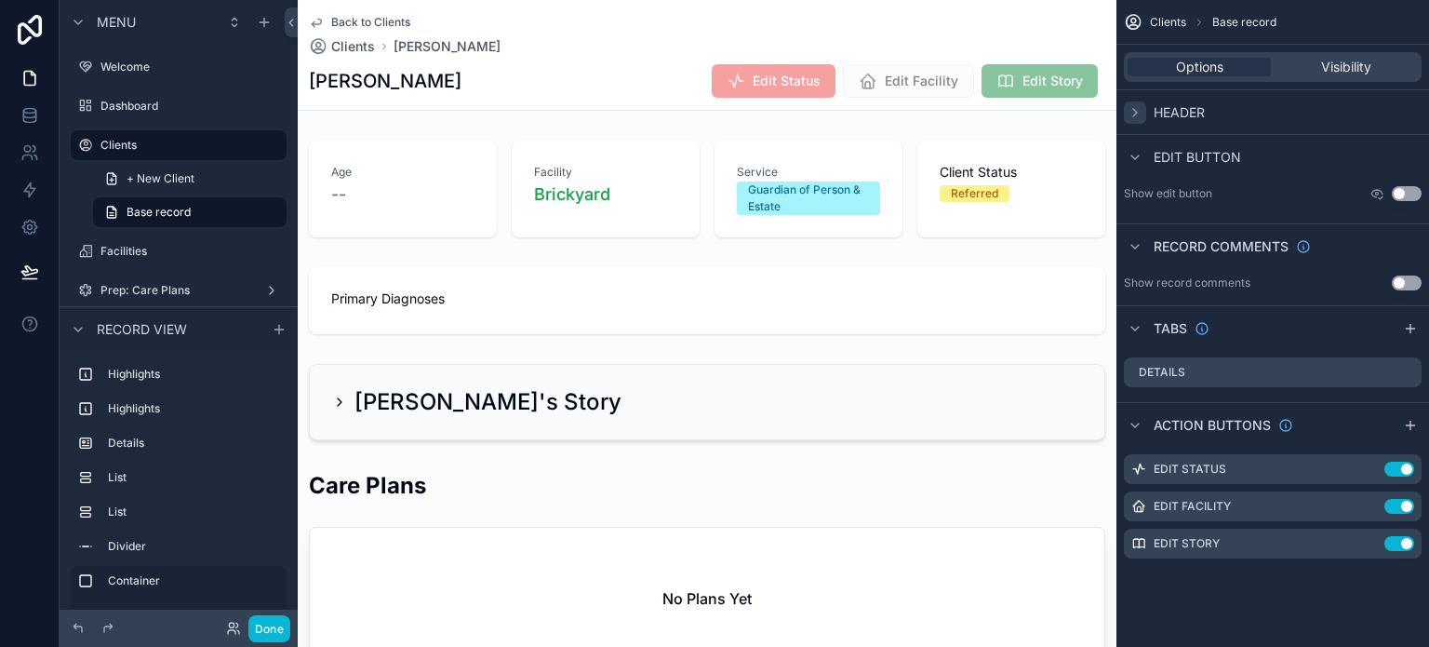
click at [1139, 112] on icon "scrollable content" at bounding box center [1135, 112] width 15 height 15
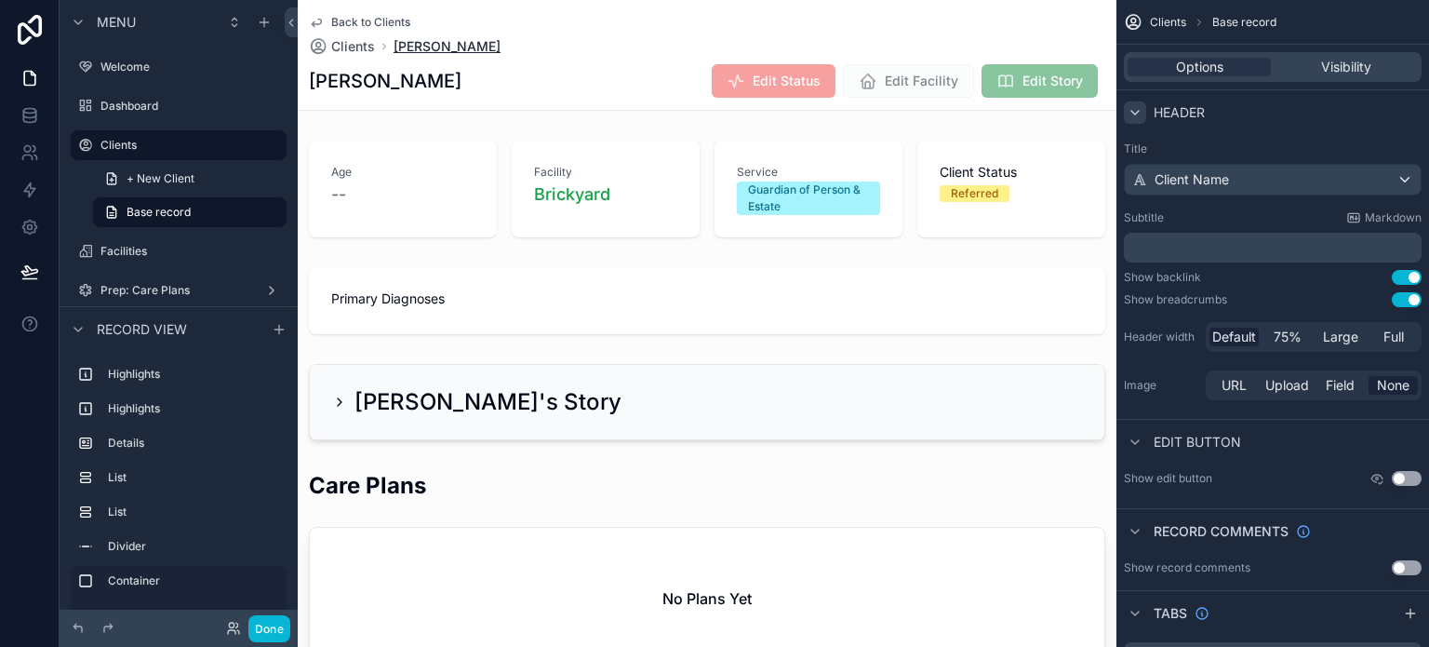
click at [446, 47] on span "[PERSON_NAME]" at bounding box center [447, 46] width 107 height 19
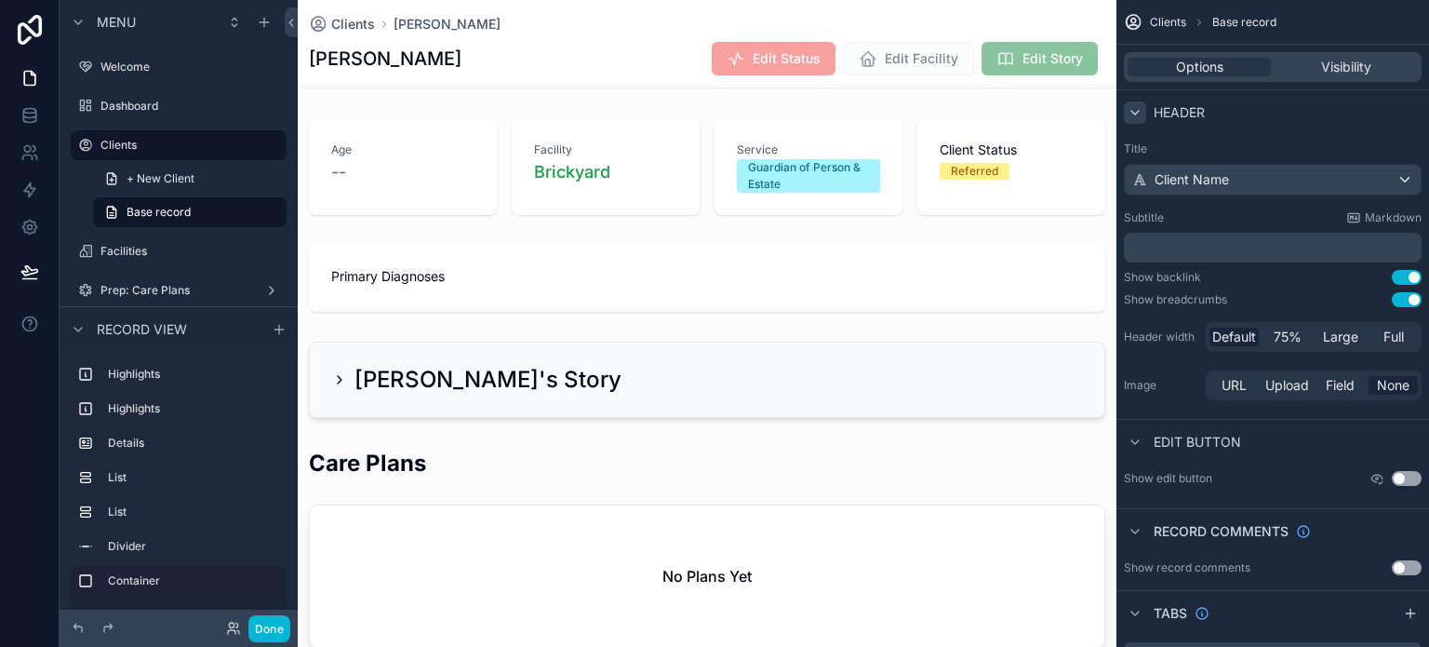
click at [387, 60] on h1 "[PERSON_NAME]" at bounding box center [385, 59] width 153 height 26
click at [271, 634] on button "Done" at bounding box center [269, 628] width 42 height 27
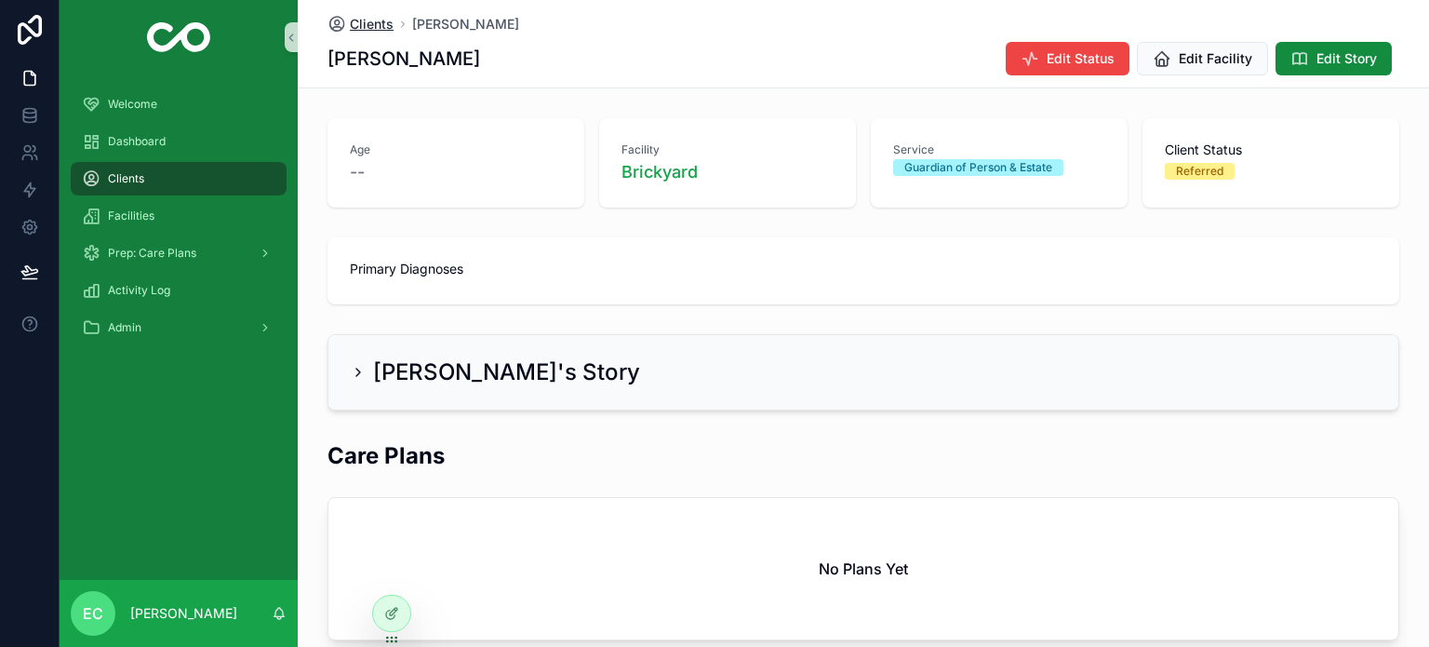
click at [363, 21] on span "Clients" at bounding box center [372, 24] width 44 height 19
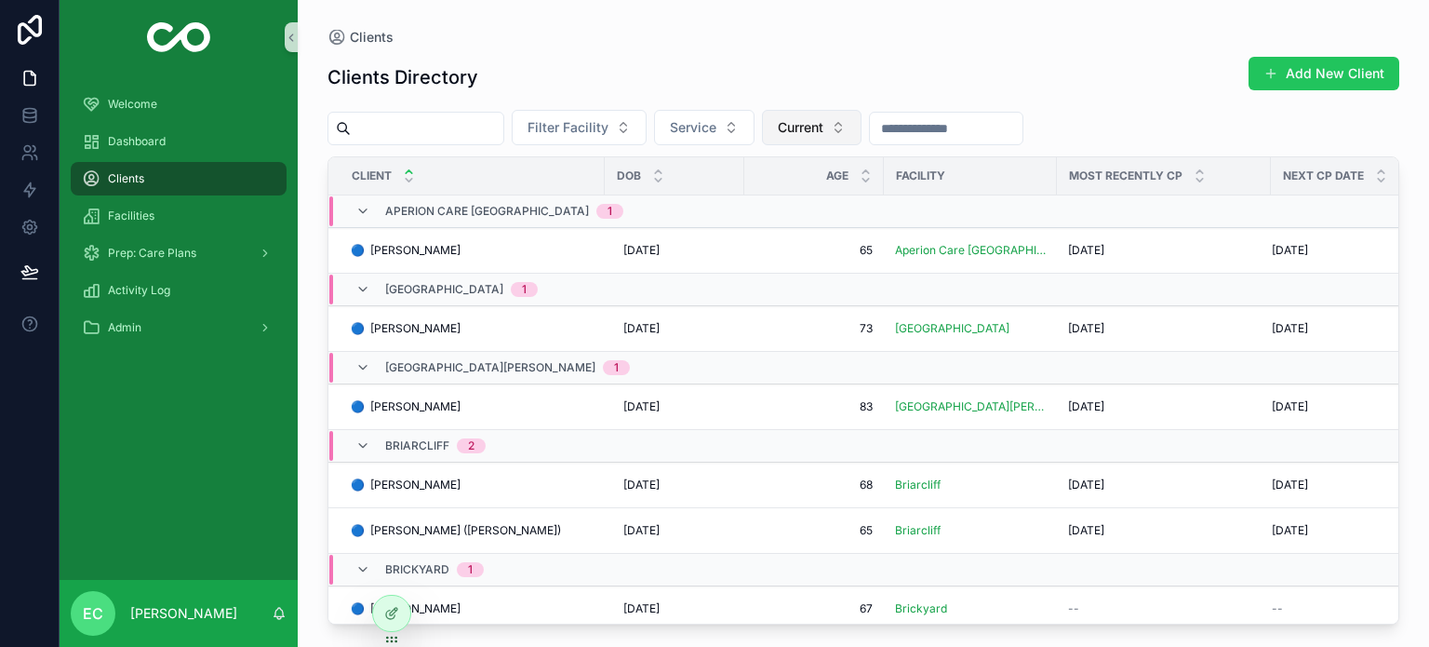
click at [823, 126] on span "Current" at bounding box center [801, 127] width 46 height 19
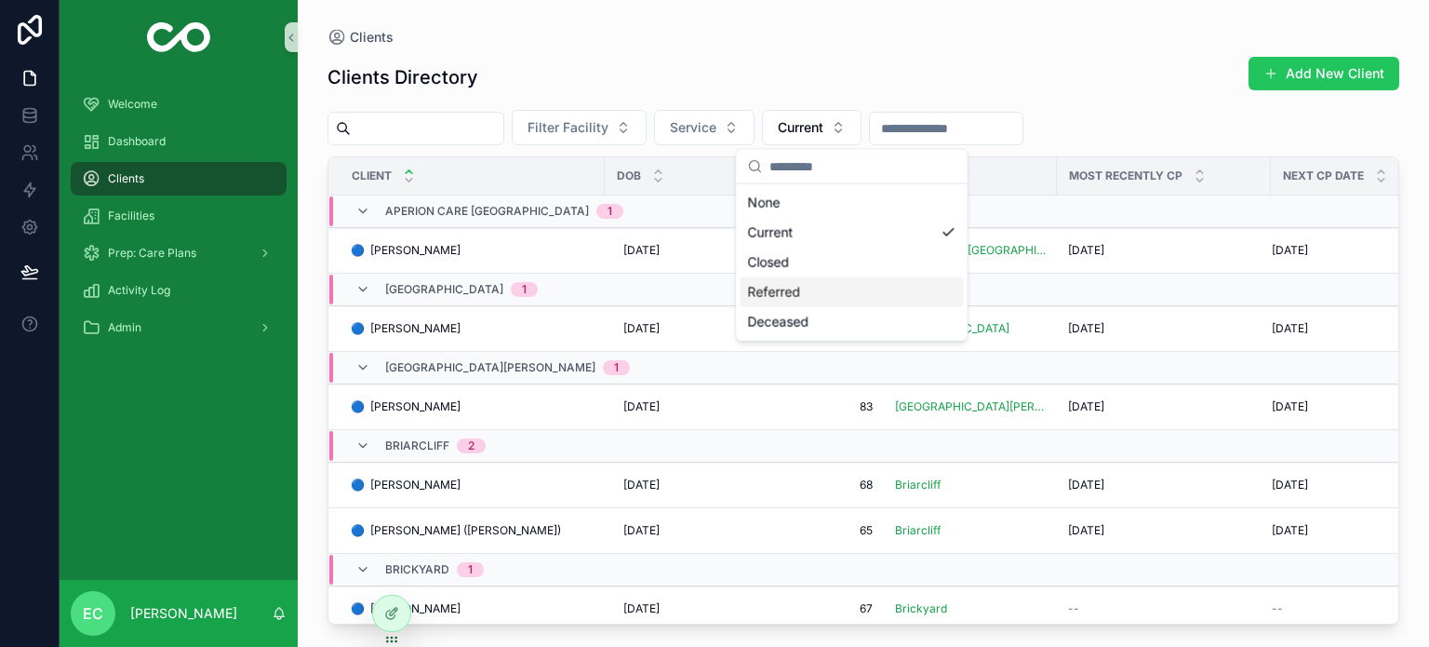
click at [808, 297] on div "Referred" at bounding box center [851, 292] width 223 height 30
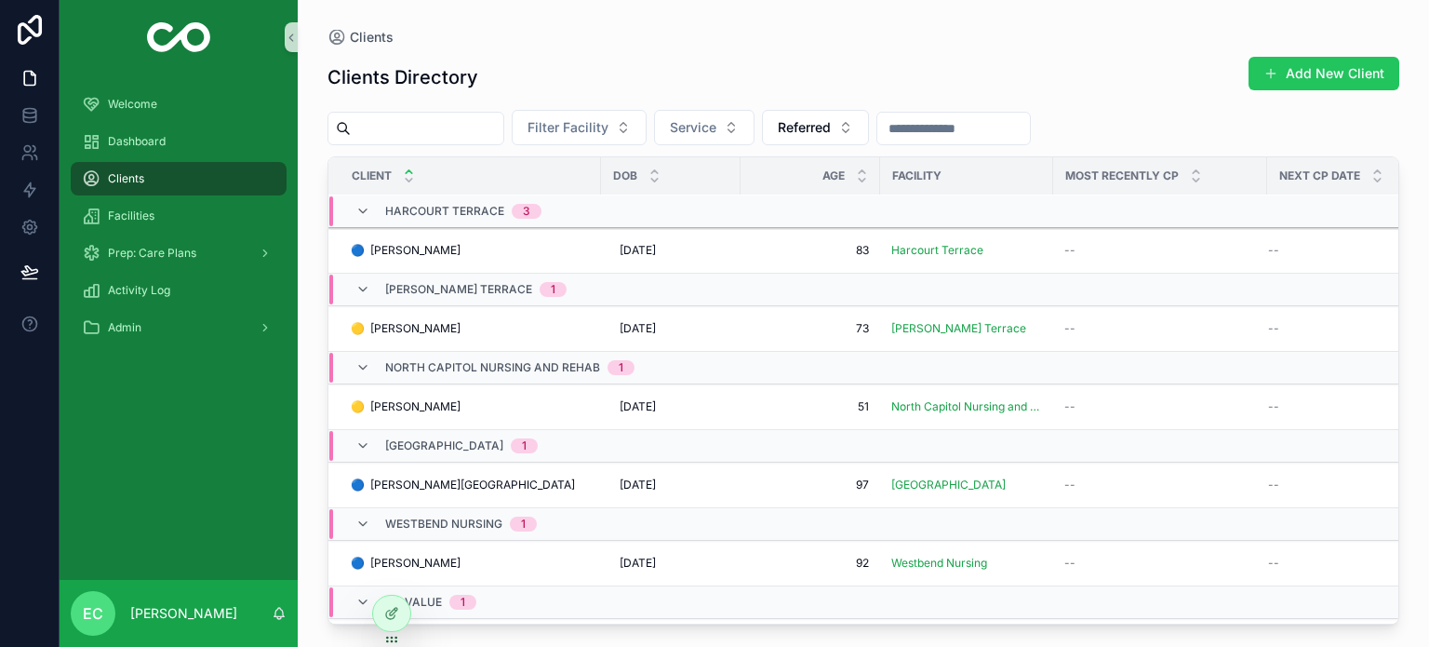
scroll to position [569, 0]
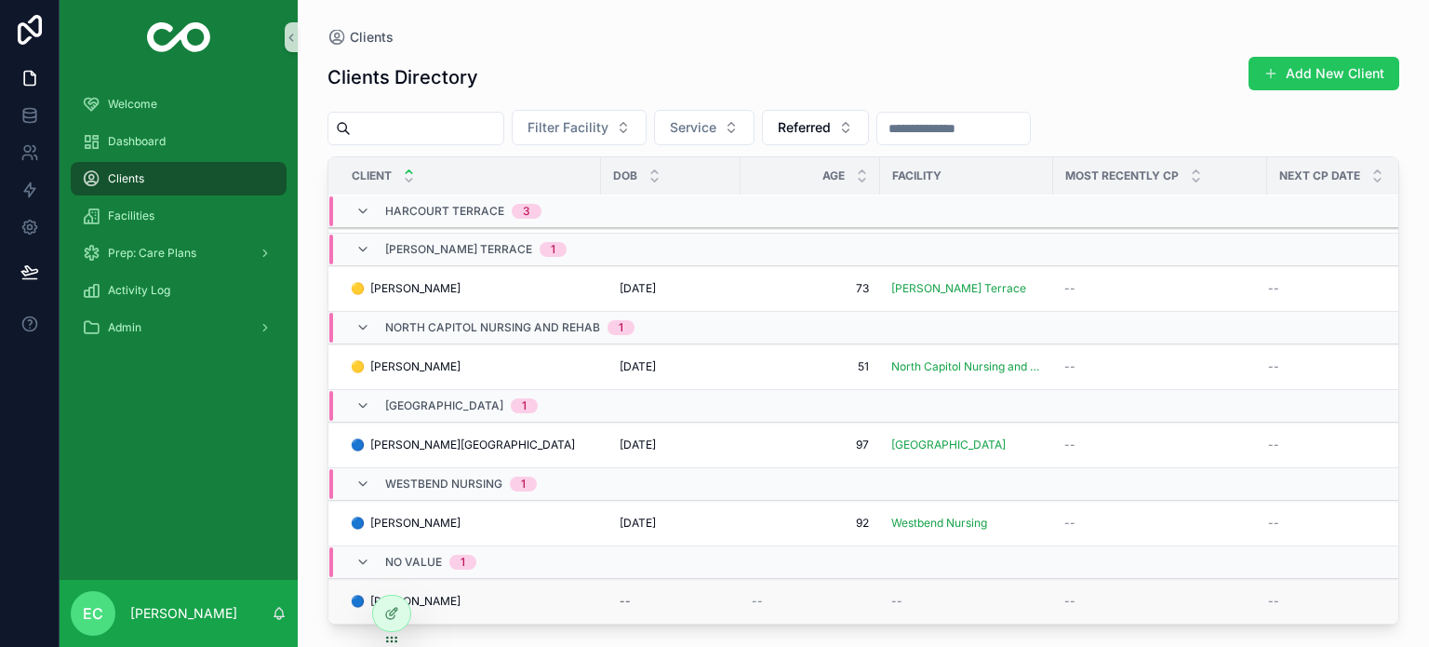
click at [445, 594] on span "🔵 [PERSON_NAME]" at bounding box center [406, 601] width 110 height 15
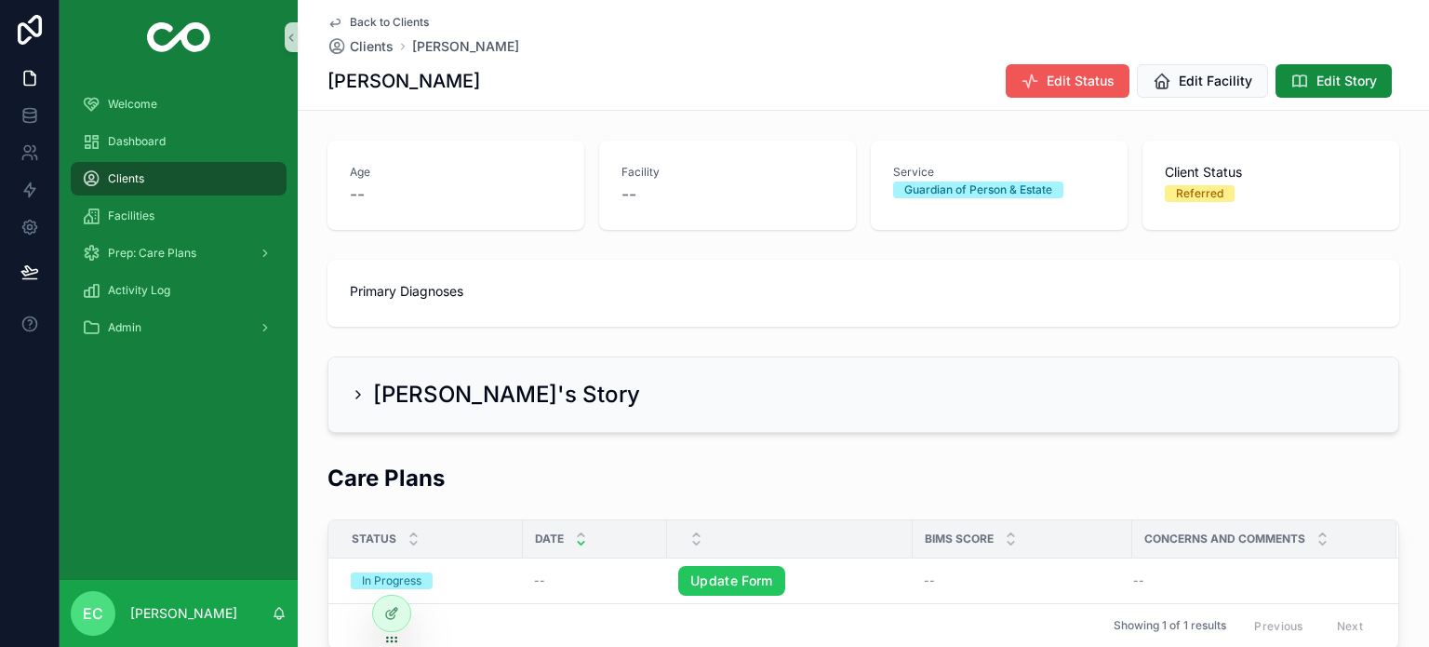
click at [1087, 75] on span "Edit Status" at bounding box center [1081, 81] width 68 height 19
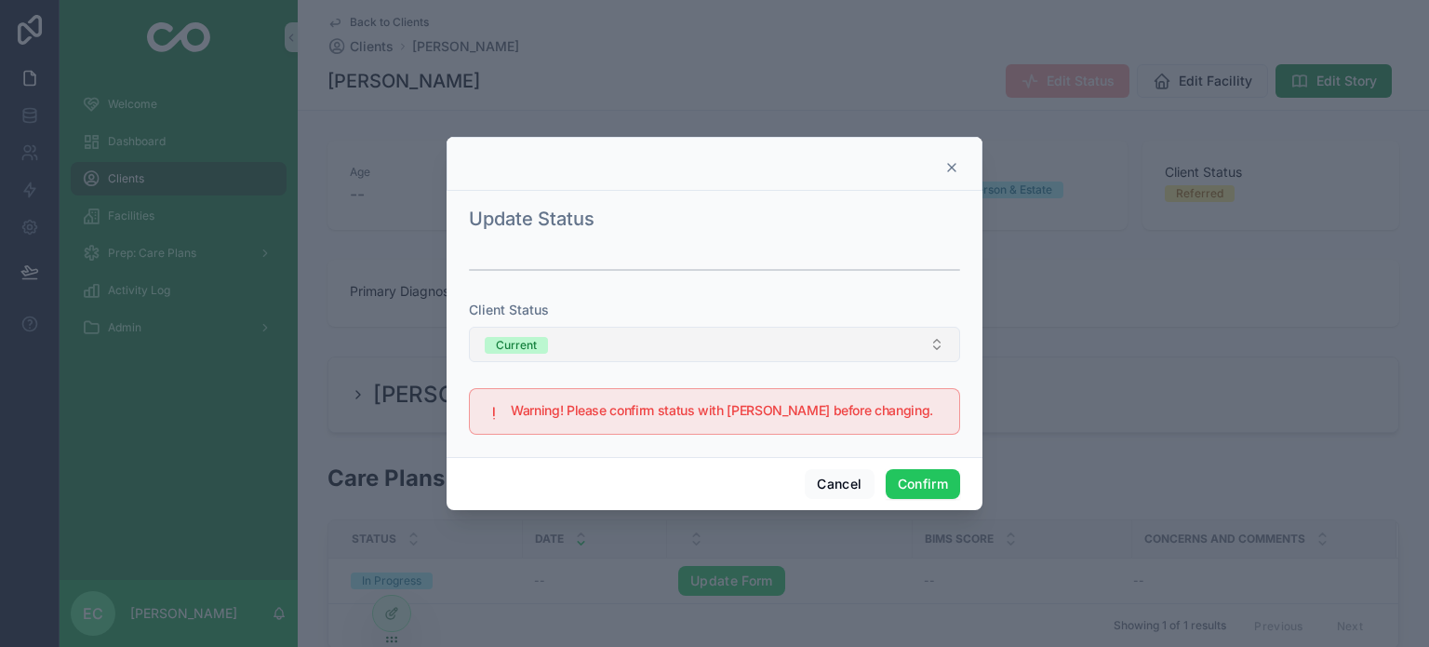
click at [613, 344] on button "Current" at bounding box center [714, 344] width 491 height 35
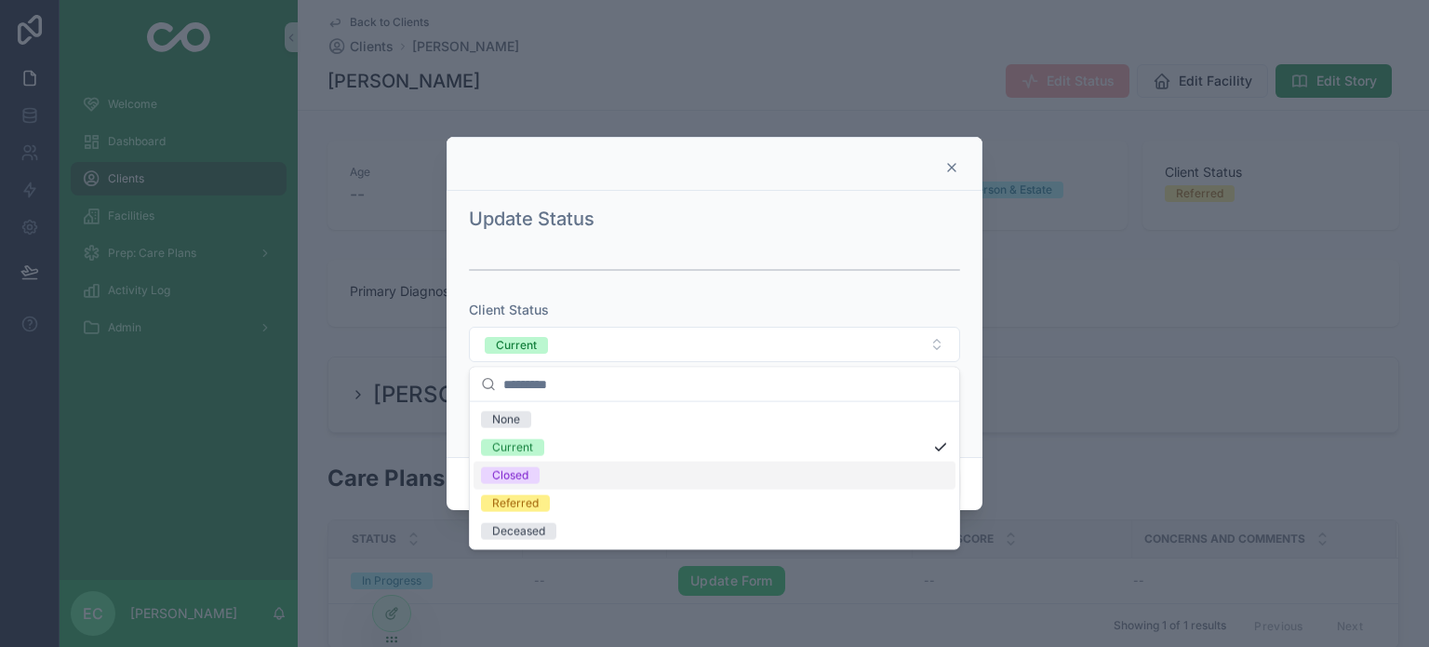
click at [542, 472] on div "Closed" at bounding box center [715, 475] width 482 height 28
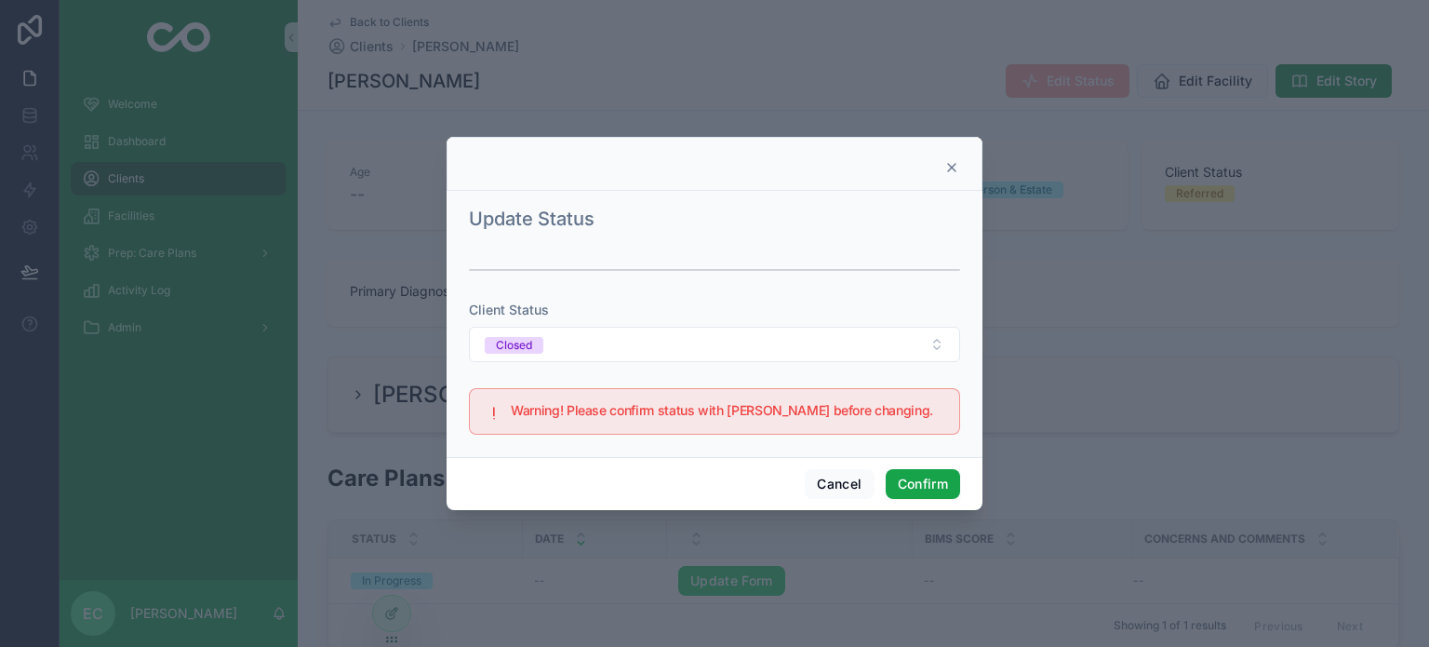
click at [924, 481] on button "Confirm" at bounding box center [923, 484] width 74 height 30
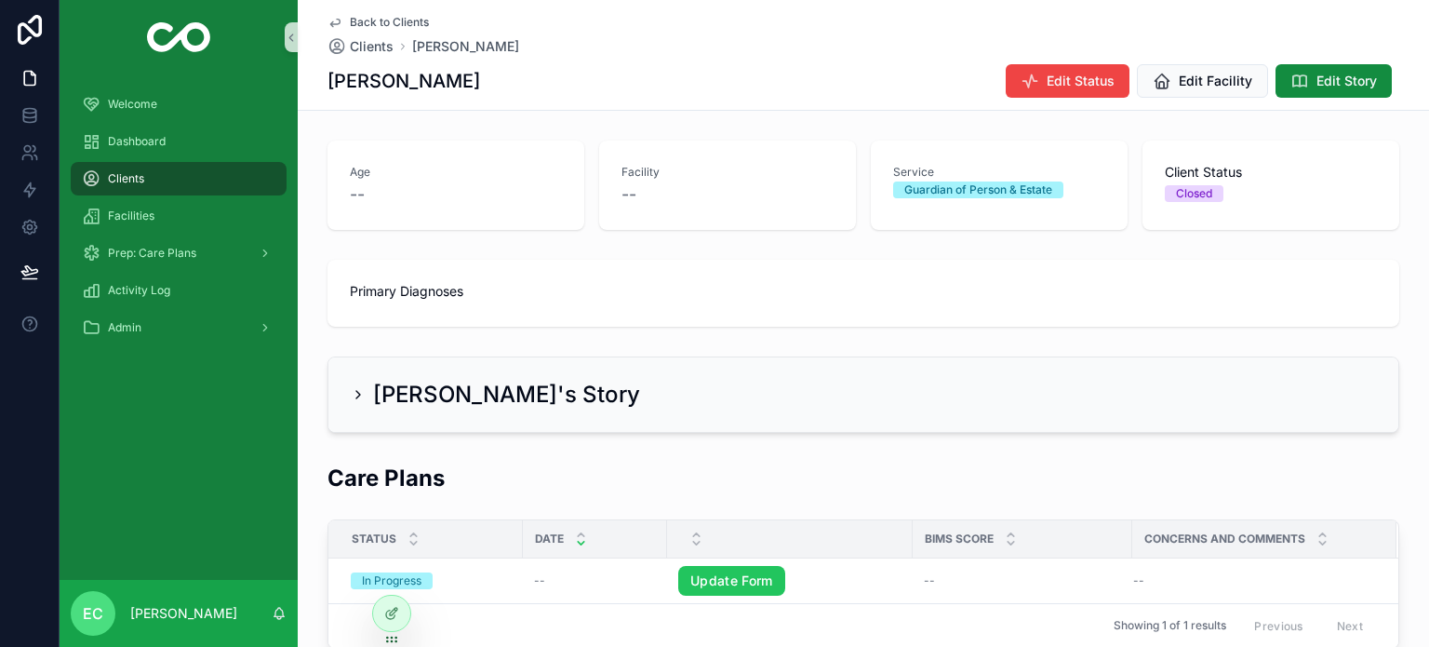
click at [357, 21] on span "Back to Clients" at bounding box center [389, 22] width 79 height 15
